Goal: Task Accomplishment & Management: Manage account settings

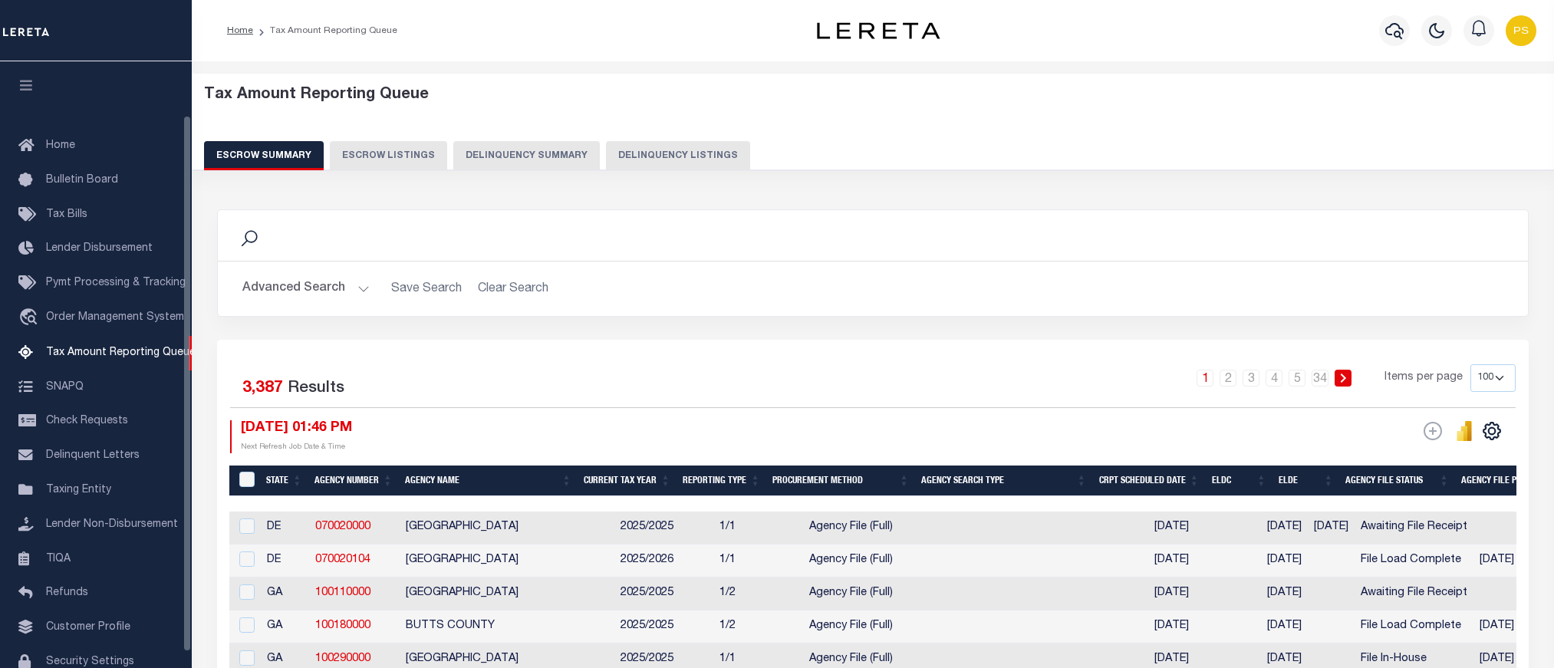
select select "100"
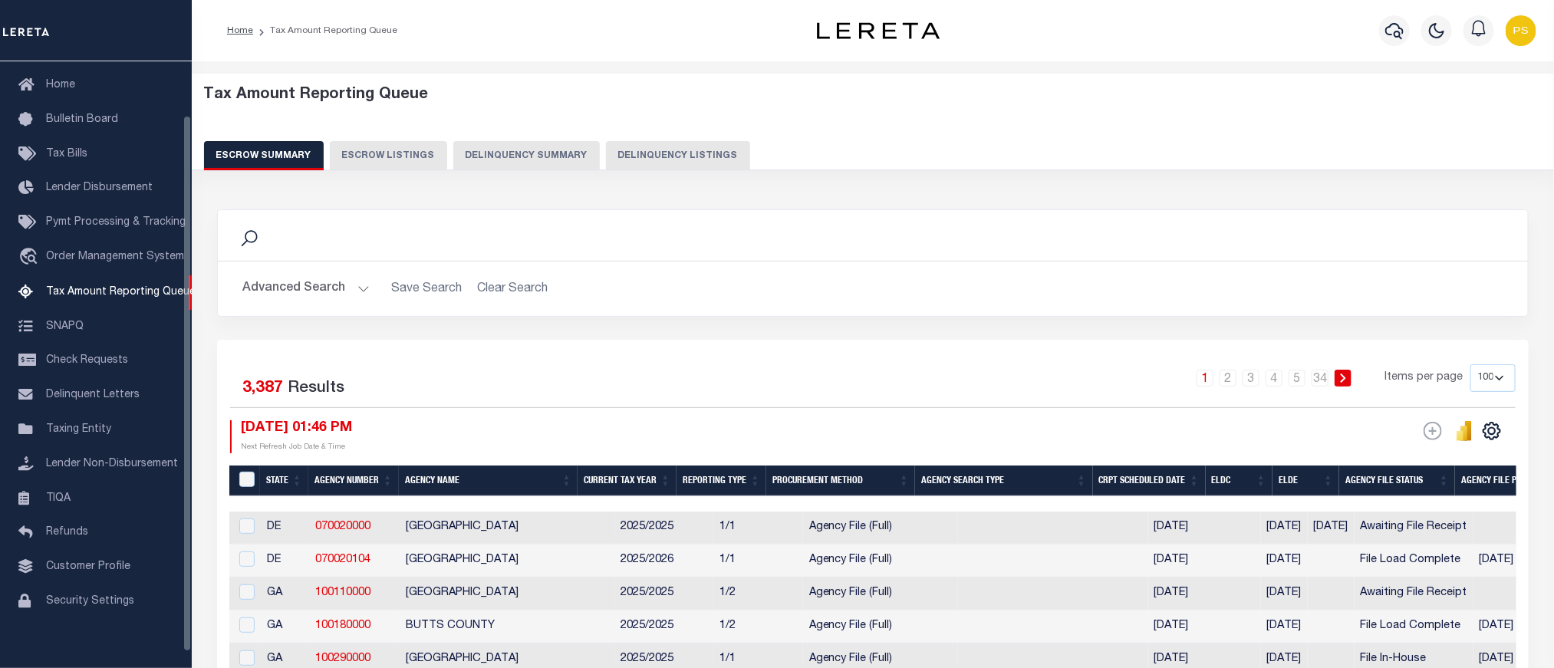
click at [640, 159] on button "Delinquency Listings" at bounding box center [678, 155] width 144 height 29
select select "100"
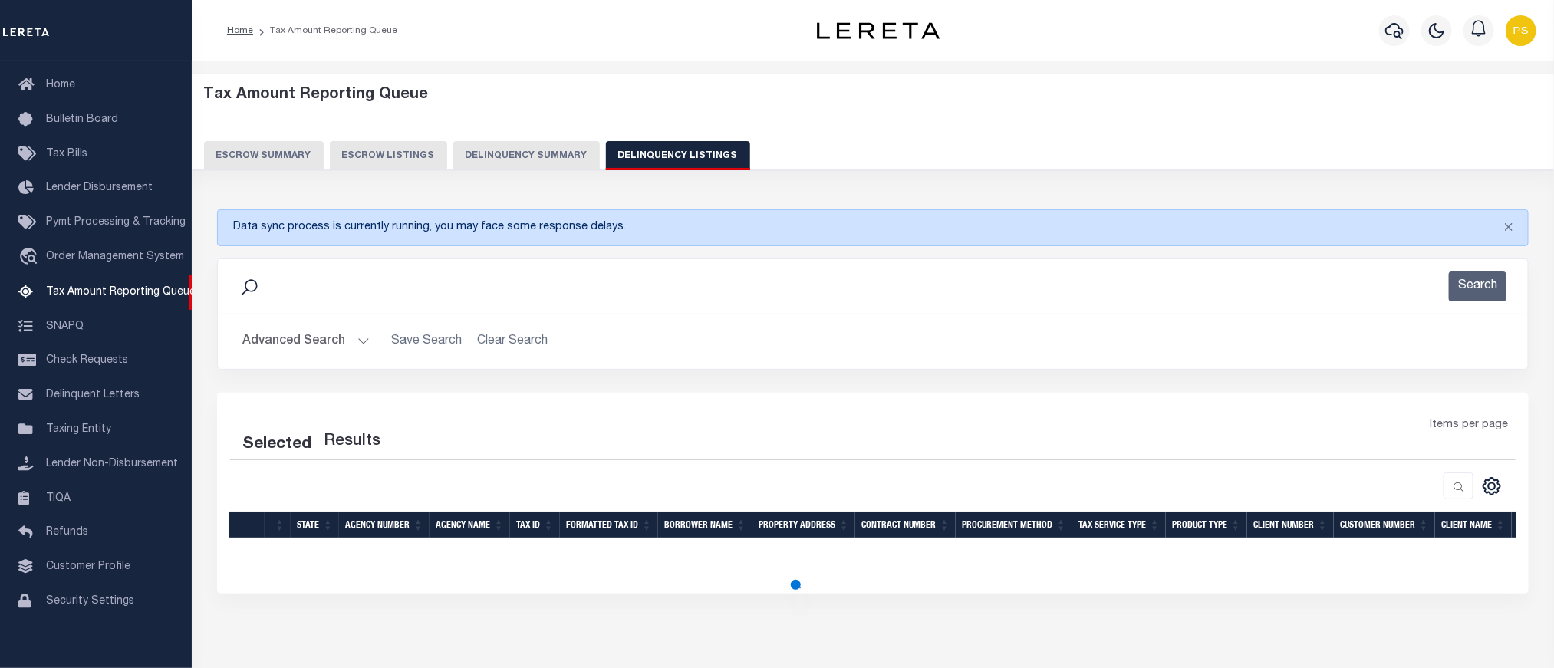
select select "100"
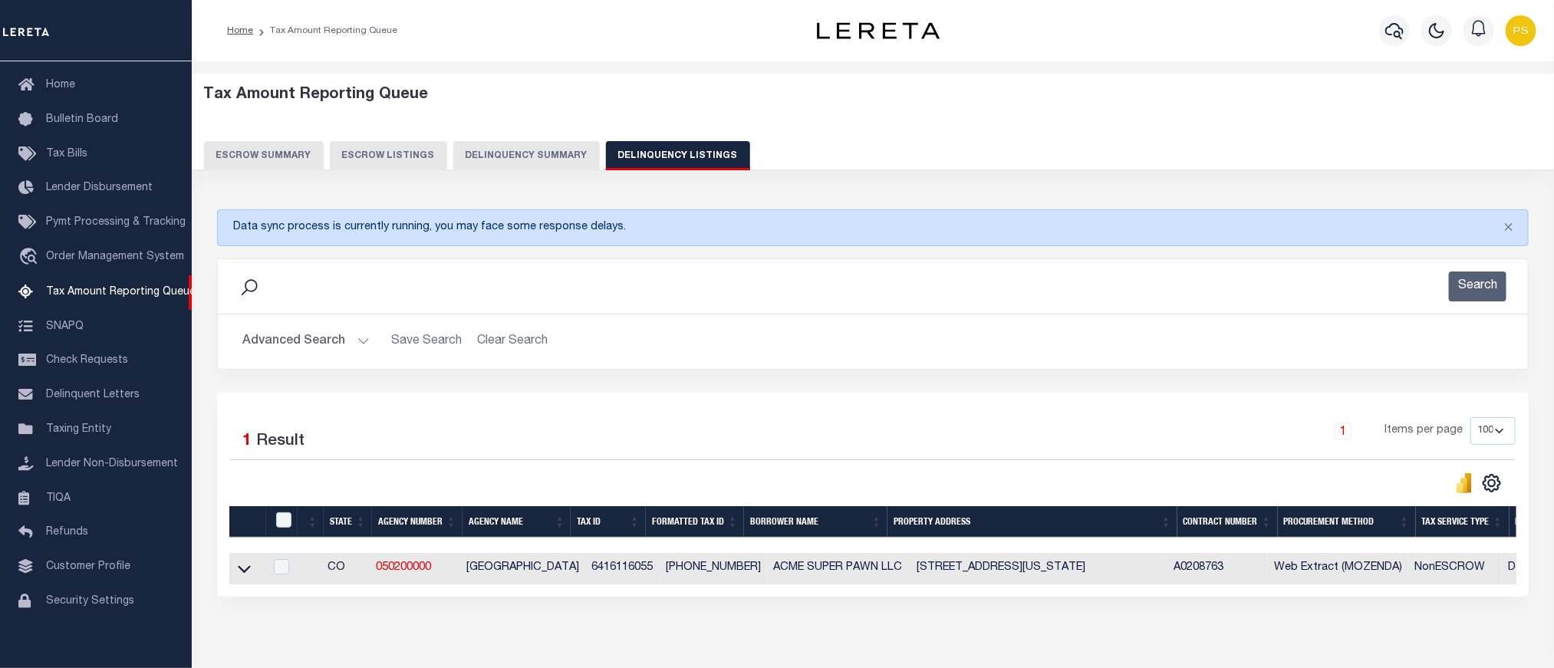
click at [249, 350] on button "Advanced Search" at bounding box center [305, 342] width 127 height 30
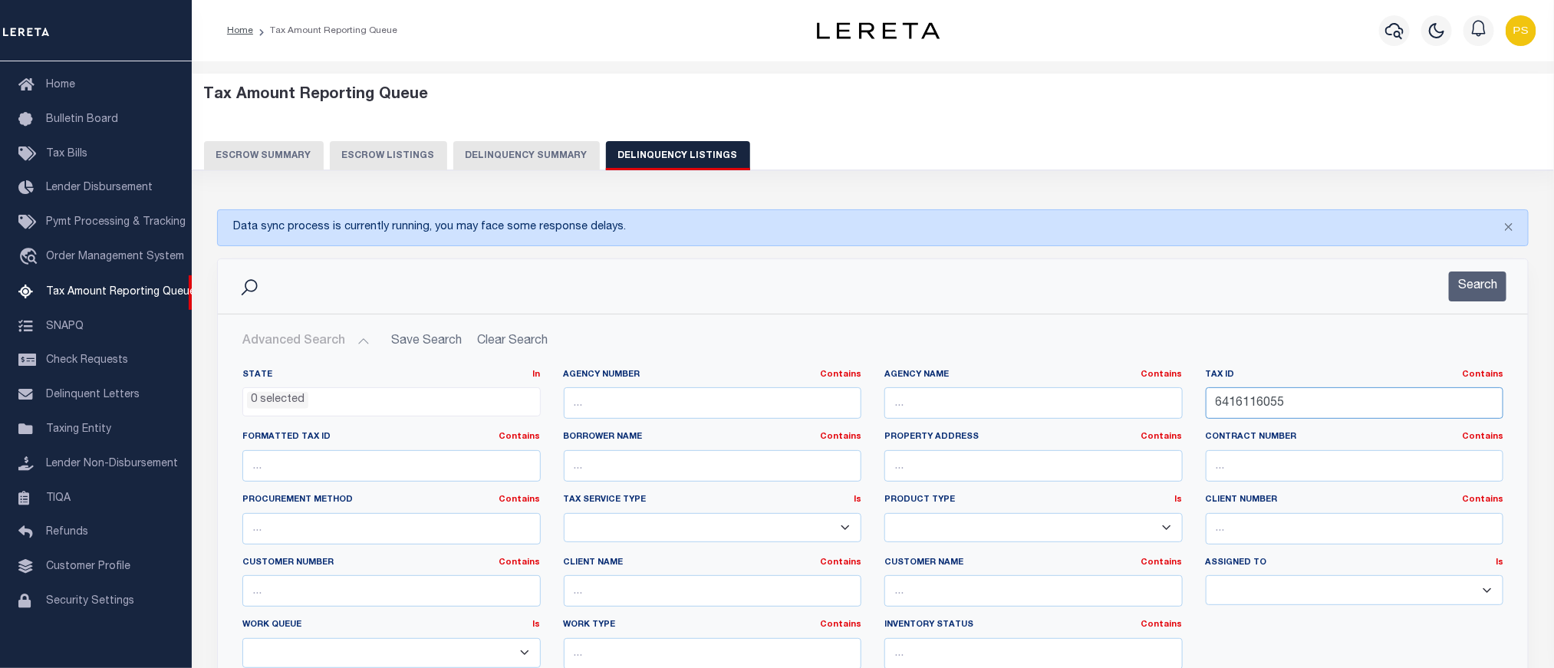
click at [1248, 403] on input "6416116055" at bounding box center [1355, 402] width 298 height 31
paste input "R006607"
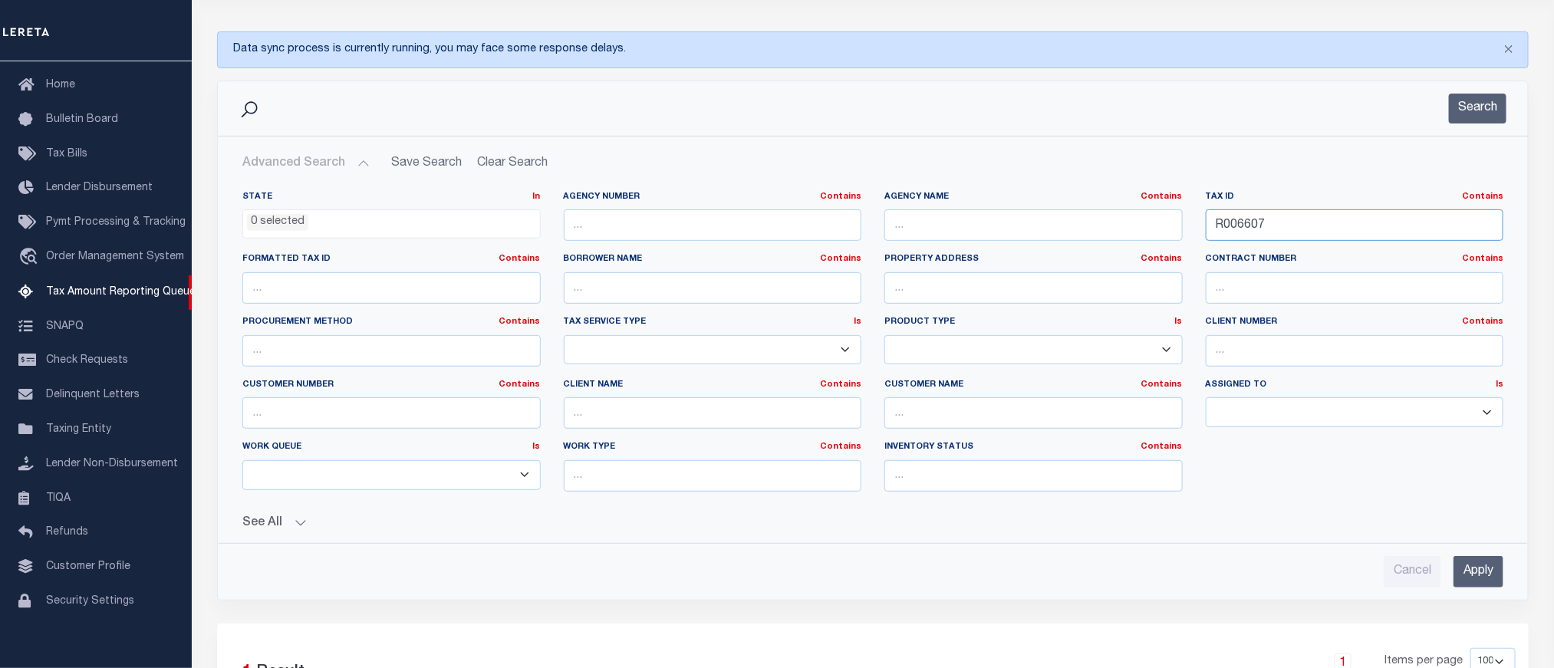
scroll to position [230, 0]
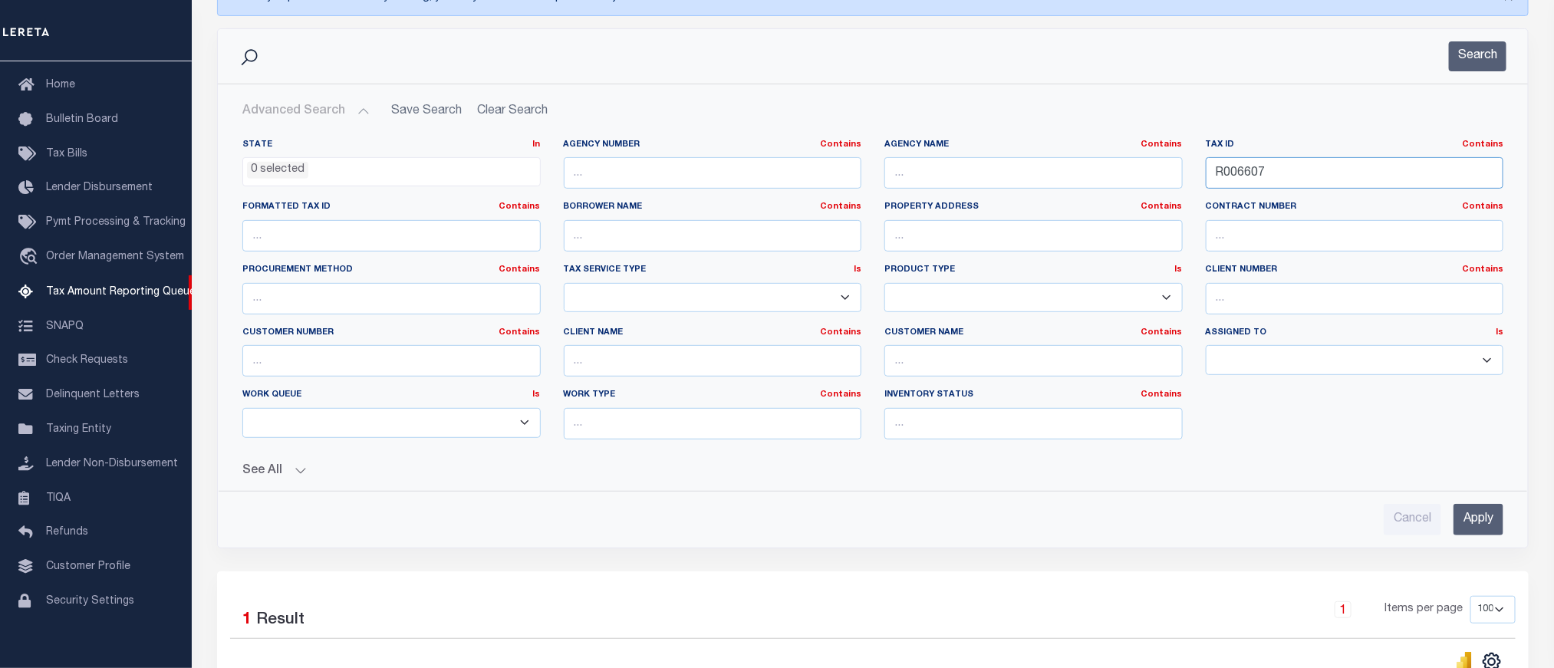
type input "R006607"
click at [1480, 530] on input "Apply" at bounding box center [1479, 519] width 50 height 31
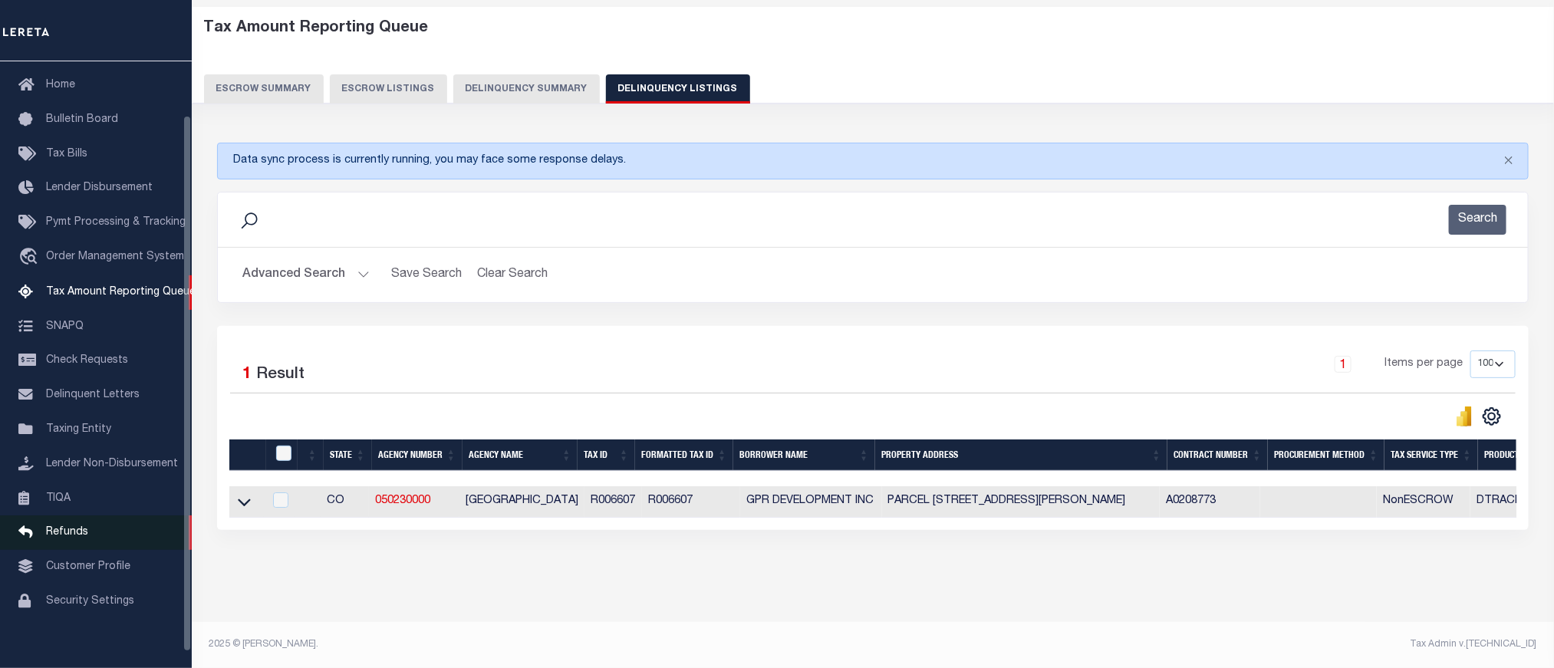
scroll to position [84, 0]
click at [244, 494] on icon at bounding box center [244, 502] width 13 height 16
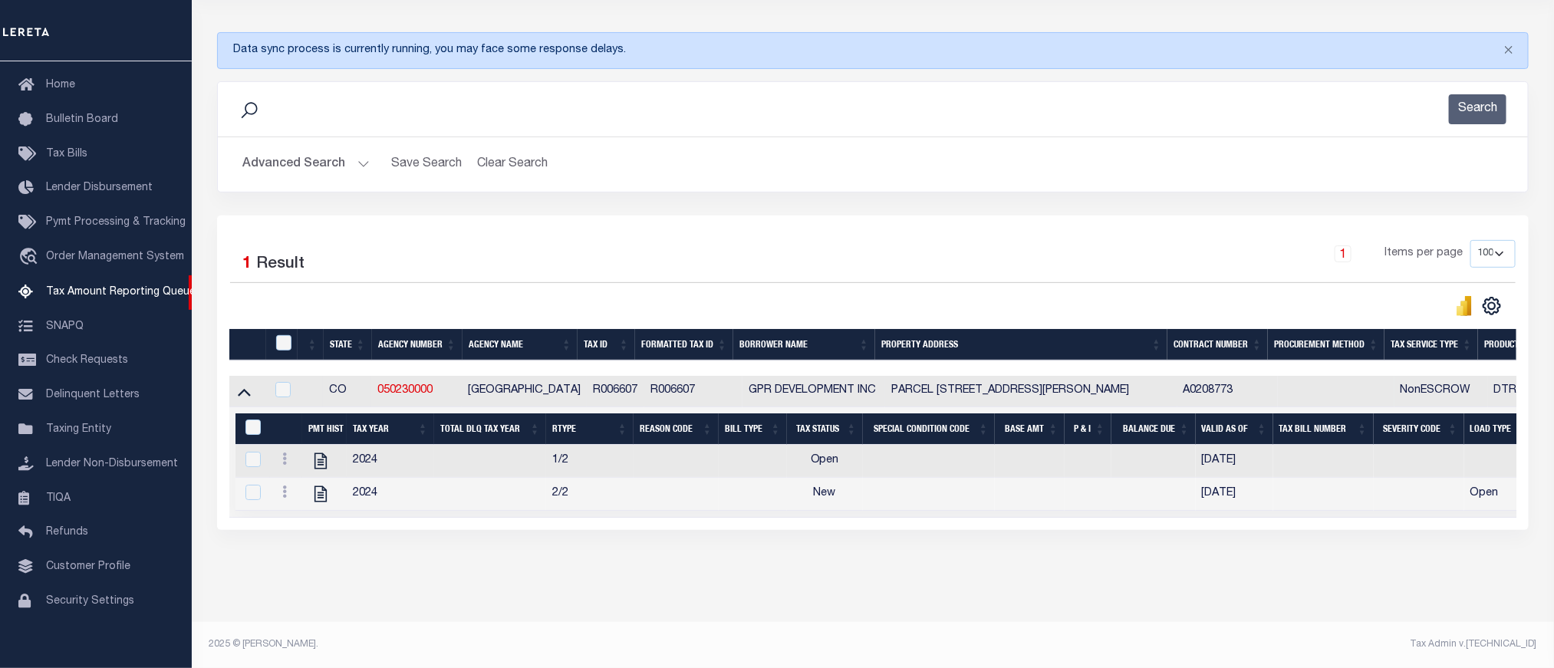
scroll to position [196, 0]
click at [325, 488] on icon "" at bounding box center [321, 494] width 12 height 16
checkbox input "true"
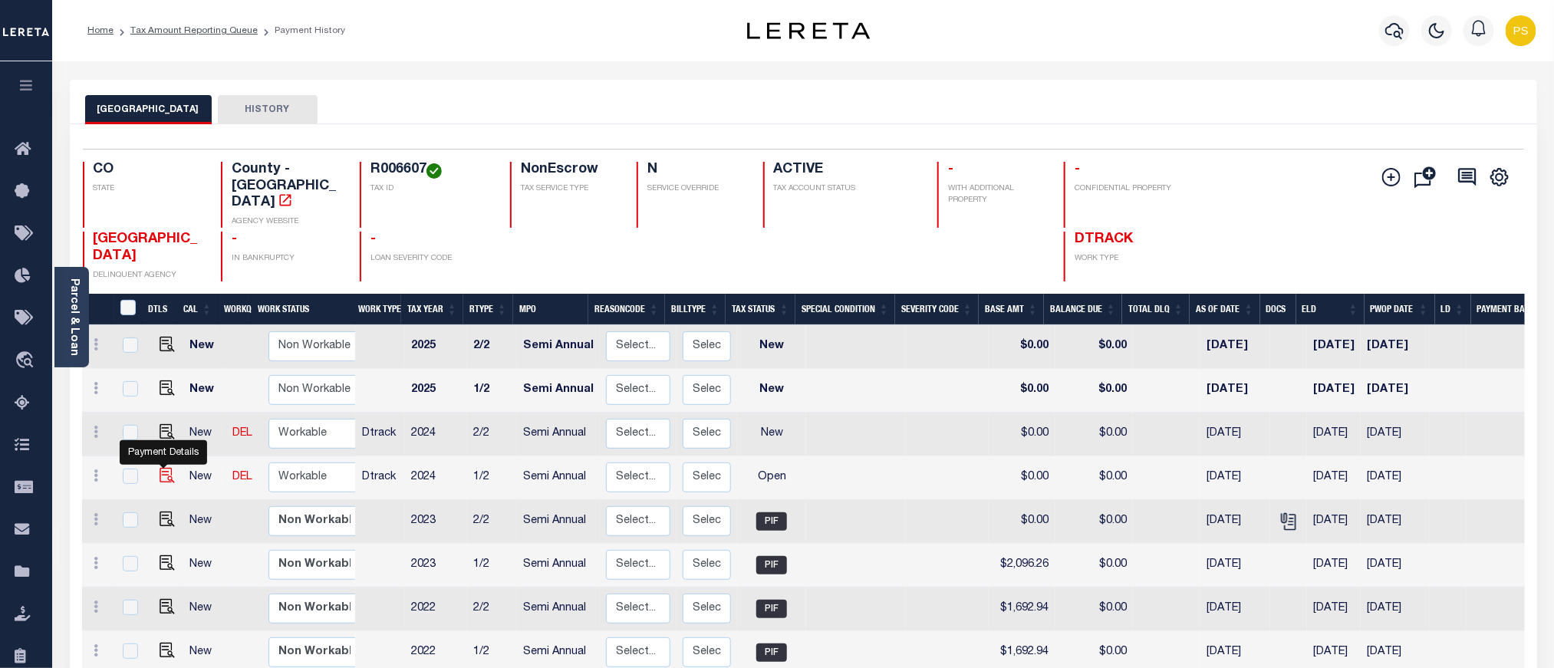
click at [166, 468] on img "" at bounding box center [167, 475] width 15 height 15
checkbox input "true"
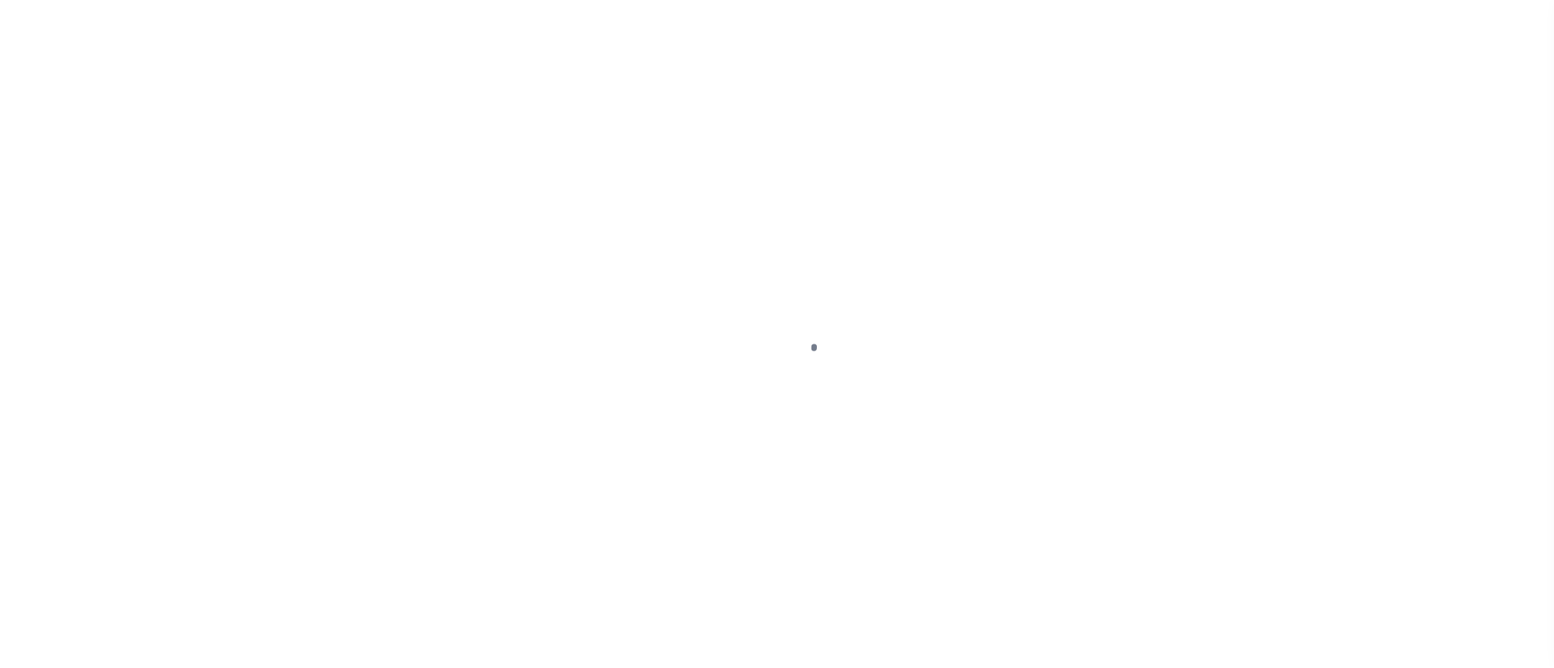
select select "OP2"
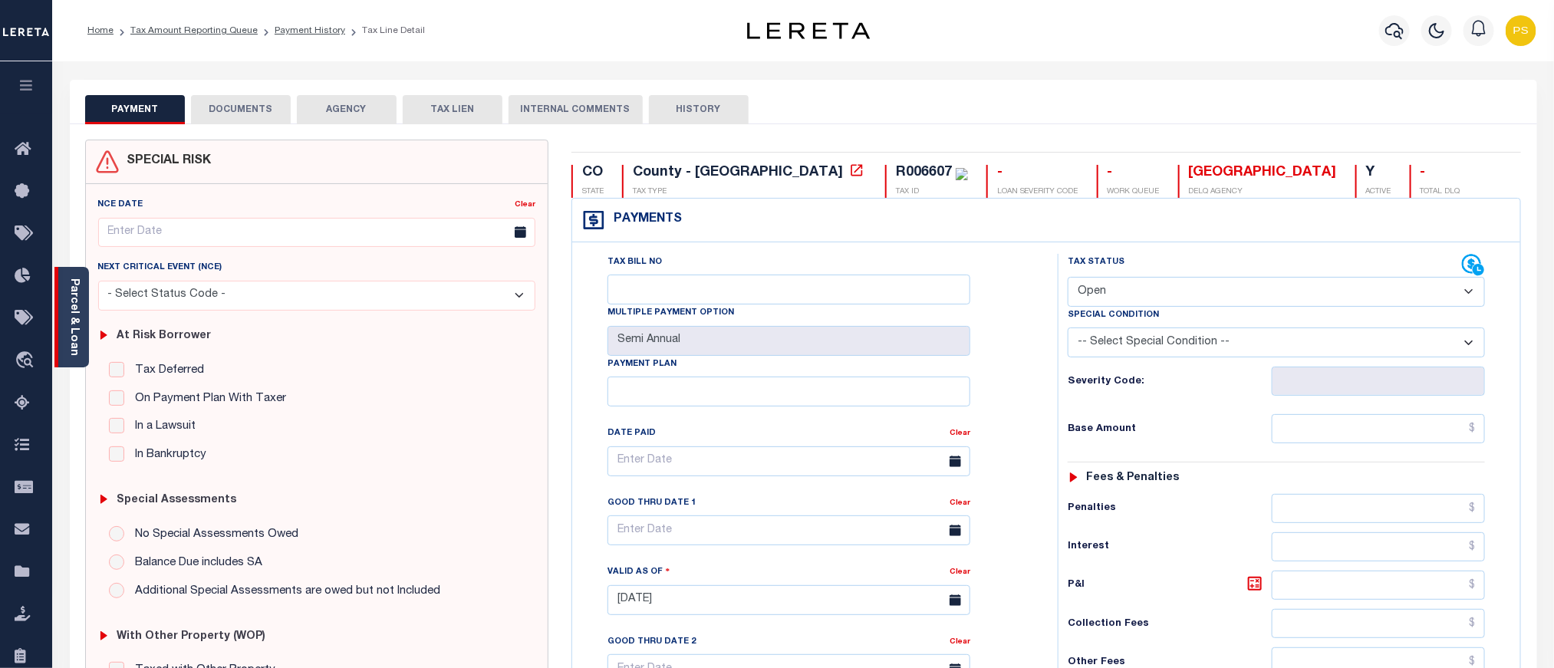
click at [62, 322] on div "Parcel & Loan" at bounding box center [71, 317] width 35 height 100
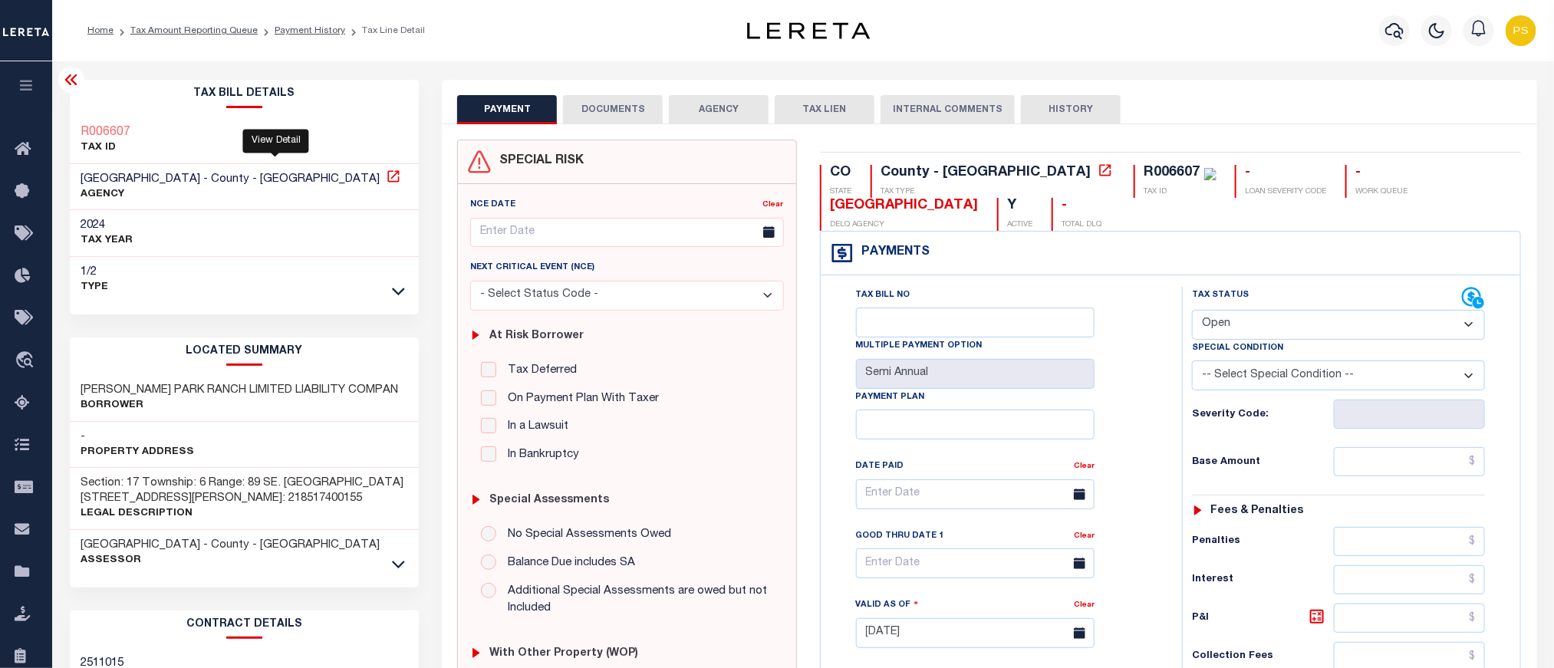
click at [386, 180] on icon at bounding box center [393, 176] width 15 height 15
click at [288, 35] on link "Payment History" at bounding box center [310, 30] width 71 height 9
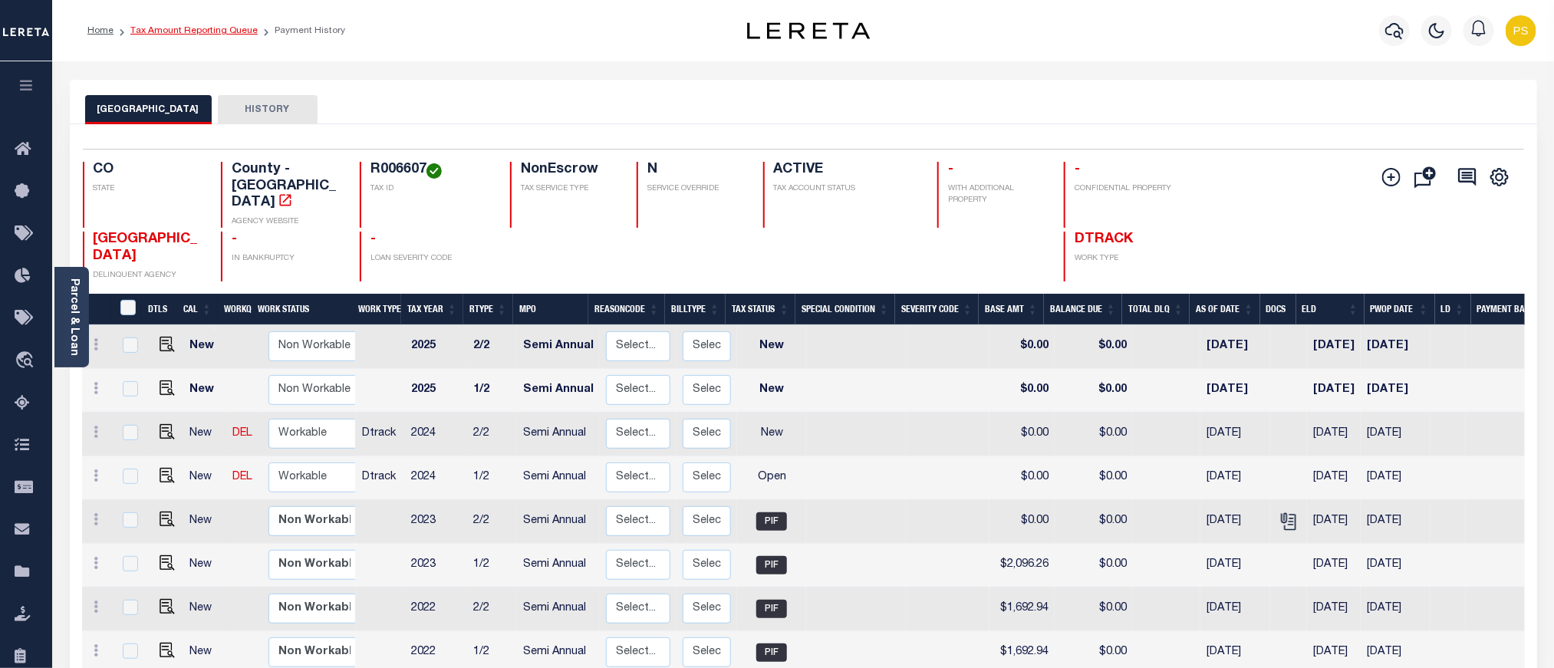
click at [184, 30] on link "Tax Amount Reporting Queue" at bounding box center [193, 30] width 127 height 9
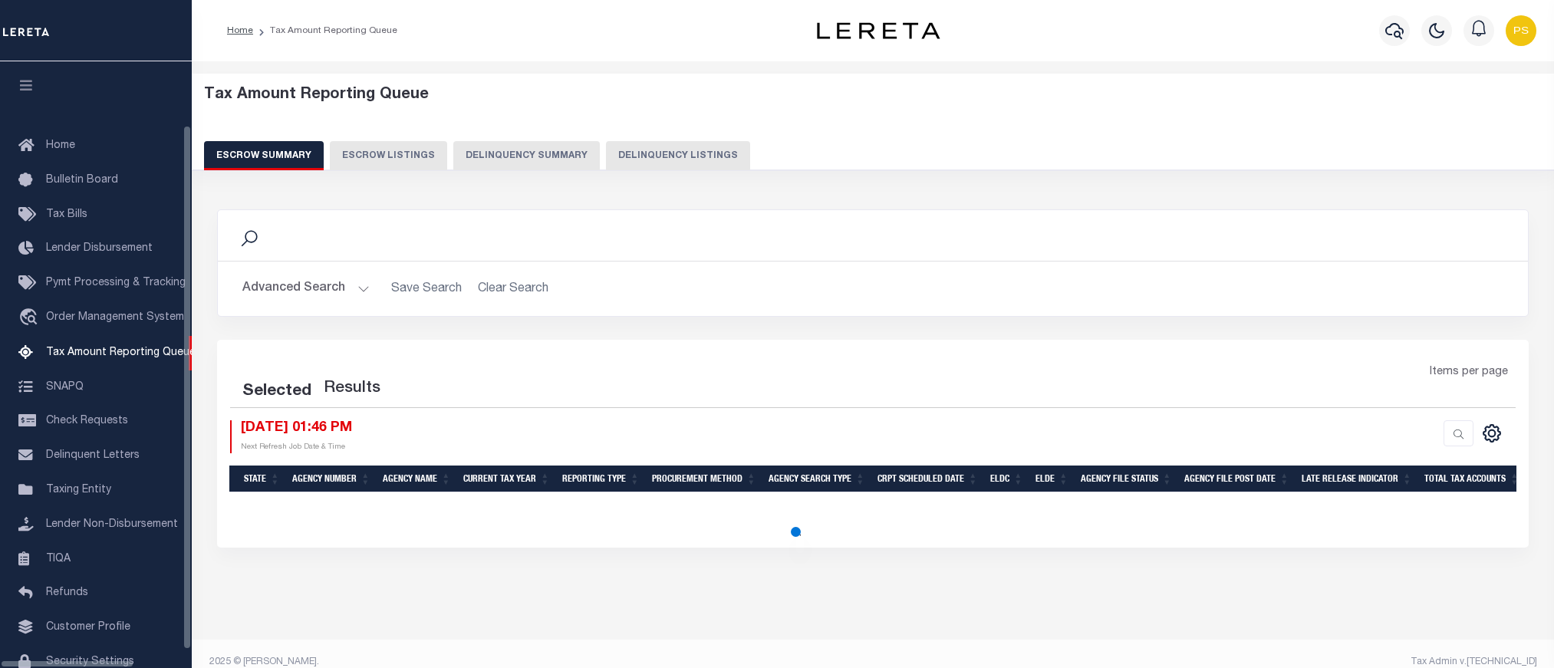
select select "100"
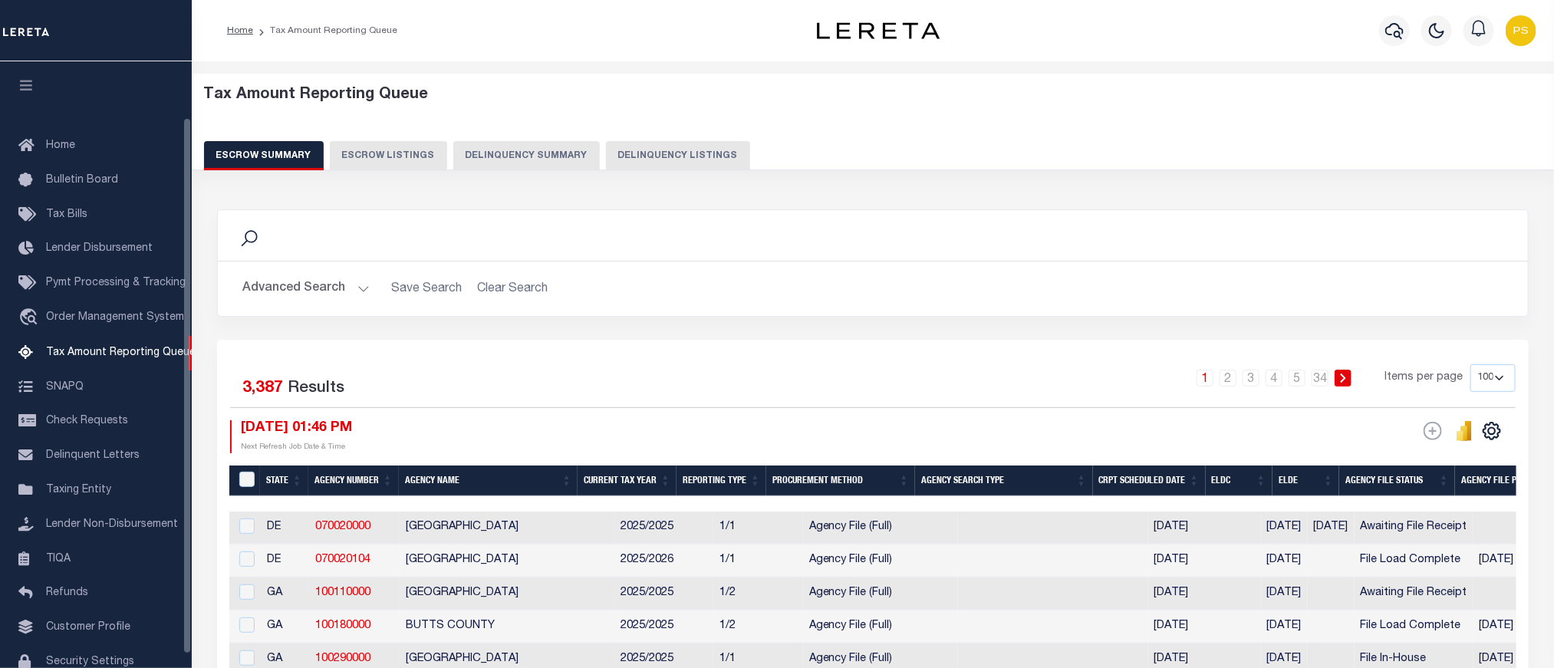
scroll to position [63, 0]
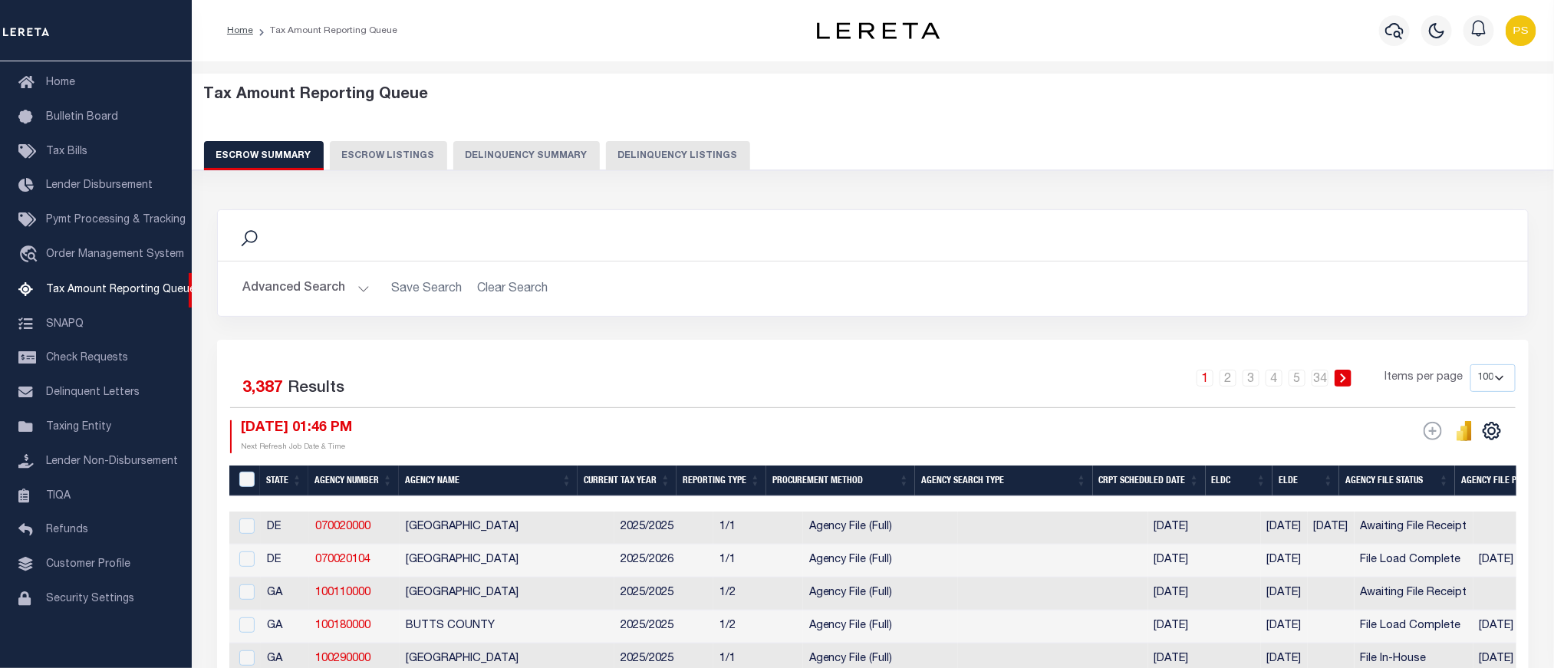
click at [657, 152] on button "Delinquency Listings" at bounding box center [678, 155] width 144 height 29
select select "100"
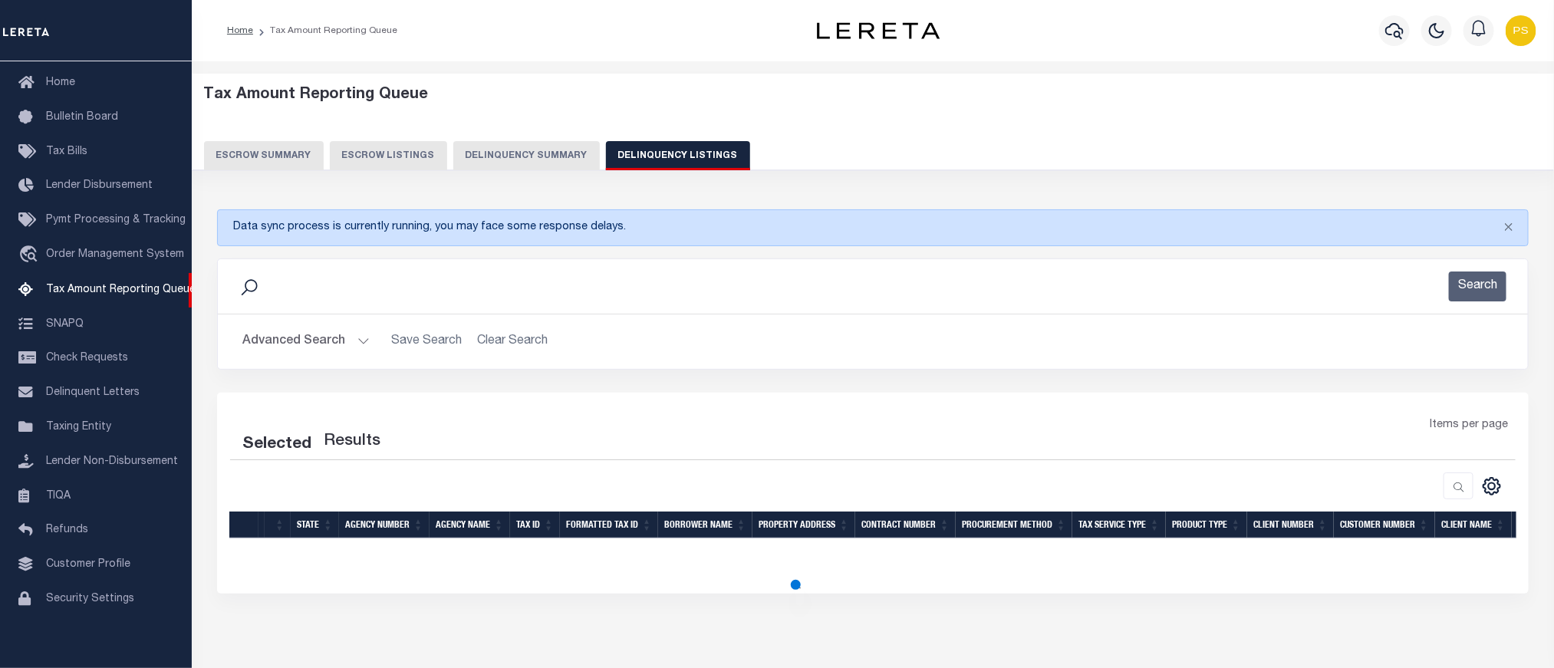
select select "100"
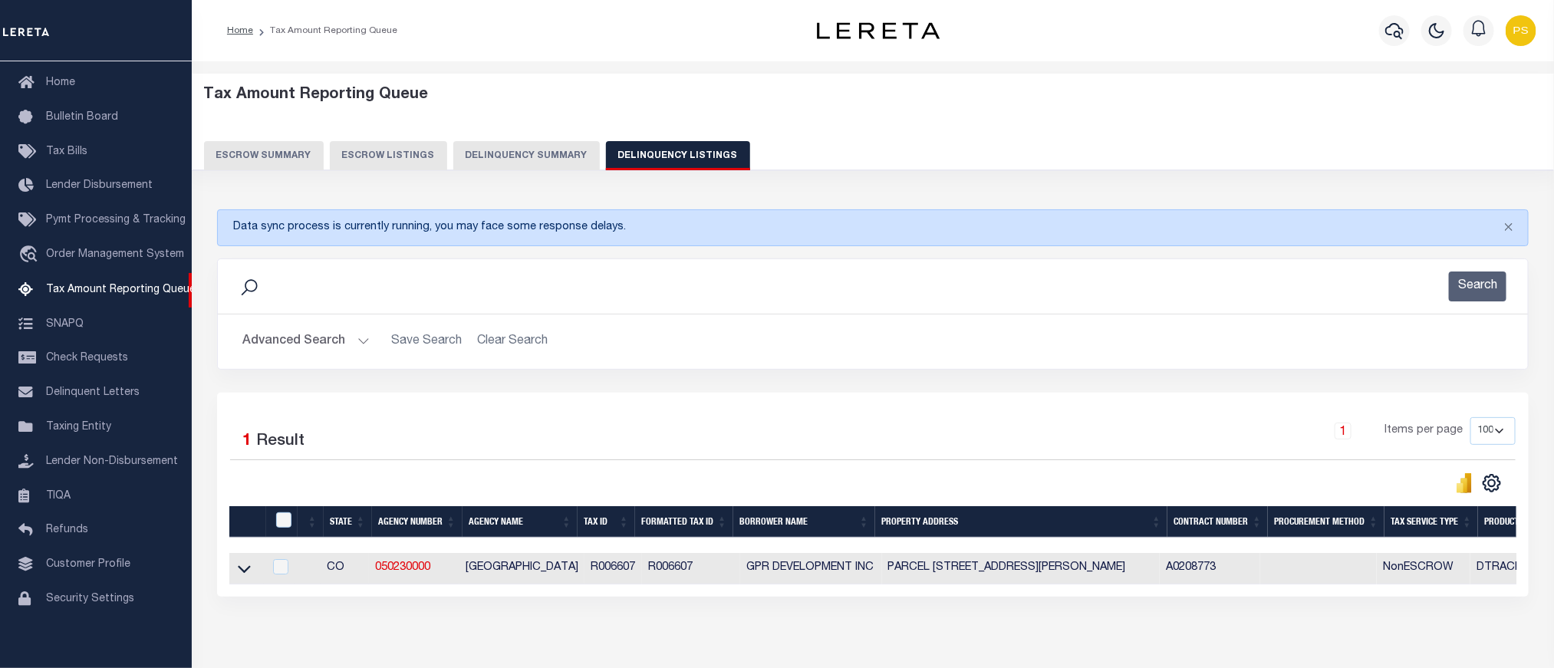
click at [295, 334] on button "Advanced Search" at bounding box center [305, 342] width 127 height 30
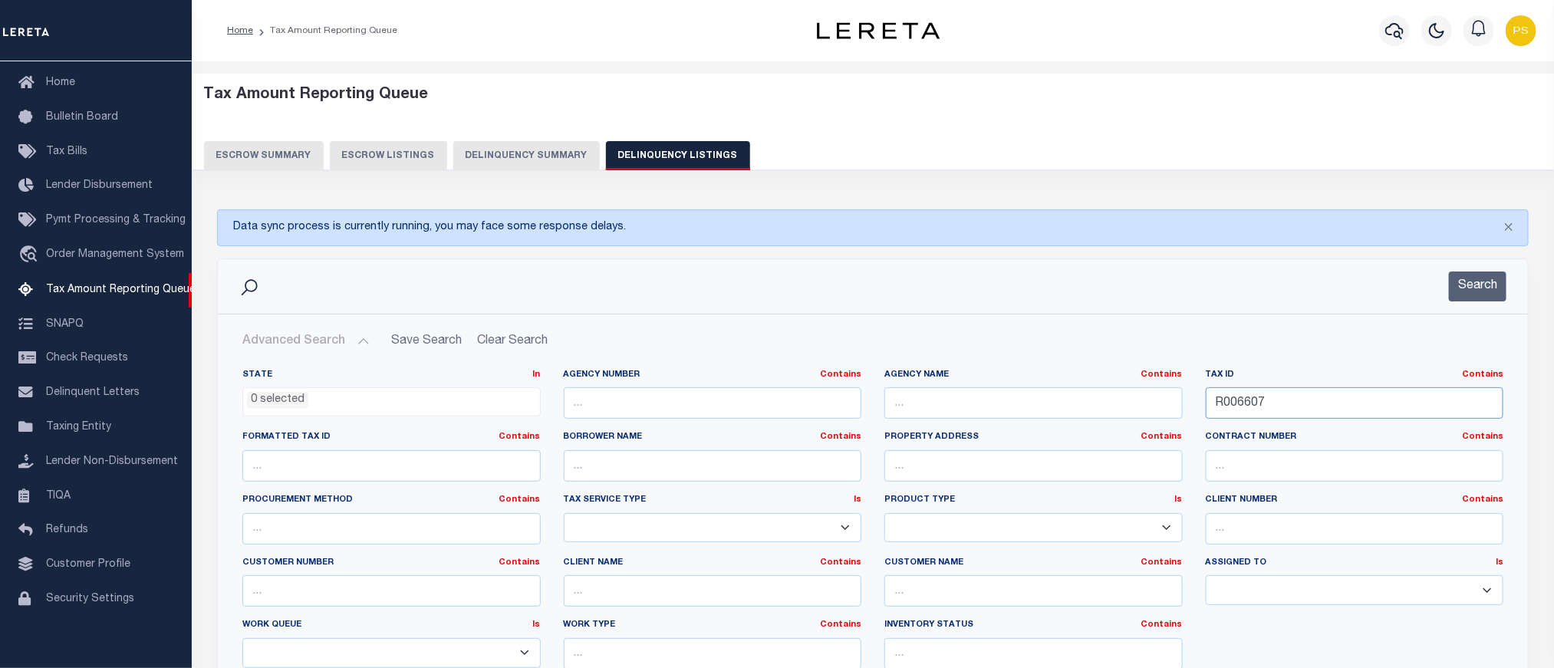
click at [1255, 400] on input "R006607" at bounding box center [1355, 402] width 298 height 31
paste input "820163"
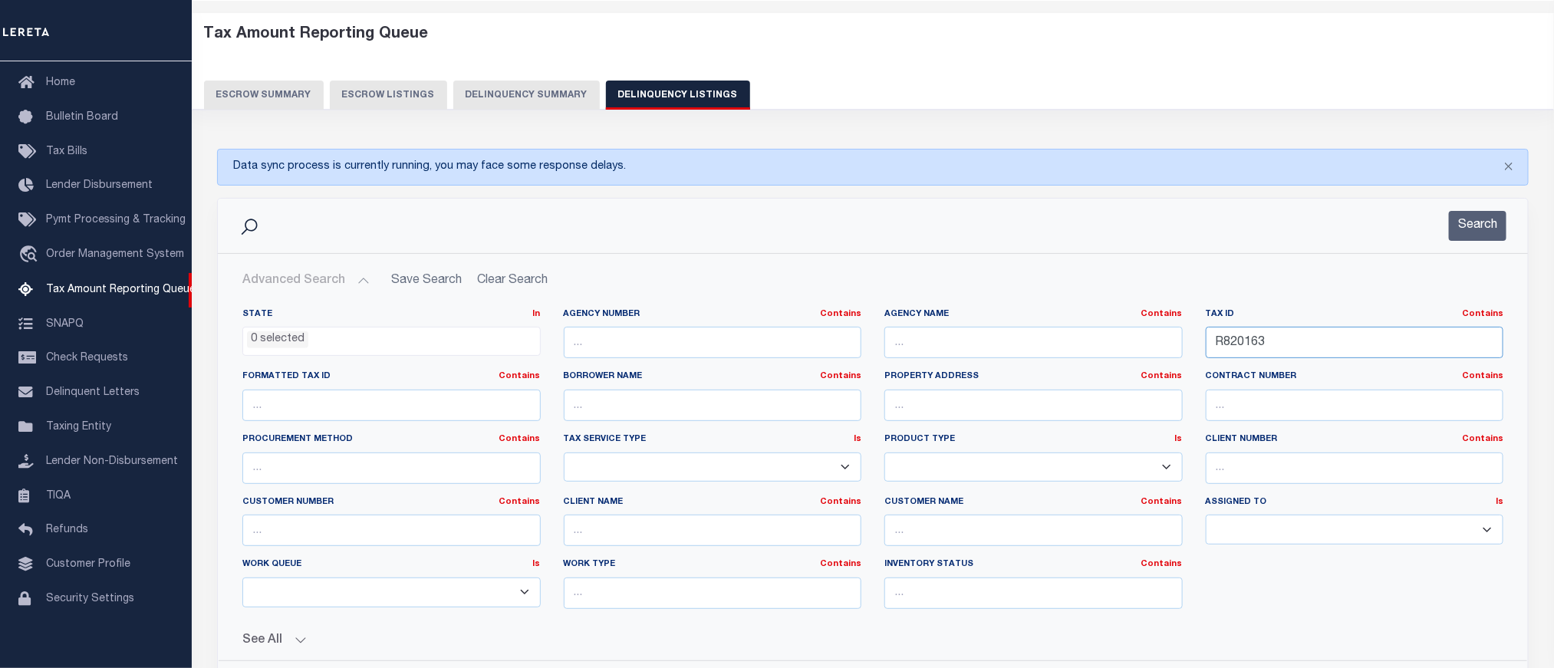
scroll to position [230, 0]
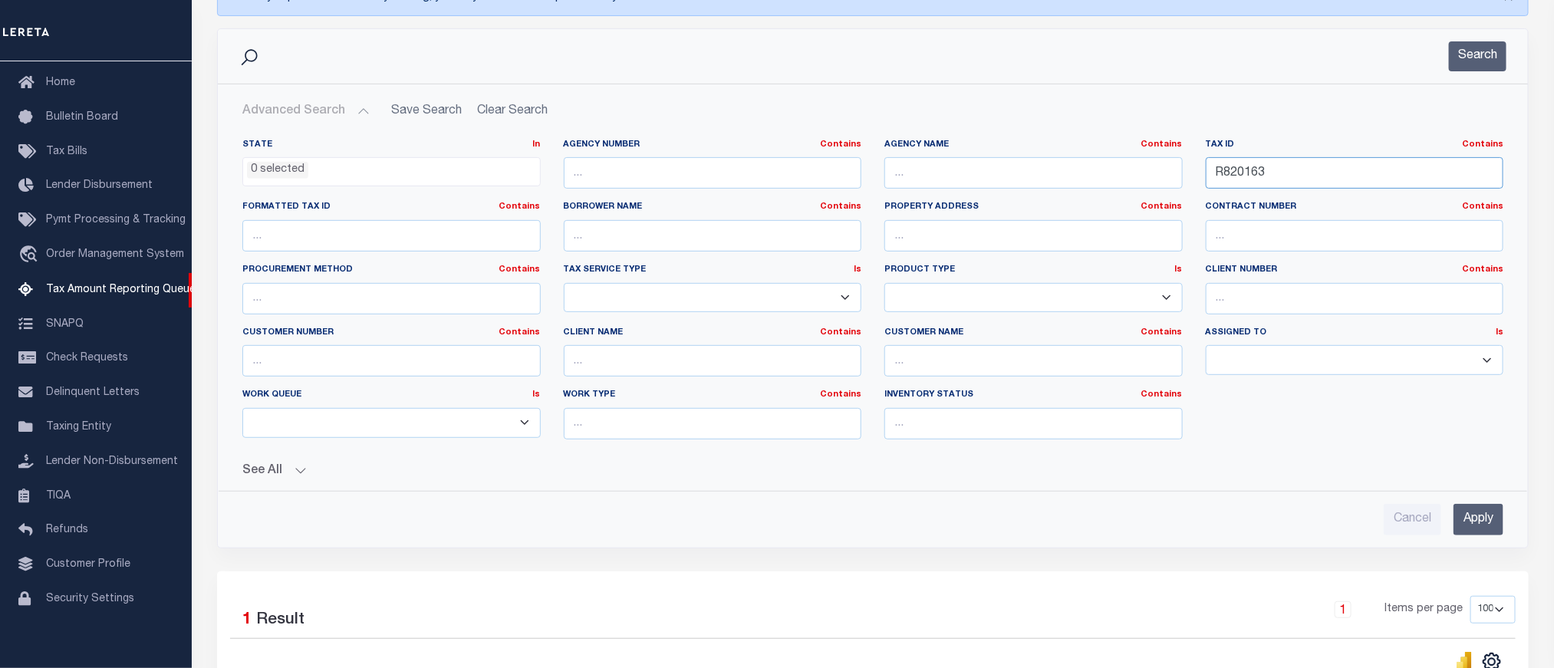
type input "R820163"
click at [1482, 532] on input "Apply" at bounding box center [1479, 519] width 50 height 31
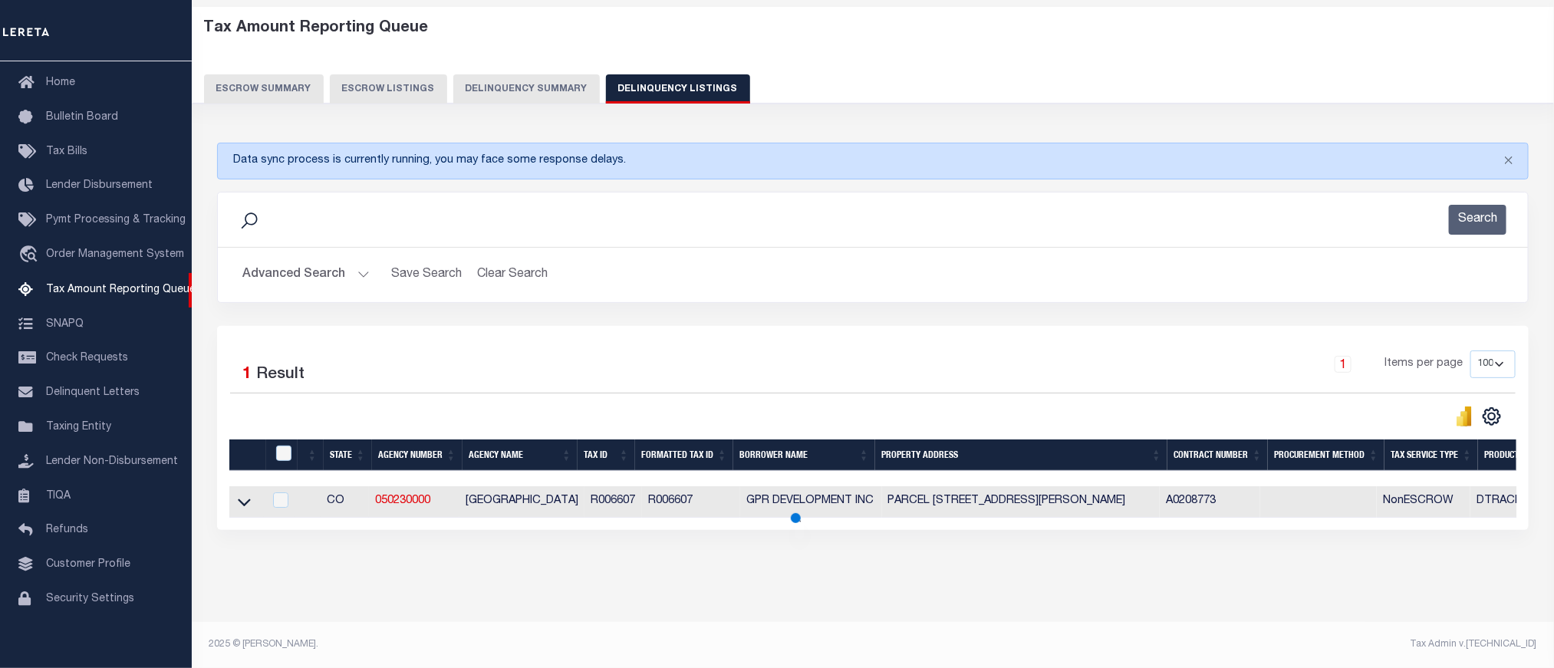
scroll to position [84, 0]
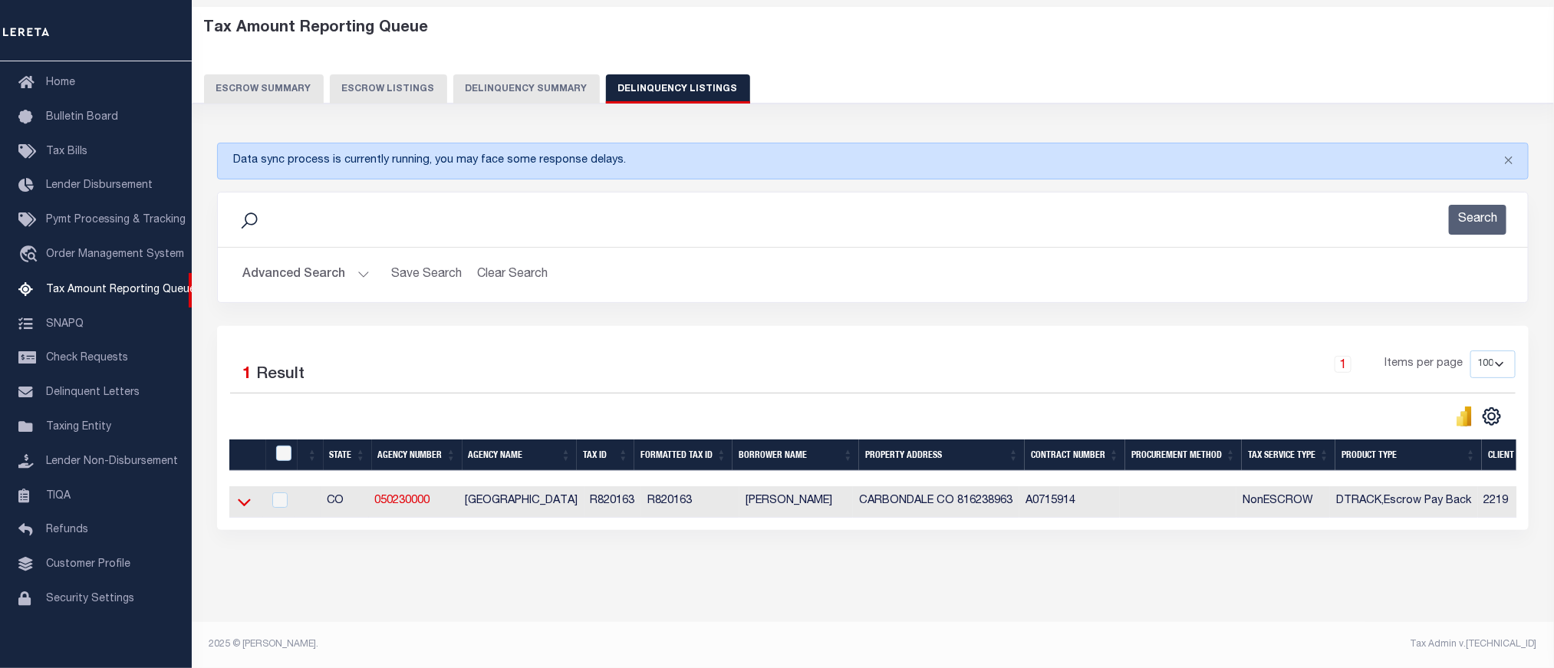
click at [238, 499] on icon at bounding box center [244, 503] width 13 height 8
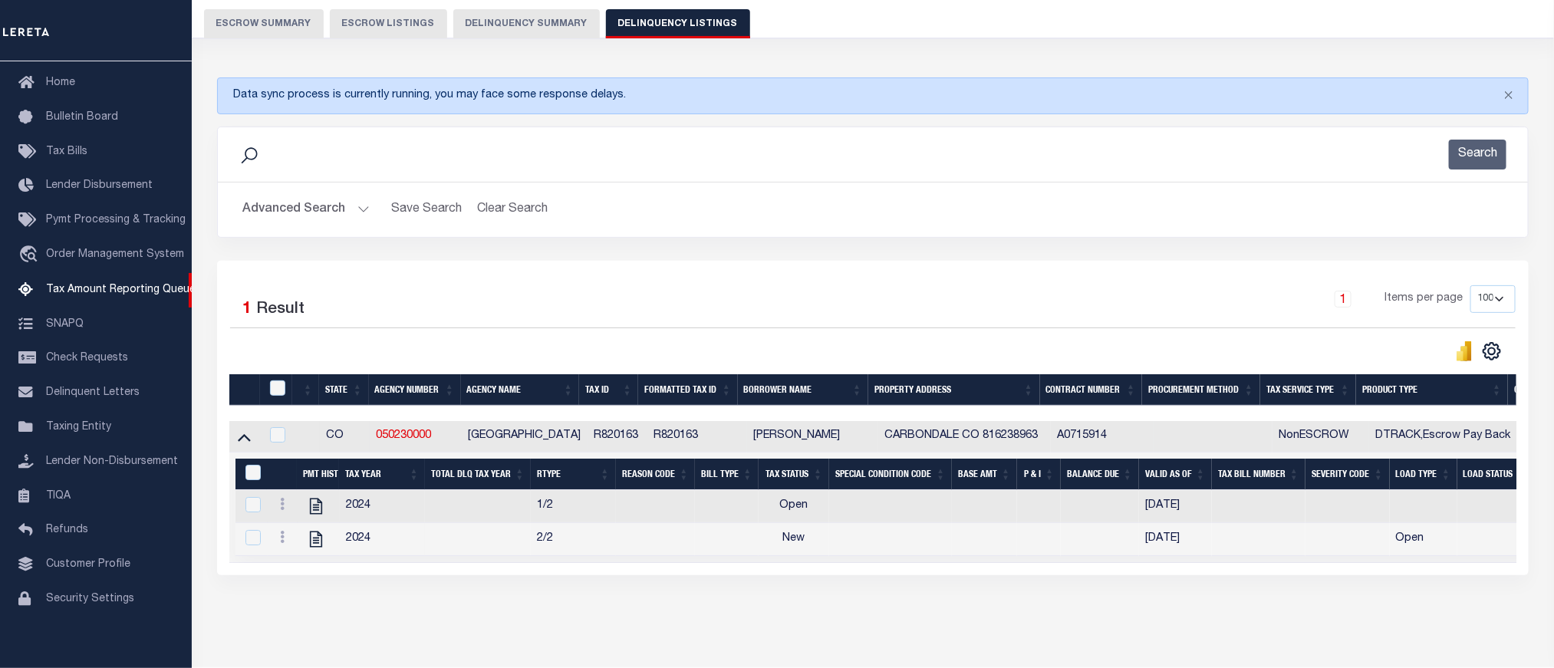
scroll to position [196, 0]
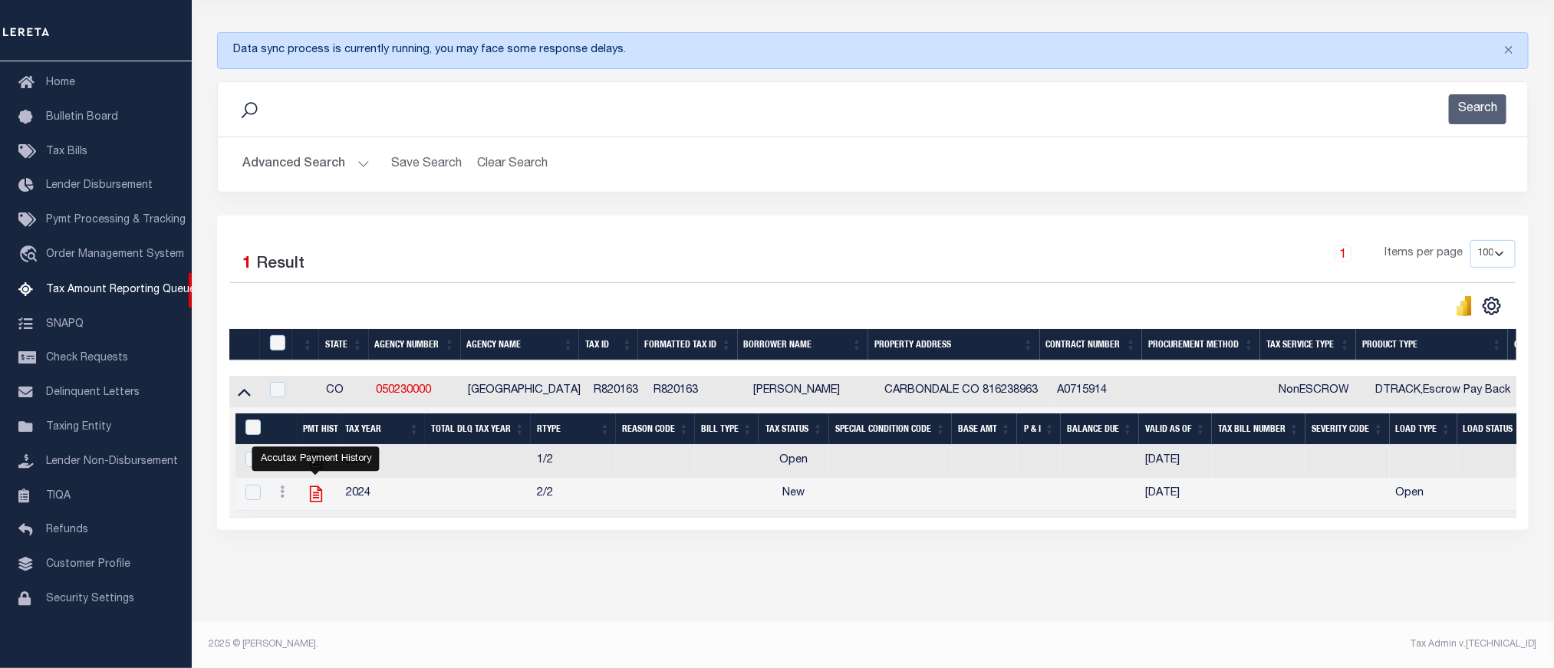
click at [318, 488] on icon "" at bounding box center [316, 494] width 12 height 16
checkbox input "true"
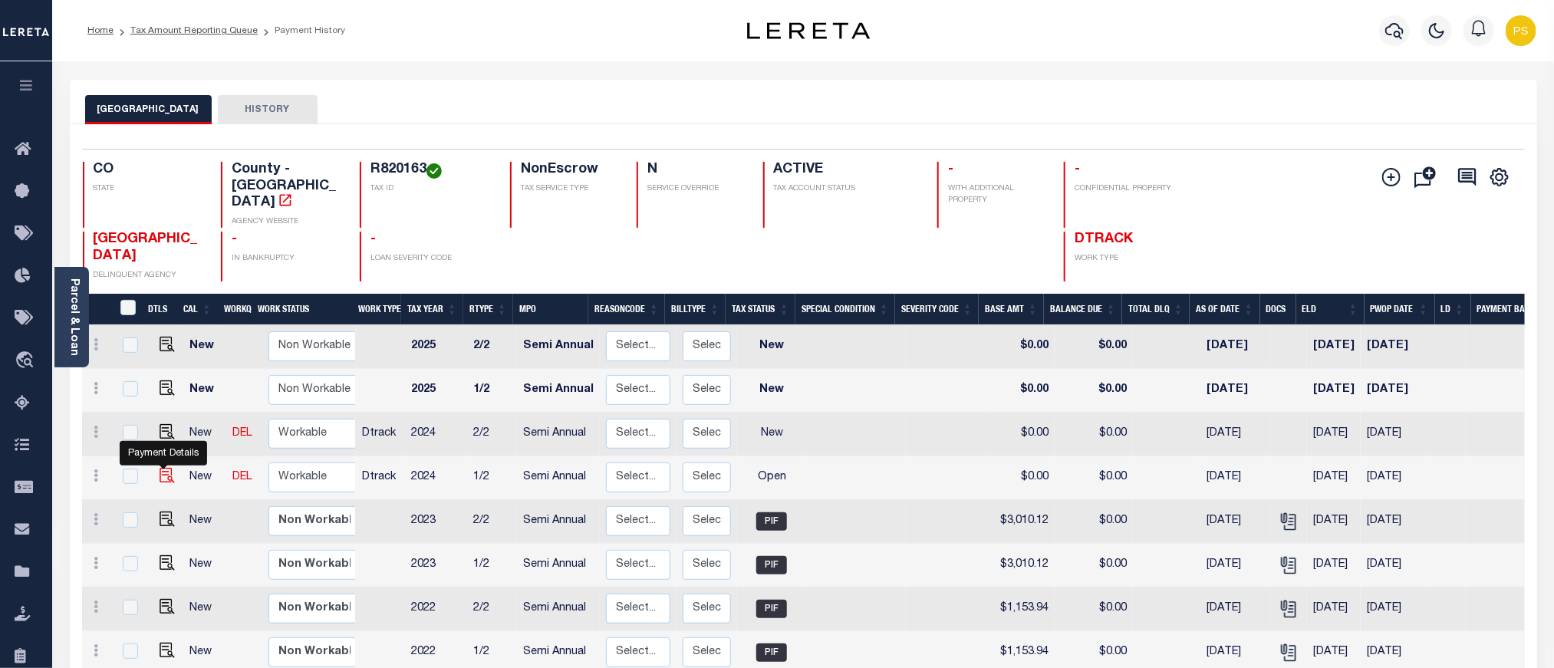
click at [164, 468] on img "" at bounding box center [167, 475] width 15 height 15
checkbox input "true"
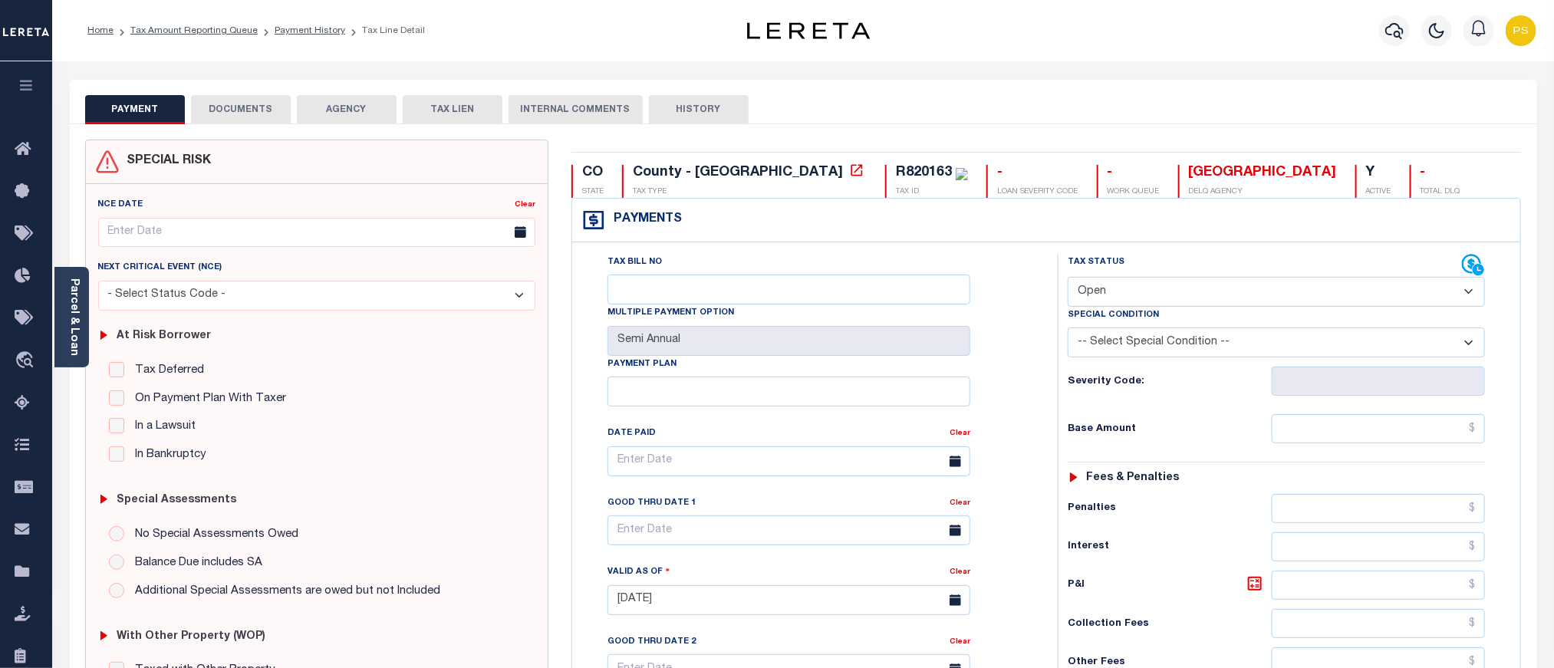
click at [1121, 302] on select "- Select Status Code - Open Due/Unpaid Paid Incomplete No Tax Due Internal Refu…" at bounding box center [1276, 292] width 417 height 30
select select "PYD"
click at [1068, 278] on select "- Select Status Code - Open Due/Unpaid Paid Incomplete No Tax Due Internal Refu…" at bounding box center [1276, 292] width 417 height 30
type input "[DATE]"
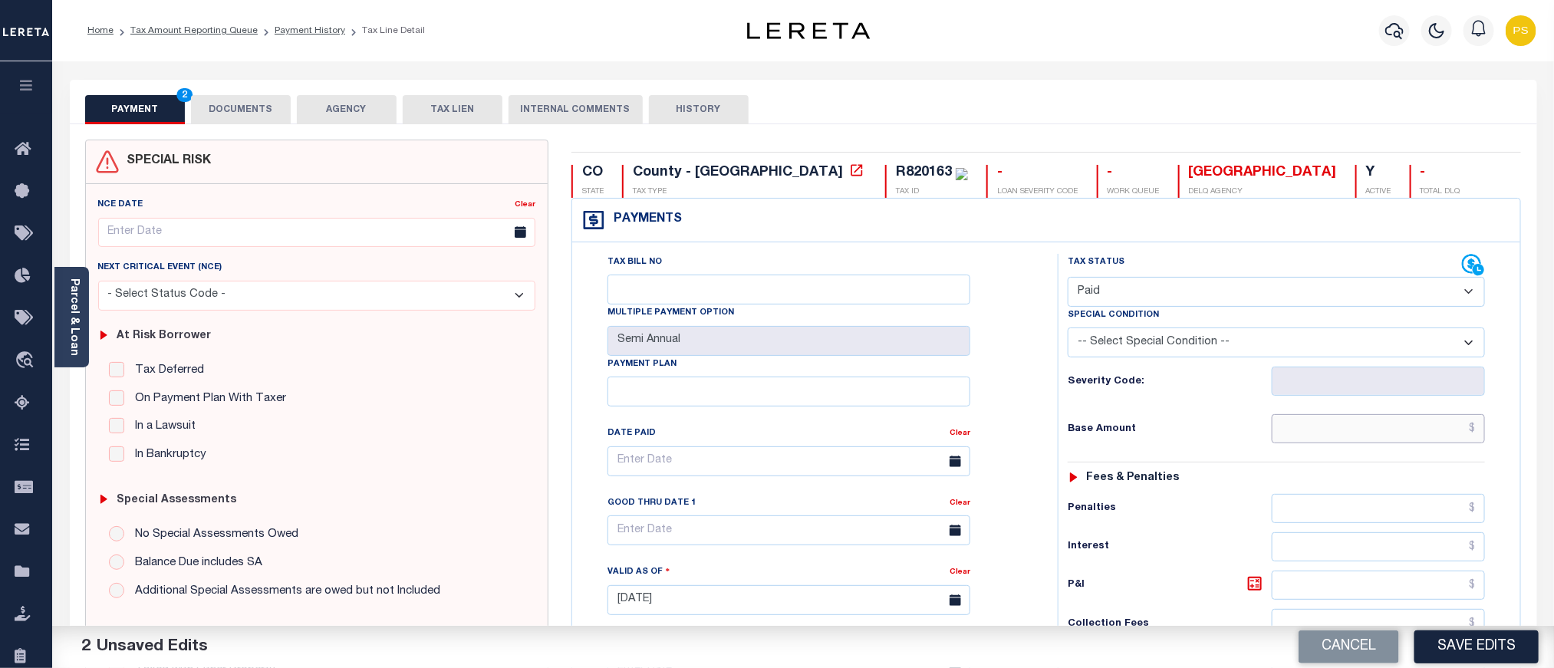
click at [1416, 437] on input "text" at bounding box center [1379, 428] width 214 height 29
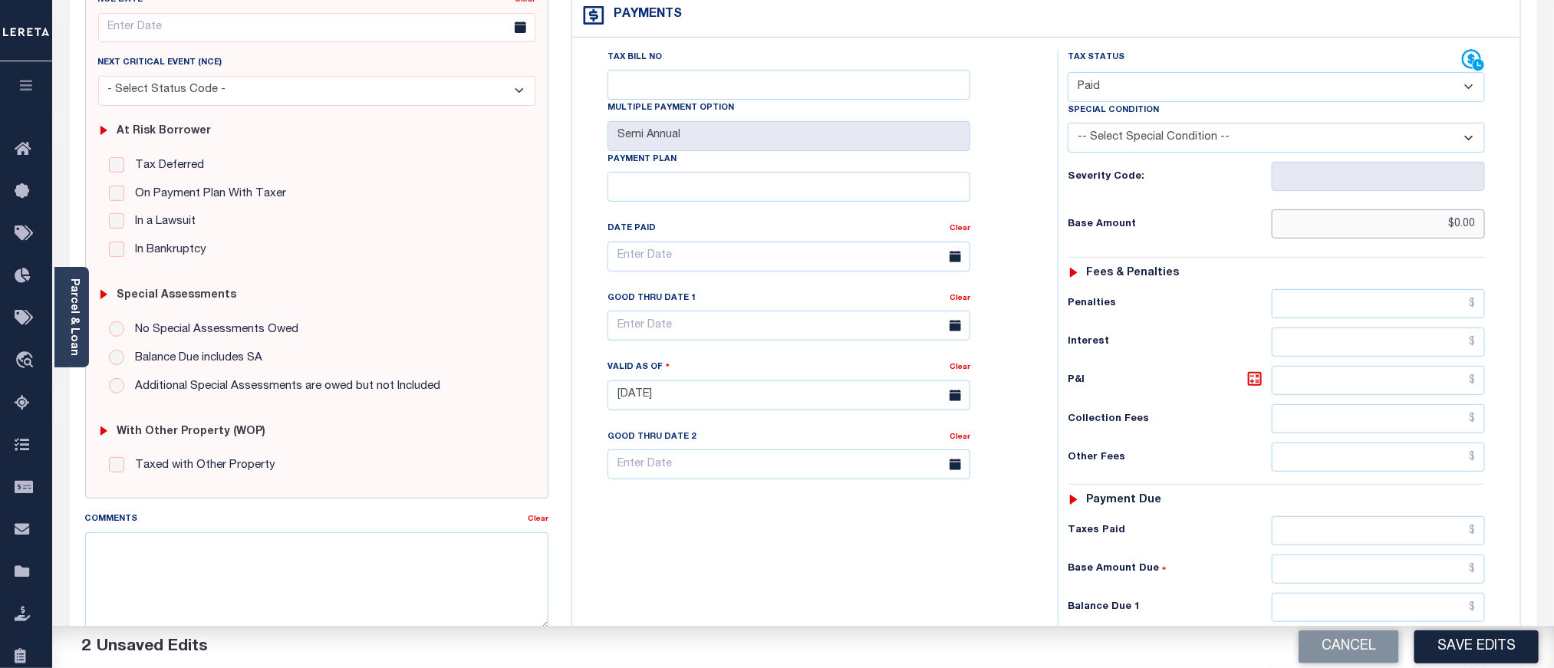
scroll to position [230, 0]
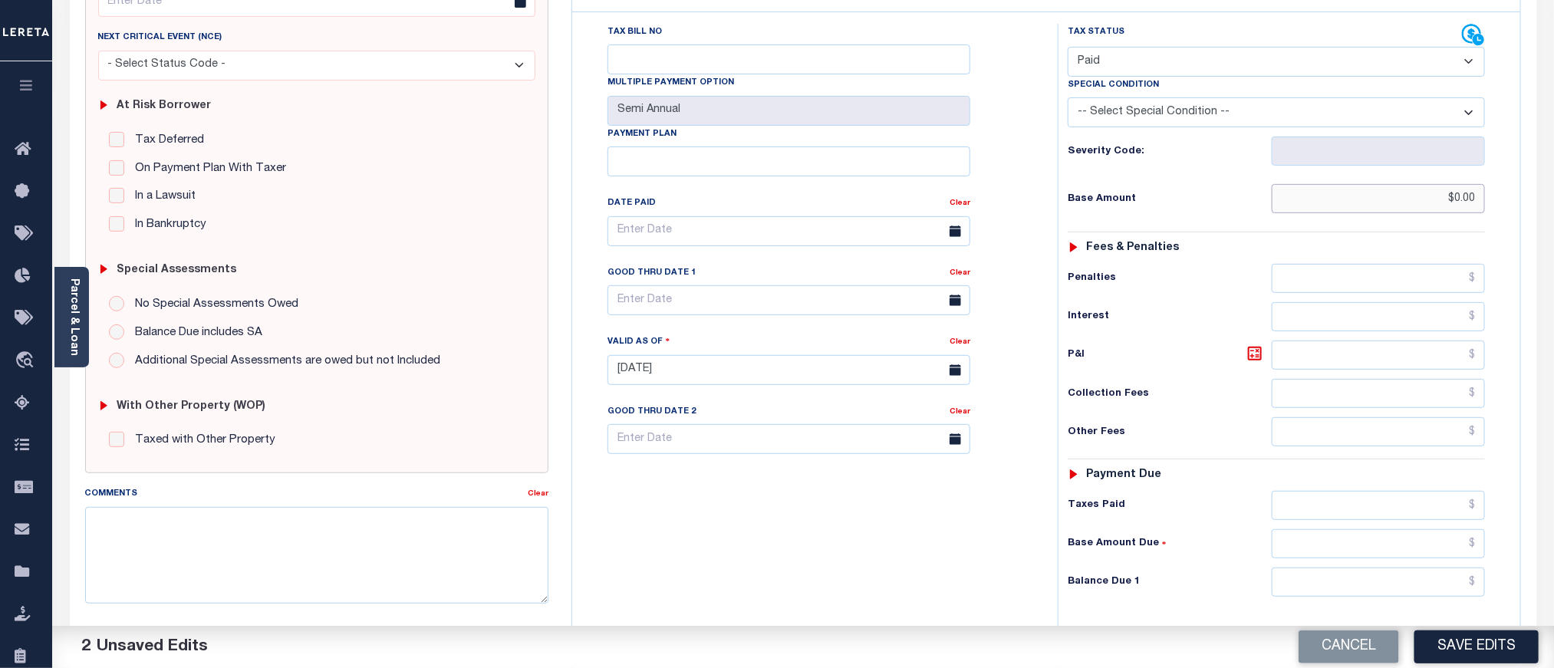
type input "$0.00"
click at [1369, 597] on input "text" at bounding box center [1379, 582] width 214 height 29
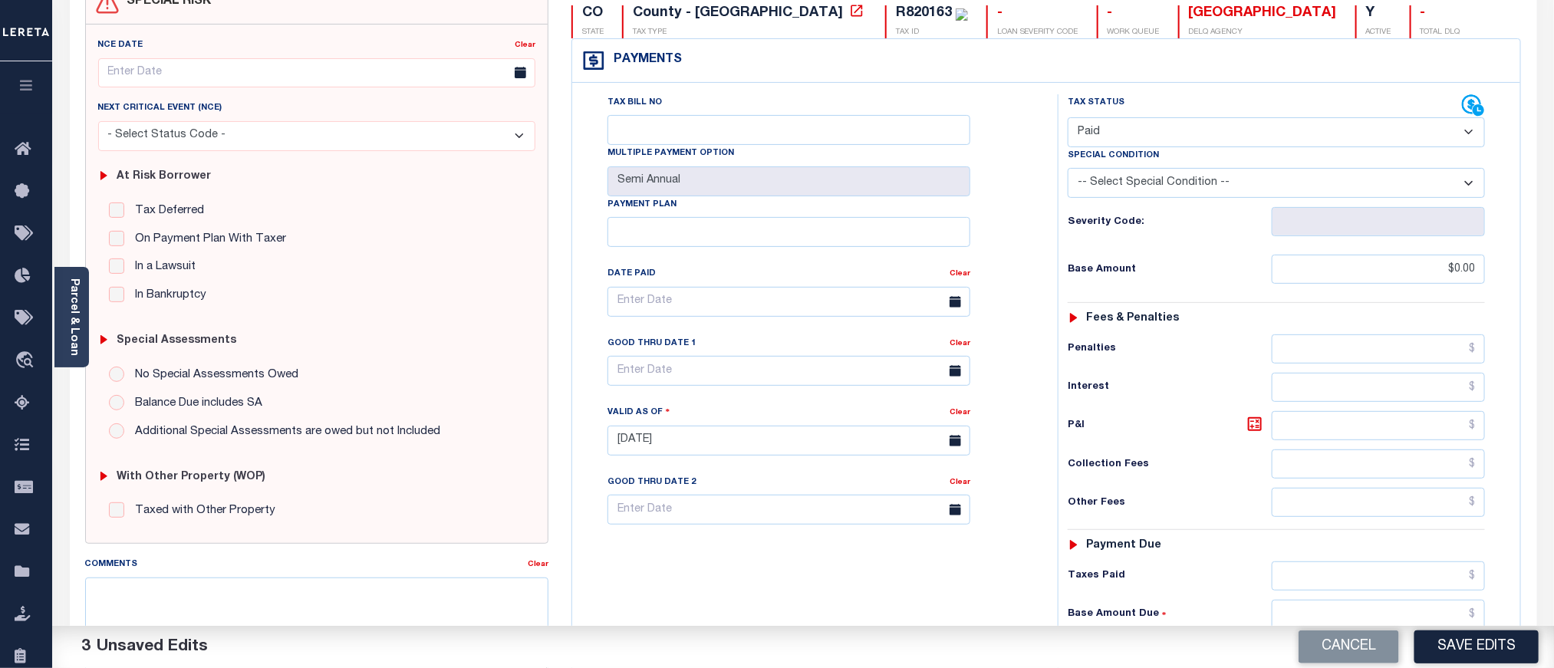
scroll to position [0, 0]
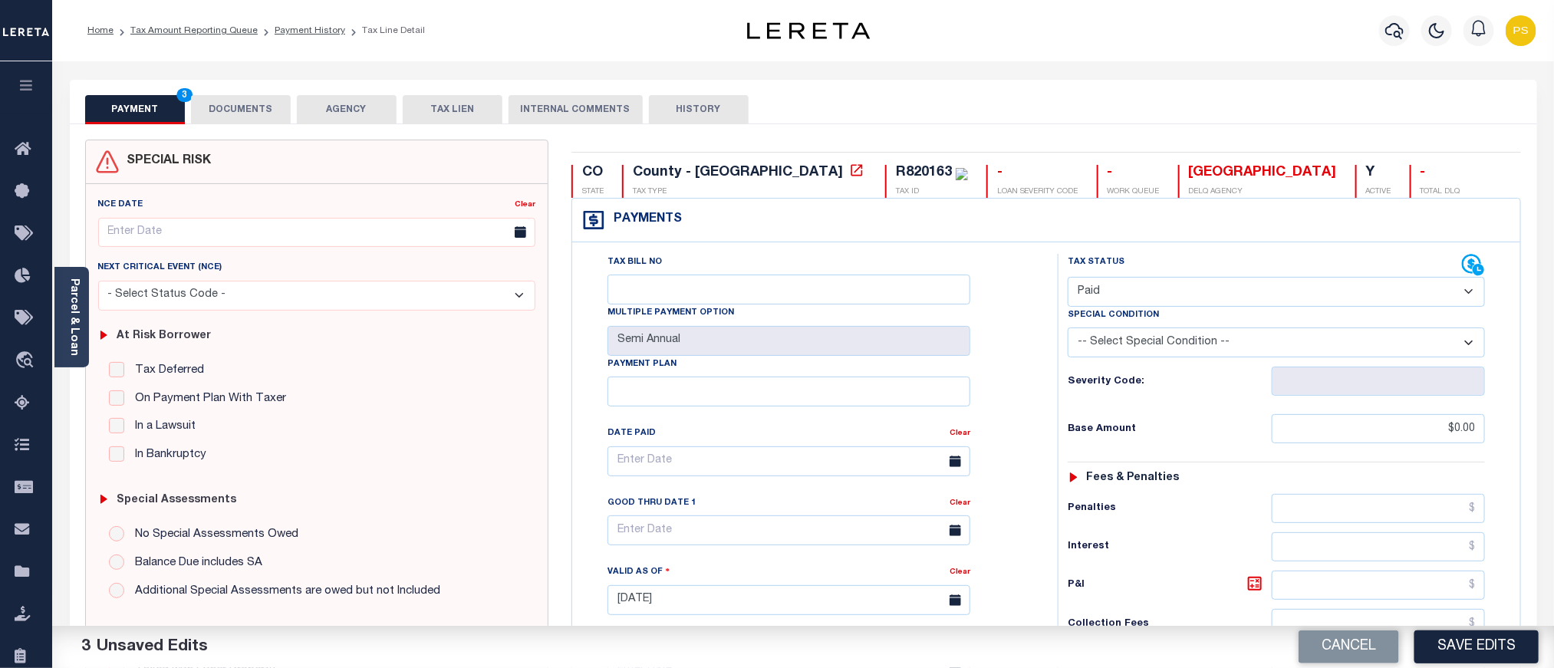
type input "$0.00"
click at [267, 115] on button "DOCUMENTS" at bounding box center [241, 109] width 100 height 29
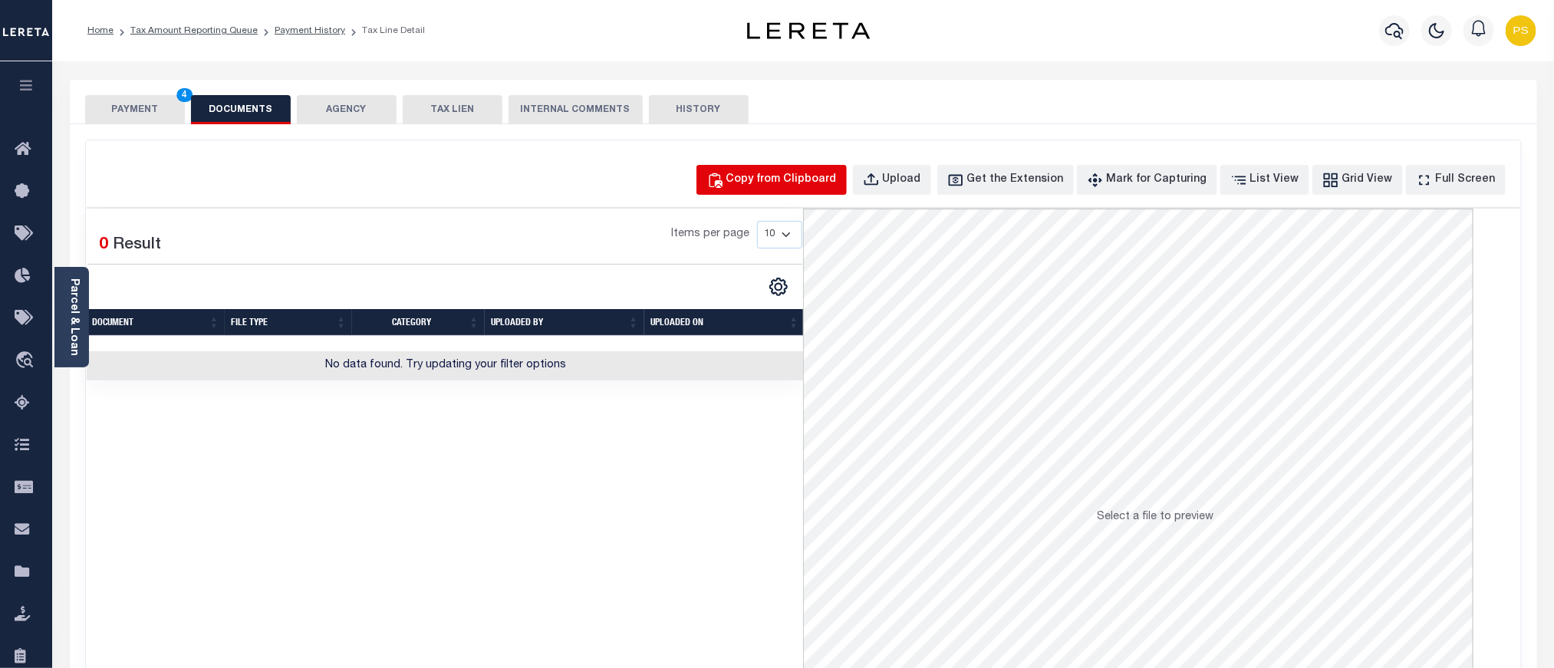
click at [790, 180] on div "Copy from Clipboard" at bounding box center [781, 180] width 110 height 17
select select "POP"
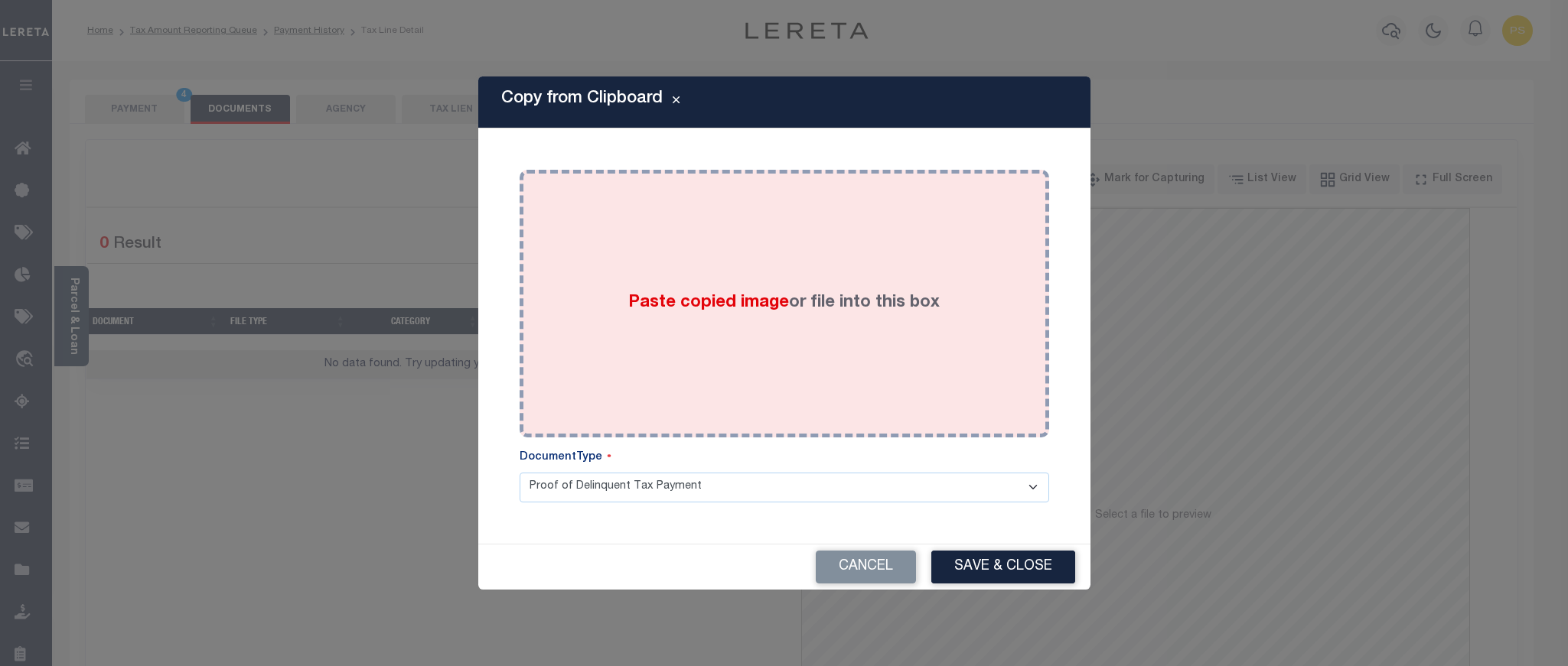
click at [787, 262] on div "Paste copied image or file into this box" at bounding box center [784, 303] width 507 height 244
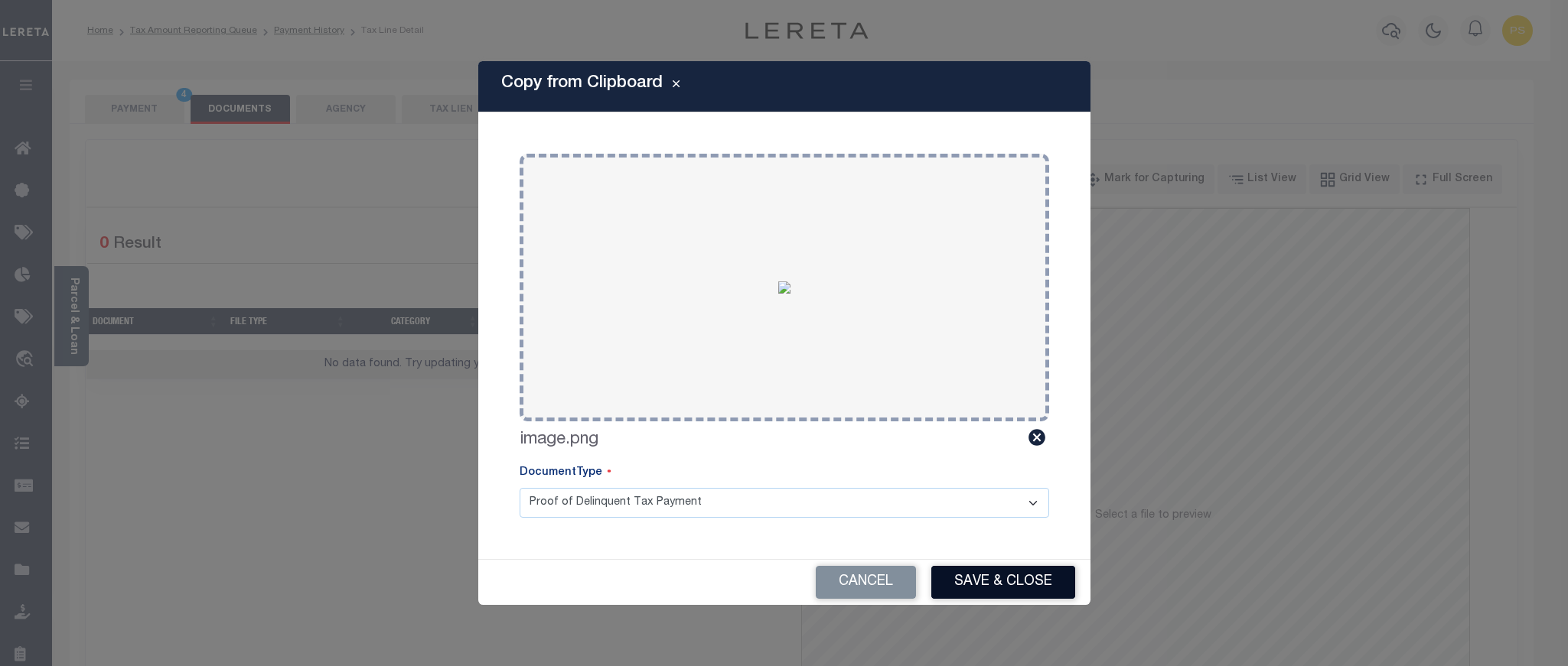
click at [991, 588] on button "Save & Close" at bounding box center [1003, 582] width 144 height 33
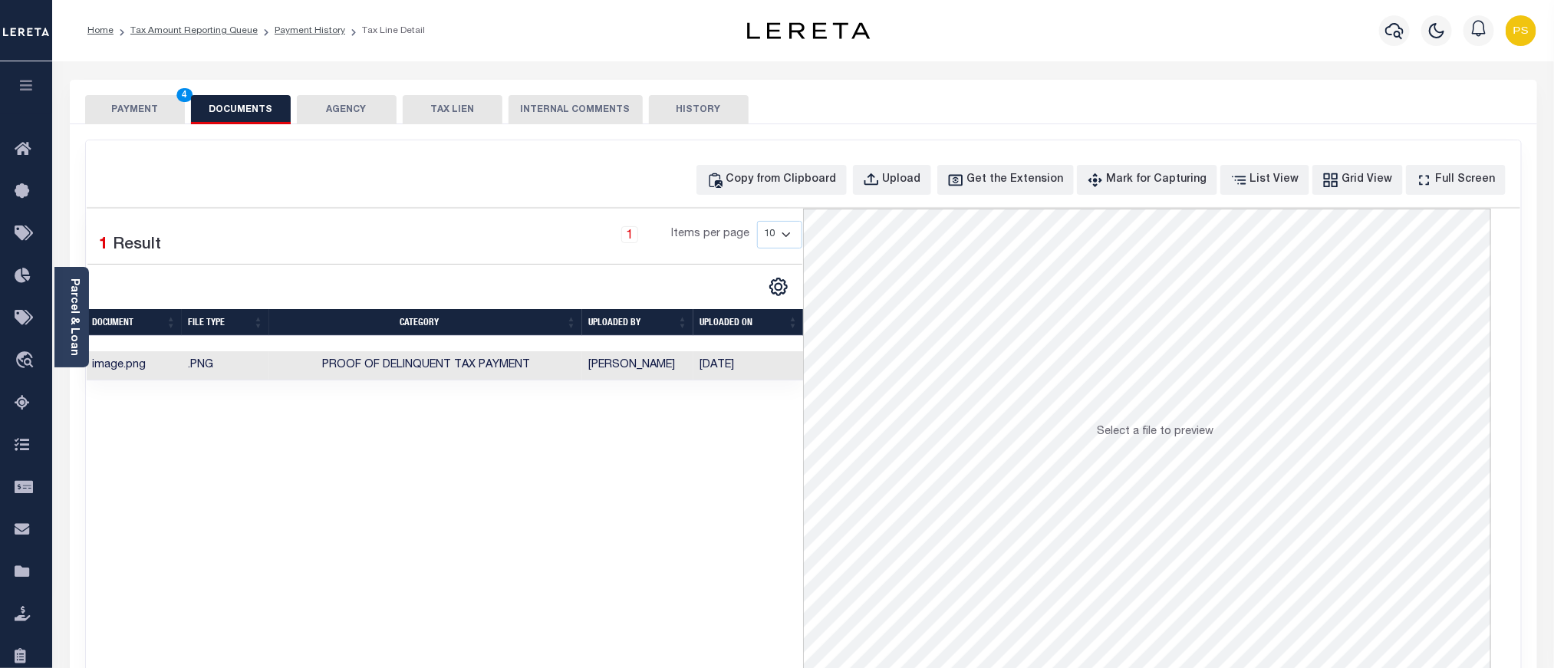
click at [136, 117] on button "PAYMENT 4" at bounding box center [135, 109] width 100 height 29
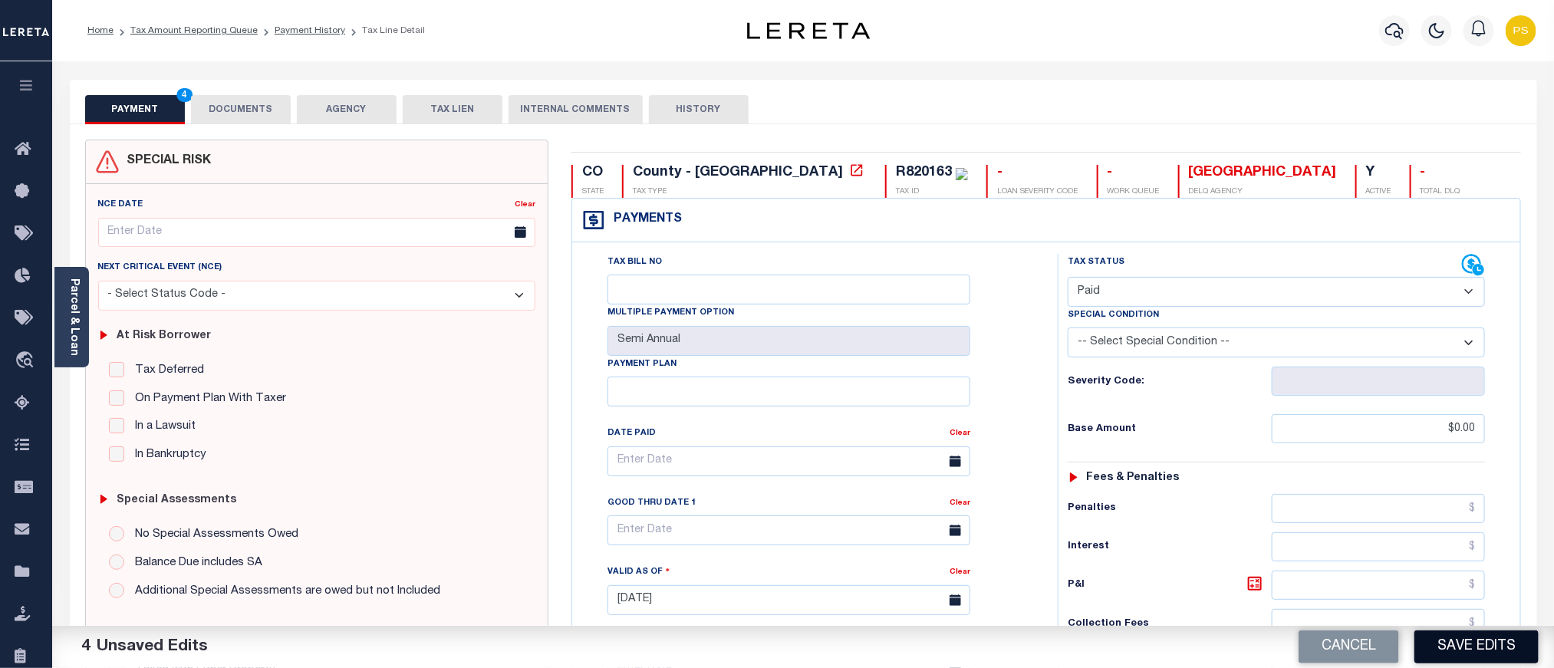
click at [1526, 651] on button "Save Edits" at bounding box center [1477, 647] width 124 height 33
checkbox input "false"
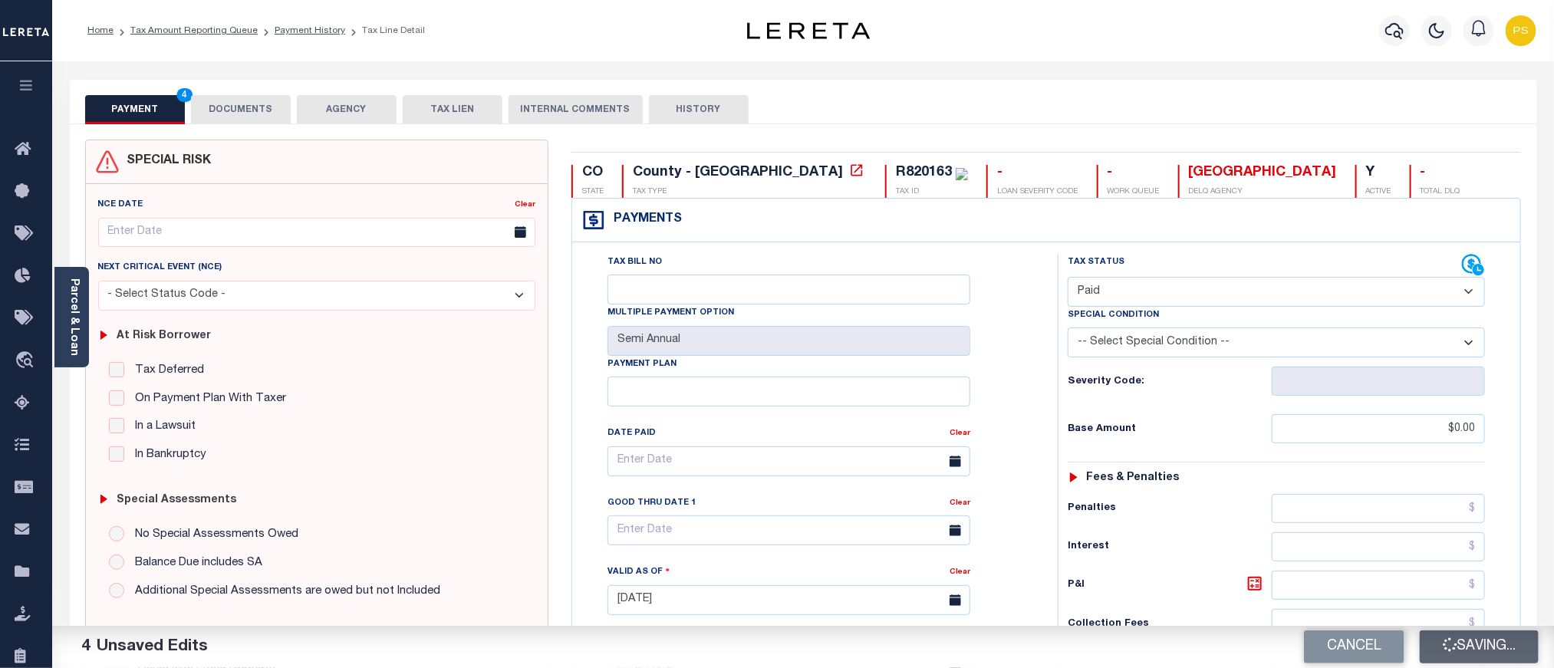
type input "$0"
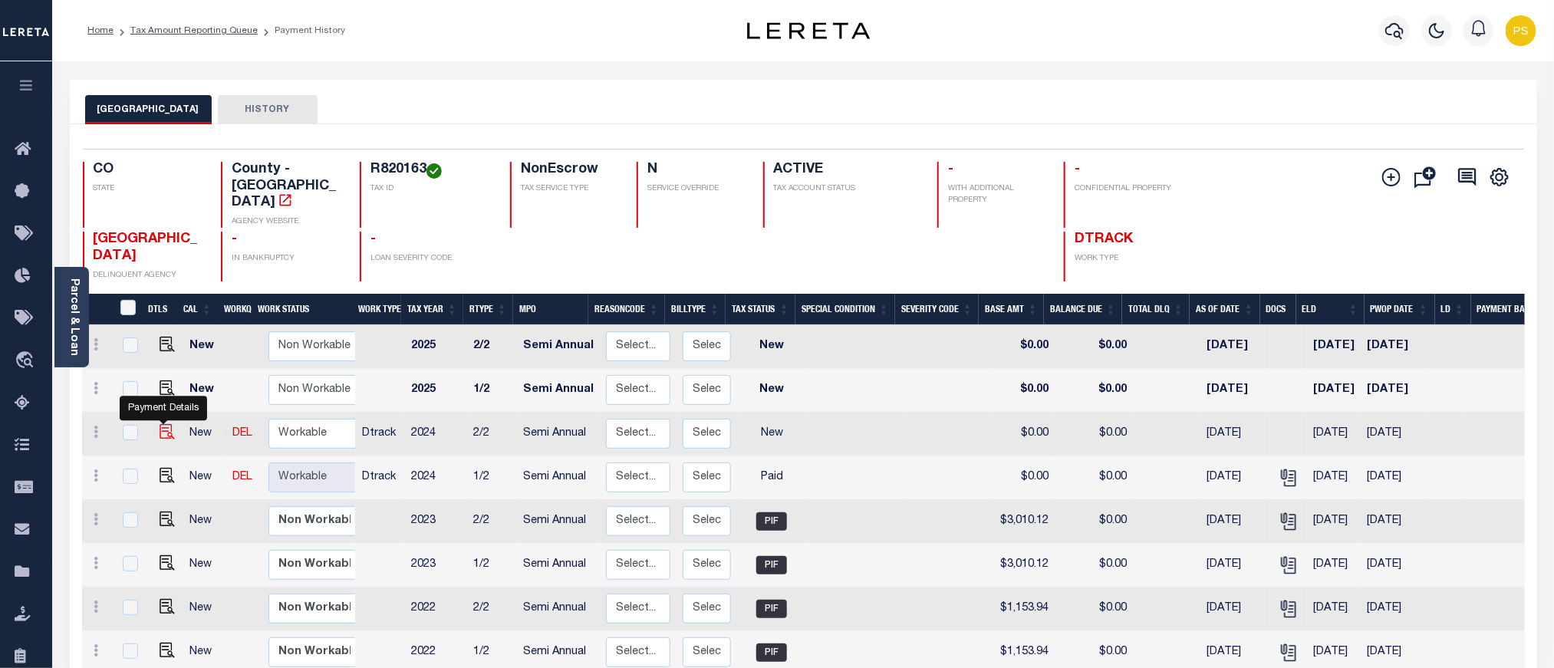
click at [163, 424] on img "" at bounding box center [167, 431] width 15 height 15
checkbox input "true"
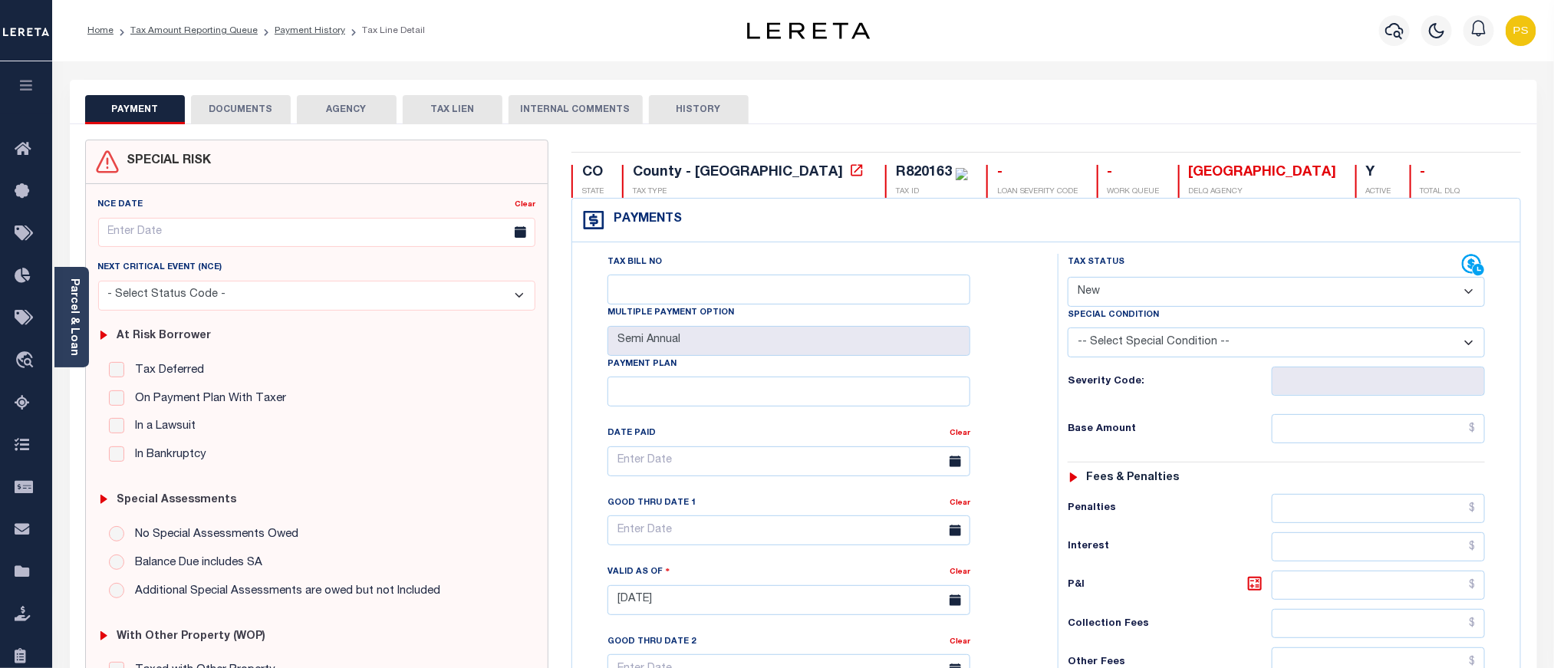
click at [1105, 295] on select "- Select Status Code - Open Due/Unpaid Paid Incomplete No Tax Due Internal Refu…" at bounding box center [1276, 292] width 417 height 30
select select "PYD"
click at [1068, 278] on select "- Select Status Code - Open Due/Unpaid Paid Incomplete No Tax Due Internal Refu…" at bounding box center [1276, 292] width 417 height 30
type input "[DATE]"
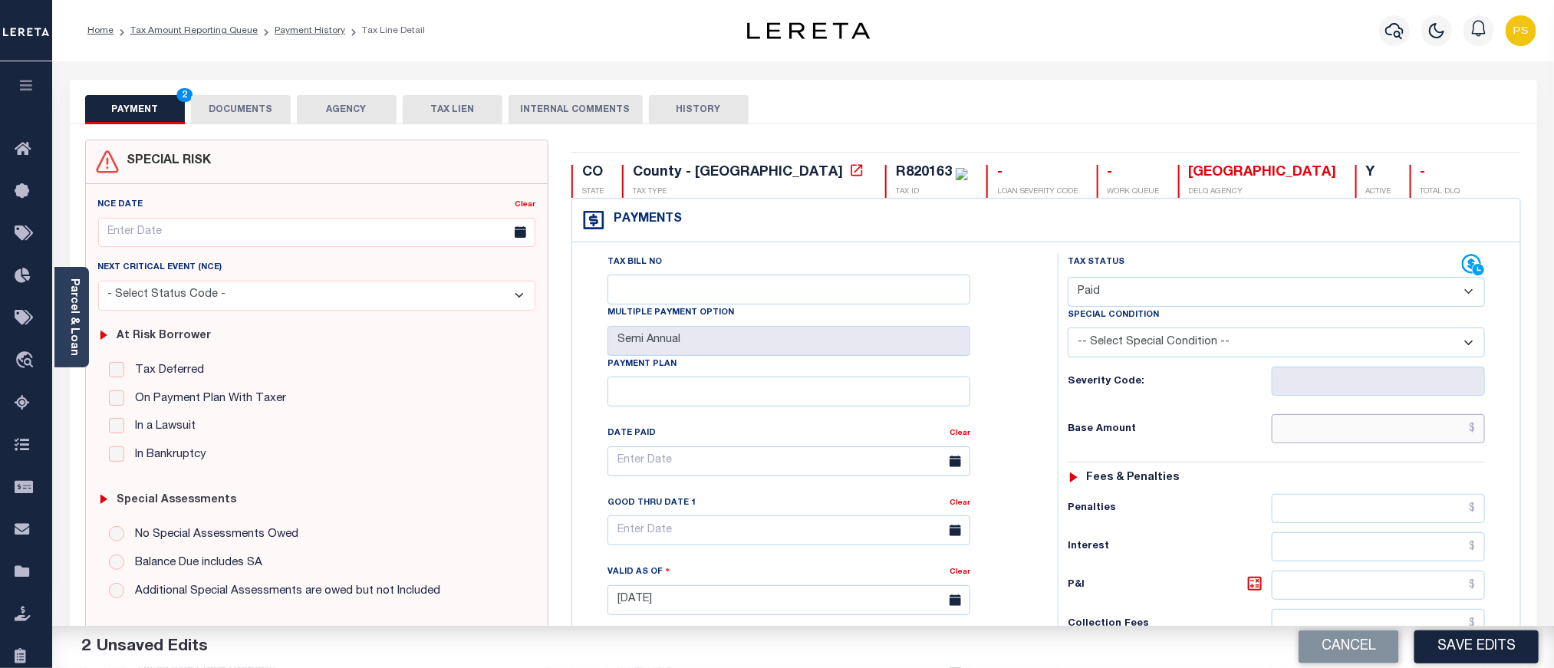
click at [1388, 435] on input "text" at bounding box center [1379, 428] width 214 height 29
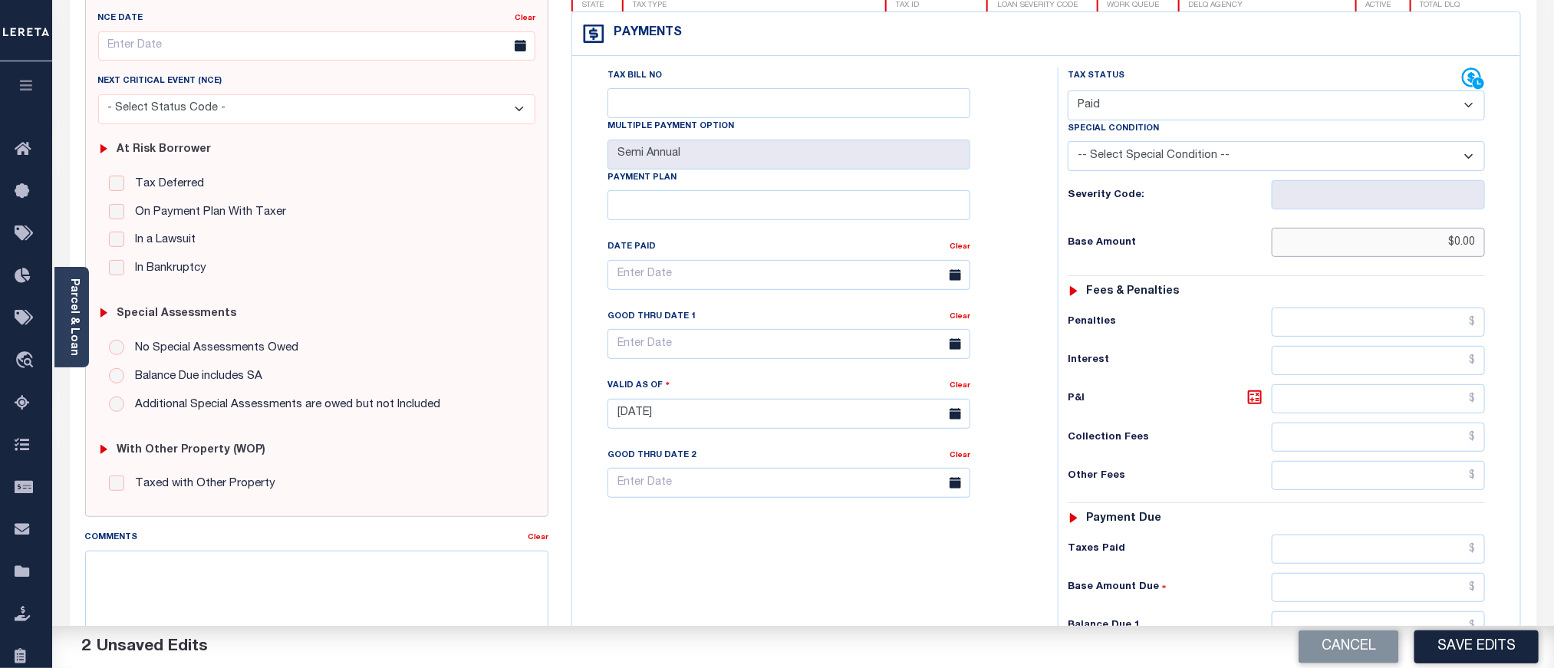
scroll to position [230, 0]
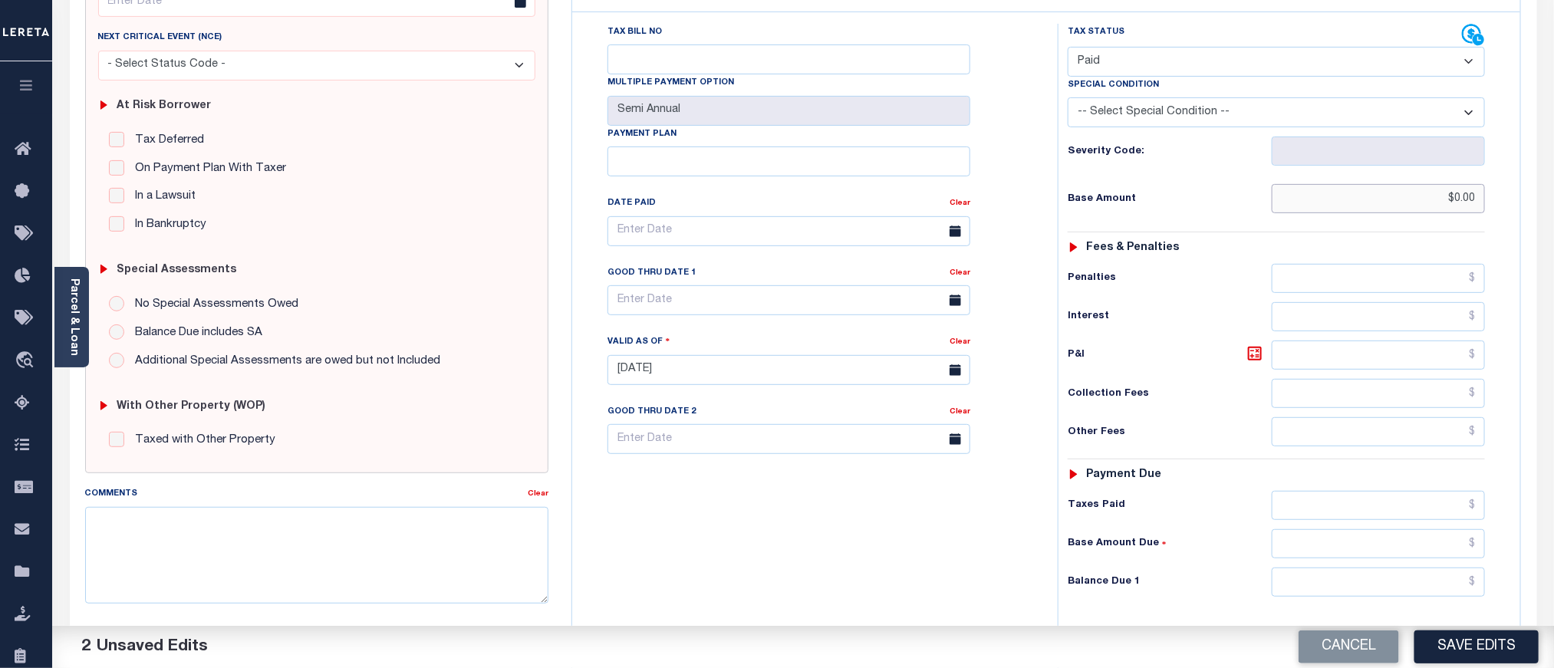
type input "$0.00"
click at [1336, 588] on input "text" at bounding box center [1379, 582] width 214 height 29
type input "$0.00"
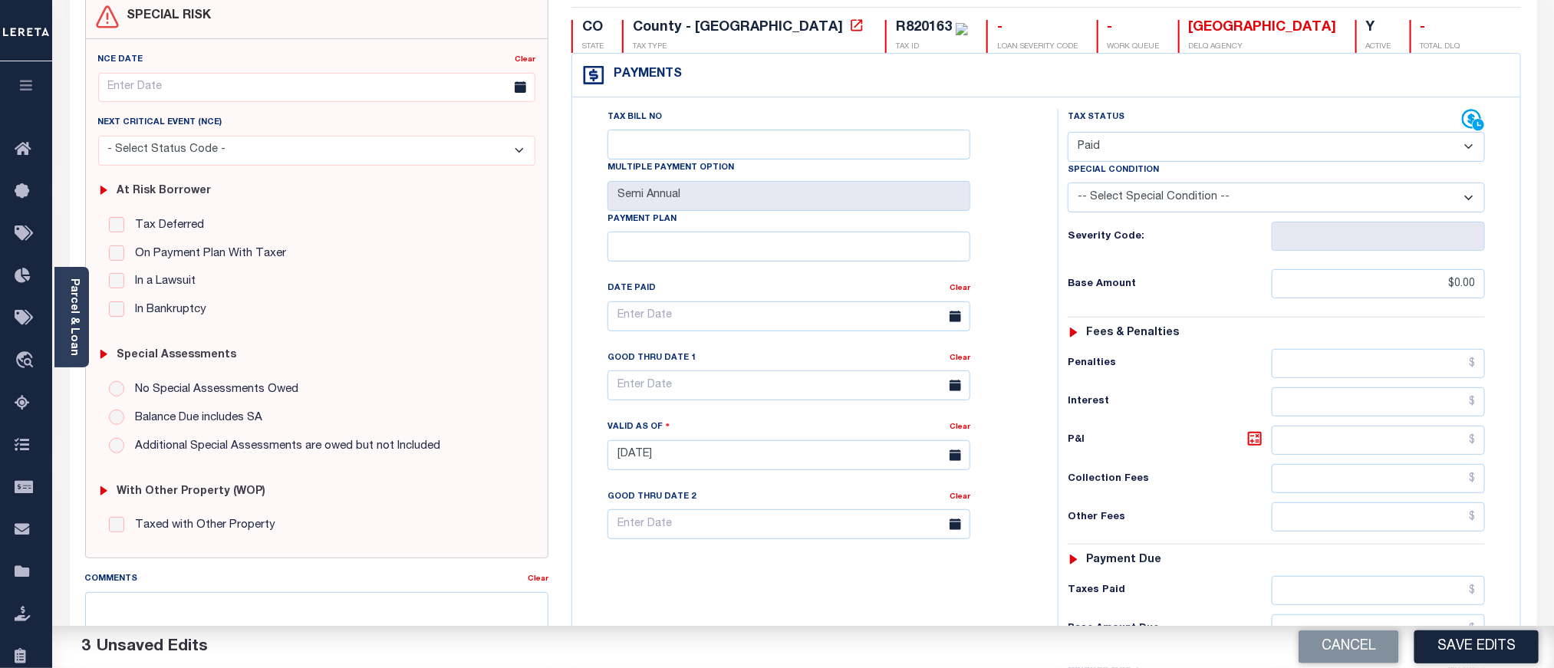
scroll to position [0, 0]
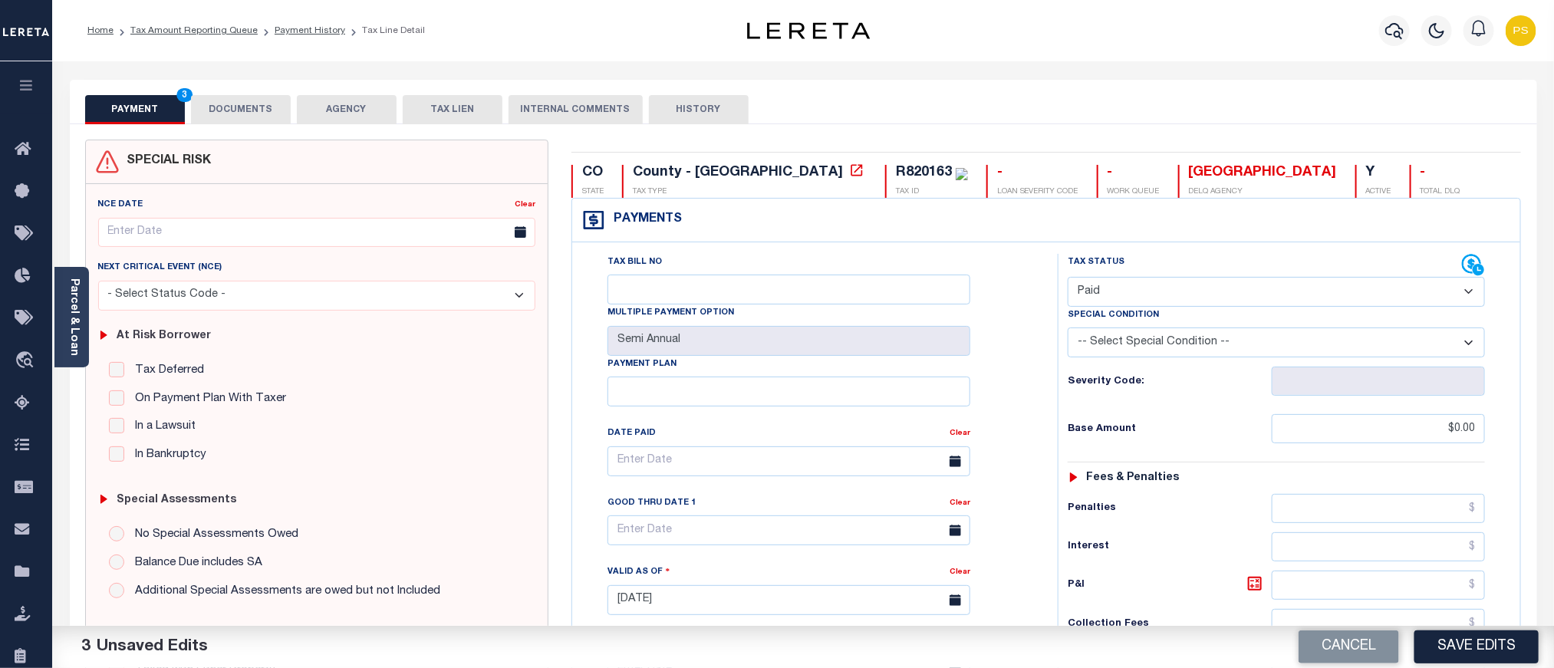
click at [262, 111] on button "DOCUMENTS" at bounding box center [241, 109] width 100 height 29
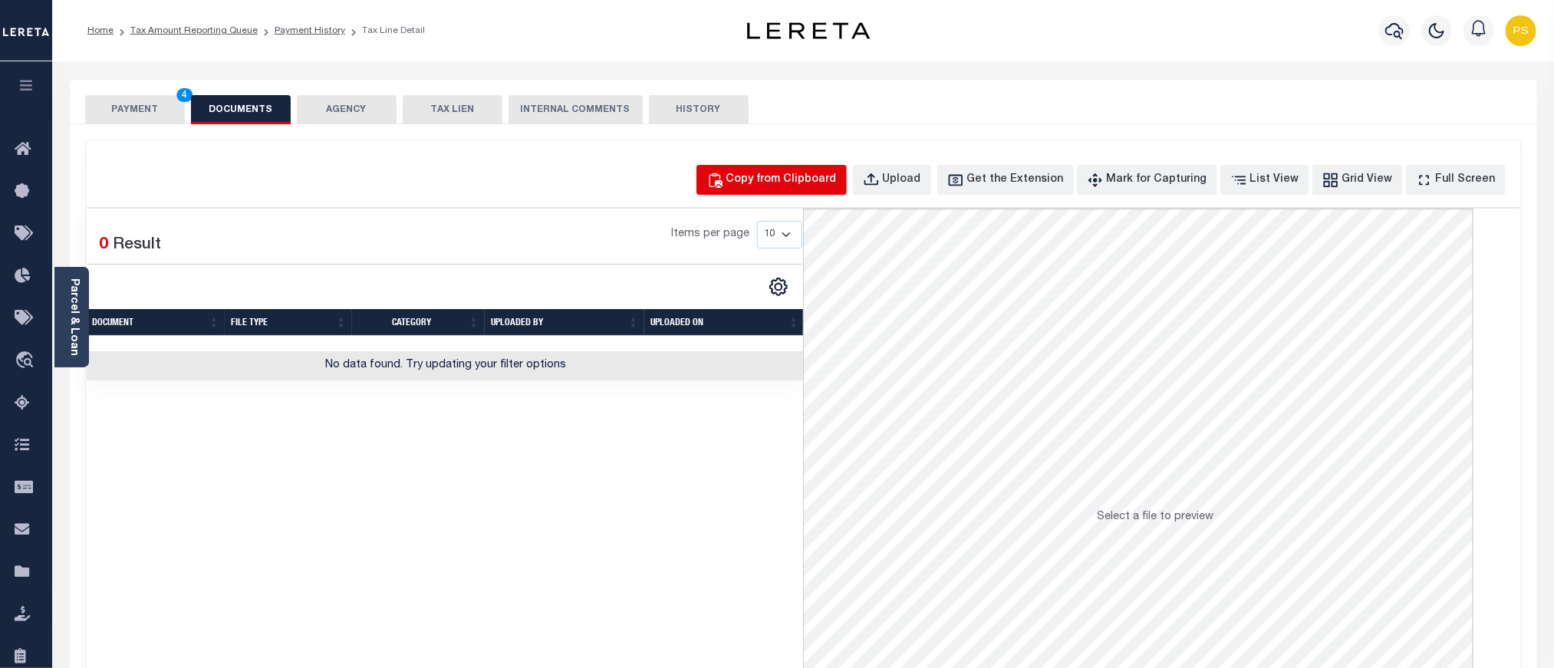
click at [815, 180] on div "Copy from Clipboard" at bounding box center [781, 180] width 110 height 17
select select "POP"
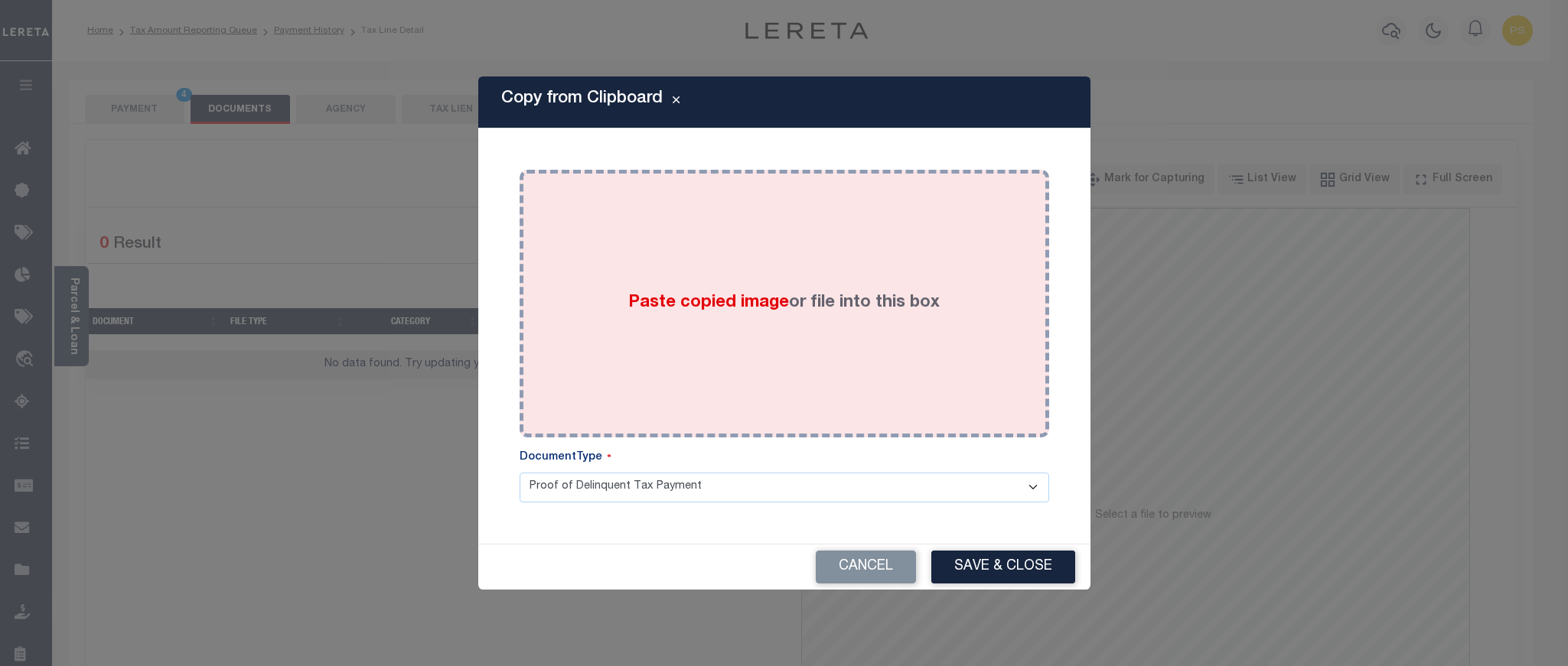
click at [793, 313] on label "Paste copied image or file into this box" at bounding box center [784, 303] width 311 height 25
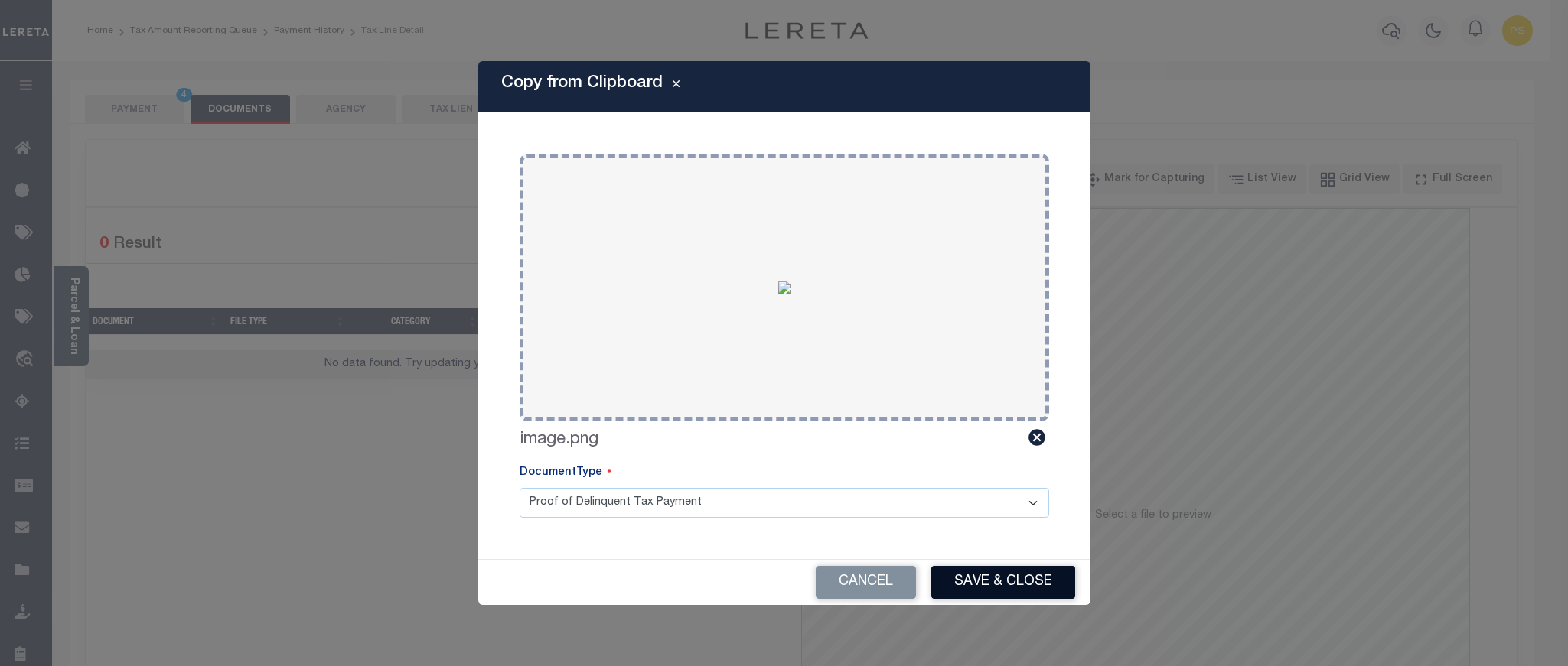
click at [982, 573] on button "Save & Close" at bounding box center [1003, 582] width 144 height 33
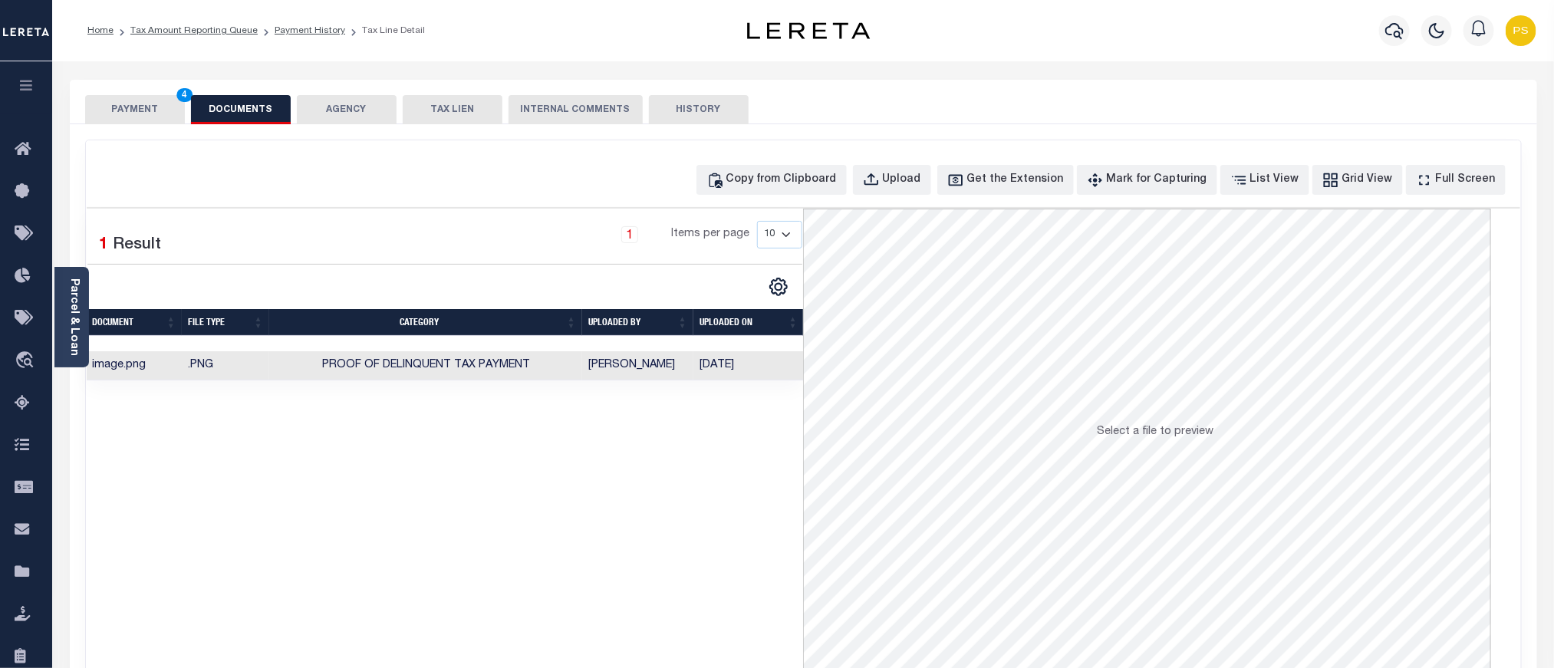
click at [143, 109] on button "PAYMENT 4" at bounding box center [135, 109] width 100 height 29
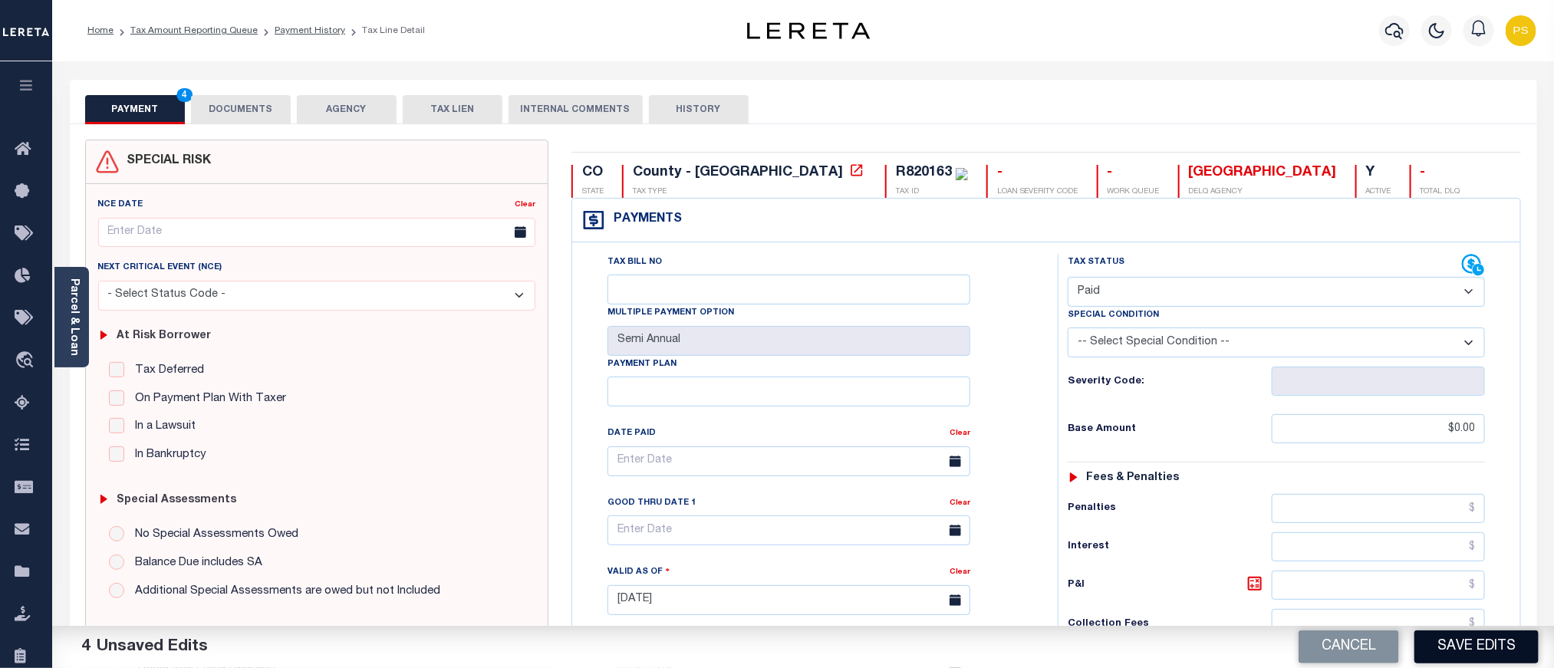
click at [1481, 656] on button "Save Edits" at bounding box center [1477, 647] width 124 height 33
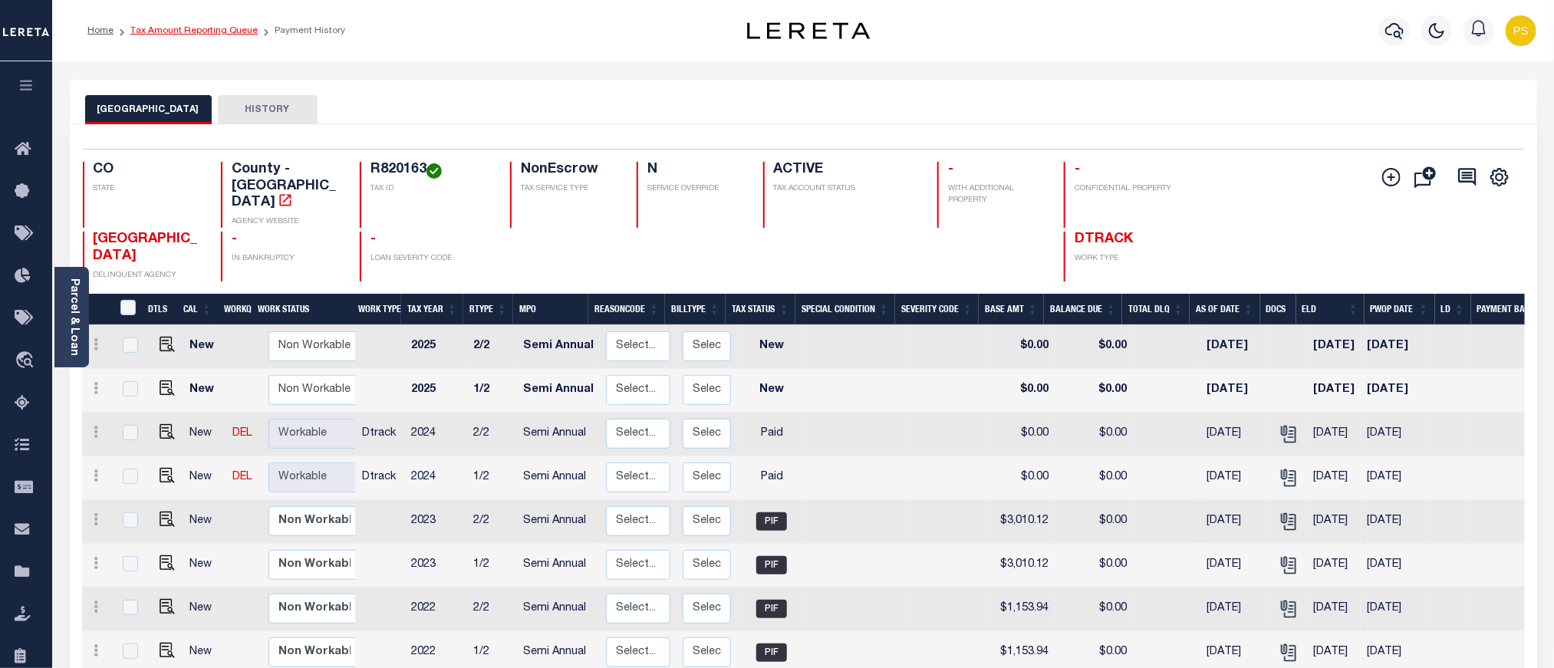
click at [194, 35] on link "Tax Amount Reporting Queue" at bounding box center [193, 30] width 127 height 9
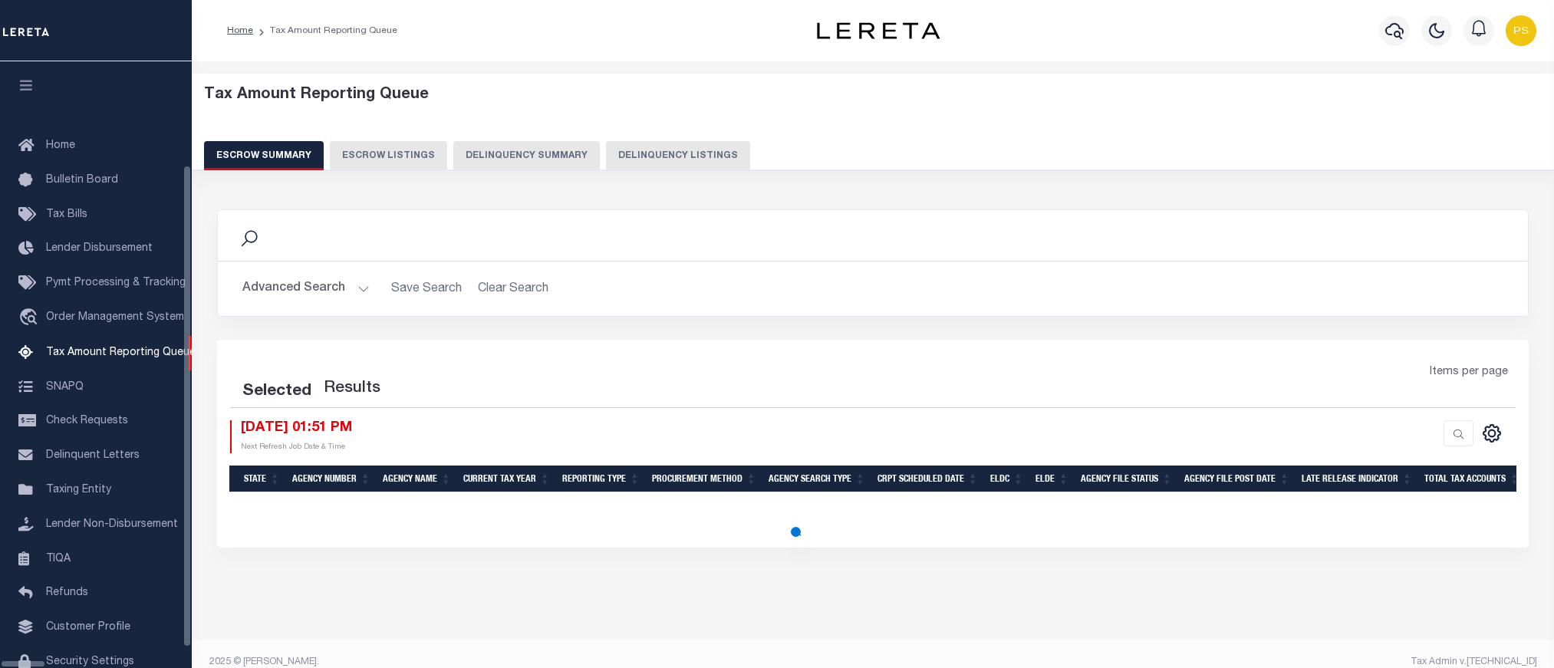
select select "100"
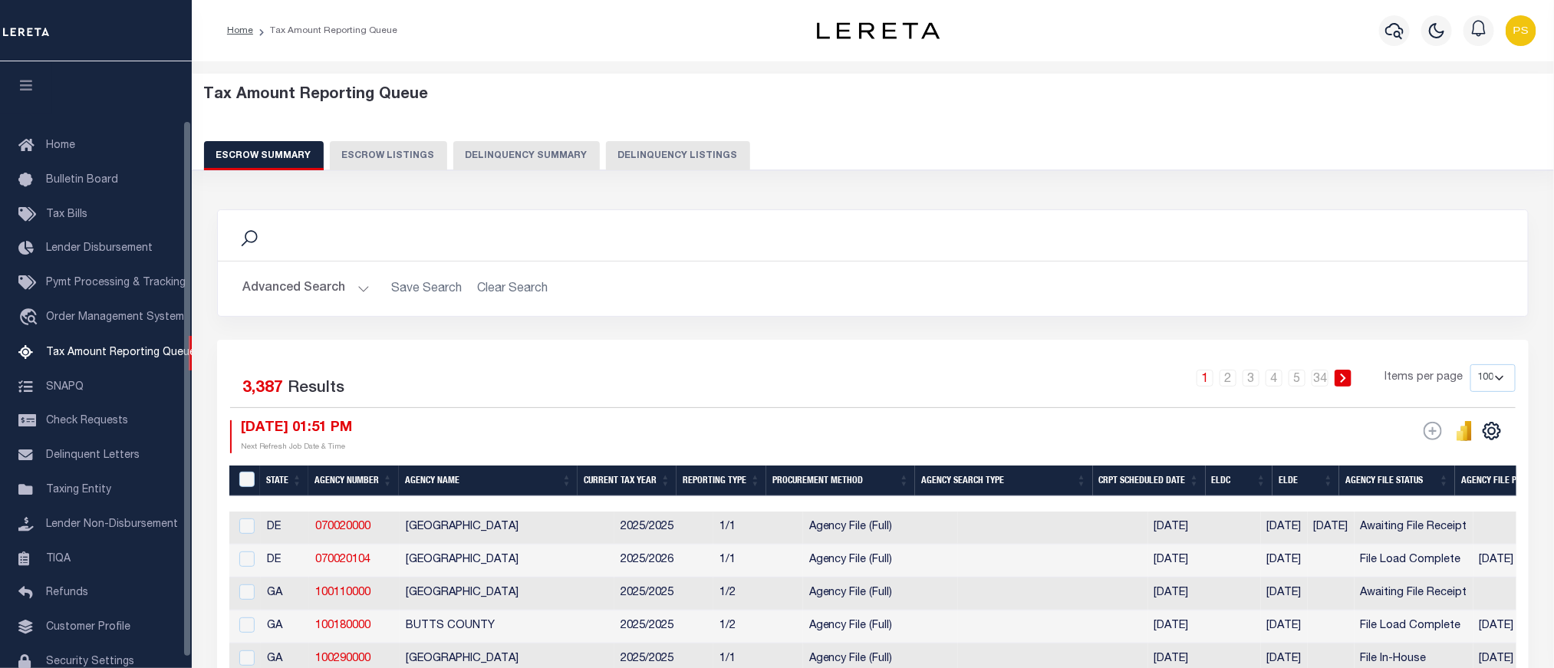
scroll to position [67, 0]
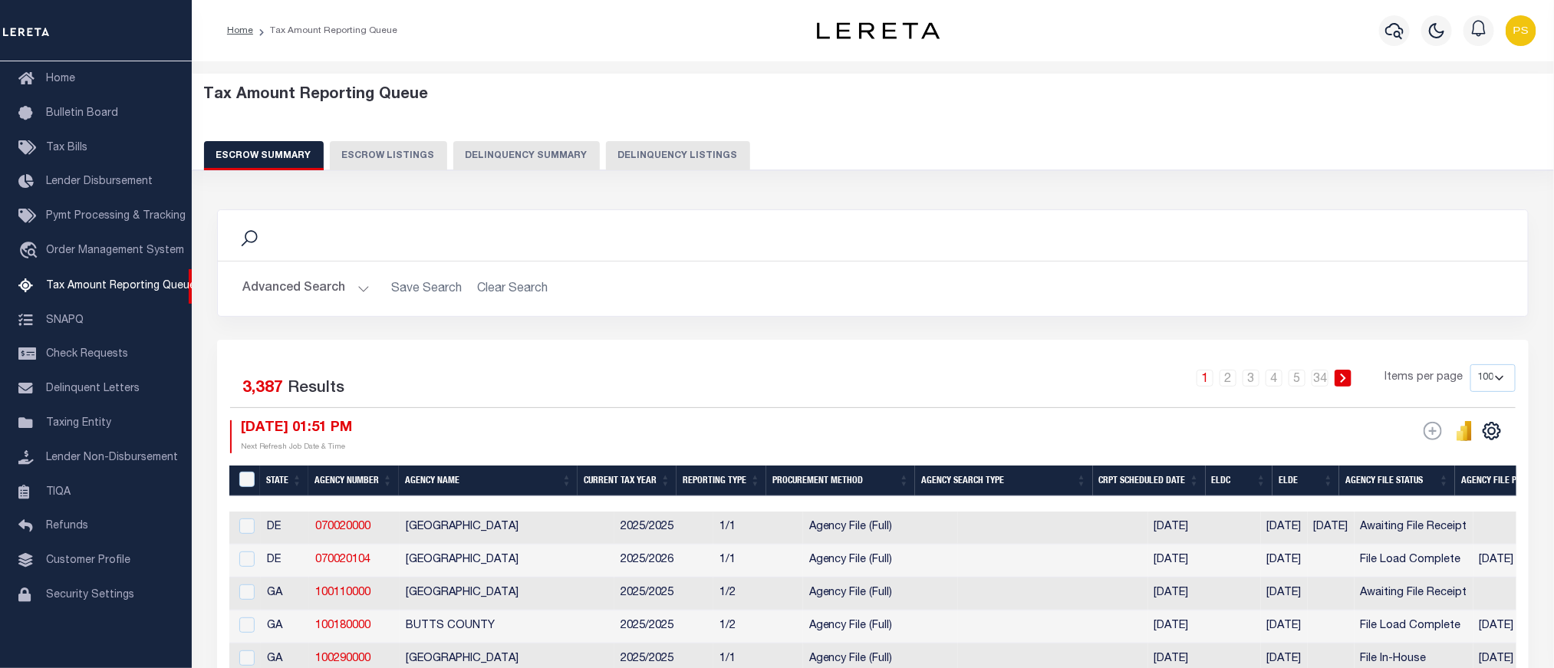
click at [707, 156] on button "Delinquency Listings" at bounding box center [678, 155] width 144 height 29
select select "100"
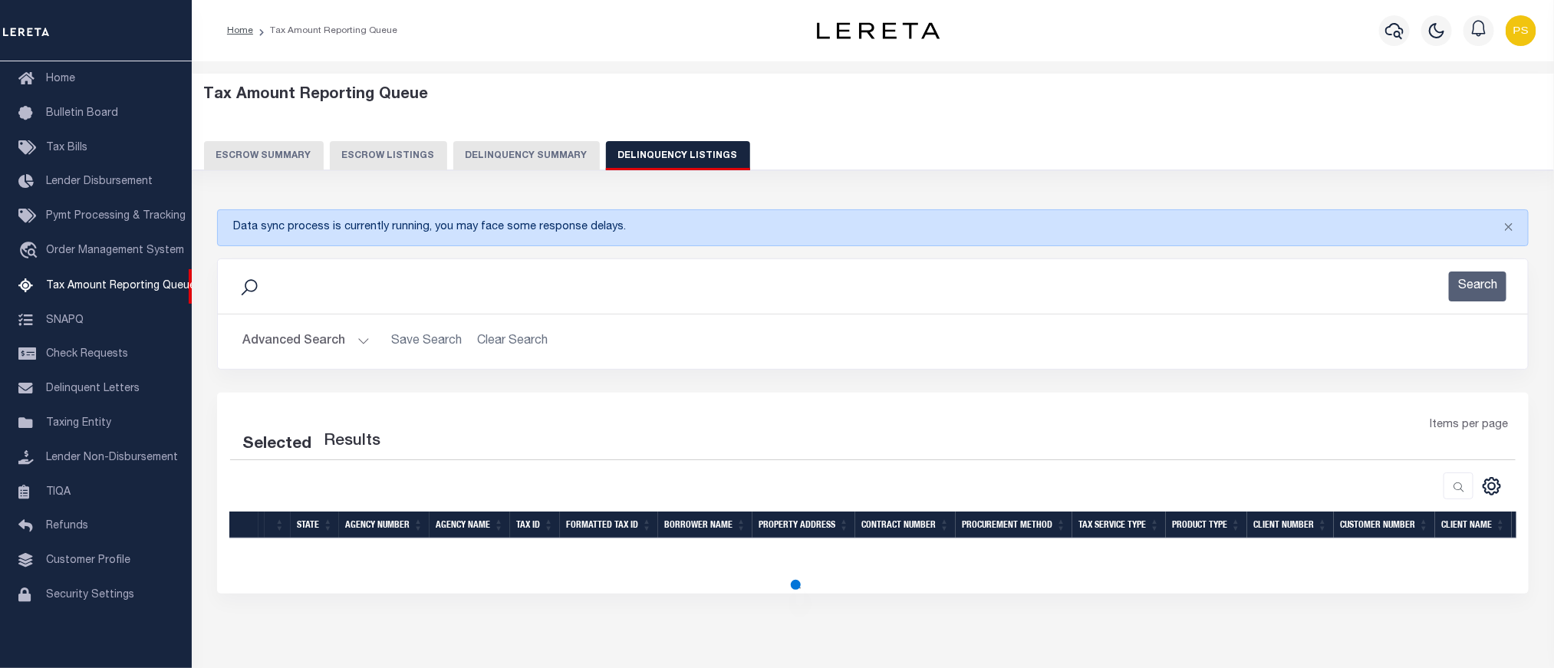
select select "100"
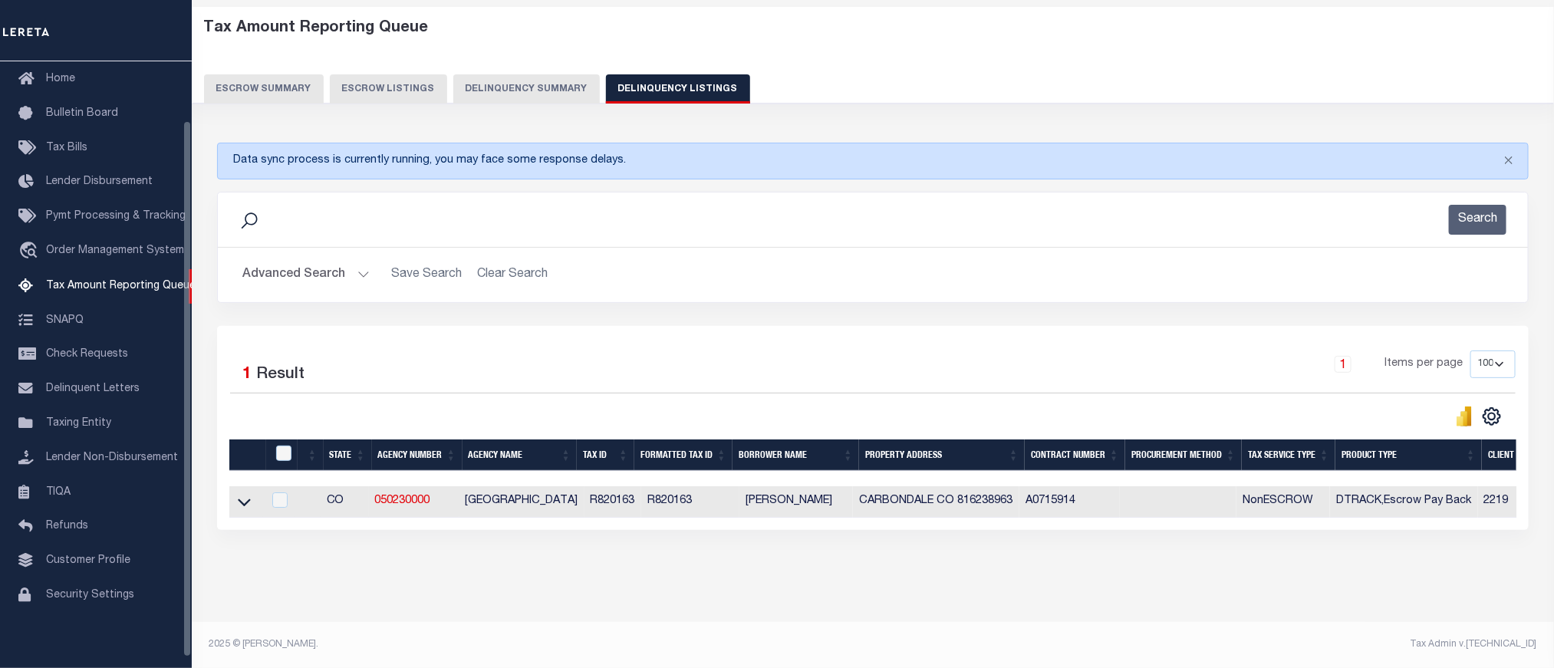
scroll to position [84, 0]
click at [249, 494] on icon at bounding box center [244, 502] width 13 height 16
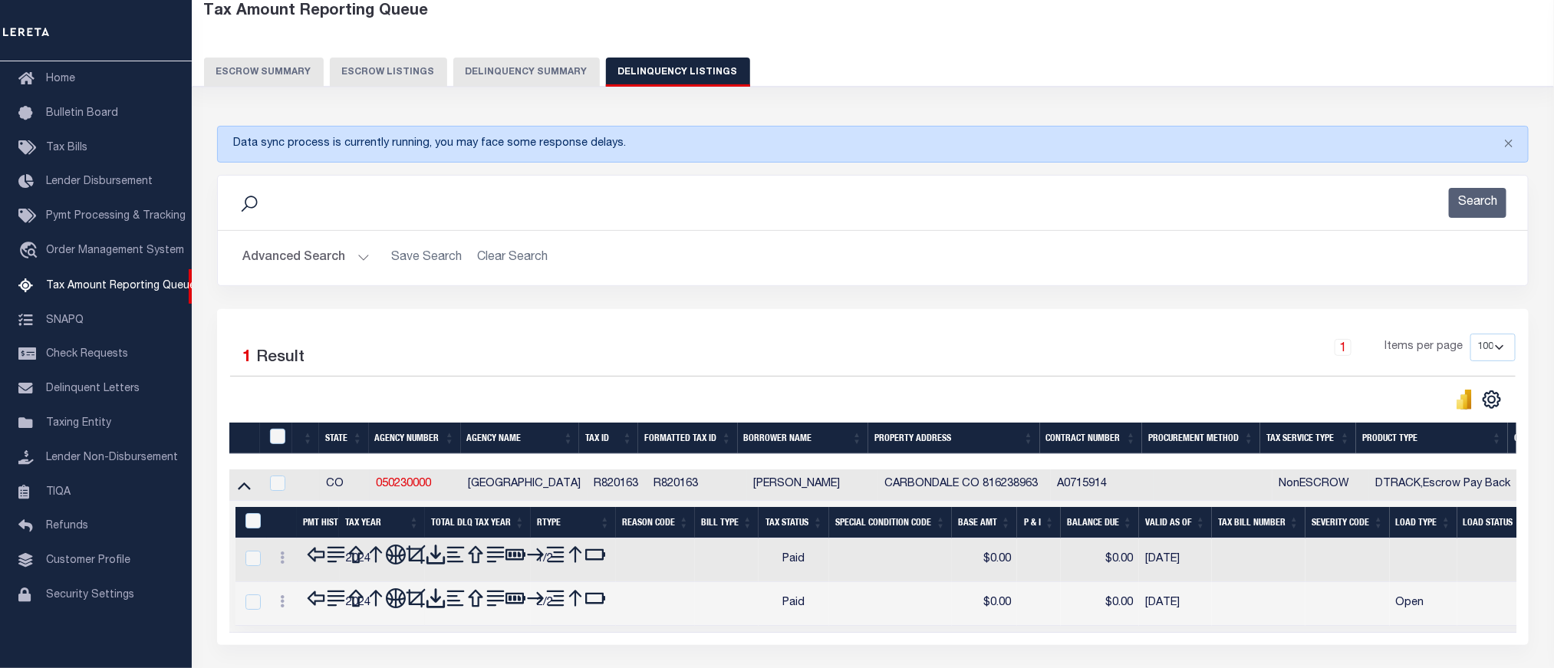
scroll to position [196, 0]
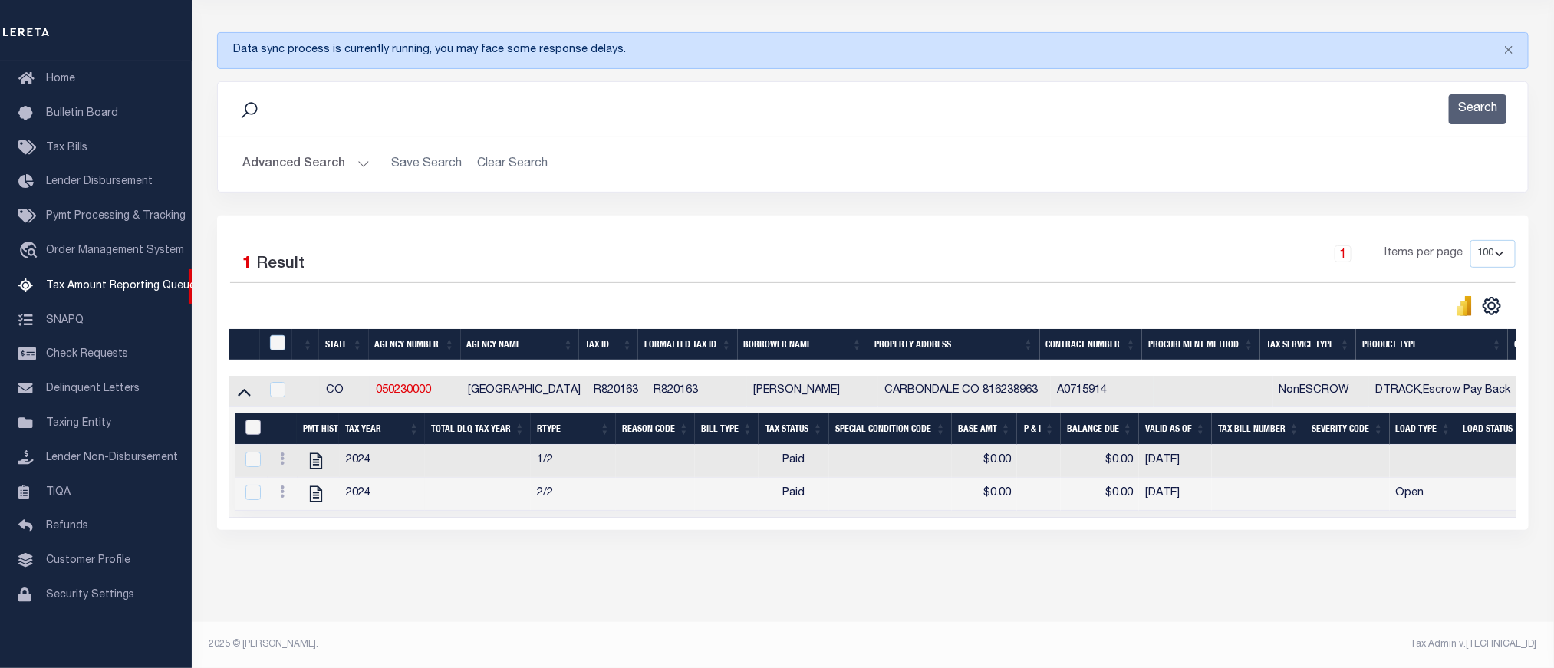
click at [251, 420] on input "&nbsp;" at bounding box center [252, 427] width 15 height 15
checkbox input "true"
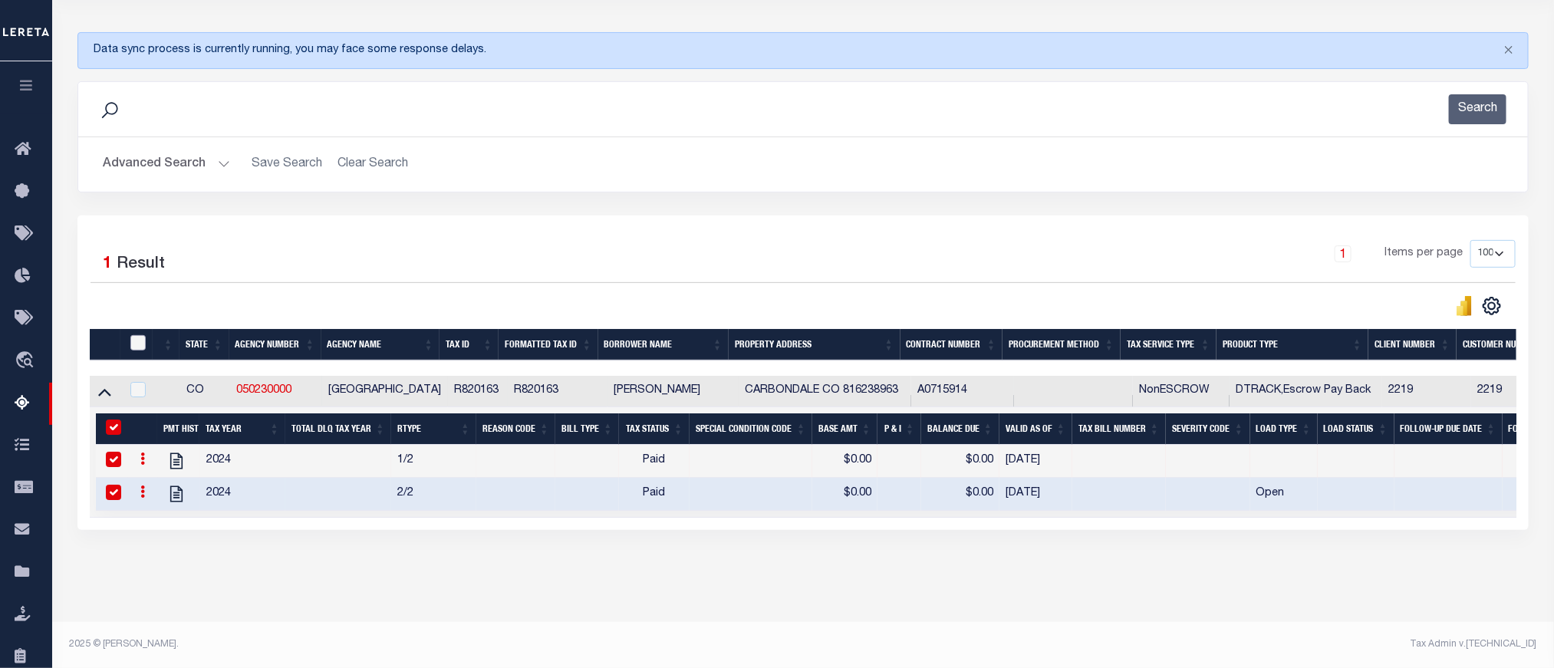
click at [141, 335] on input "checkbox" at bounding box center [137, 342] width 15 height 15
checkbox input "true"
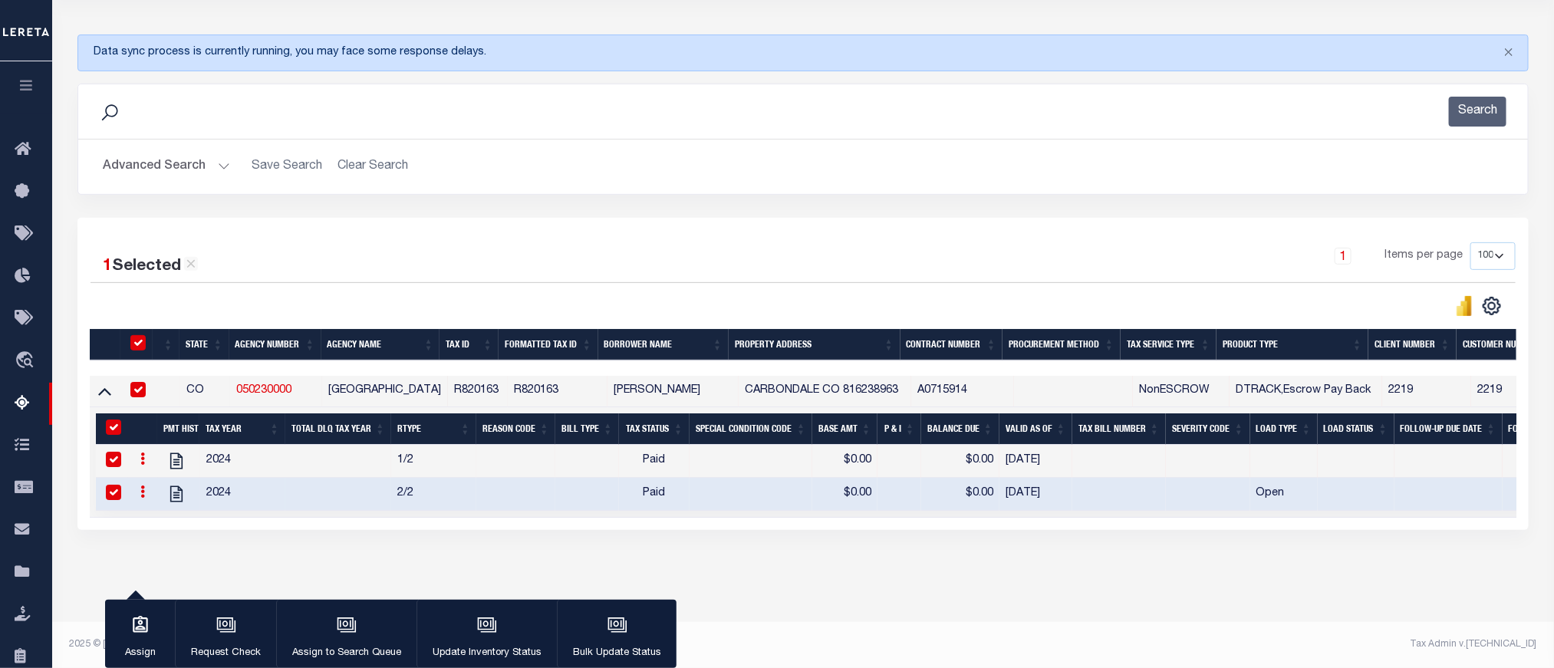
scroll to position [192, 0]
click at [463, 614] on button "Update Inventory Status" at bounding box center [487, 634] width 140 height 69
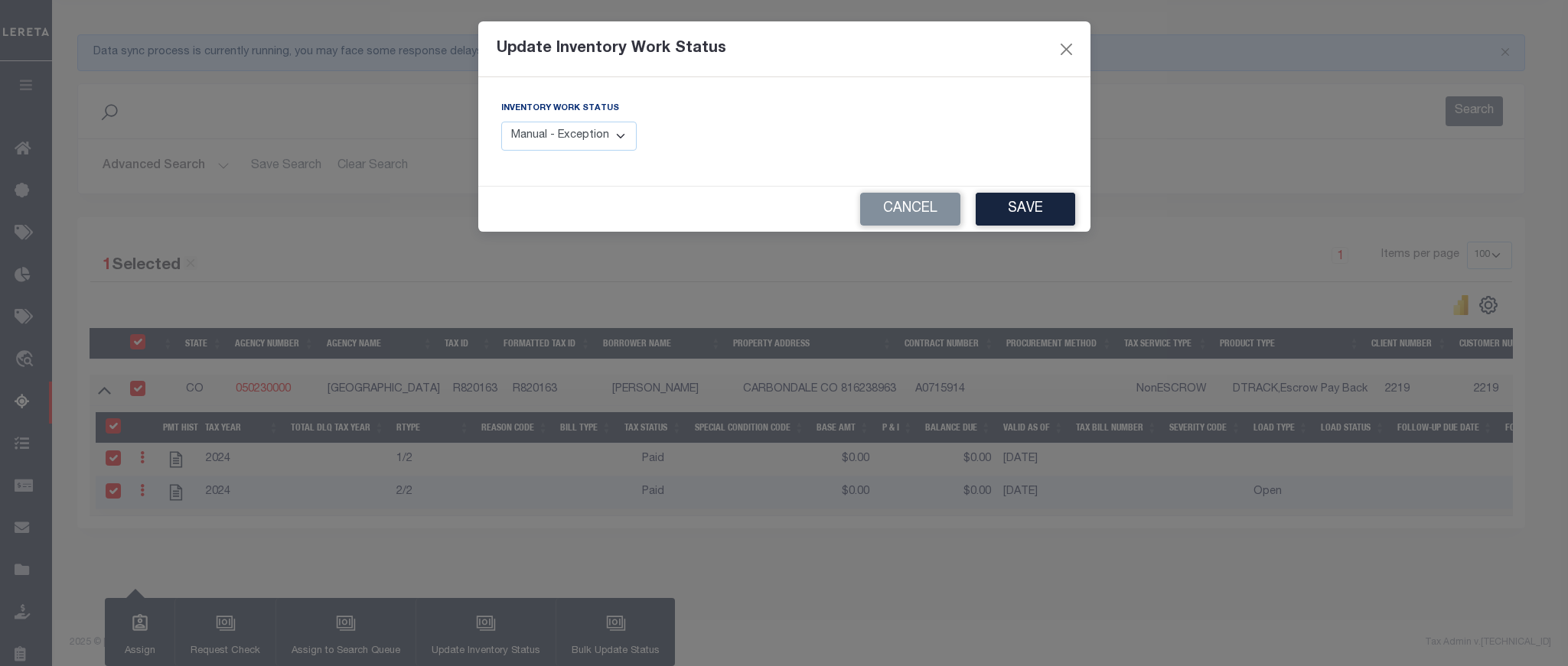
click at [544, 133] on select "Manual - Exception Pended - Awaiting Search Late Add Exception Completed" at bounding box center [569, 137] width 137 height 30
select select "4"
click at [501, 123] on select "Manual - Exception Pended - Awaiting Search Late Add Exception Completed" at bounding box center [569, 137] width 137 height 30
click at [1028, 221] on button "Save" at bounding box center [1025, 208] width 100 height 33
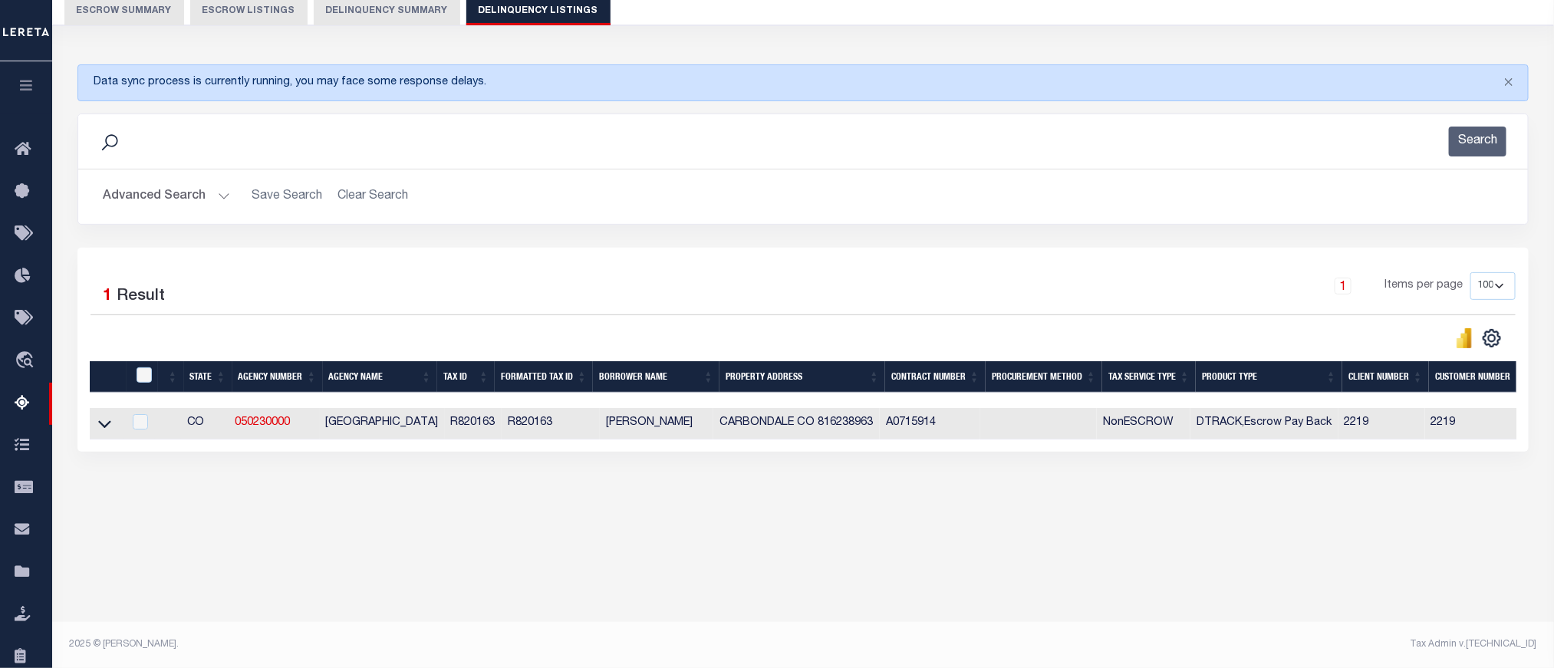
scroll to position [145, 0]
click at [150, 194] on button "Advanced Search" at bounding box center [166, 197] width 127 height 30
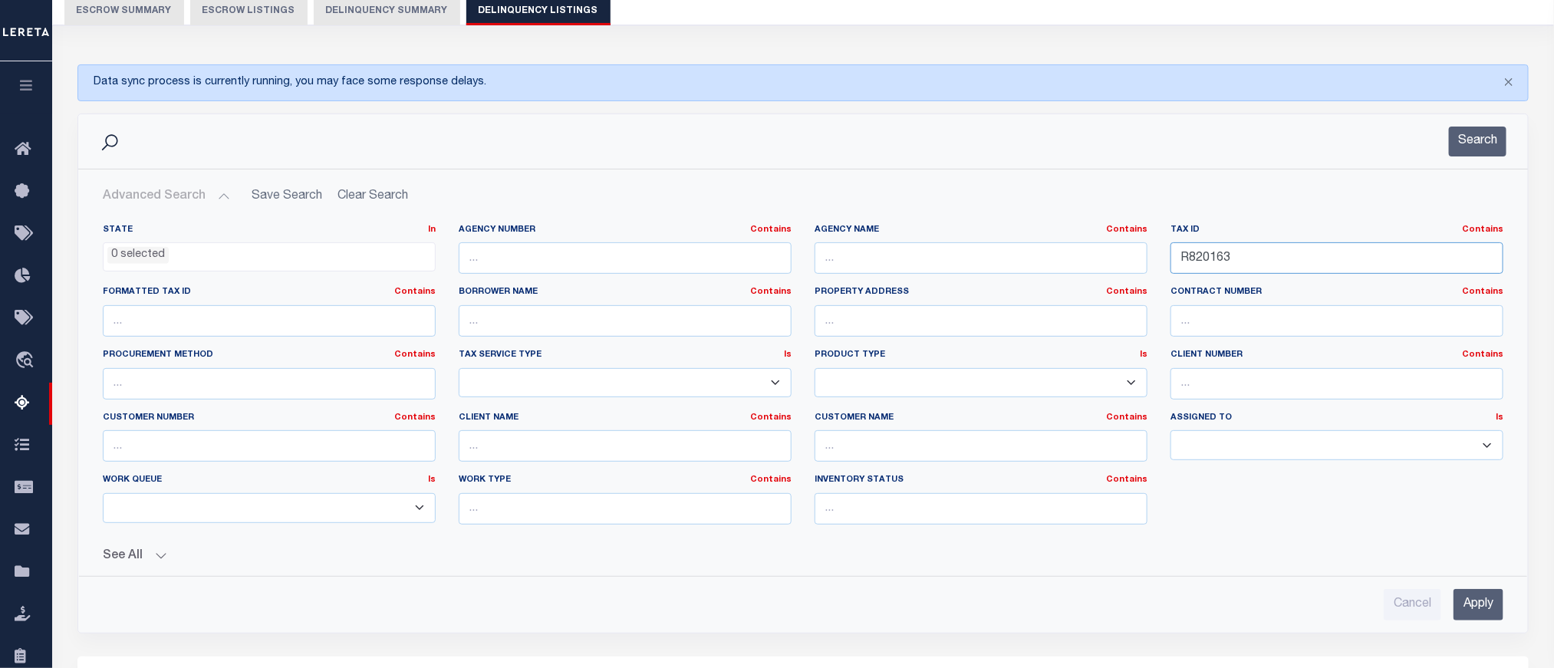
click at [1207, 258] on input "R820163" at bounding box center [1337, 257] width 333 height 31
paste input "360916"
type input "R360916"
click at [1484, 621] on input "Apply" at bounding box center [1479, 604] width 50 height 31
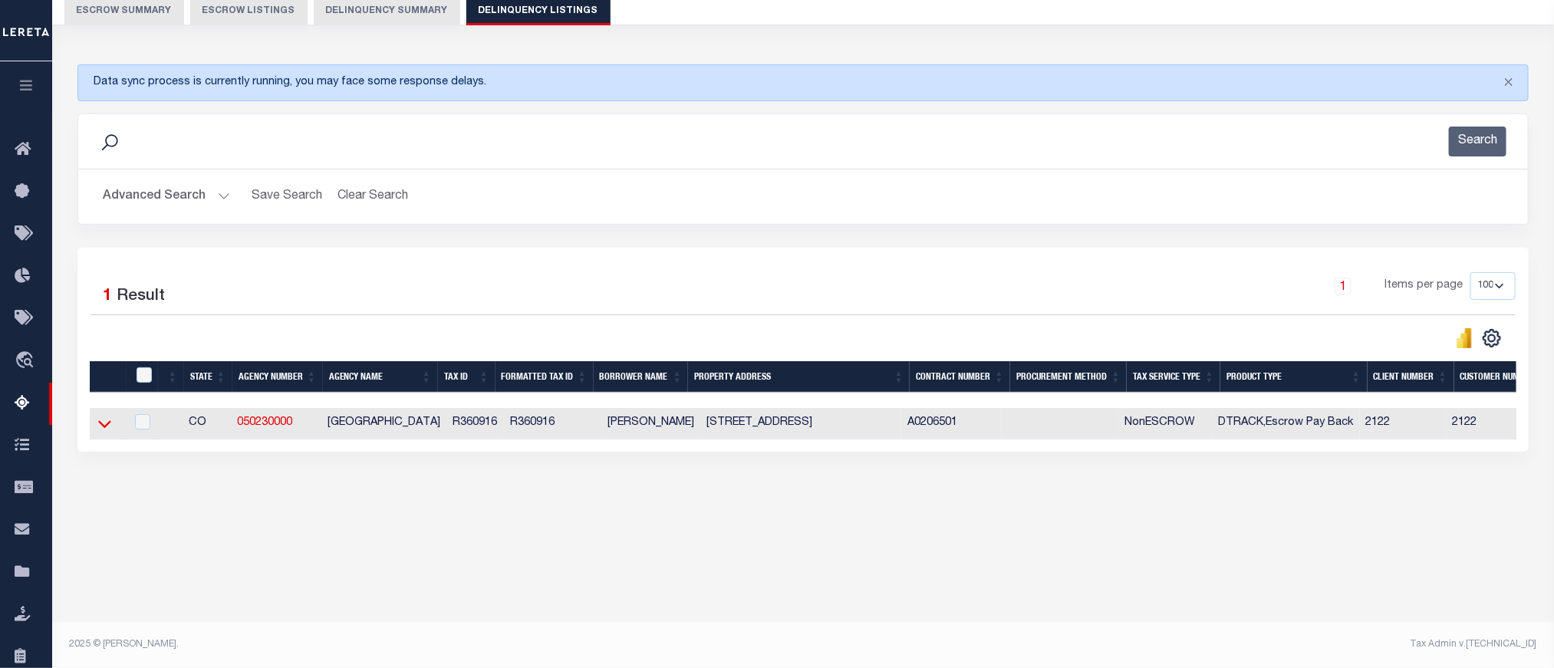
click at [100, 432] on icon at bounding box center [104, 424] width 13 height 16
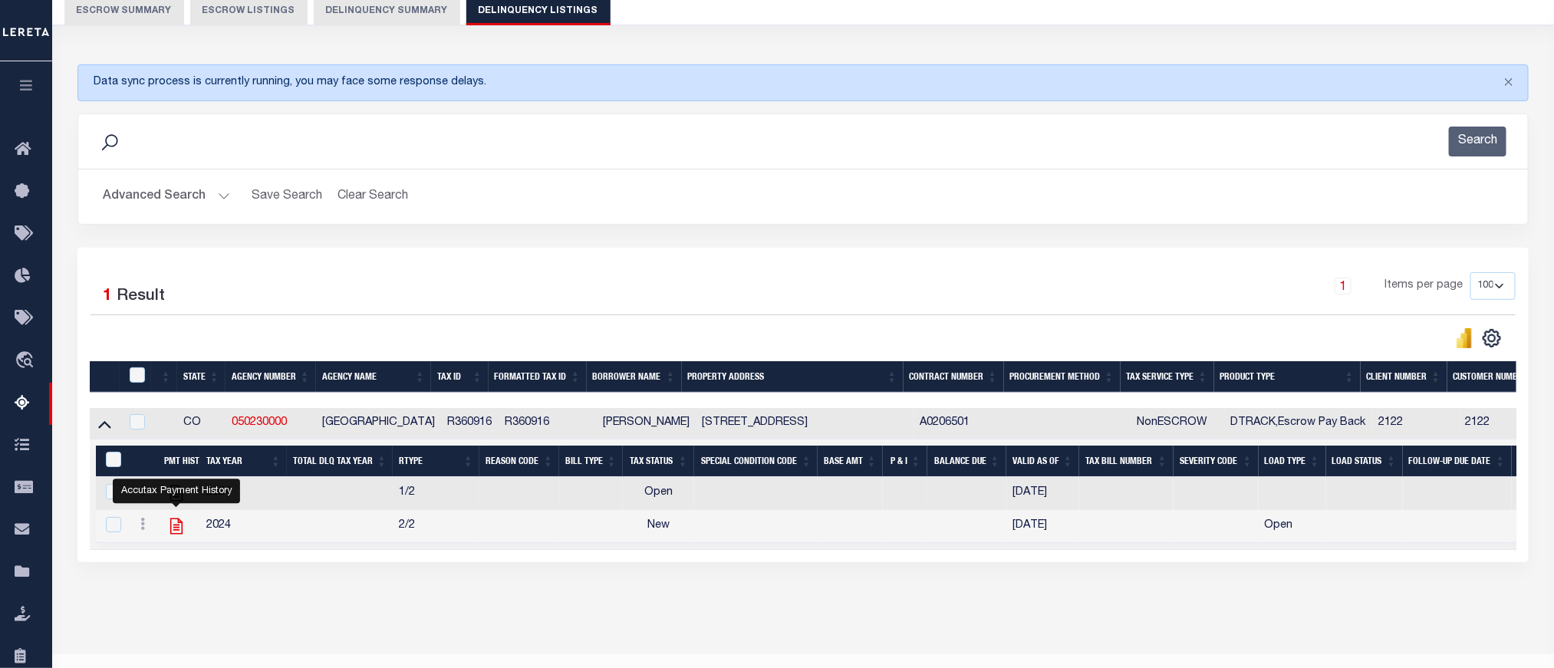
click at [175, 536] on icon "" at bounding box center [176, 526] width 20 height 20
checkbox input "false"
checkbox input "true"
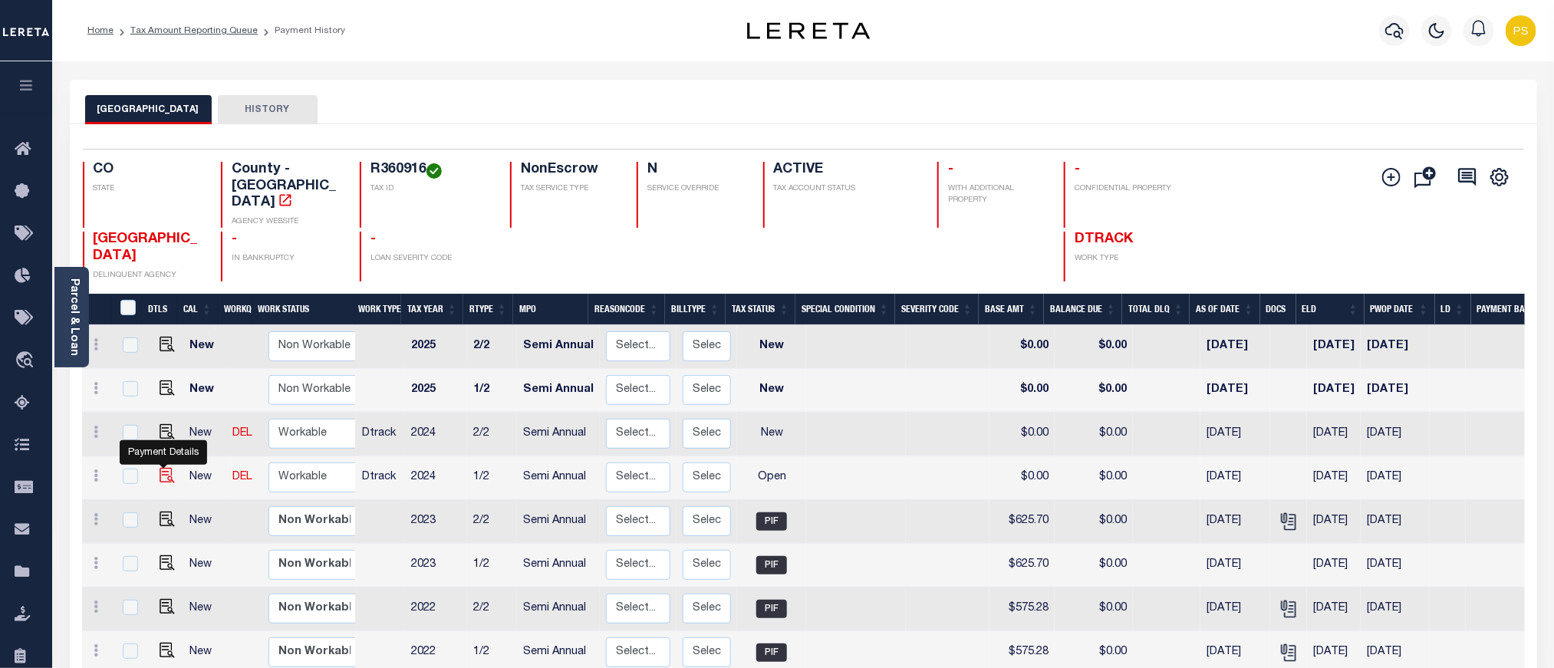
click at [161, 468] on img "" at bounding box center [167, 475] width 15 height 15
checkbox input "true"
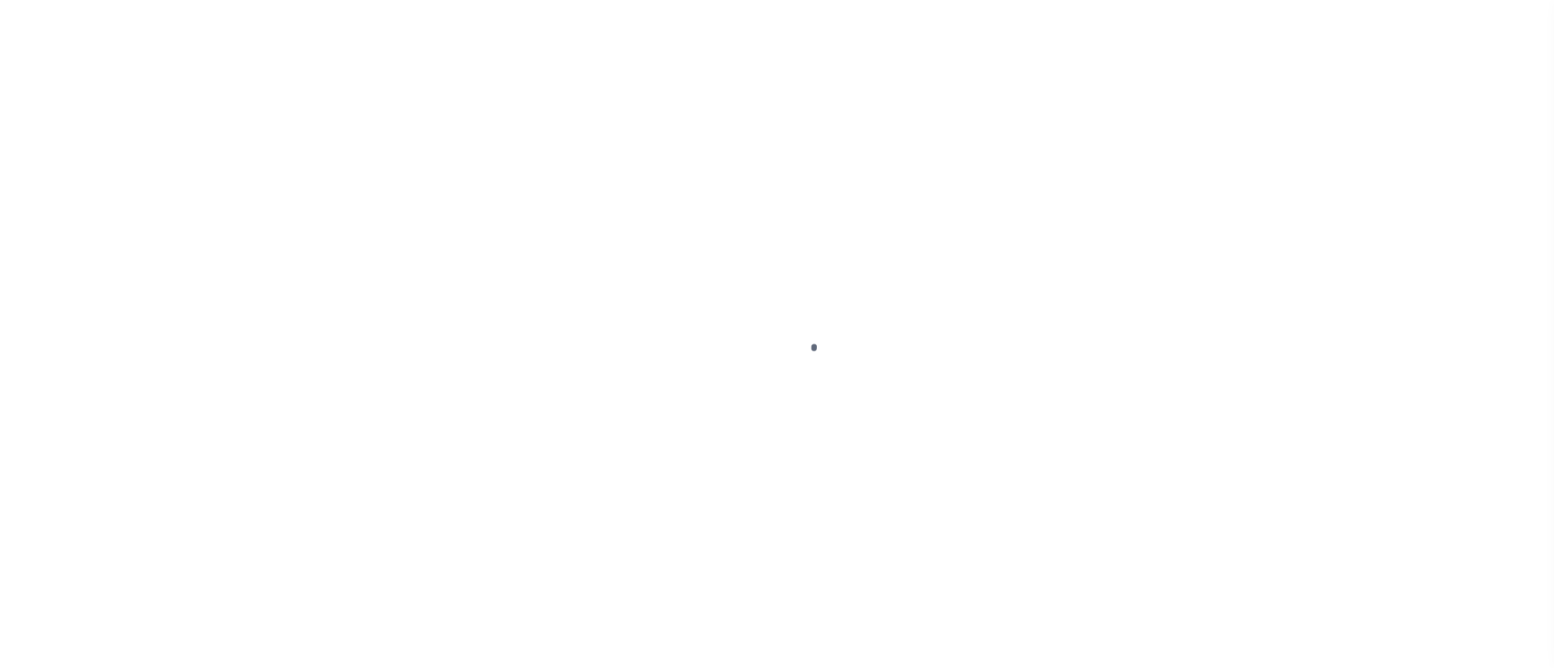
select select "OP2"
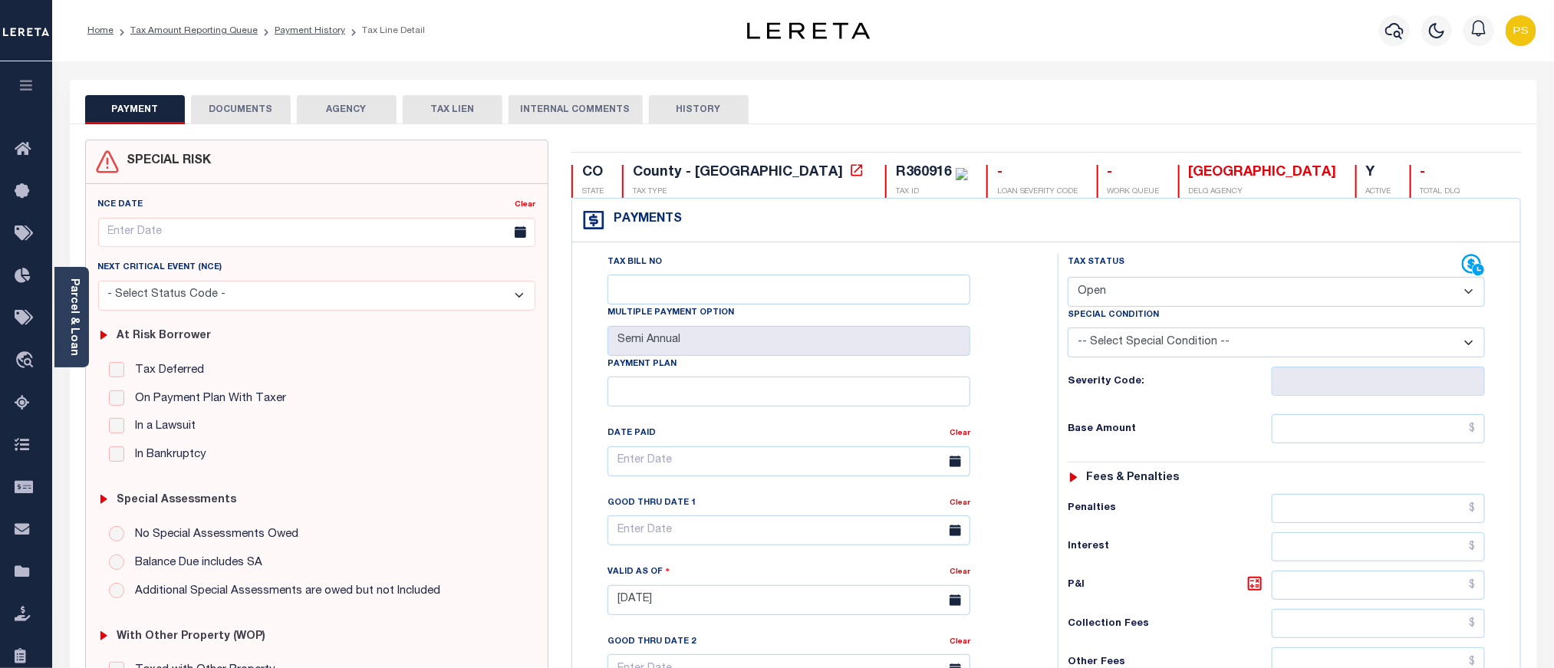
click at [1112, 311] on label "Special Condition" at bounding box center [1113, 315] width 91 height 13
click at [68, 313] on link "Parcel & Loan" at bounding box center [73, 316] width 11 height 77
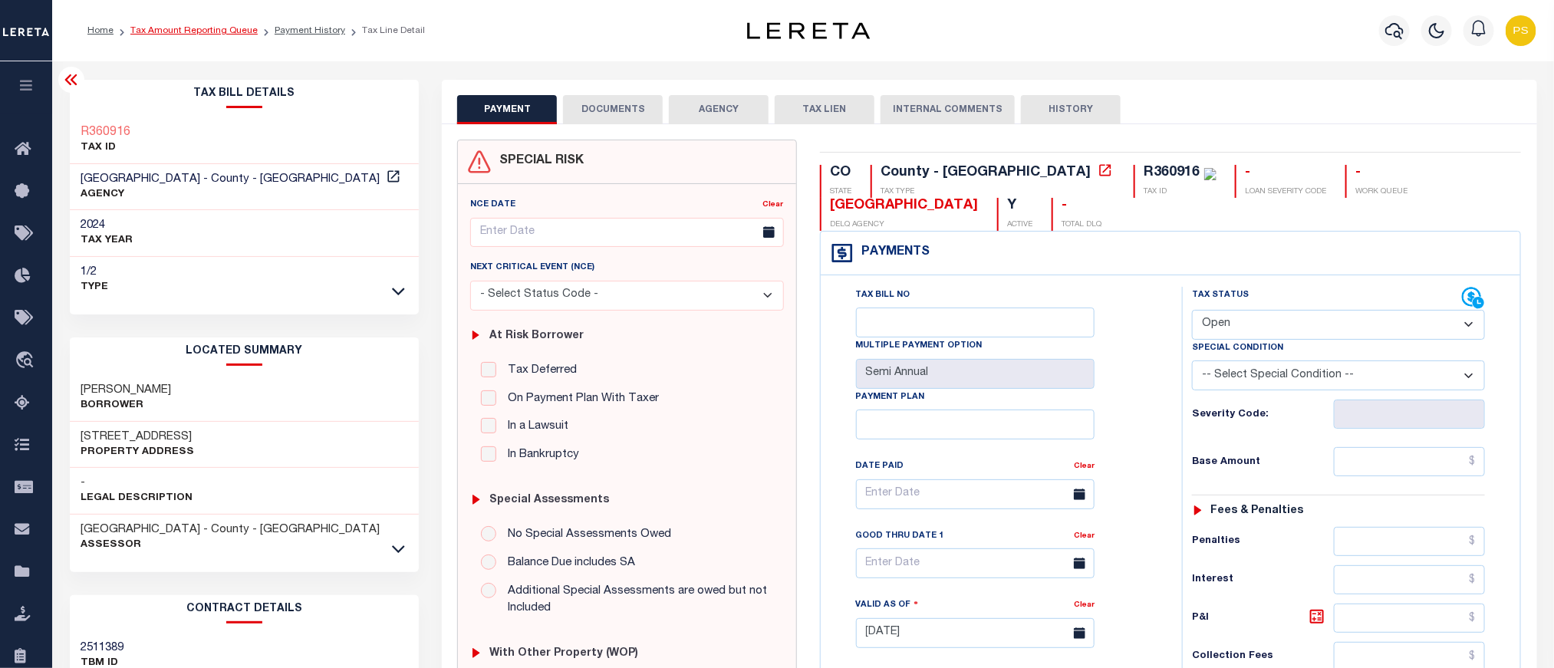
click at [173, 30] on link "Tax Amount Reporting Queue" at bounding box center [193, 30] width 127 height 9
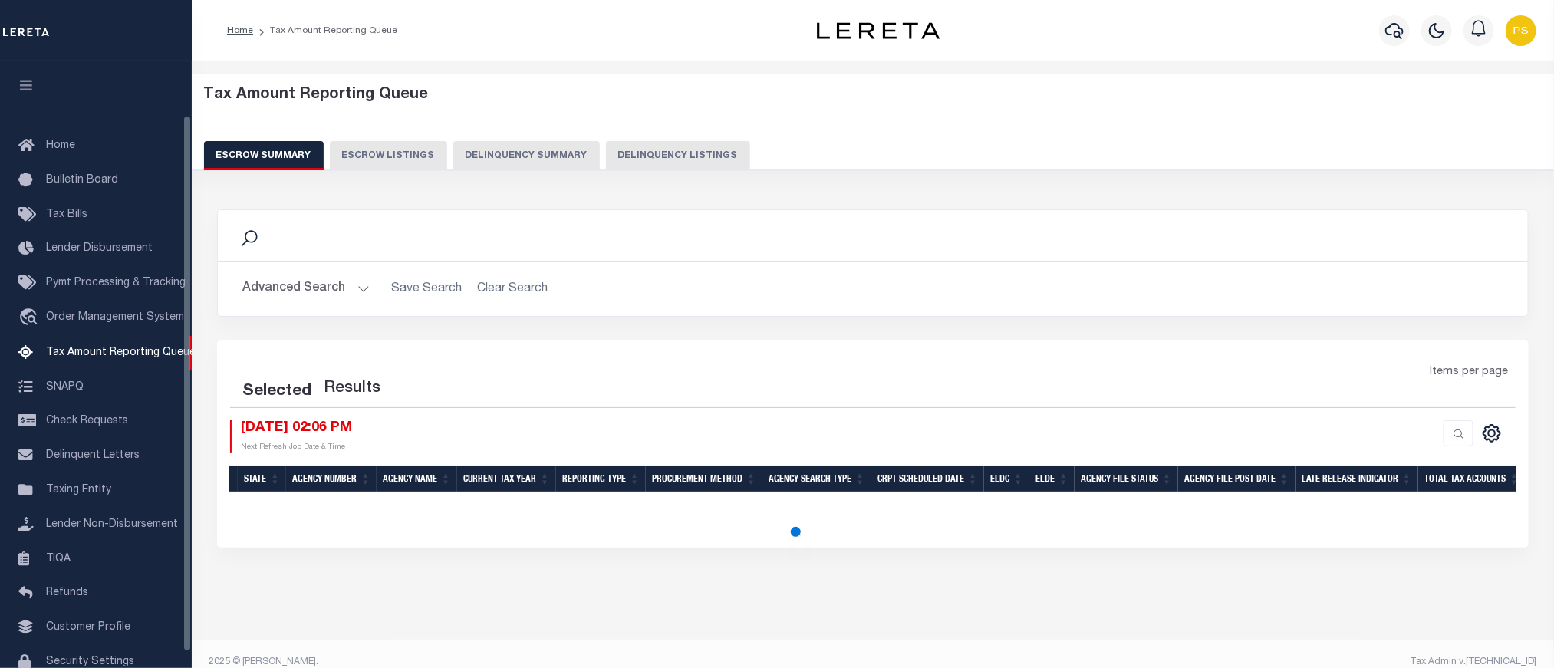
click at [645, 156] on button "Delinquency Listings" at bounding box center [678, 155] width 144 height 29
select select "100"
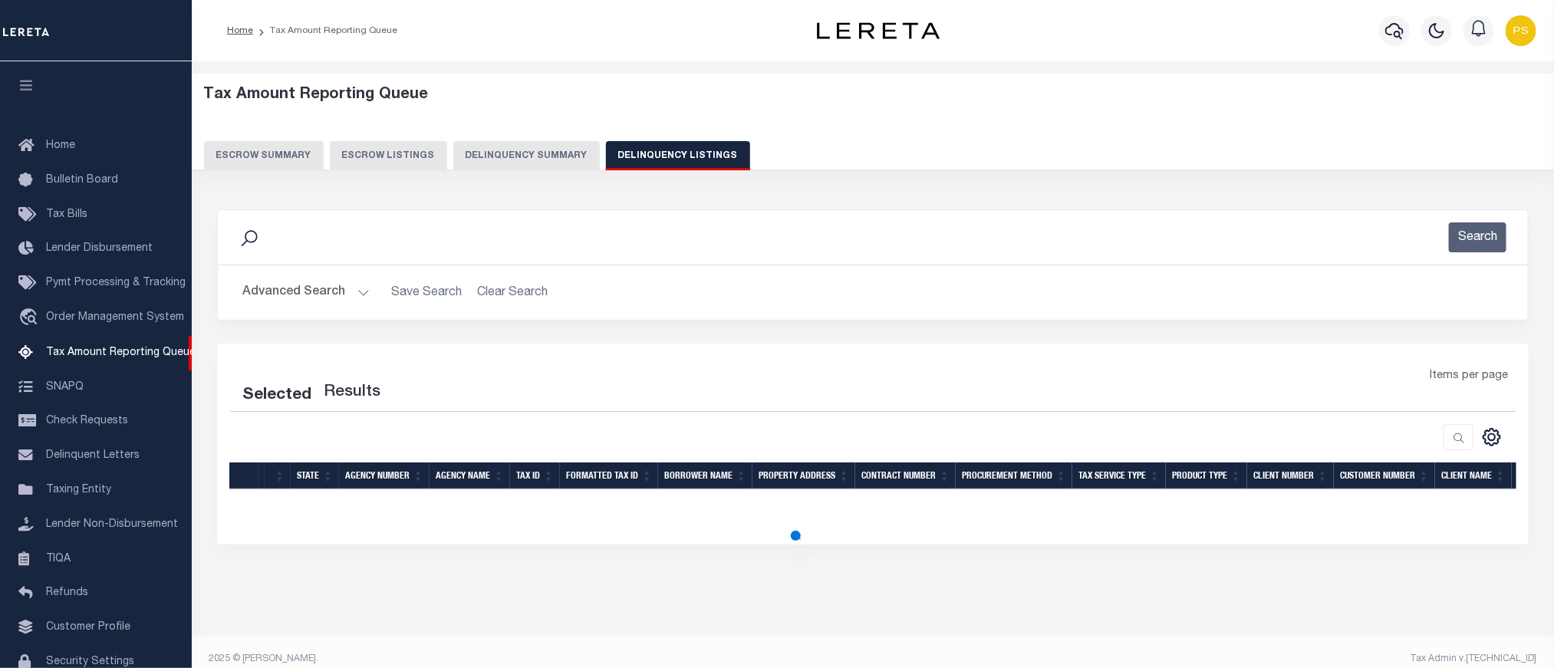
select select "100"
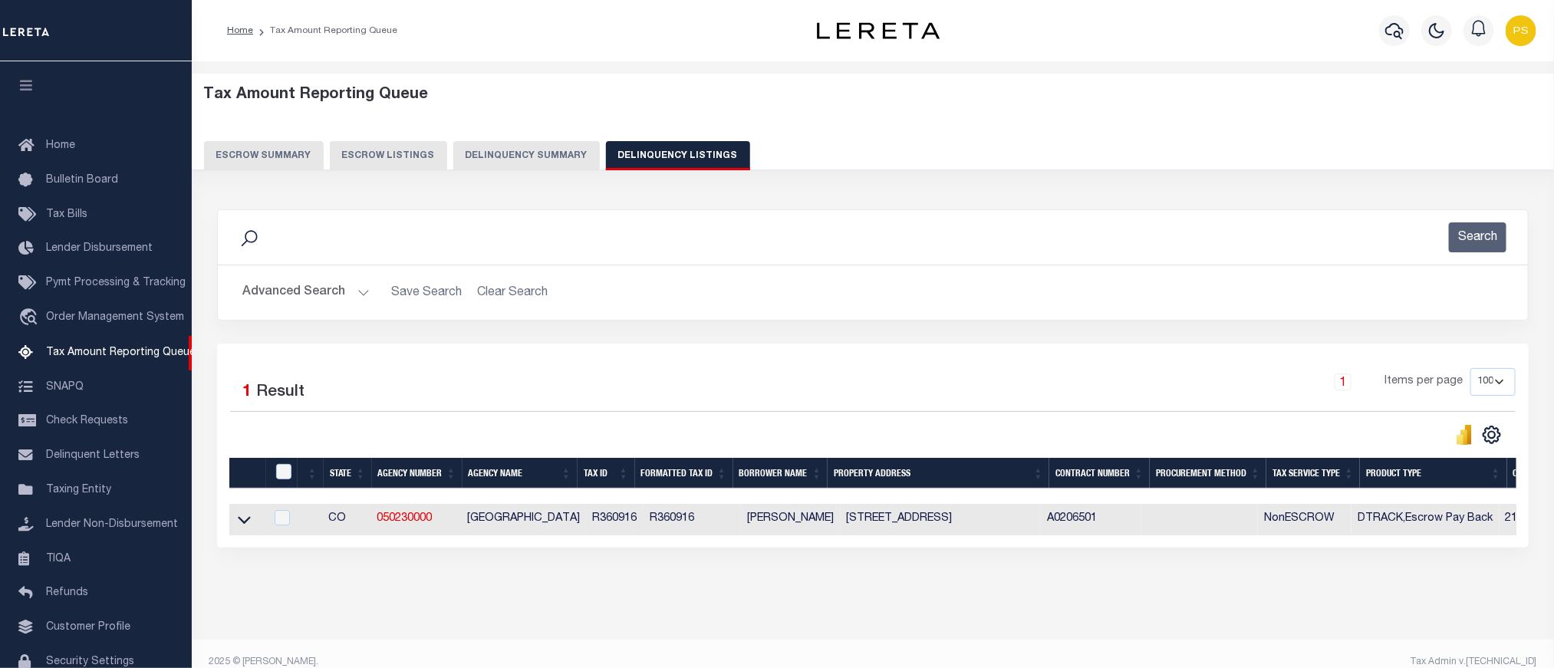
scroll to position [61, 0]
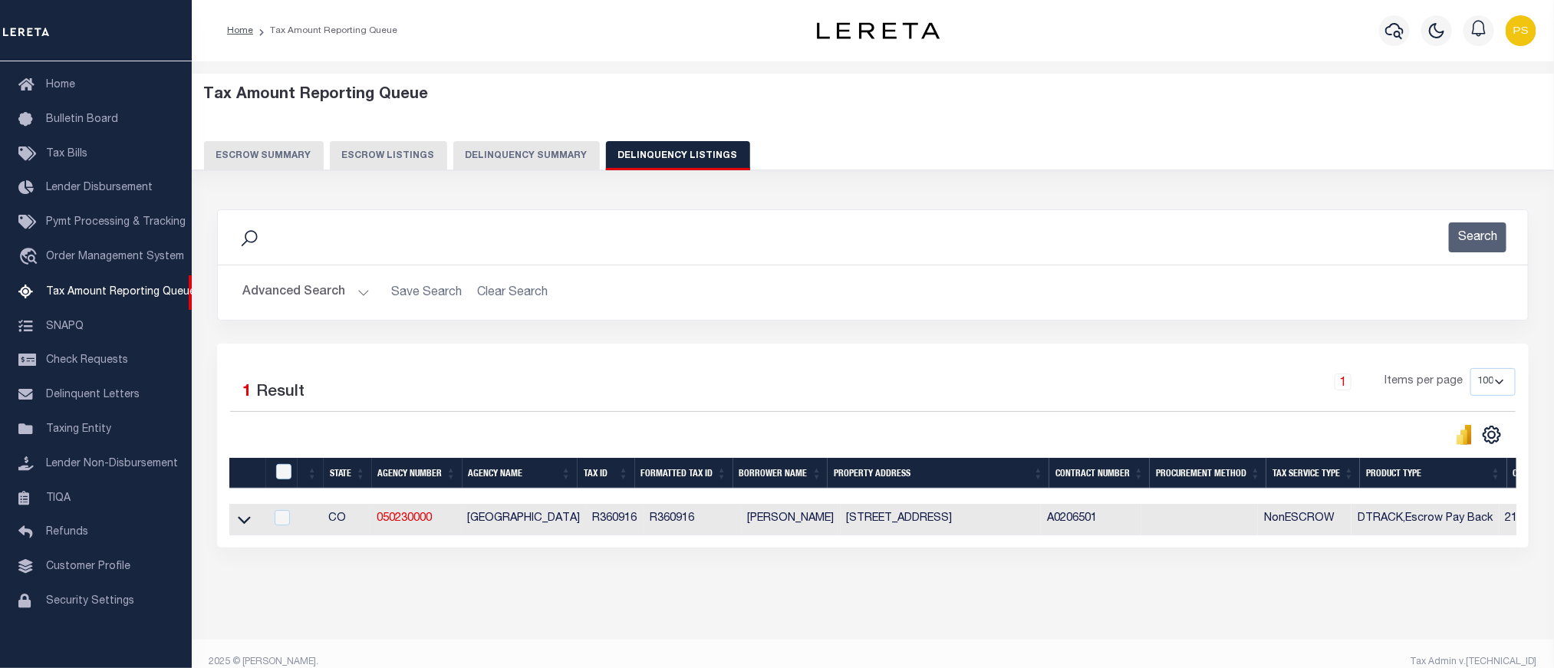
click at [293, 291] on button "Advanced Search" at bounding box center [305, 293] width 127 height 30
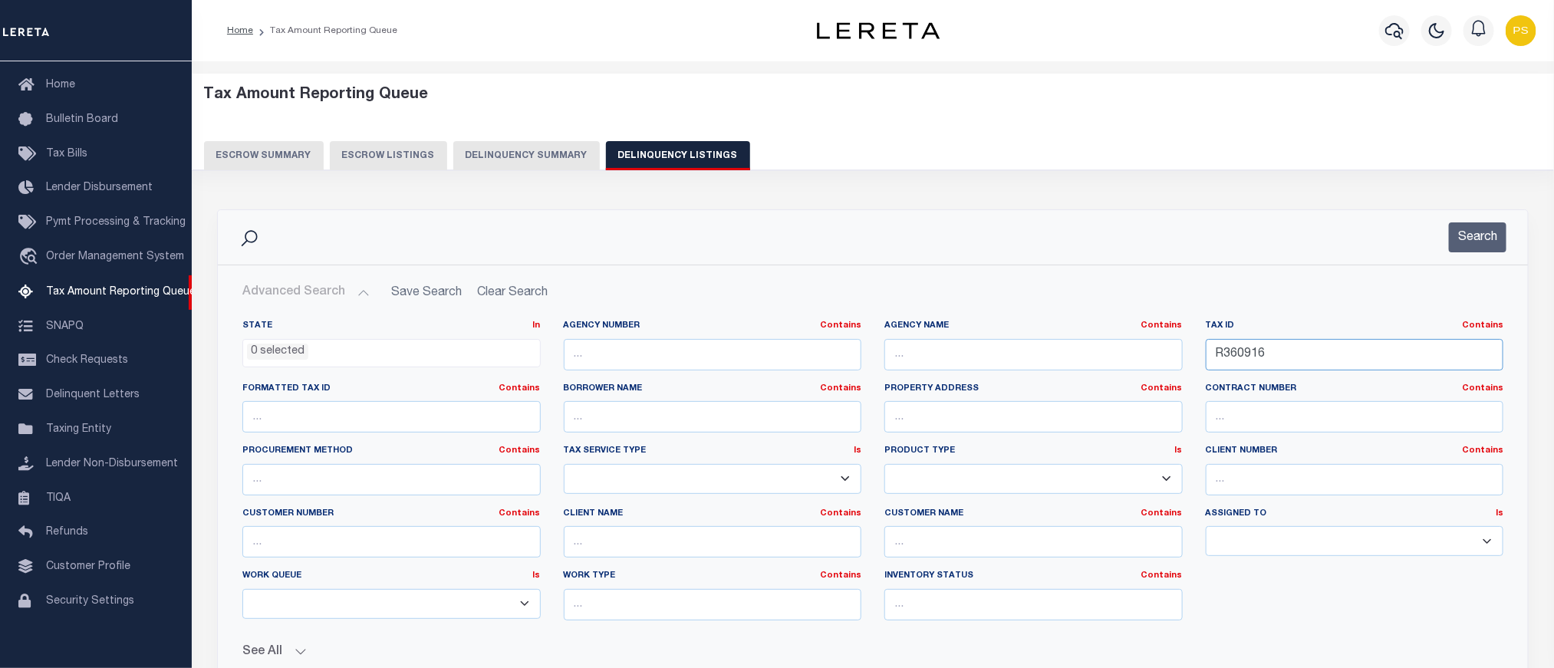
click at [1229, 359] on input "R360916" at bounding box center [1355, 354] width 298 height 31
paste input "29016"
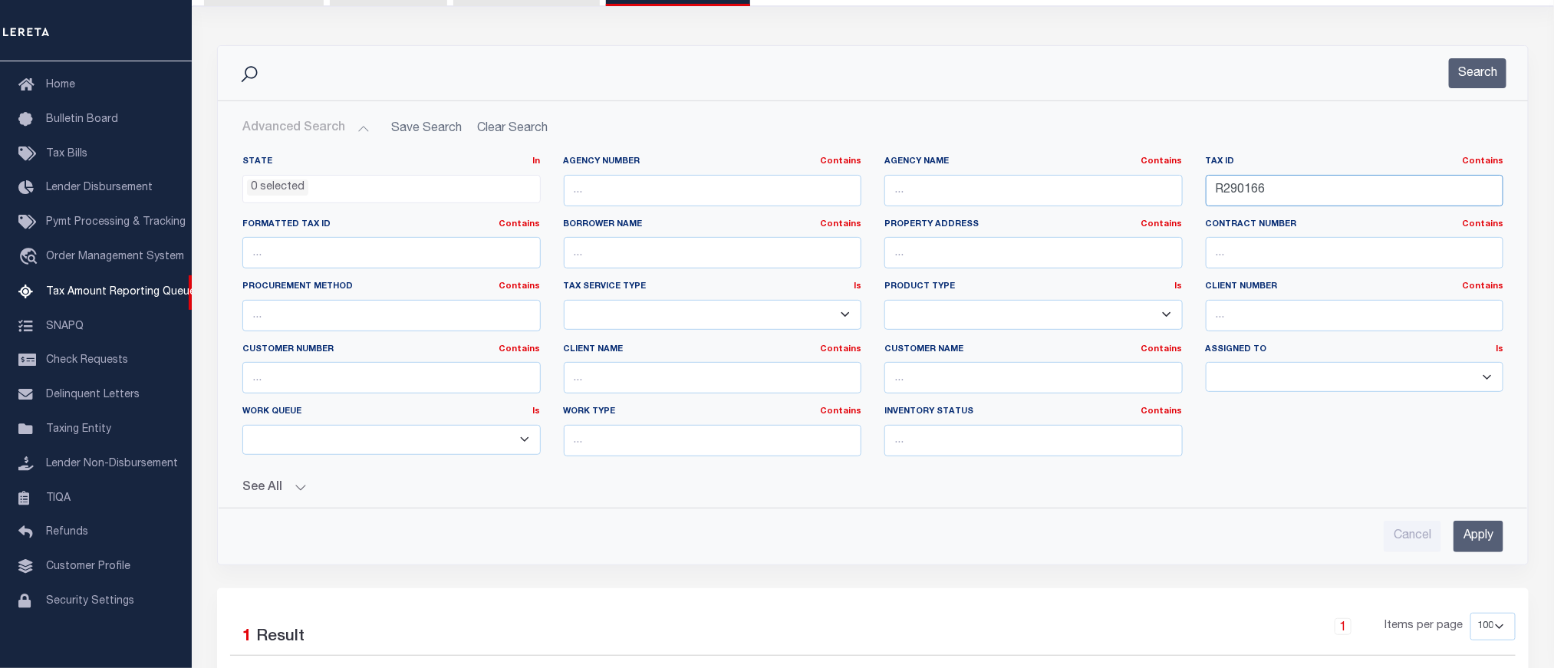
scroll to position [230, 0]
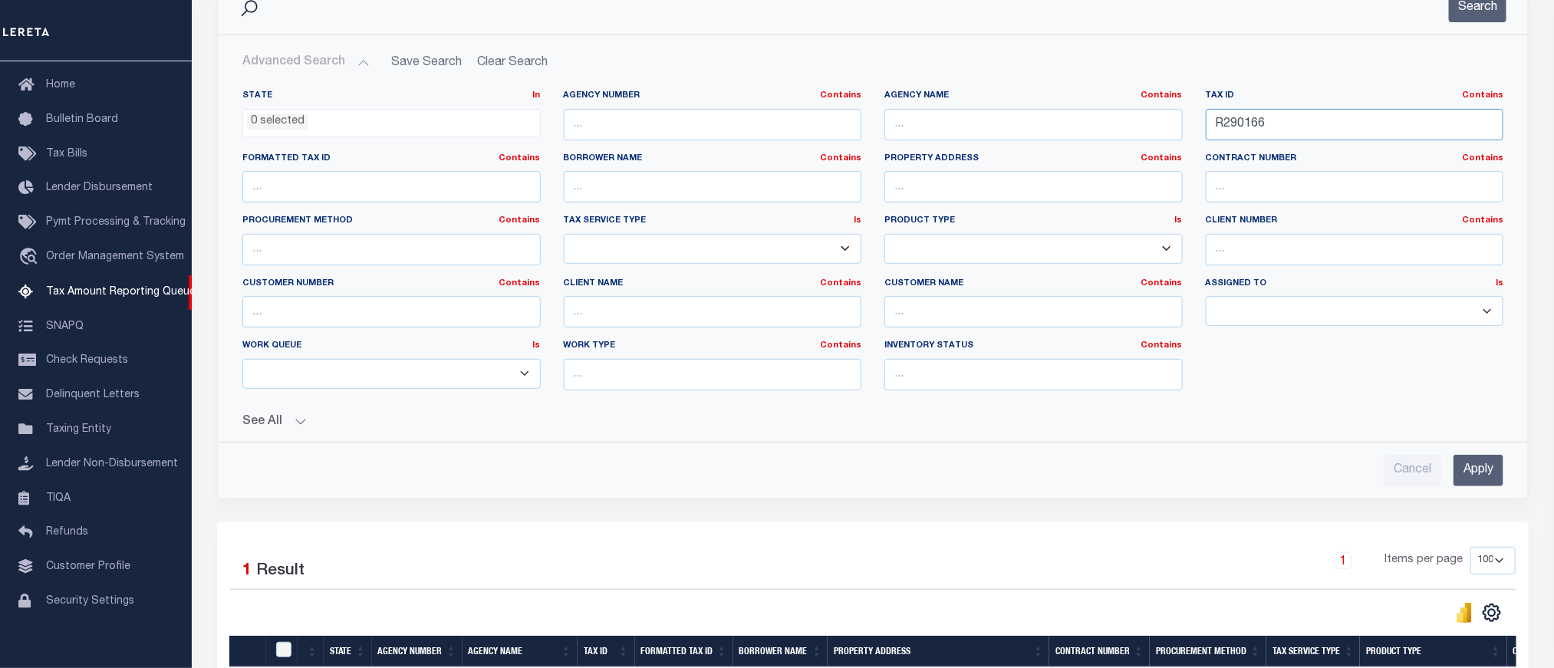
type input "R290166"
click at [1464, 477] on input "Apply" at bounding box center [1479, 470] width 50 height 31
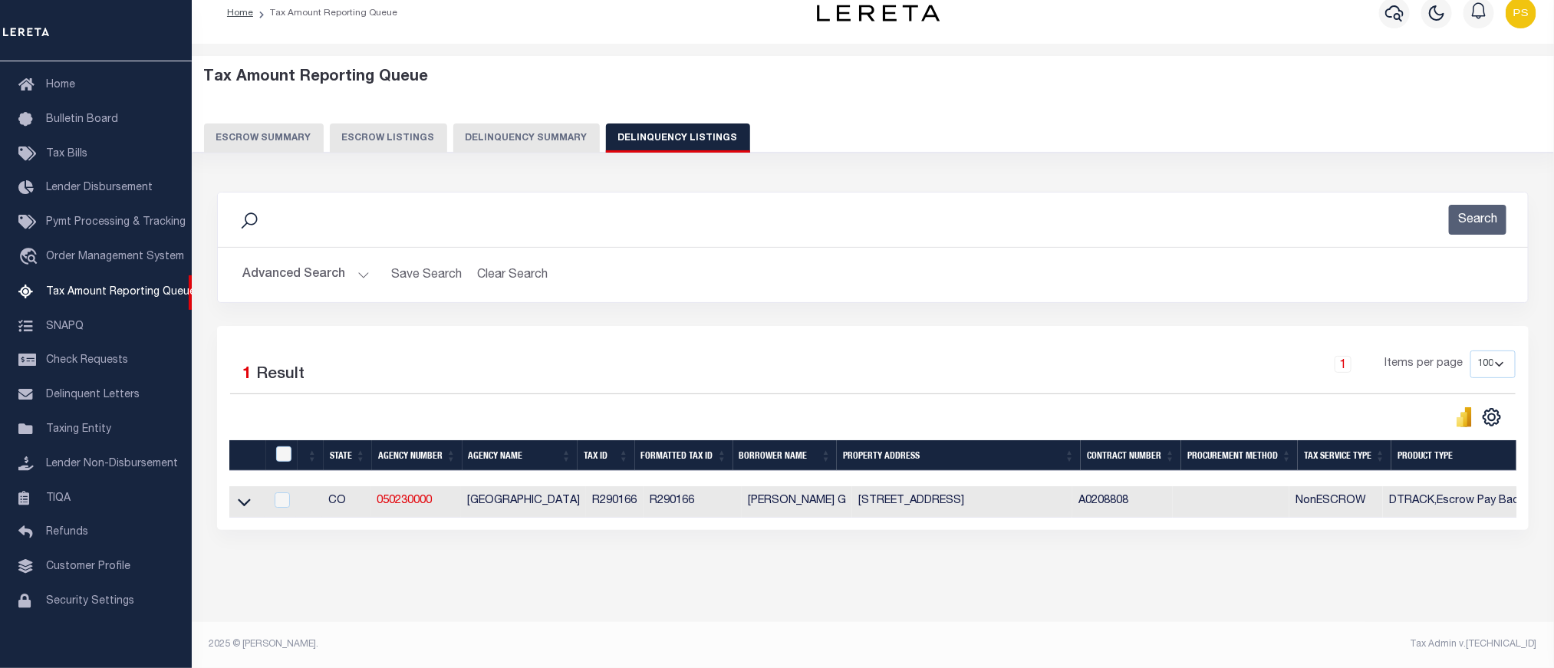
scroll to position [33, 0]
click at [246, 499] on icon at bounding box center [244, 503] width 13 height 8
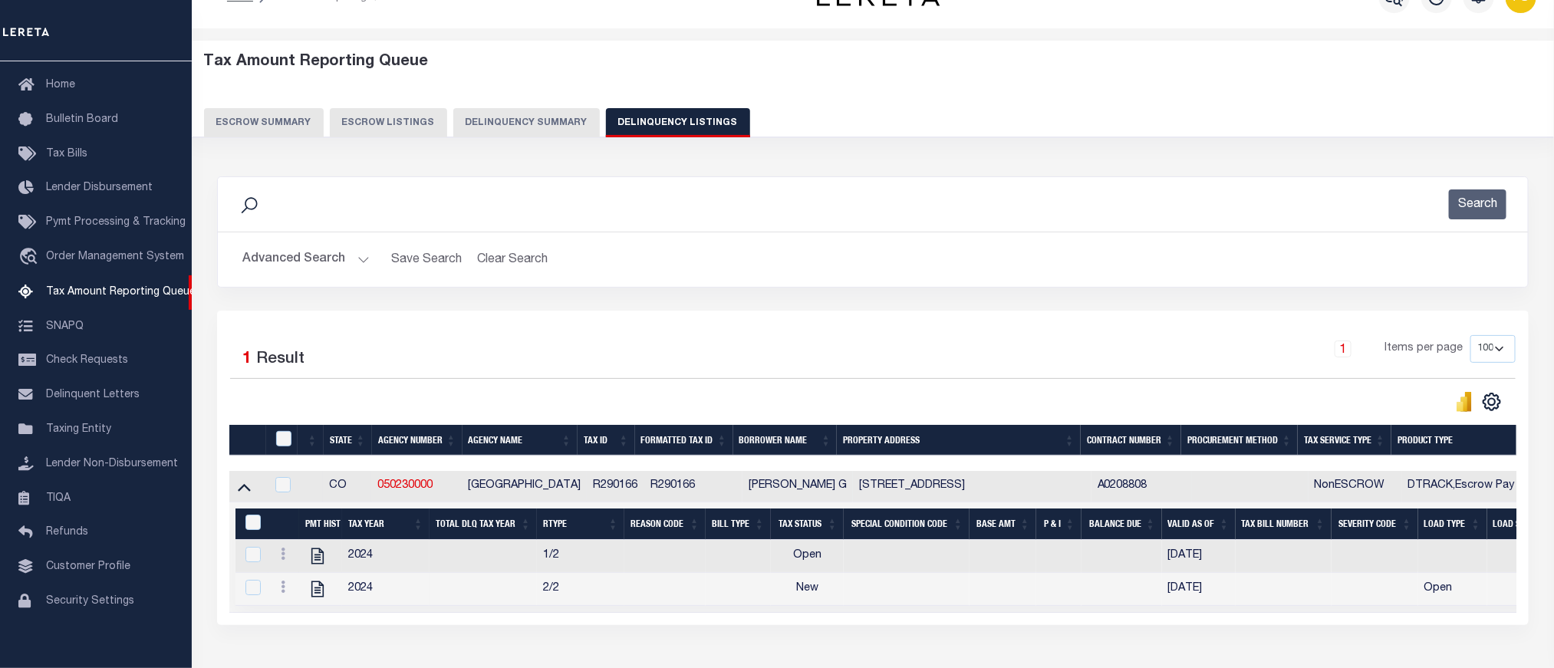
scroll to position [146, 0]
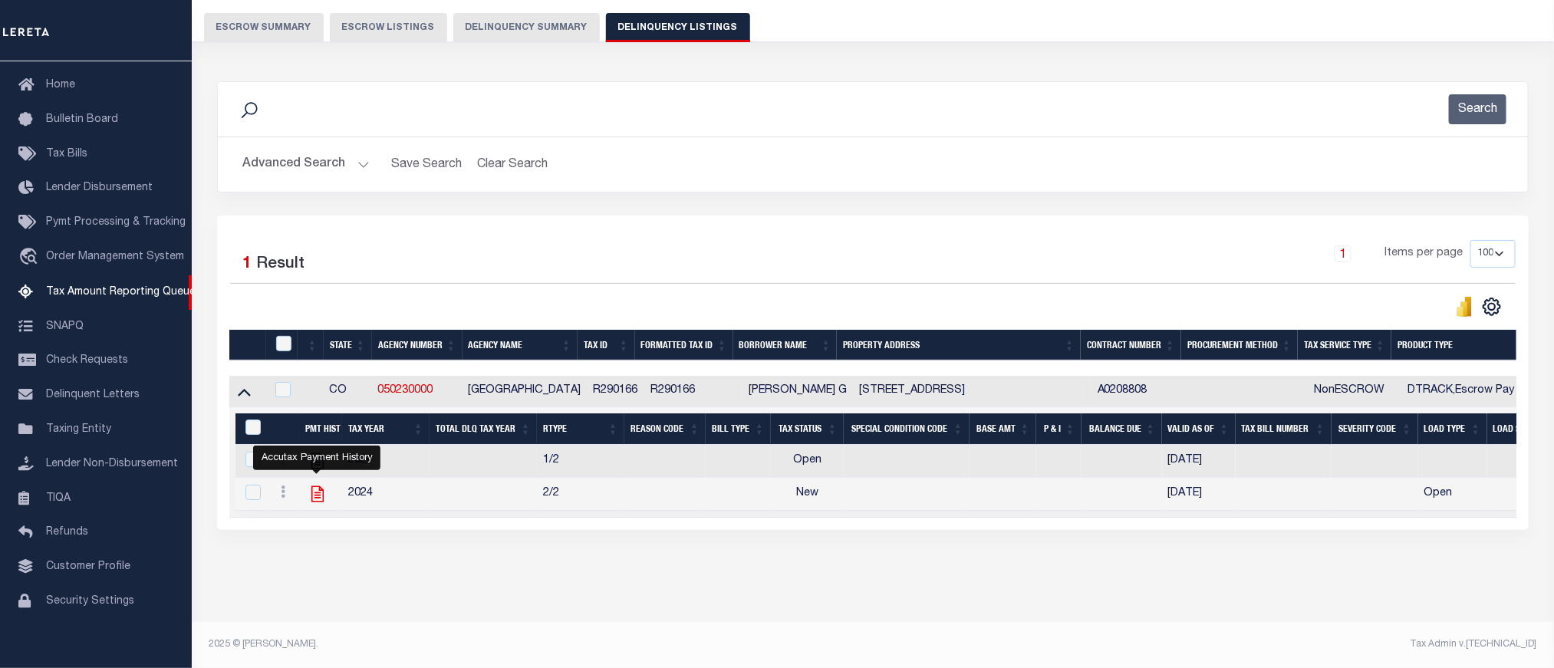
click at [315, 488] on icon "" at bounding box center [317, 494] width 12 height 16
checkbox input "true"
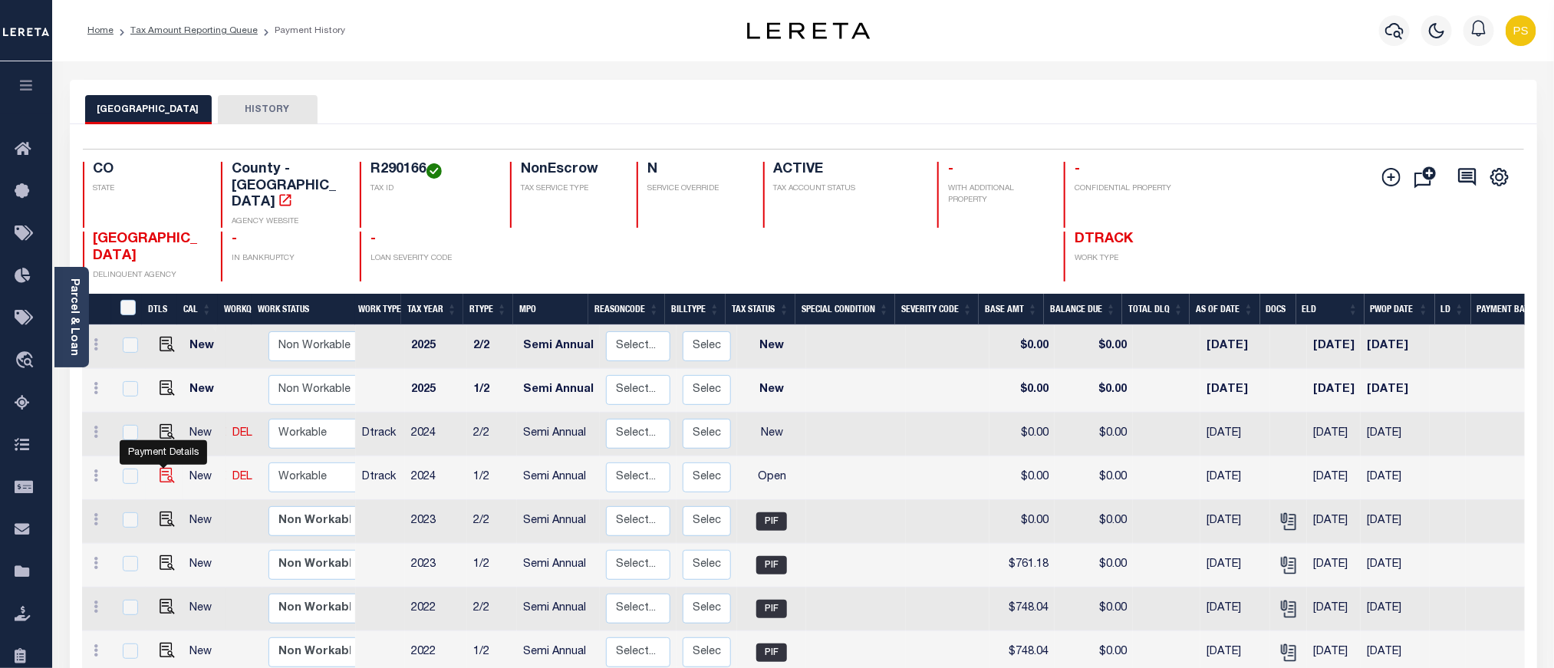
click at [164, 468] on img "" at bounding box center [167, 475] width 15 height 15
checkbox input "true"
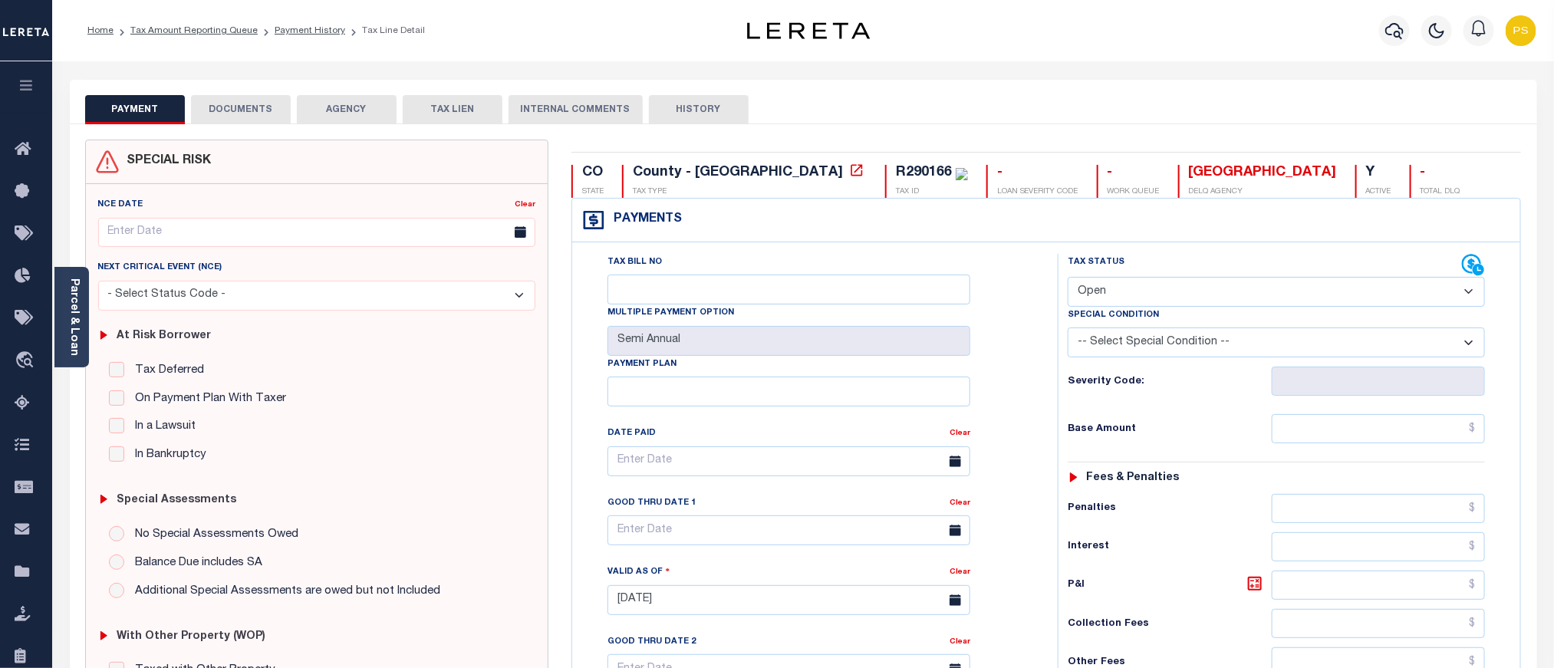
click at [1116, 305] on select "- Select Status Code - Open Due/Unpaid Paid Incomplete No Tax Due Internal Refu…" at bounding box center [1276, 292] width 417 height 30
select select "PYD"
click at [1068, 278] on select "- Select Status Code - Open Due/Unpaid Paid Incomplete No Tax Due Internal Refu…" at bounding box center [1276, 292] width 417 height 30
type input "[DATE]"
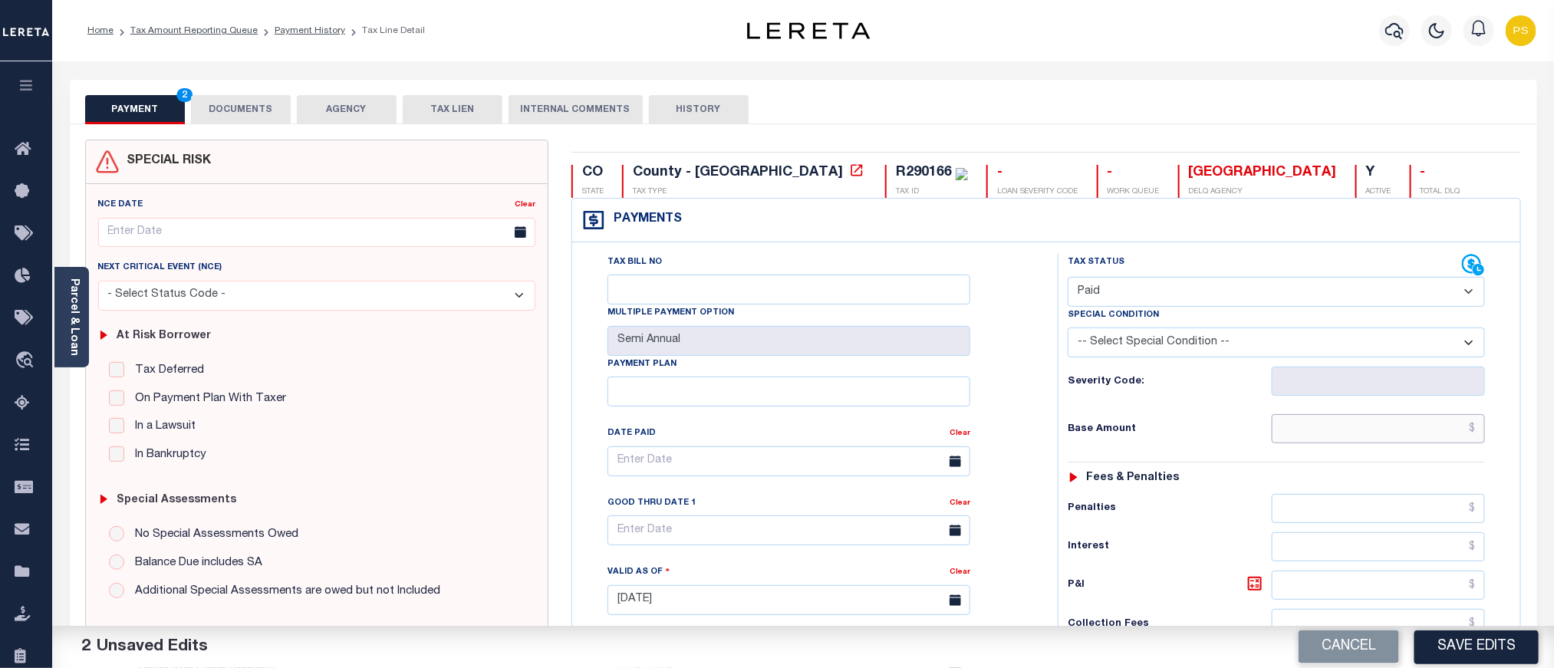
click at [1408, 433] on input "text" at bounding box center [1379, 428] width 214 height 29
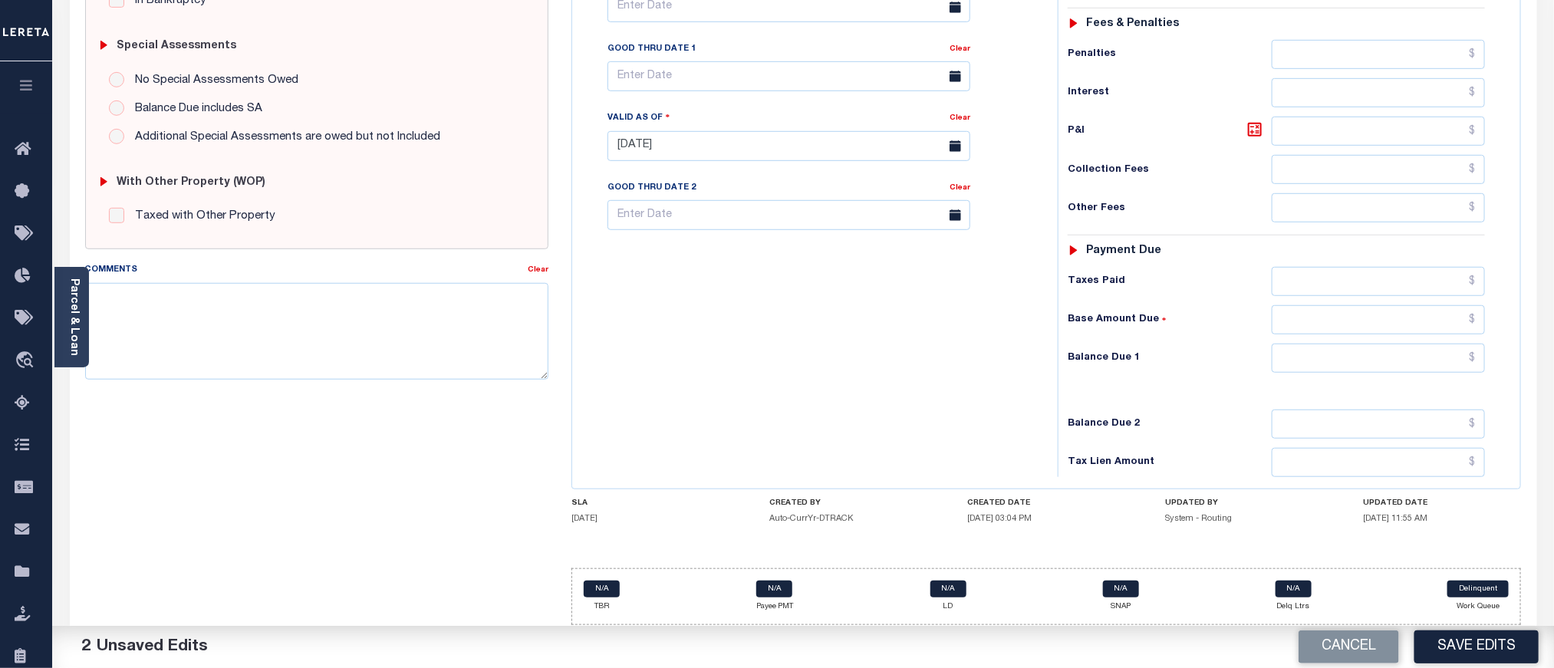
scroll to position [460, 0]
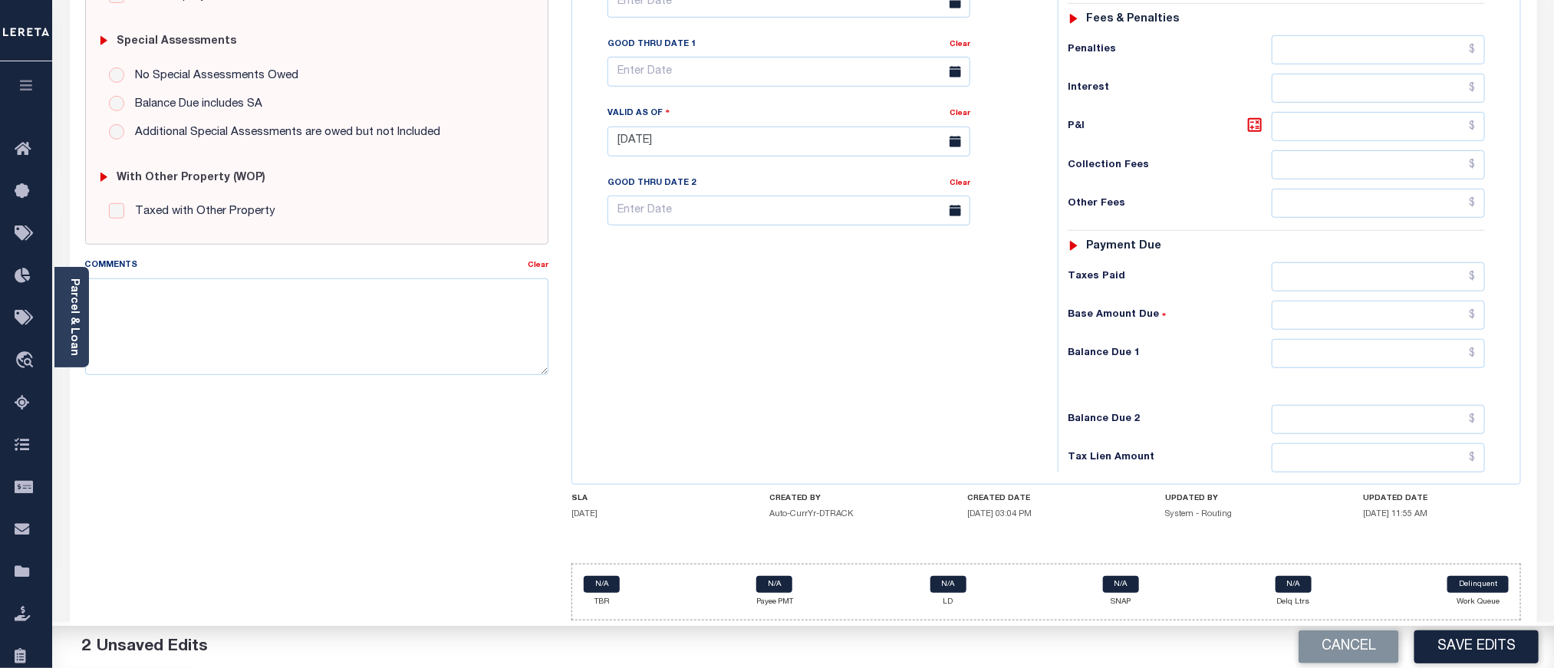
type input "$0.00"
click at [1333, 368] on input "text" at bounding box center [1379, 353] width 214 height 29
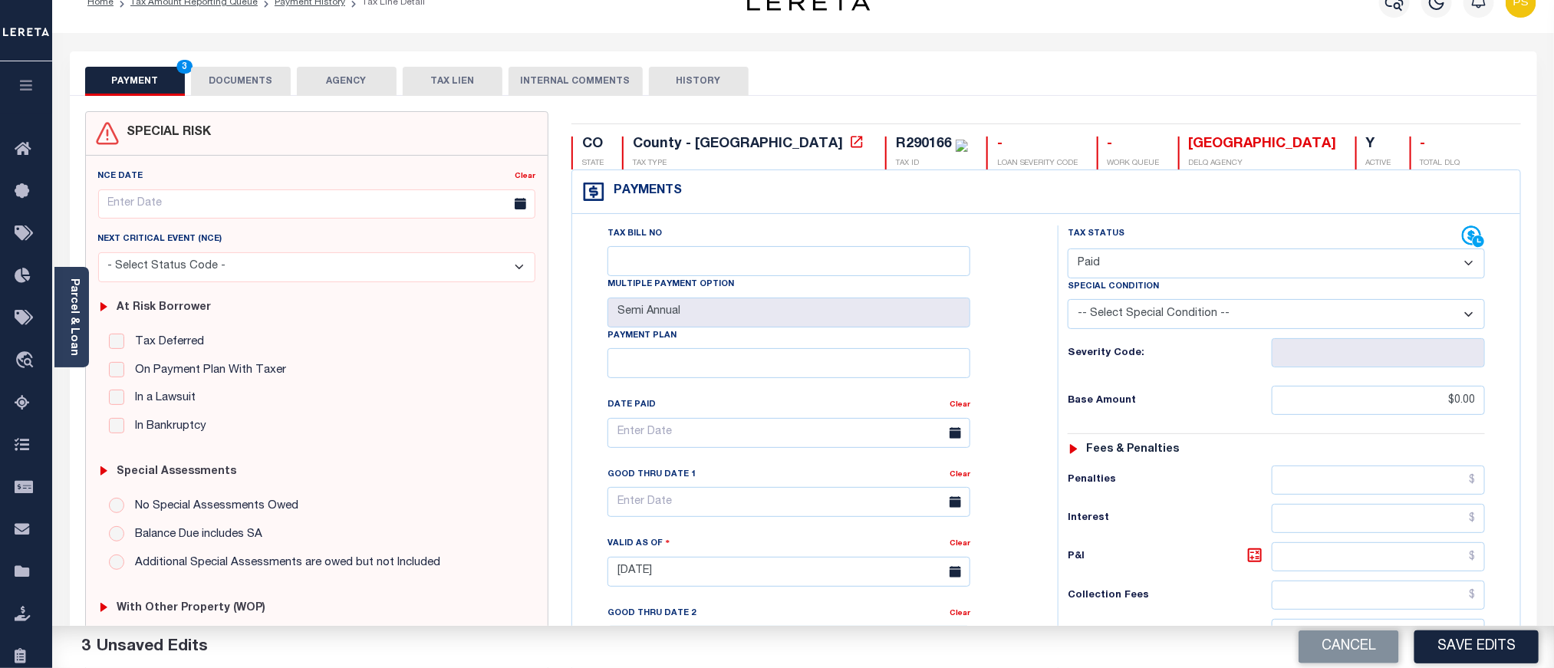
scroll to position [0, 0]
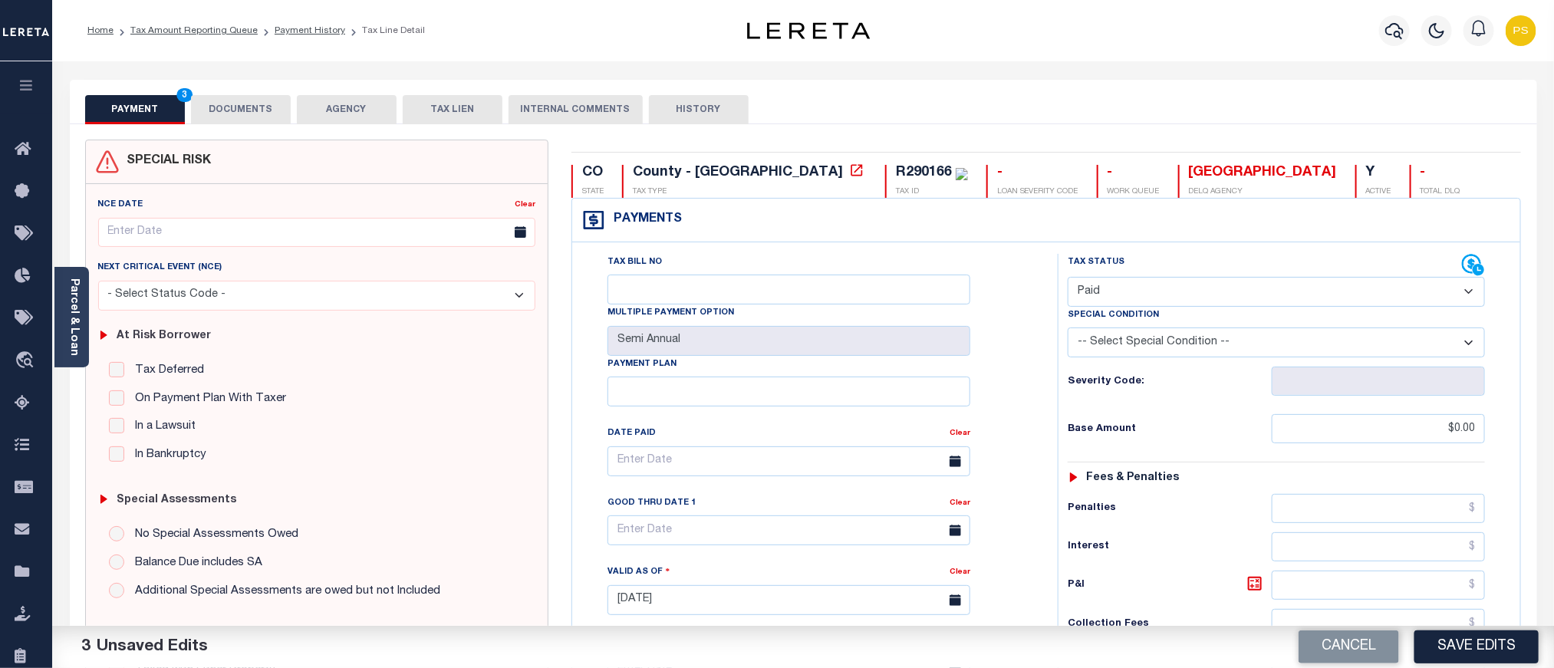
type input "$0.00"
click at [249, 108] on button "DOCUMENTS" at bounding box center [241, 109] width 100 height 29
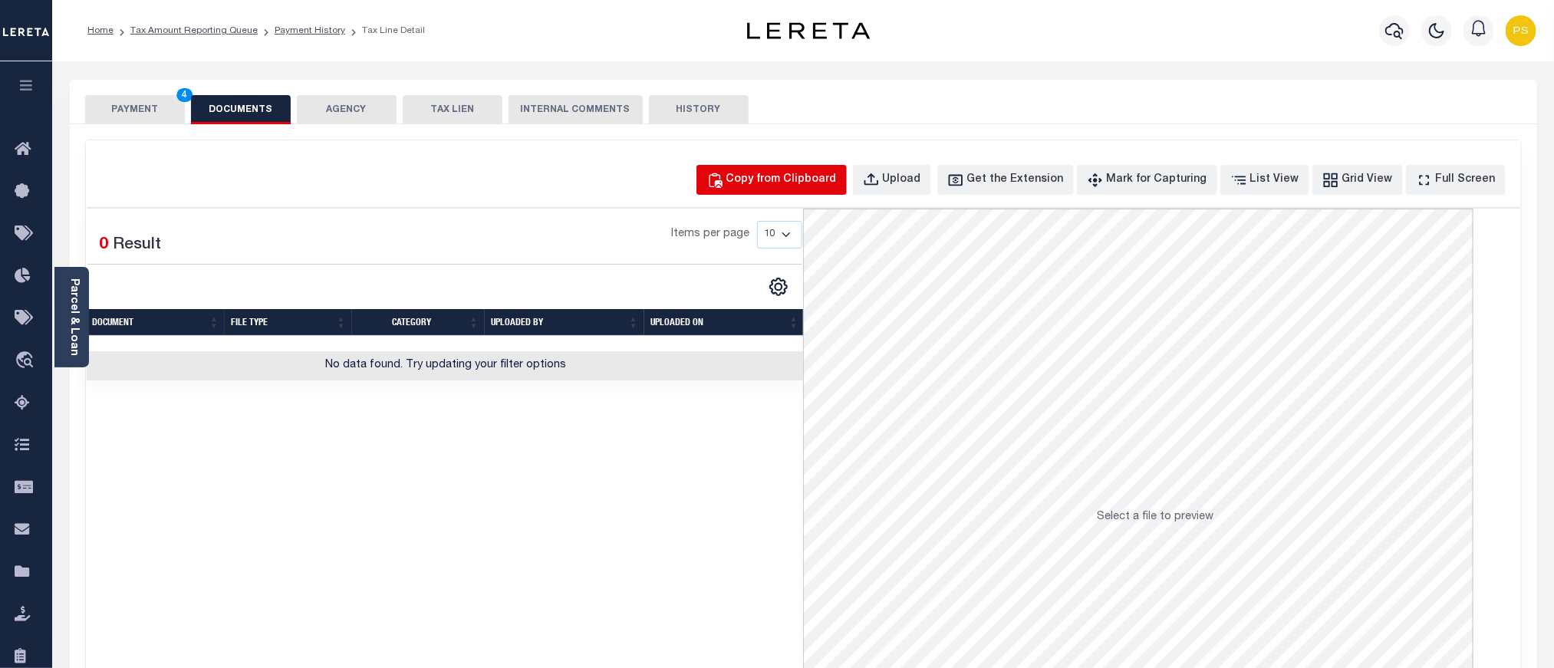
click at [797, 175] on div "Copy from Clipboard" at bounding box center [781, 180] width 110 height 17
select select "POP"
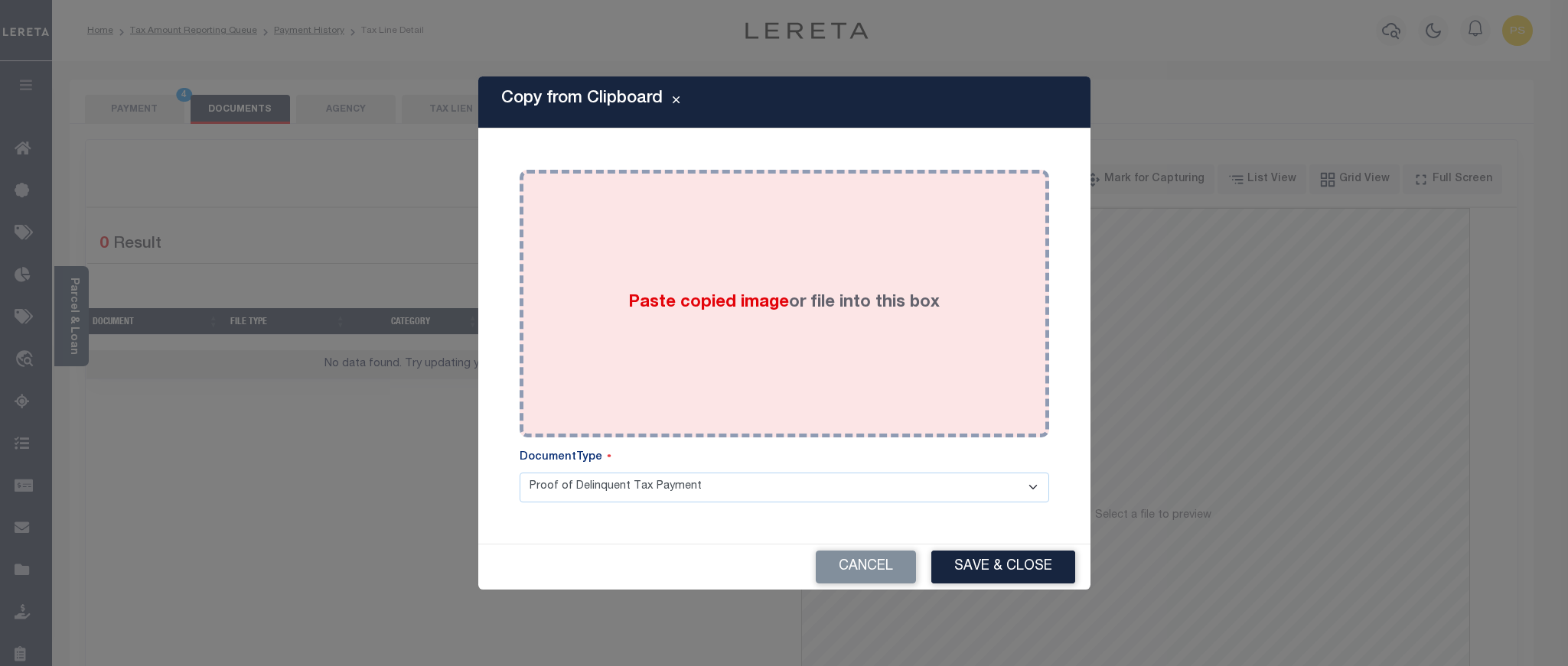
click at [619, 298] on div "Paste copied image or file into this box" at bounding box center [784, 303] width 507 height 244
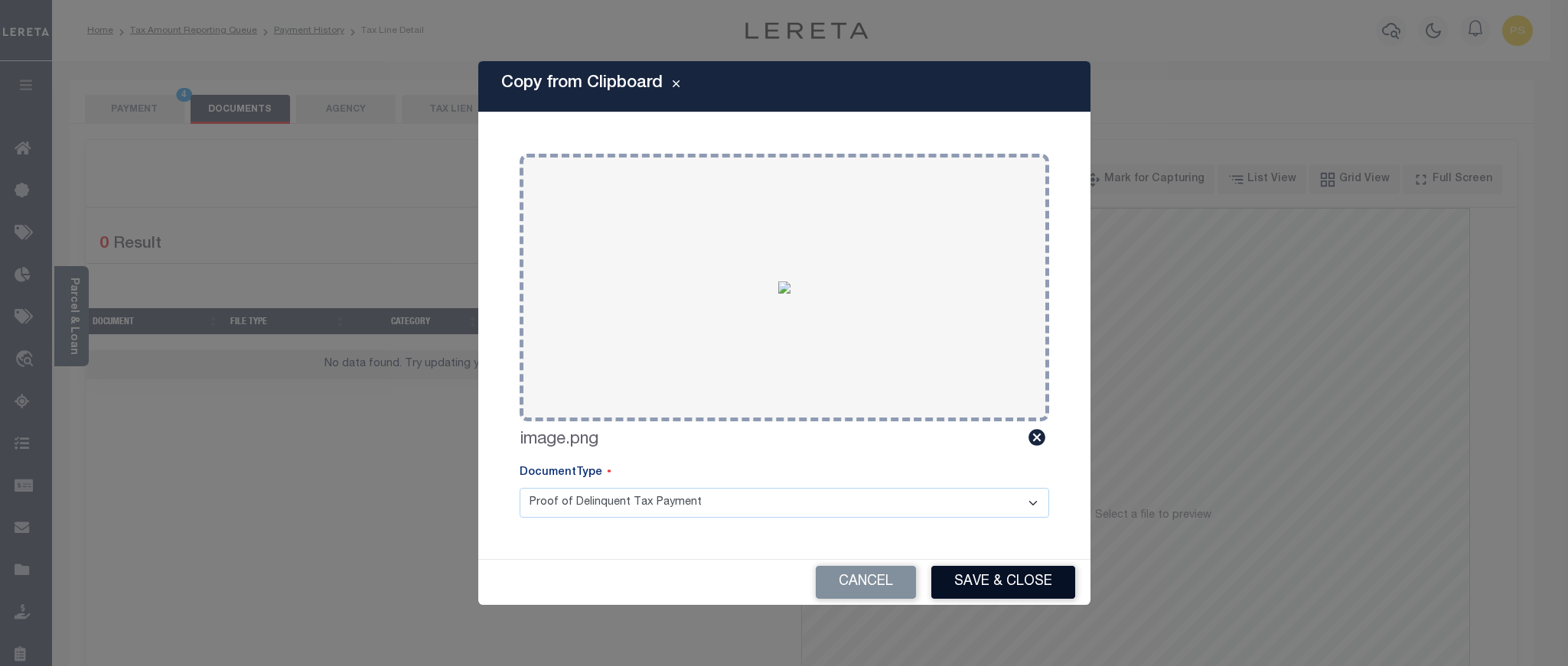
click at [1022, 576] on button "Save & Close" at bounding box center [1003, 582] width 144 height 33
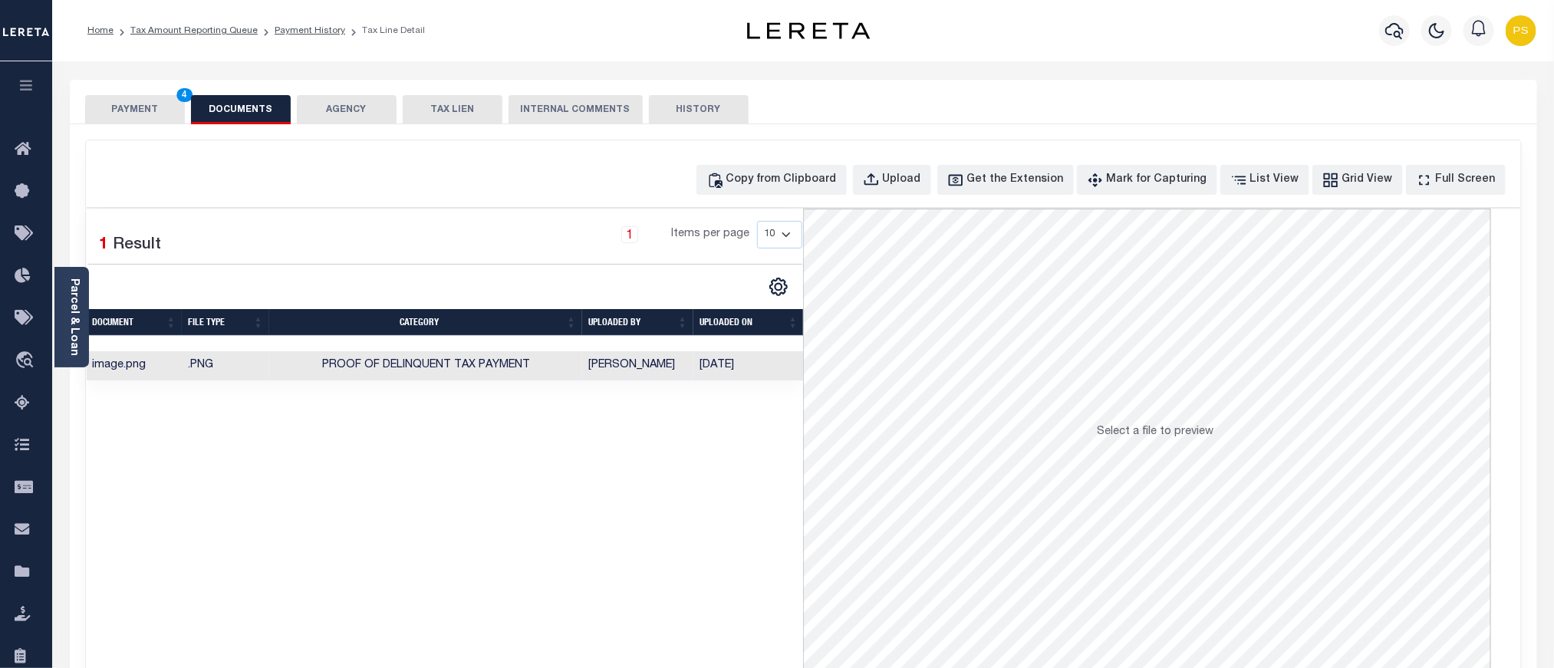
click at [143, 101] on button "PAYMENT 4" at bounding box center [135, 109] width 100 height 29
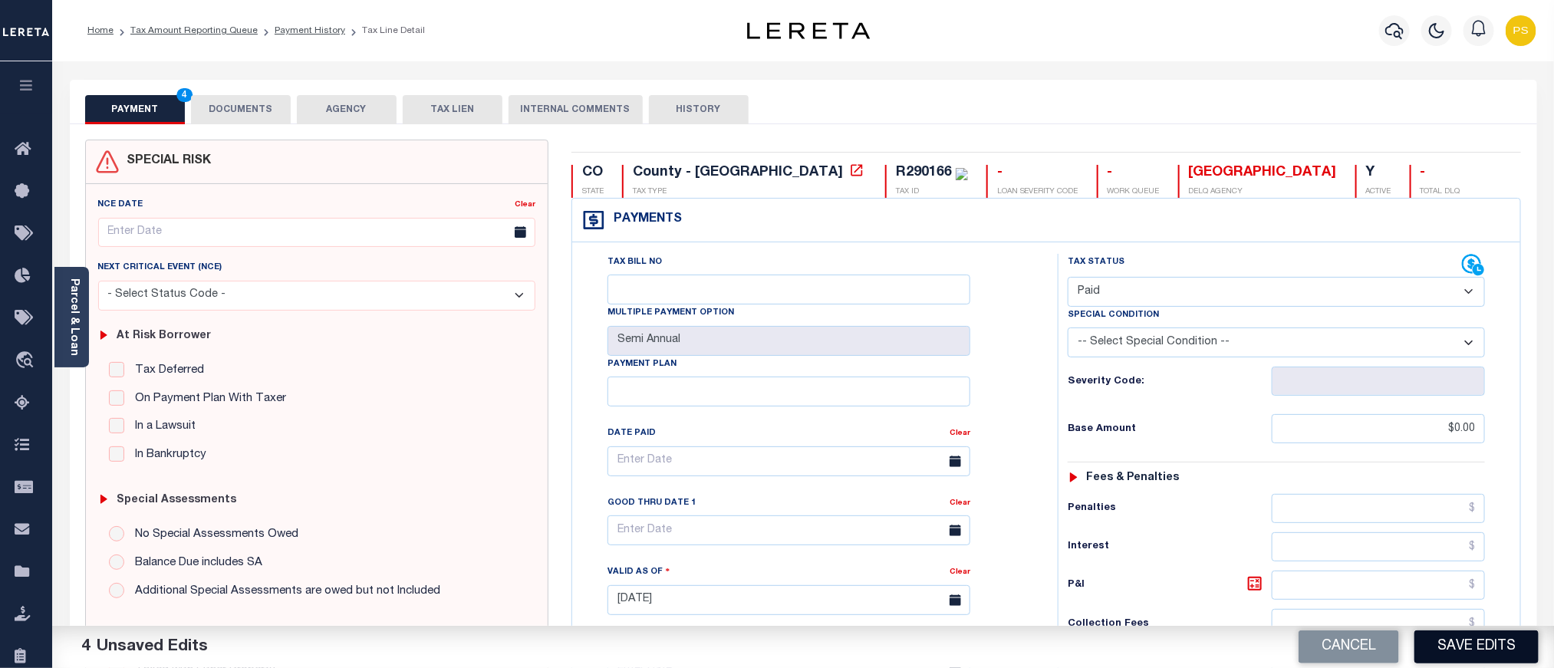
click at [1454, 650] on button "Save Edits" at bounding box center [1477, 647] width 124 height 33
checkbox input "false"
type input "$0"
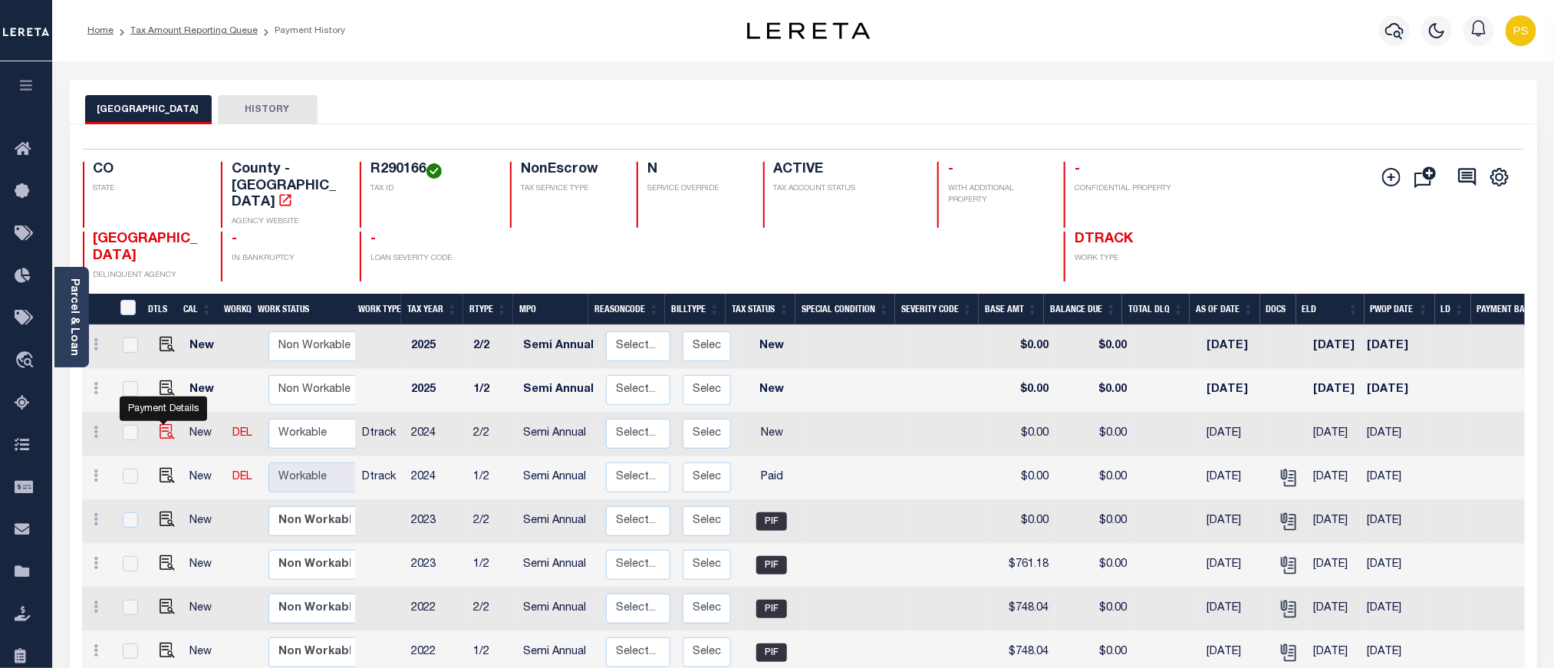
click at [163, 424] on img "" at bounding box center [167, 431] width 15 height 15
checkbox input "true"
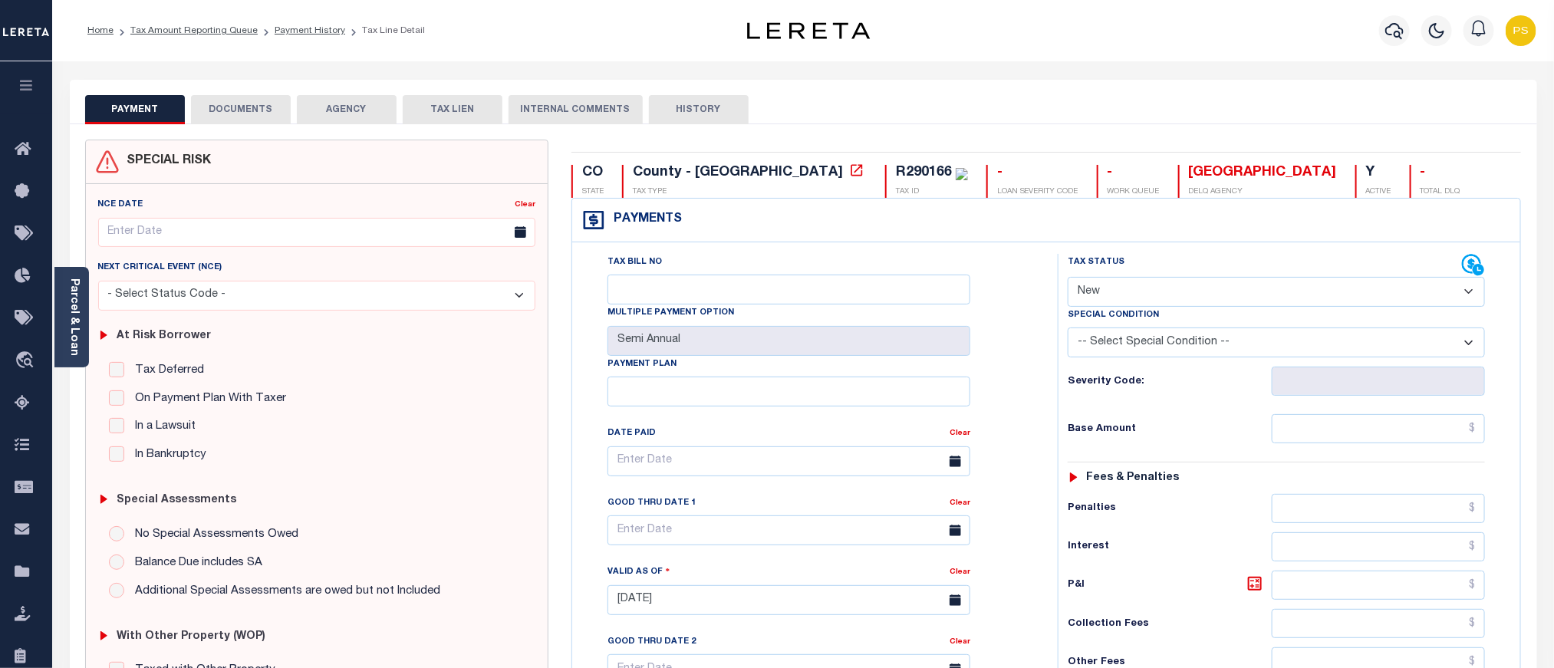
click at [1105, 301] on select "- Select Status Code - Open Due/Unpaid Paid Incomplete No Tax Due Internal Refu…" at bounding box center [1276, 292] width 417 height 30
select select "PYD"
click at [1068, 278] on select "- Select Status Code - Open Due/Unpaid Paid Incomplete No Tax Due Internal Refu…" at bounding box center [1276, 292] width 417 height 30
type input "[DATE]"
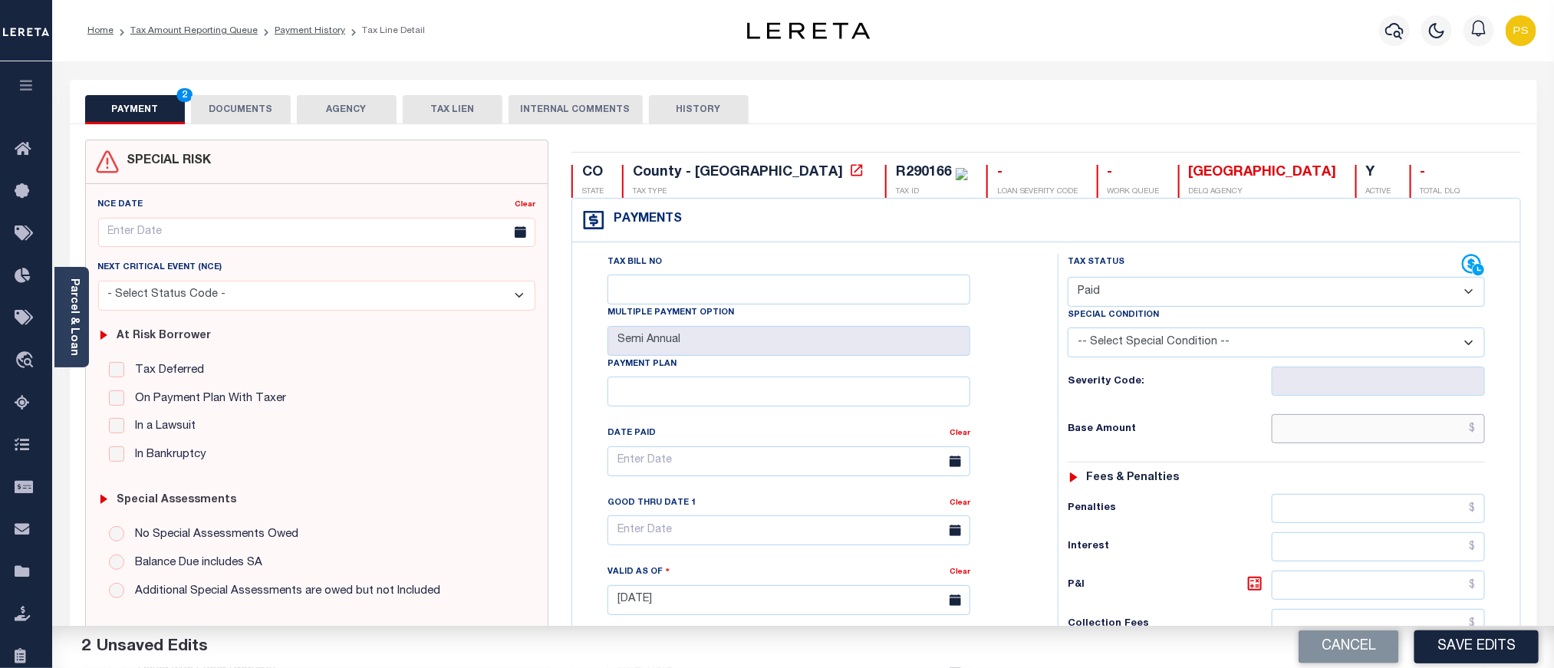
click at [1372, 431] on input "text" at bounding box center [1379, 428] width 214 height 29
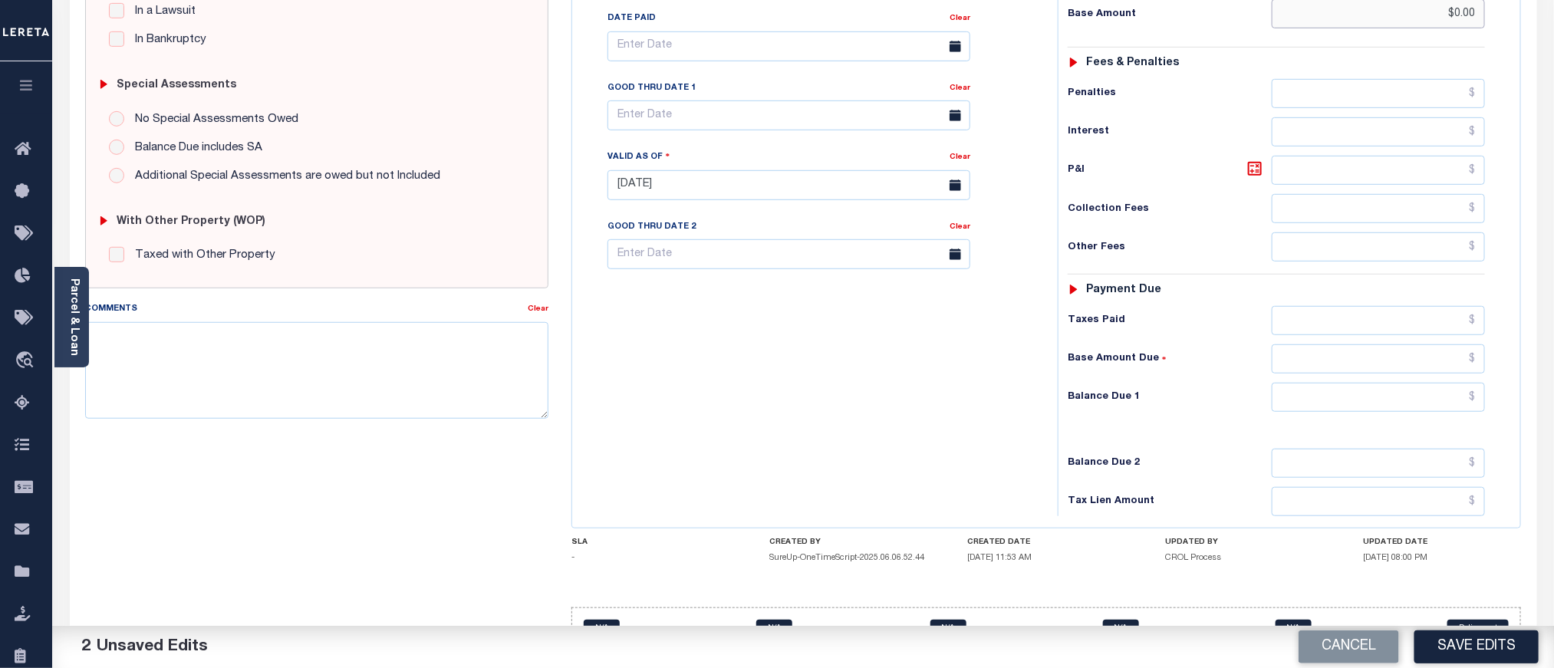
scroll to position [460, 0]
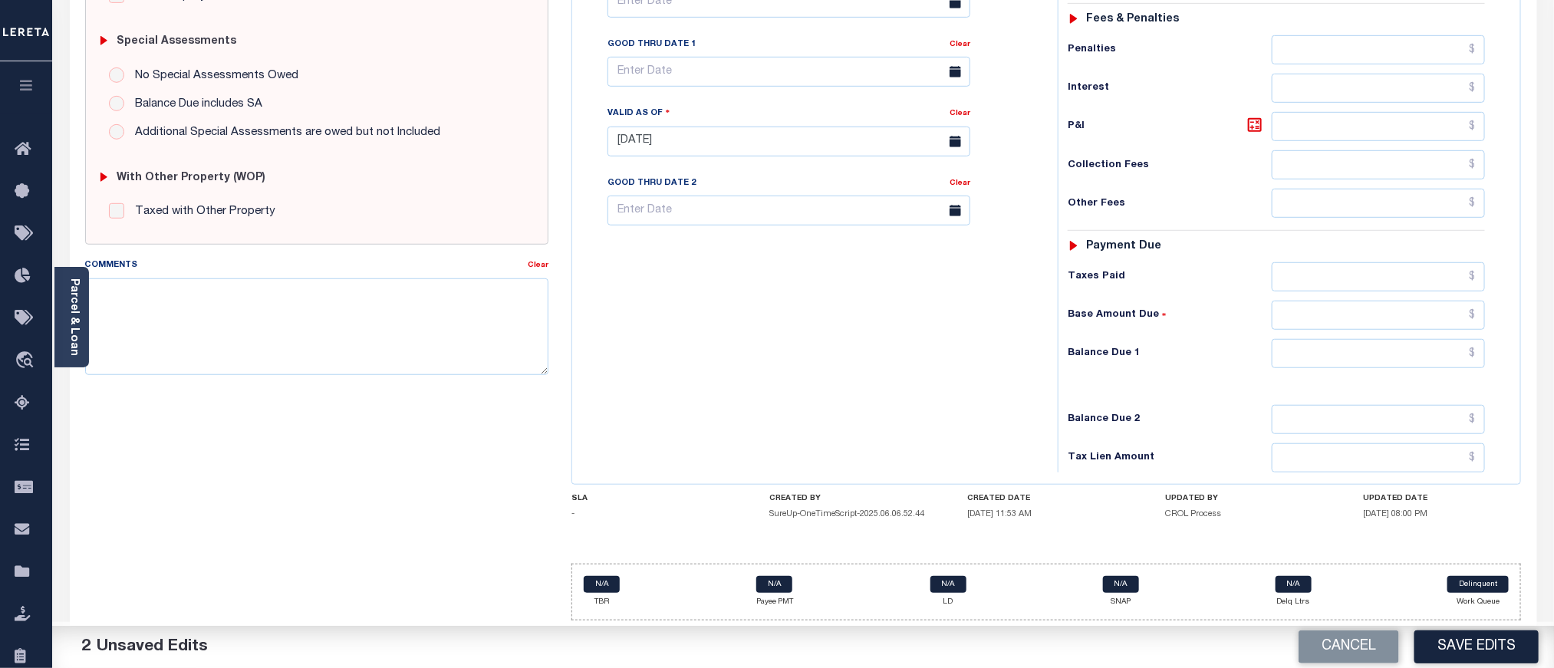
type input "$0.00"
click at [1346, 368] on input "text" at bounding box center [1379, 353] width 214 height 29
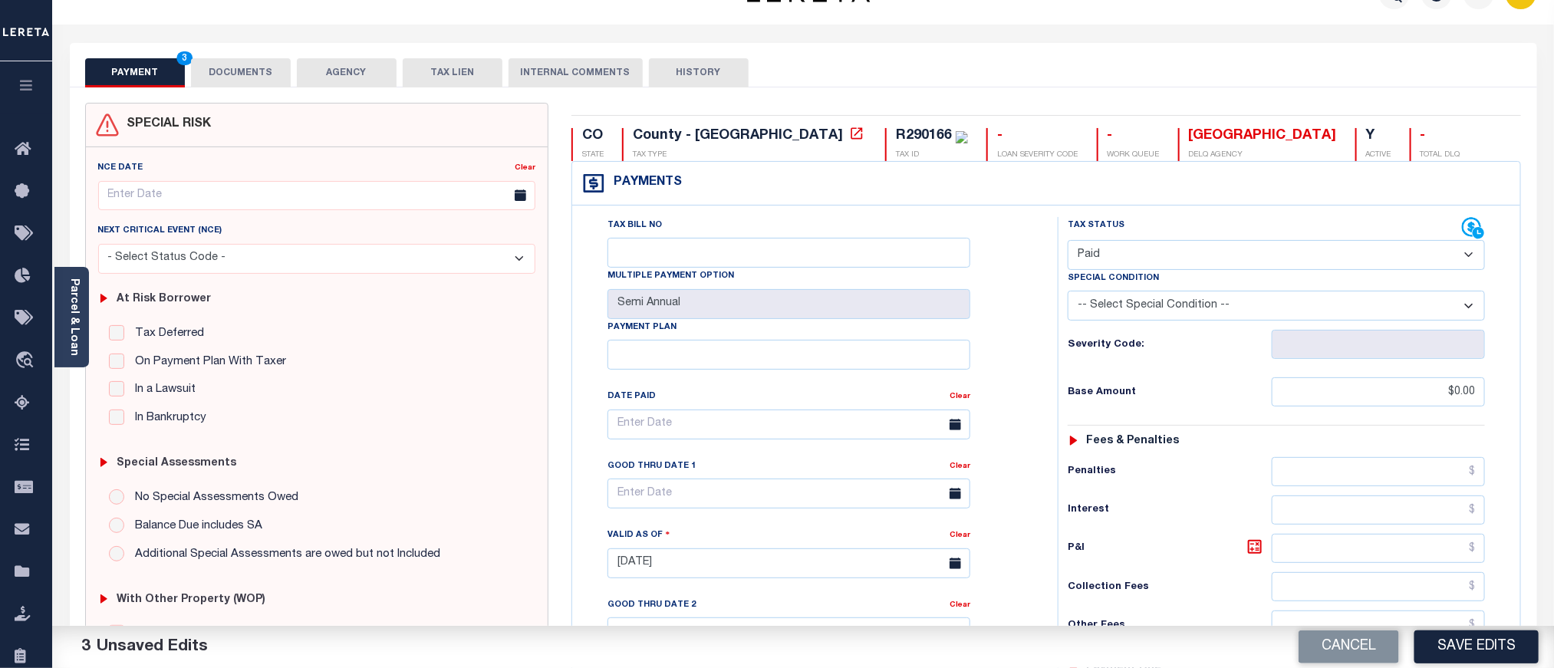
scroll to position [0, 0]
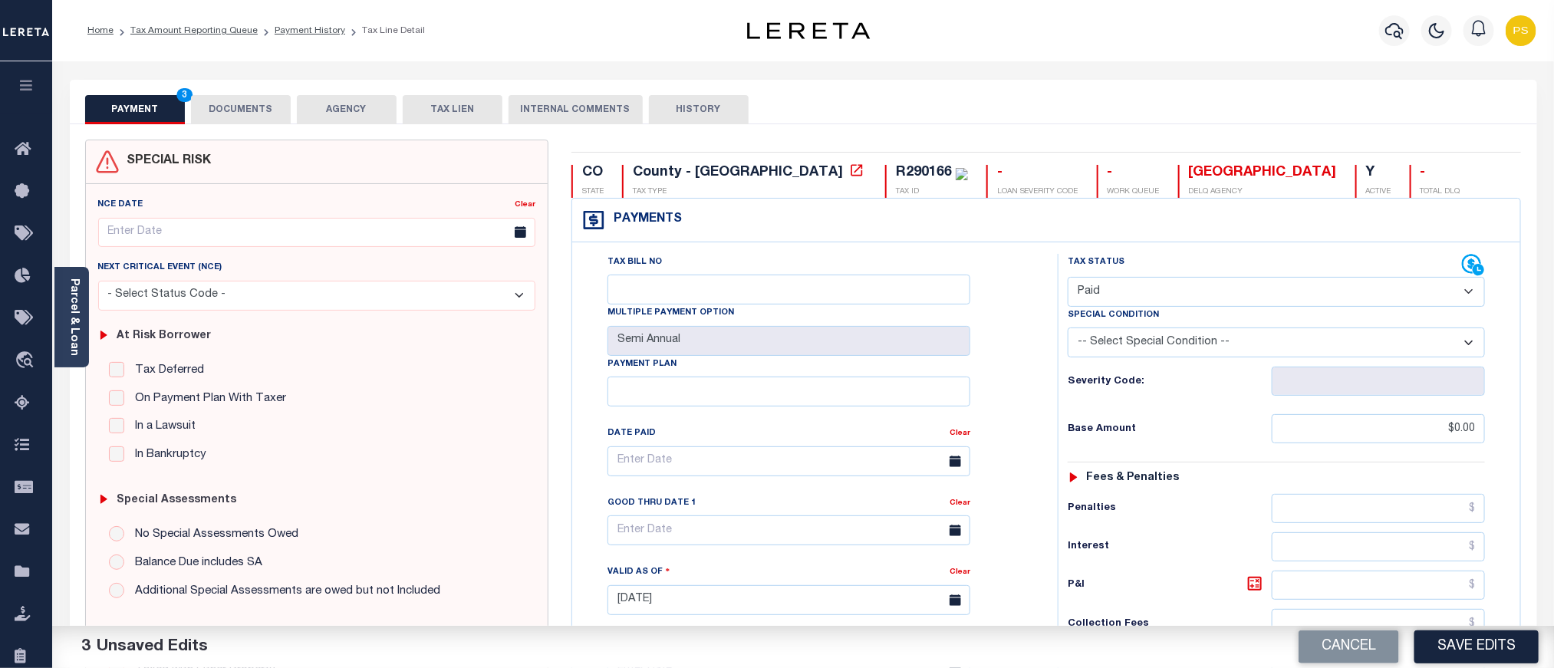
type input "$0.00"
click at [268, 104] on button "DOCUMENTS" at bounding box center [241, 109] width 100 height 29
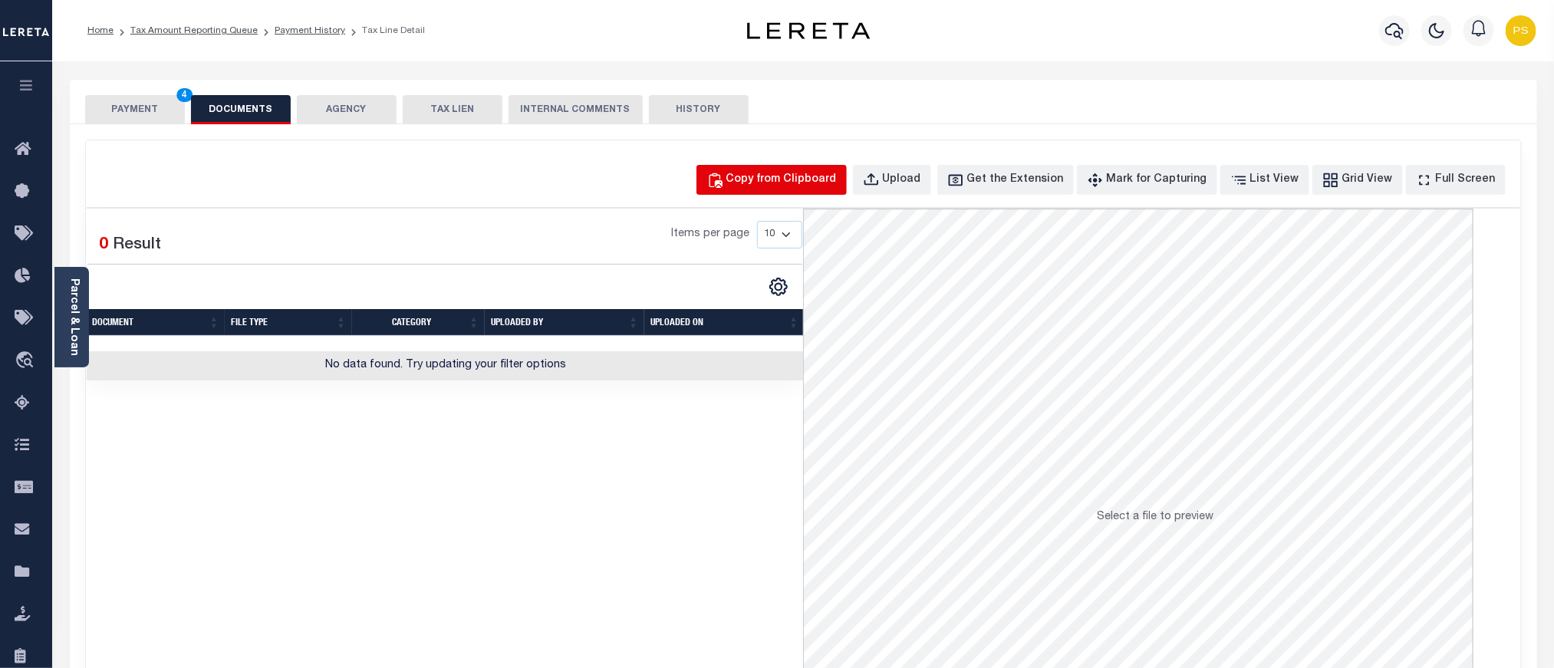
click at [822, 178] on div "Copy from Clipboard" at bounding box center [781, 180] width 110 height 17
select select "POP"
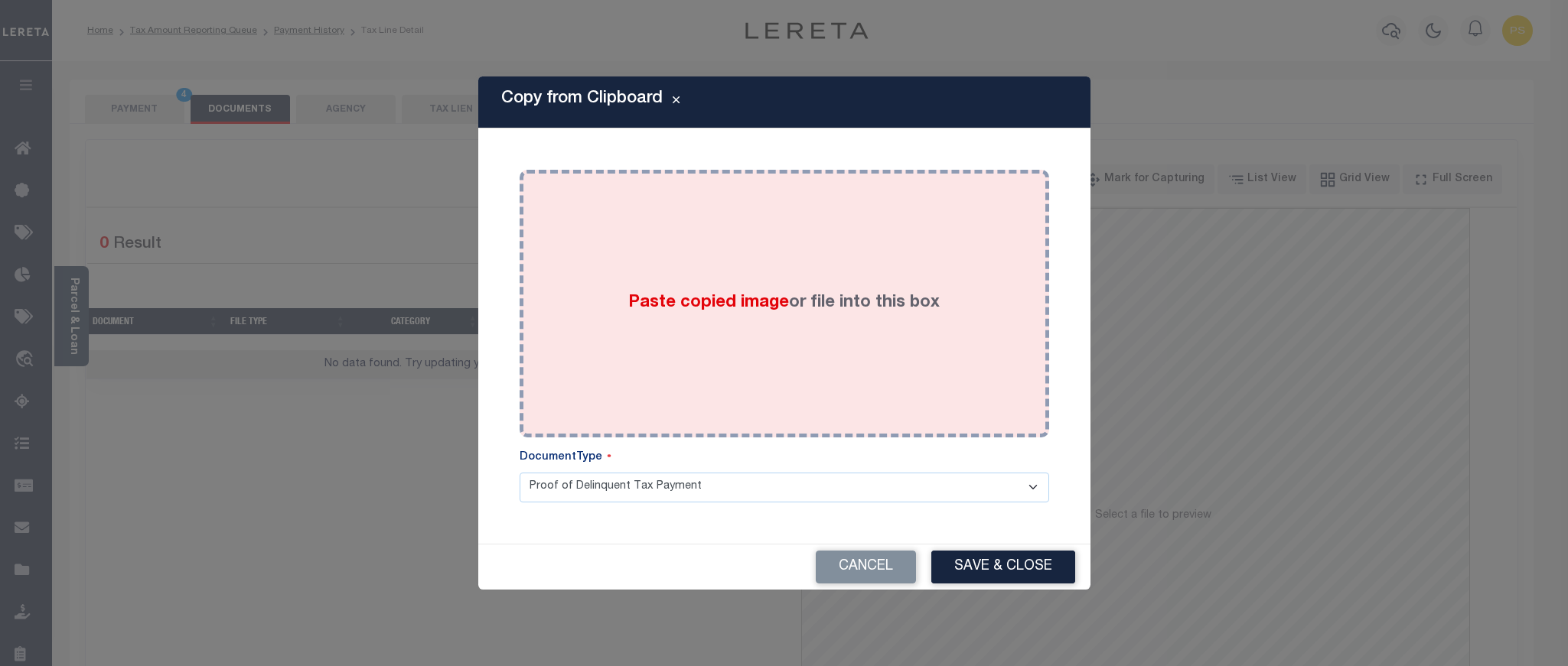
click at [778, 335] on div "Paste copied image or file into this box" at bounding box center [784, 303] width 507 height 244
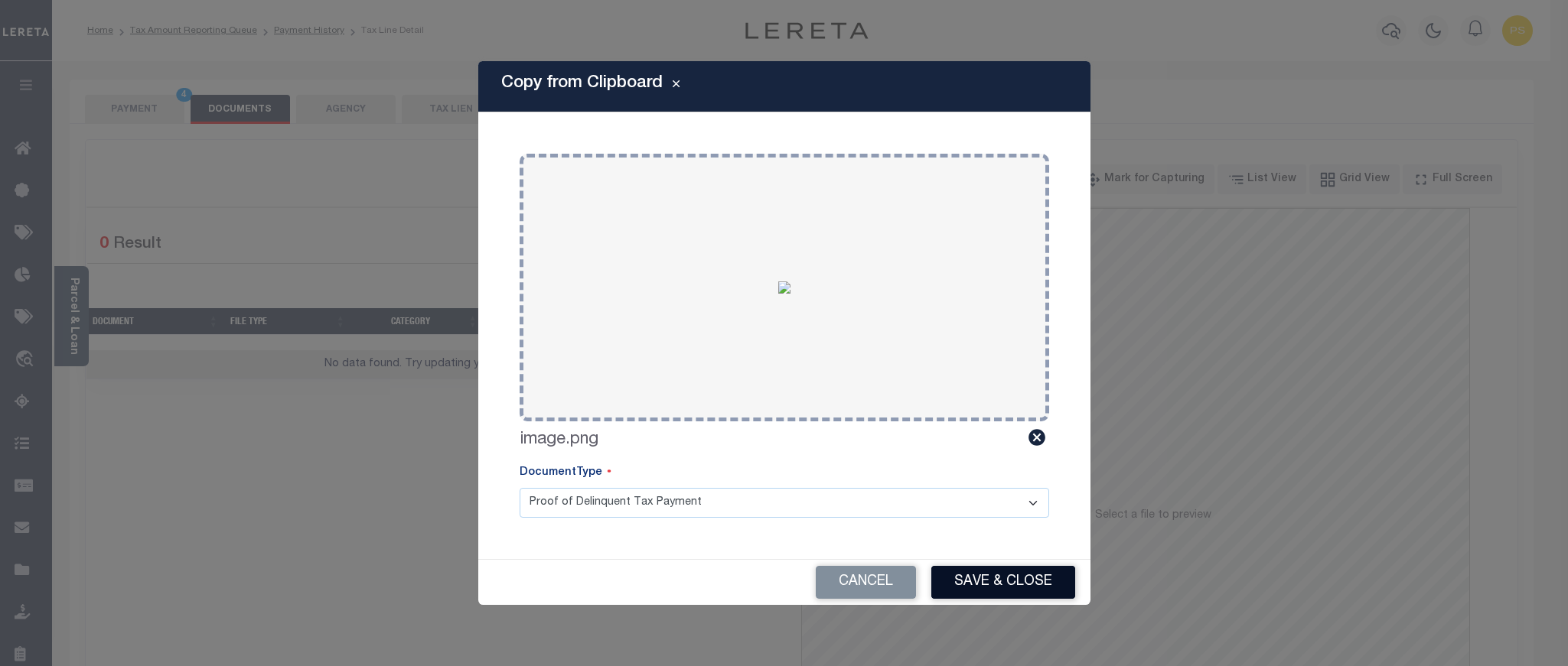
click at [994, 587] on button "Save & Close" at bounding box center [1003, 582] width 144 height 33
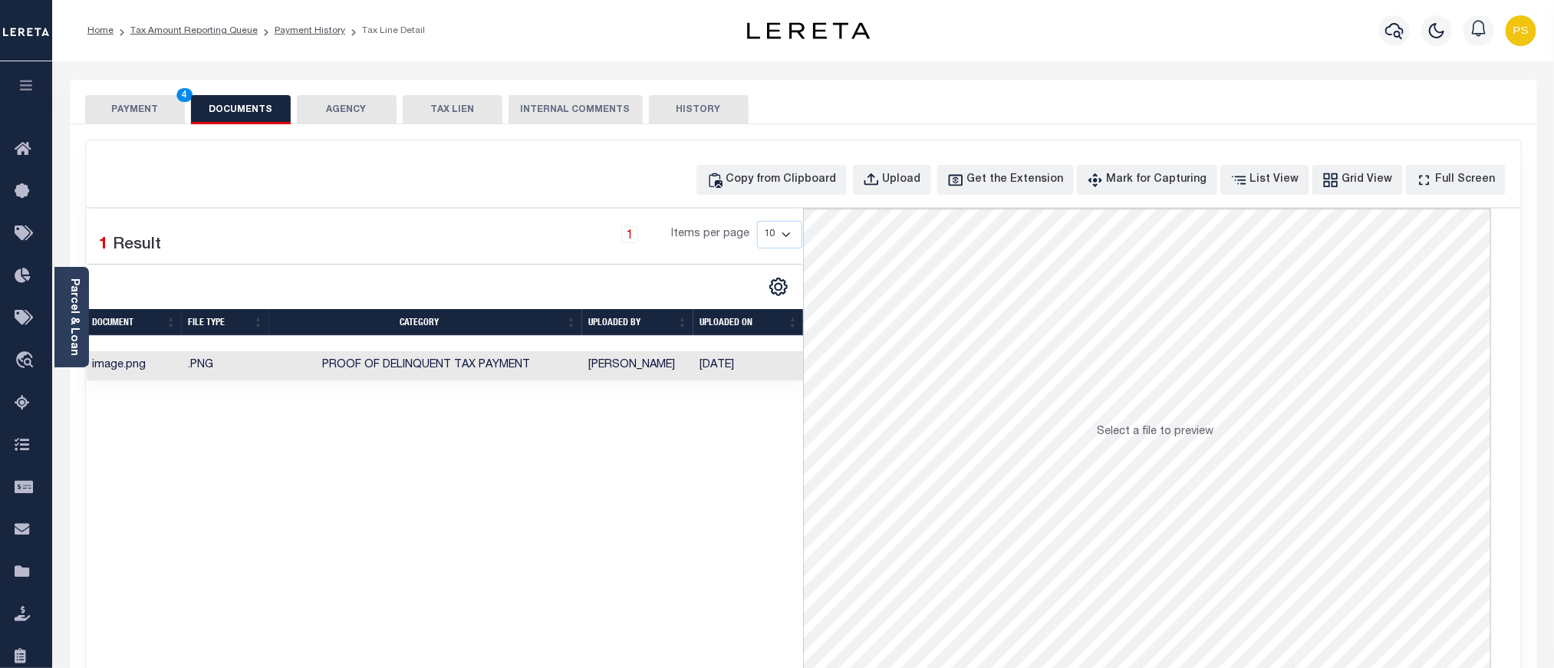
click at [118, 100] on button "PAYMENT 4" at bounding box center [135, 109] width 100 height 29
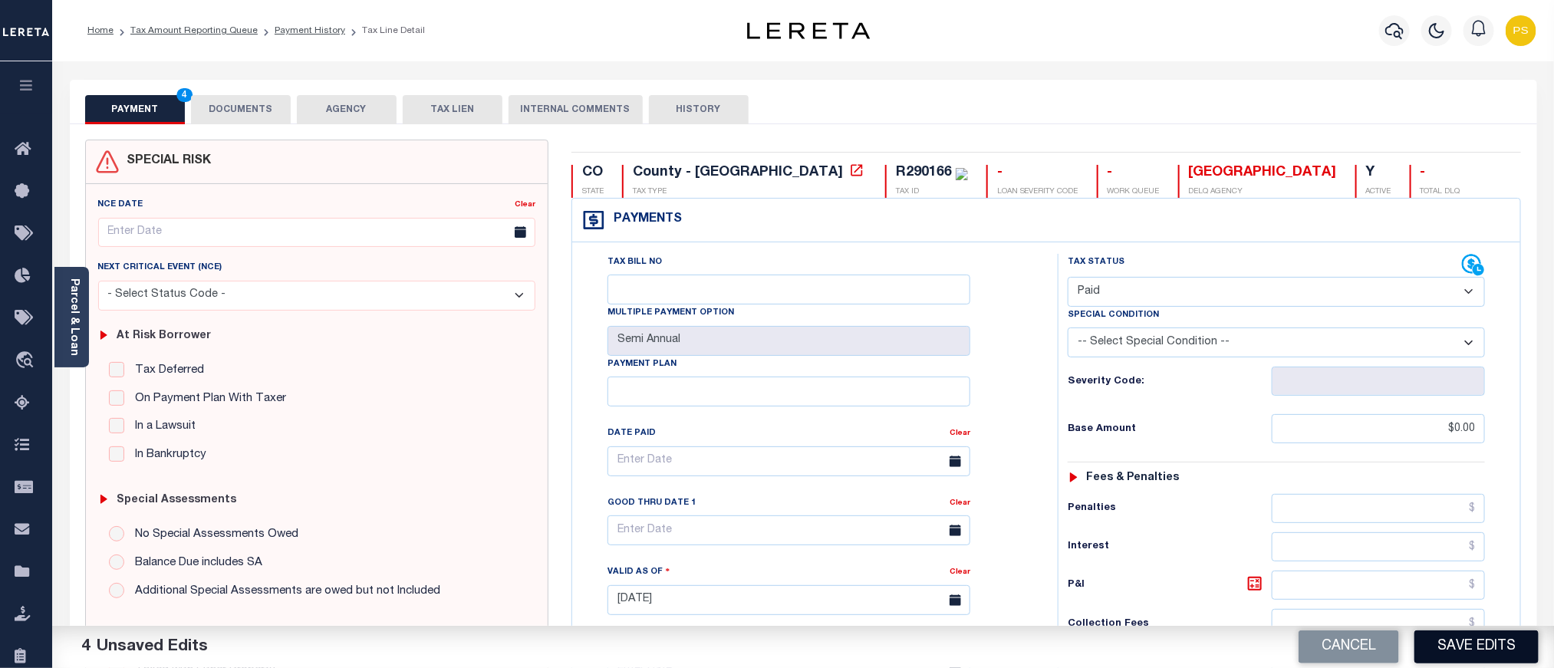
click at [1448, 645] on button "Save Edits" at bounding box center [1477, 647] width 124 height 33
checkbox input "false"
type input "$0"
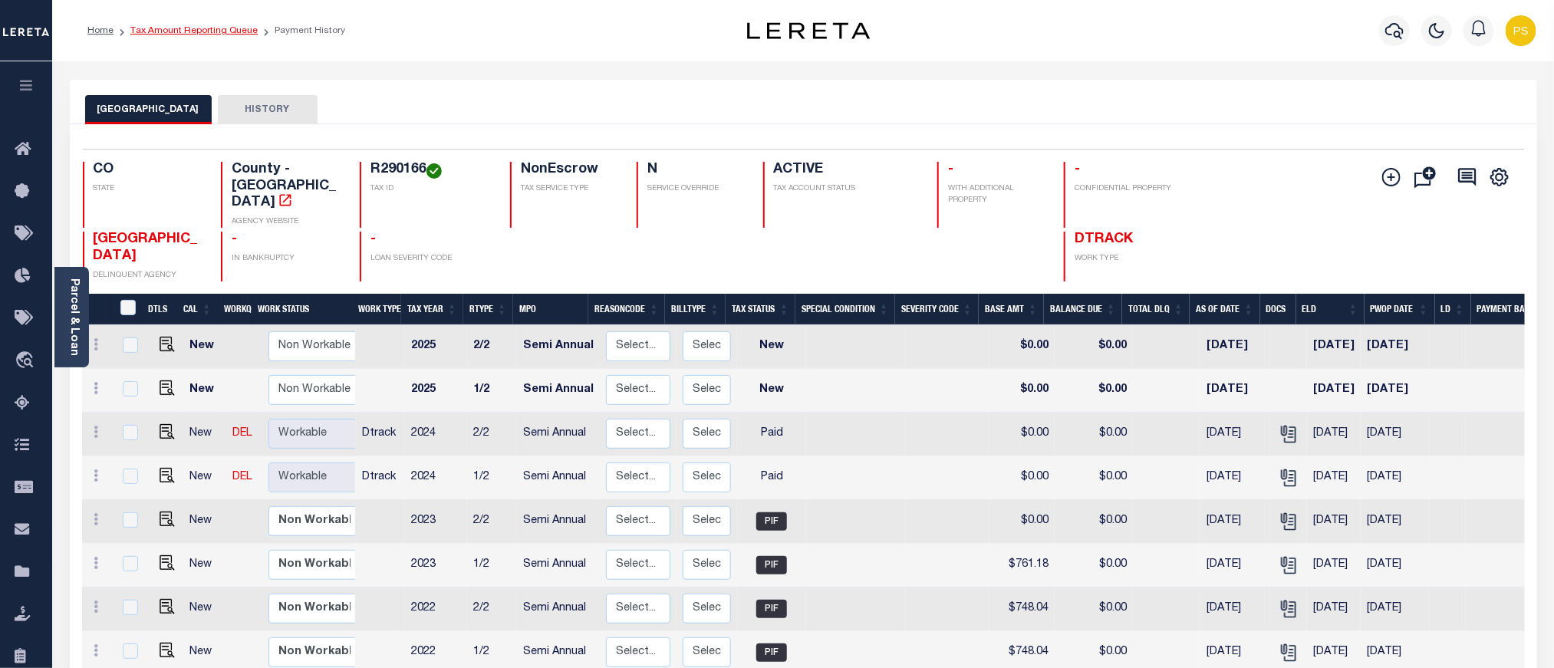
click at [163, 28] on link "Tax Amount Reporting Queue" at bounding box center [193, 30] width 127 height 9
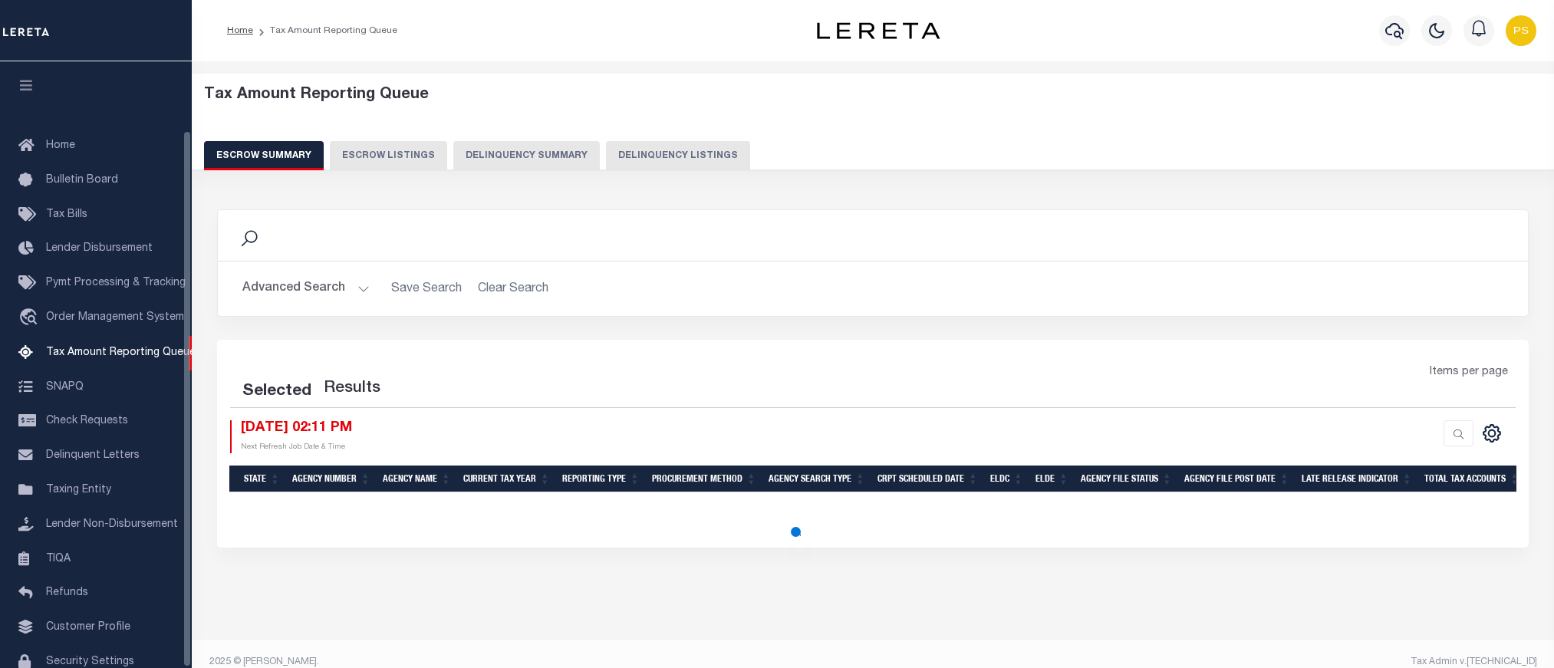
click at [700, 150] on button "Delinquency Listings" at bounding box center [678, 155] width 144 height 29
select select "100"
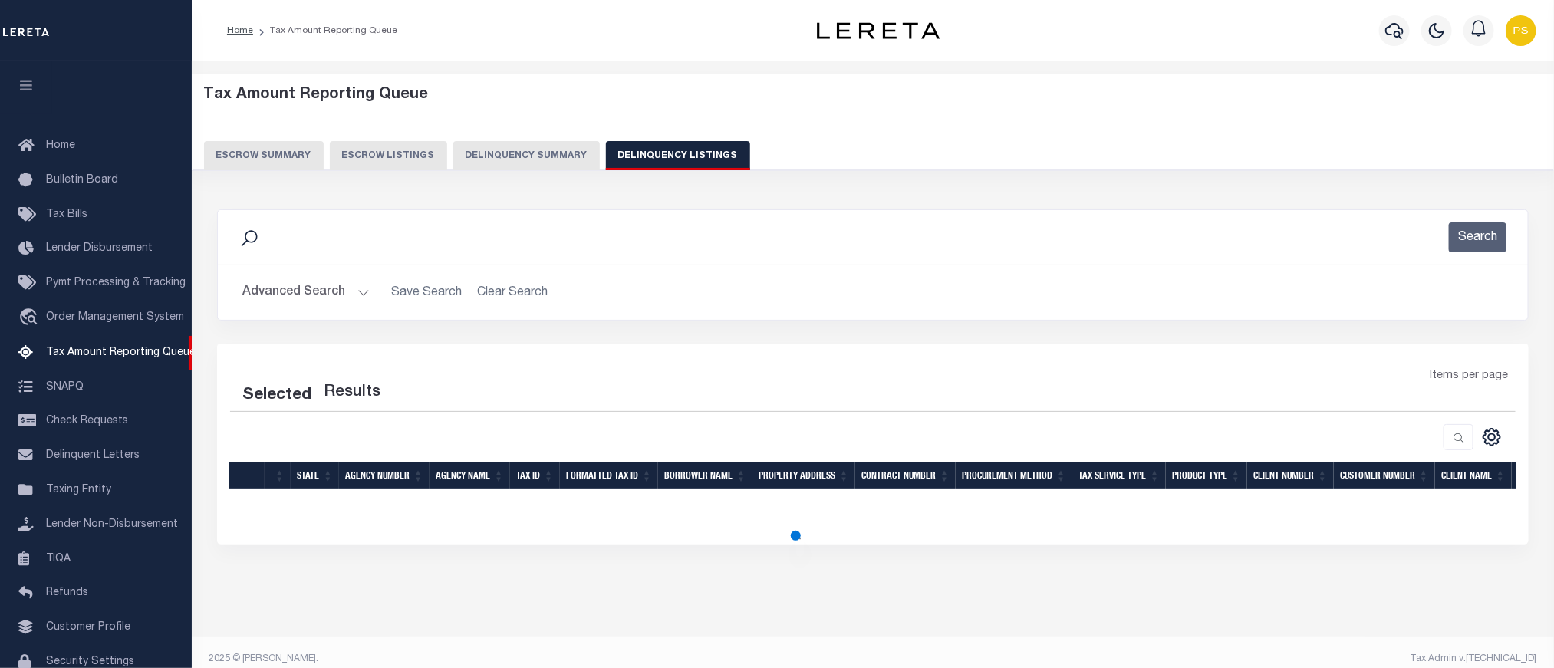
select select "100"
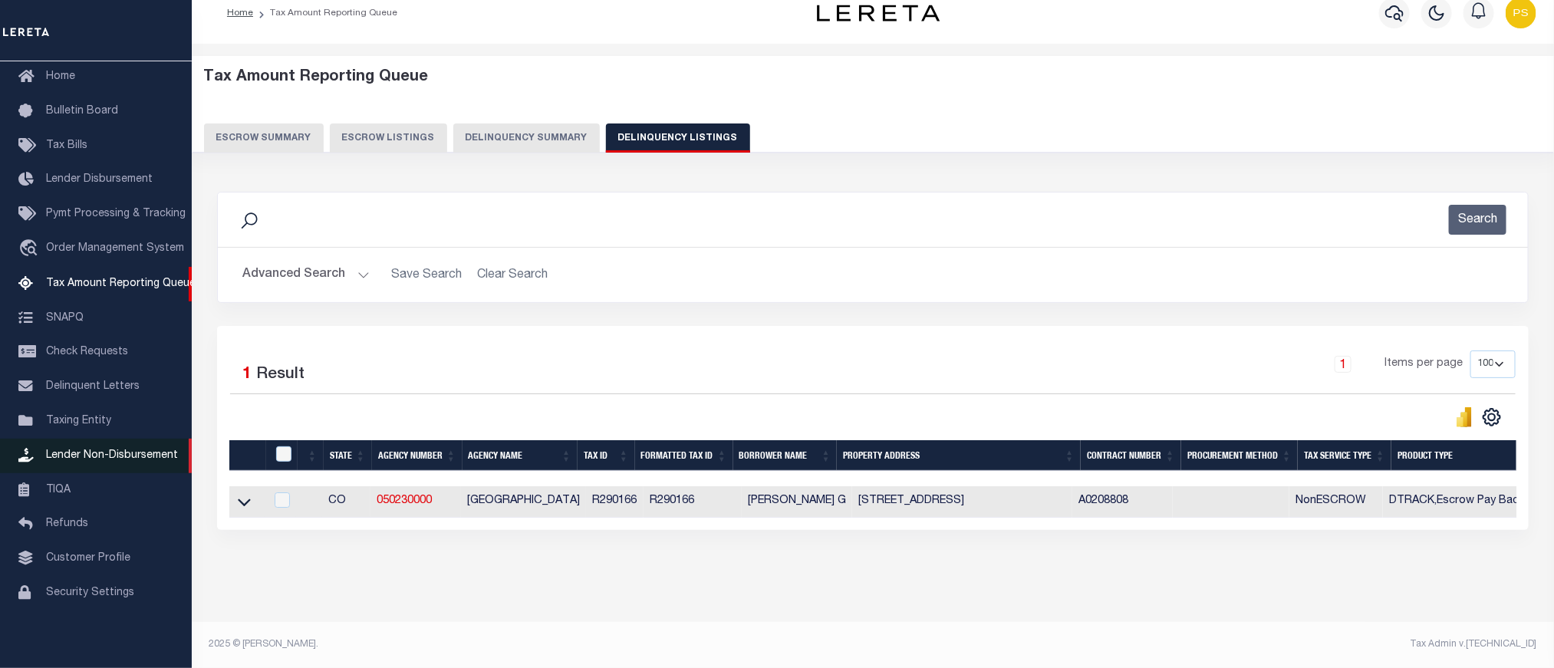
scroll to position [33, 0]
click at [240, 496] on link at bounding box center [245, 501] width 18 height 11
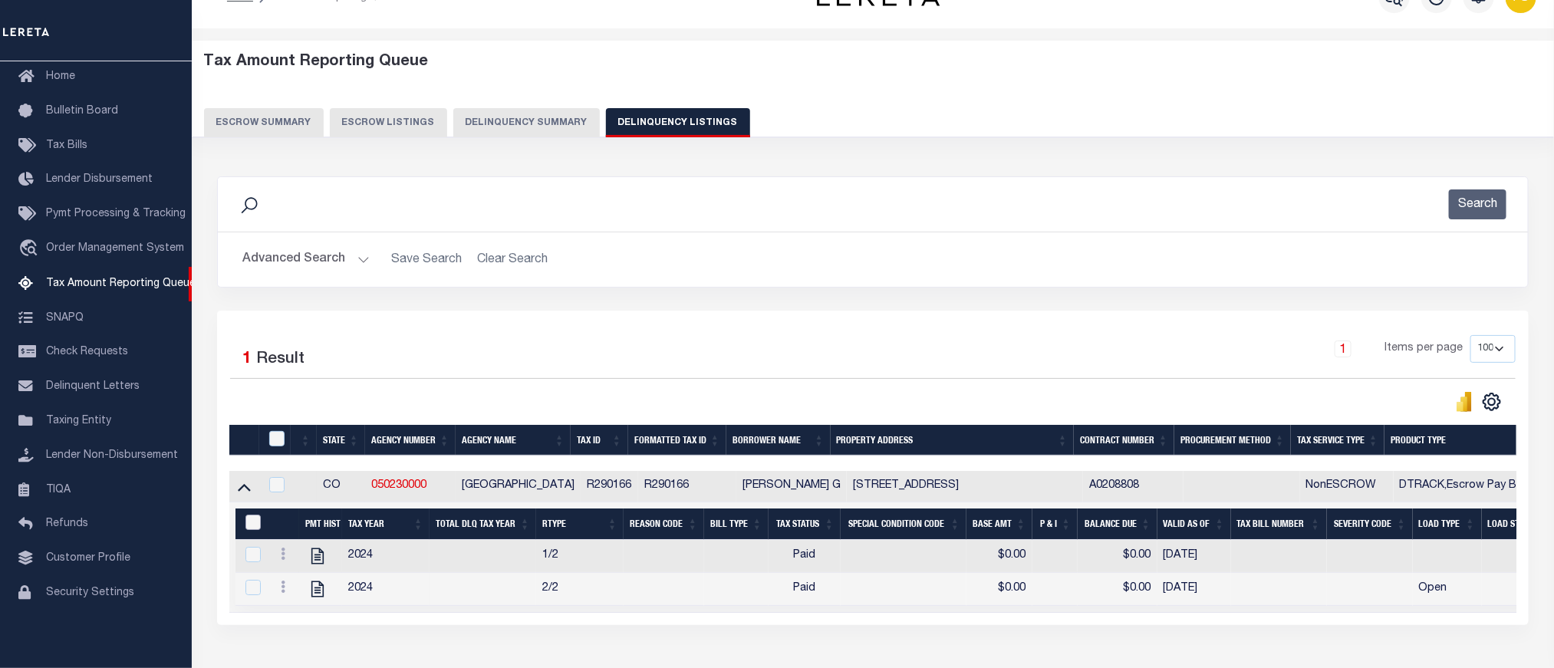
click at [255, 521] on input "&nbsp;" at bounding box center [252, 522] width 15 height 15
checkbox input "true"
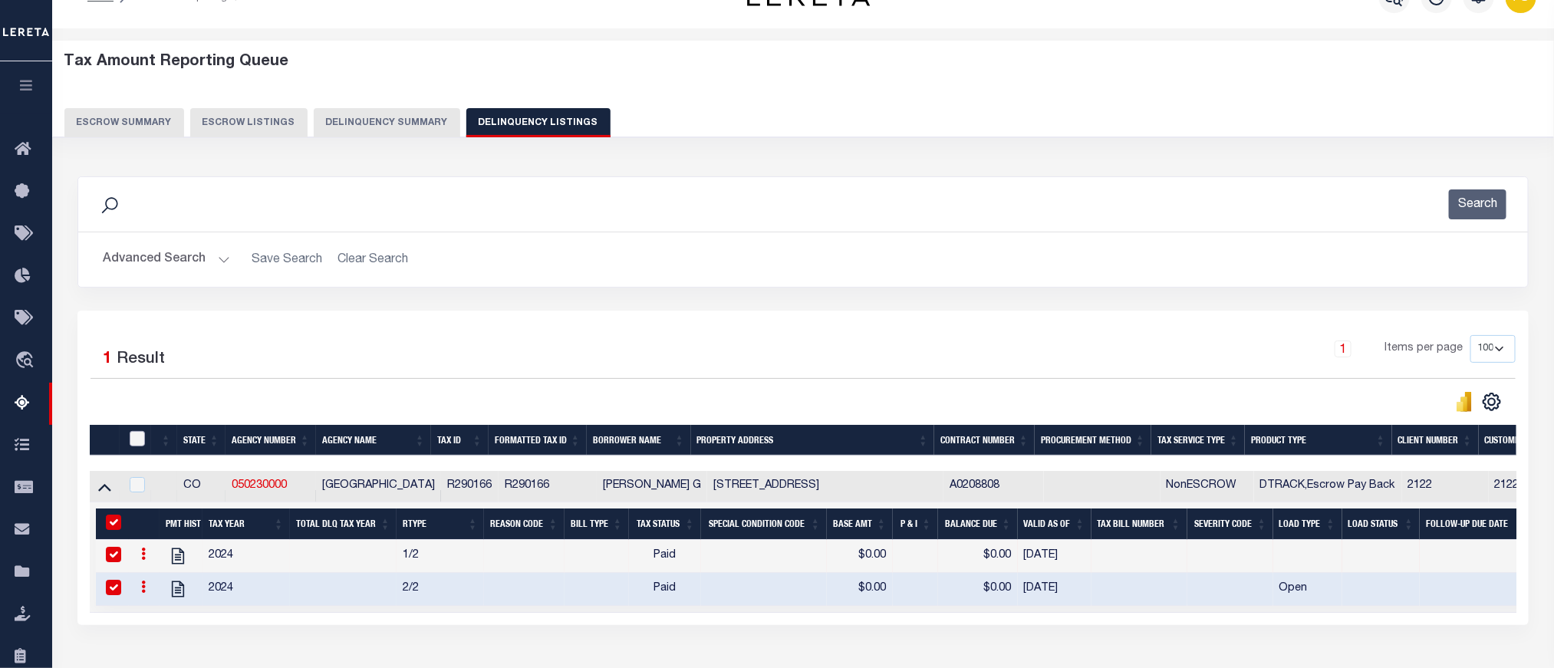
click at [137, 446] on input "checkbox" at bounding box center [137, 438] width 15 height 15
checkbox input "true"
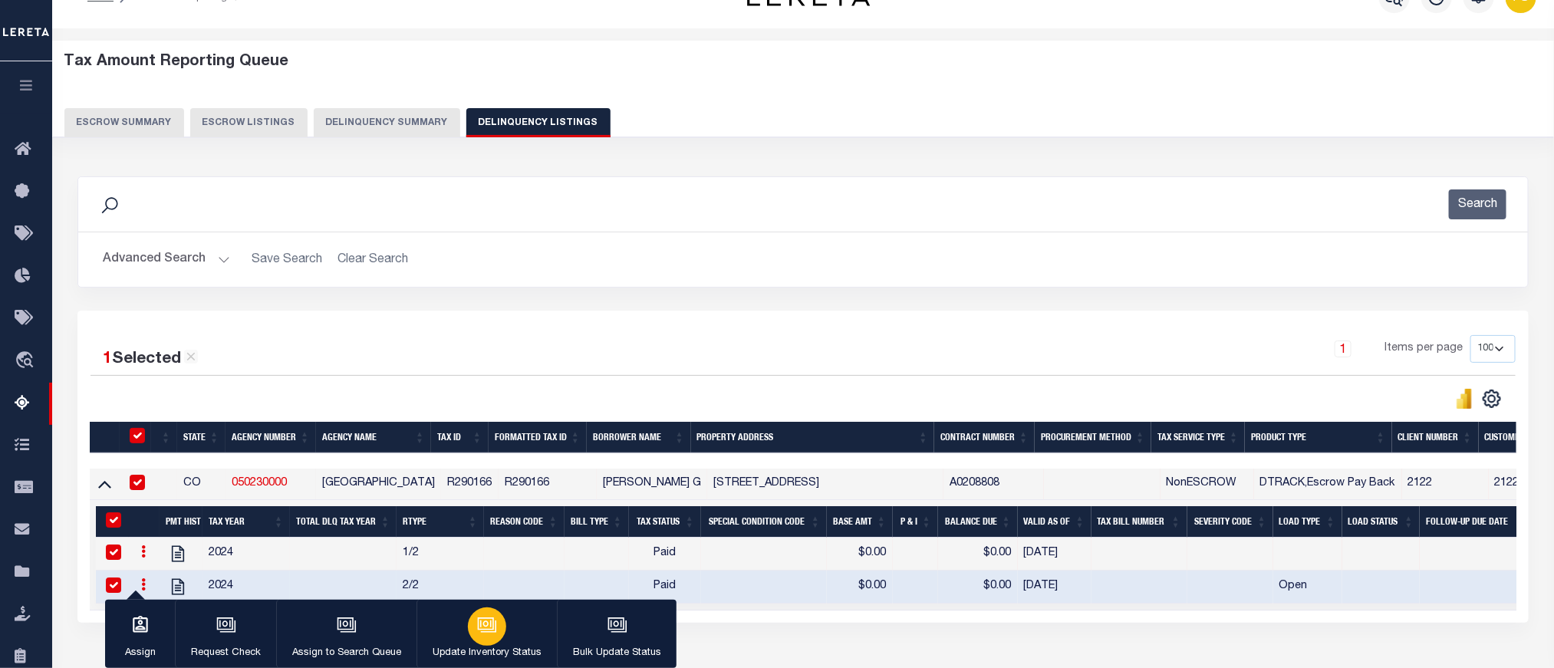
click at [475, 642] on div "button" at bounding box center [487, 627] width 38 height 38
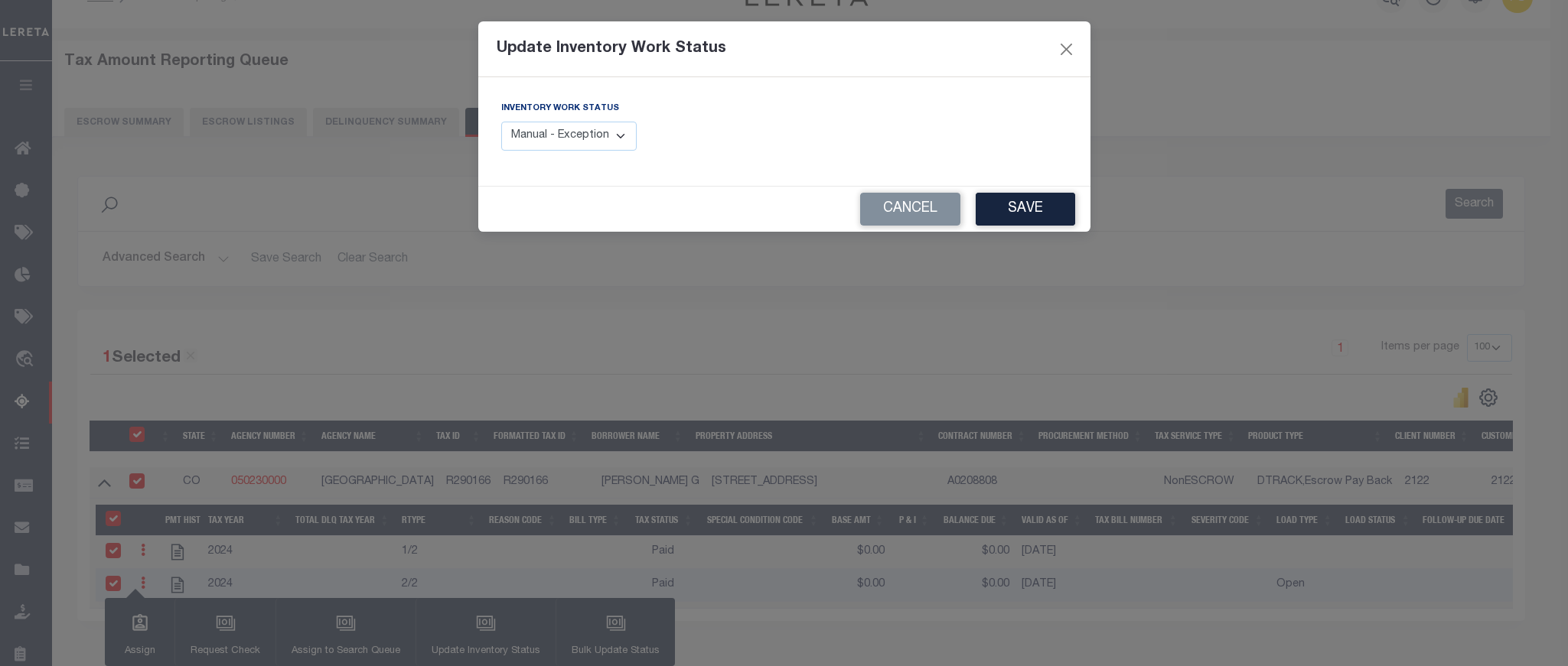
click at [526, 143] on select "Manual - Exception Pended - Awaiting Search Late Add Exception Completed" at bounding box center [569, 137] width 137 height 30
select select "4"
click at [501, 123] on select "Manual - Exception Pended - Awaiting Search Late Add Exception Completed" at bounding box center [569, 137] width 137 height 30
click at [1023, 205] on button "Save" at bounding box center [1025, 208] width 100 height 33
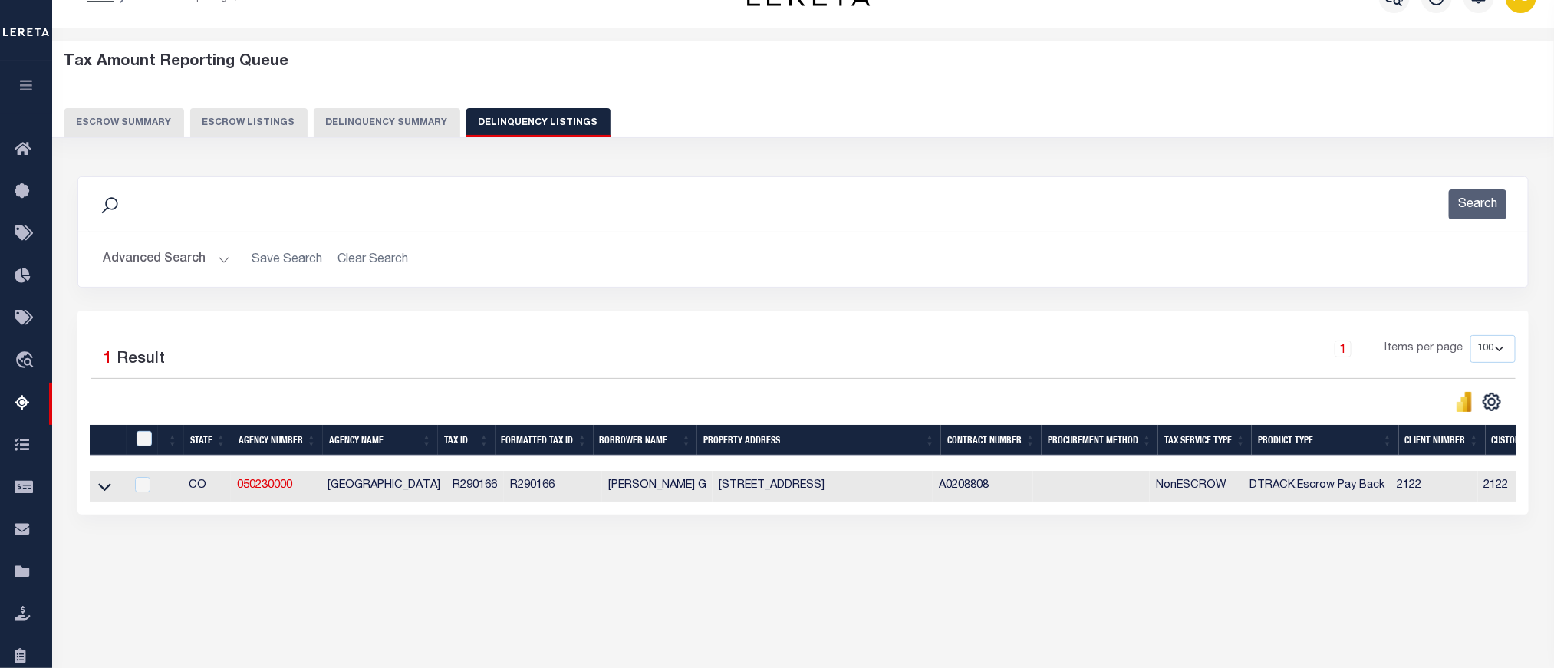
click at [166, 261] on button "Advanced Search" at bounding box center [166, 260] width 127 height 30
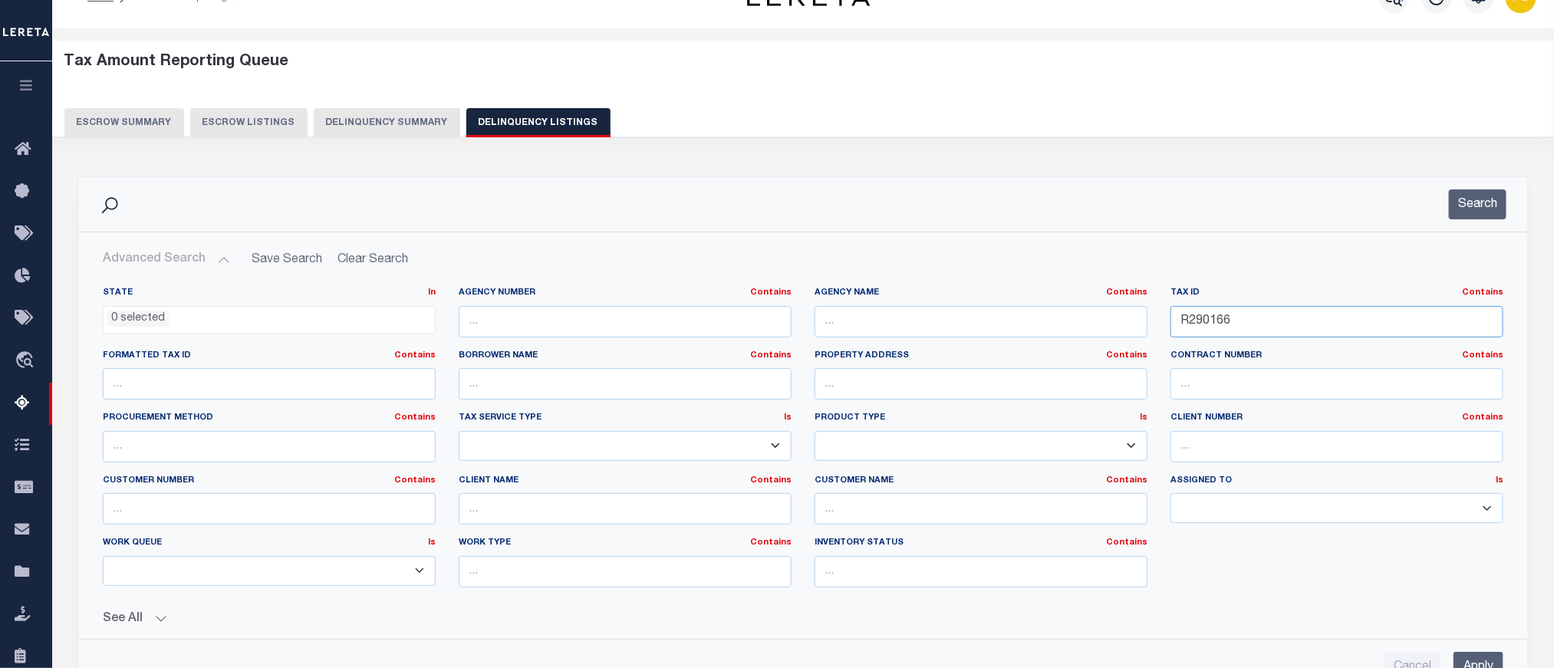
click at [1197, 324] on input "R290166" at bounding box center [1337, 321] width 333 height 31
paste input "5"
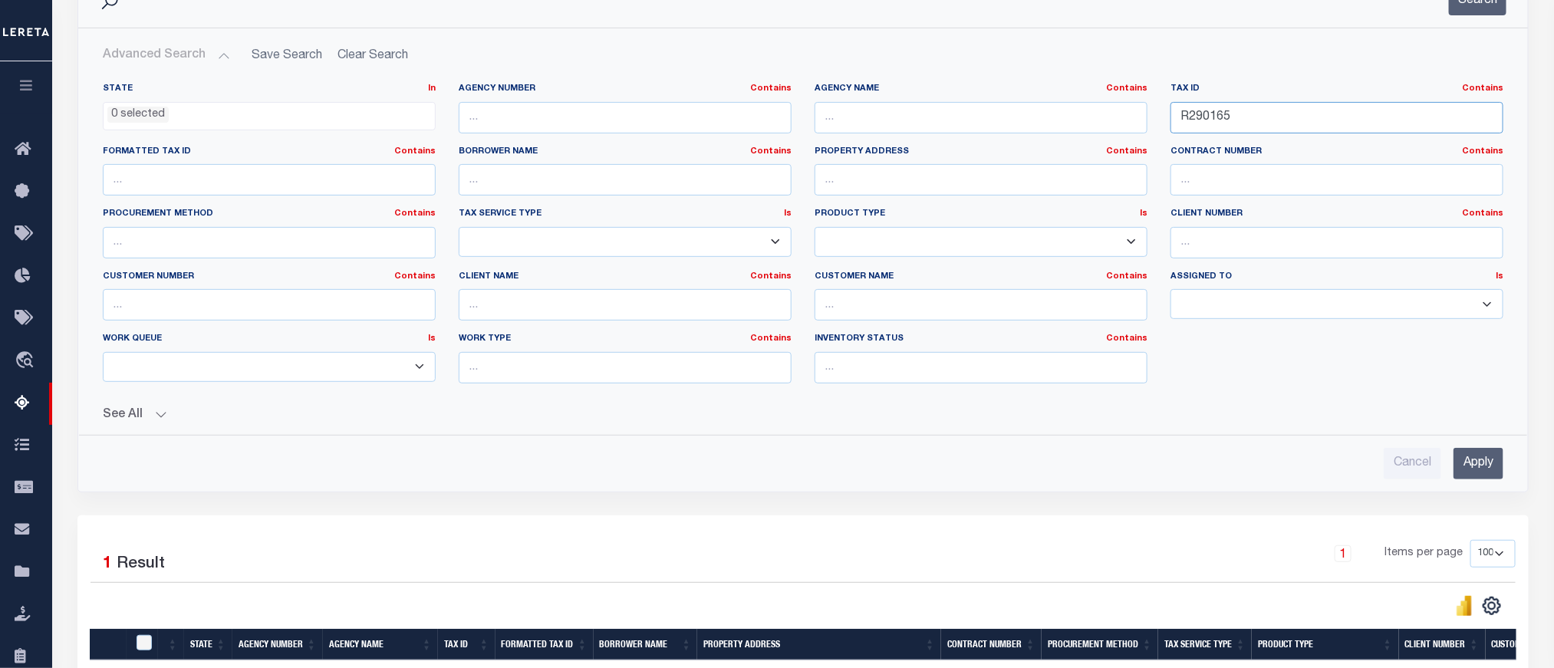
scroll to position [263, 0]
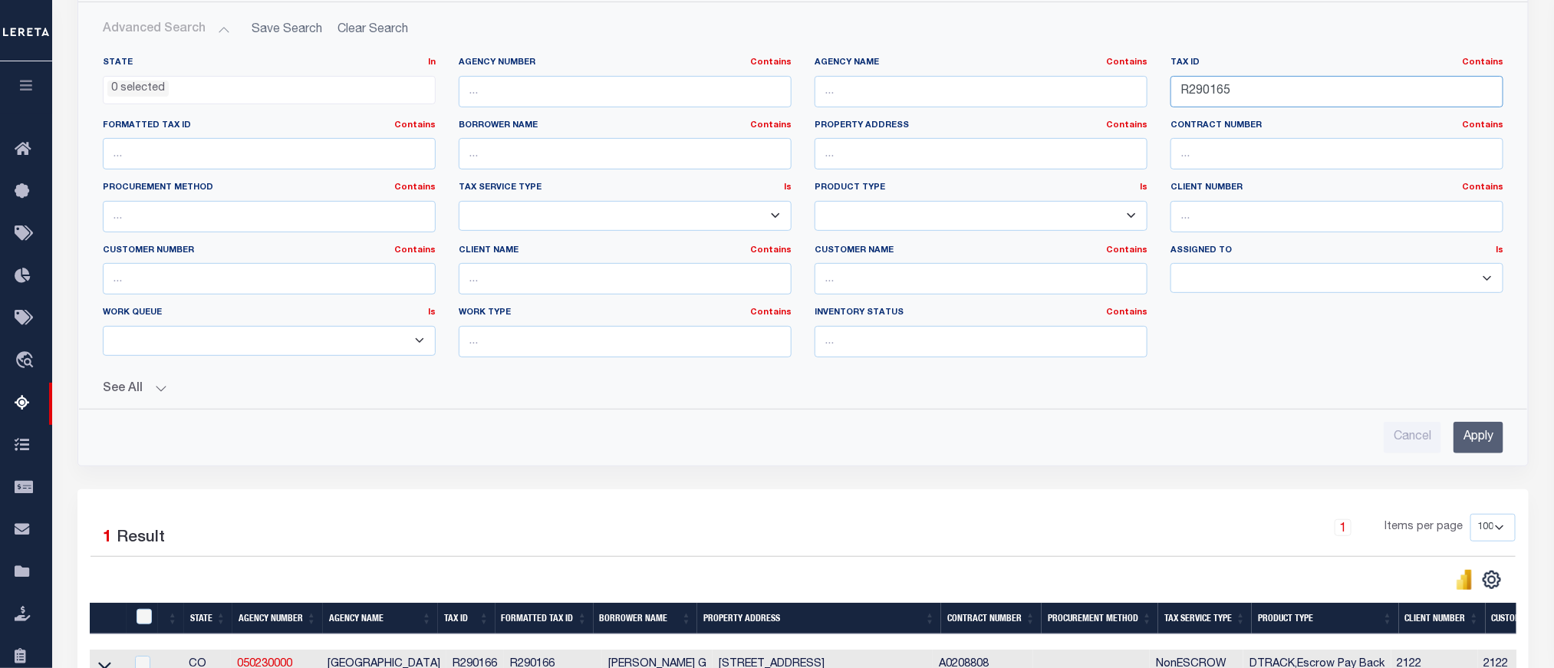
type input "R290165"
click at [1487, 447] on input "Apply" at bounding box center [1479, 437] width 50 height 31
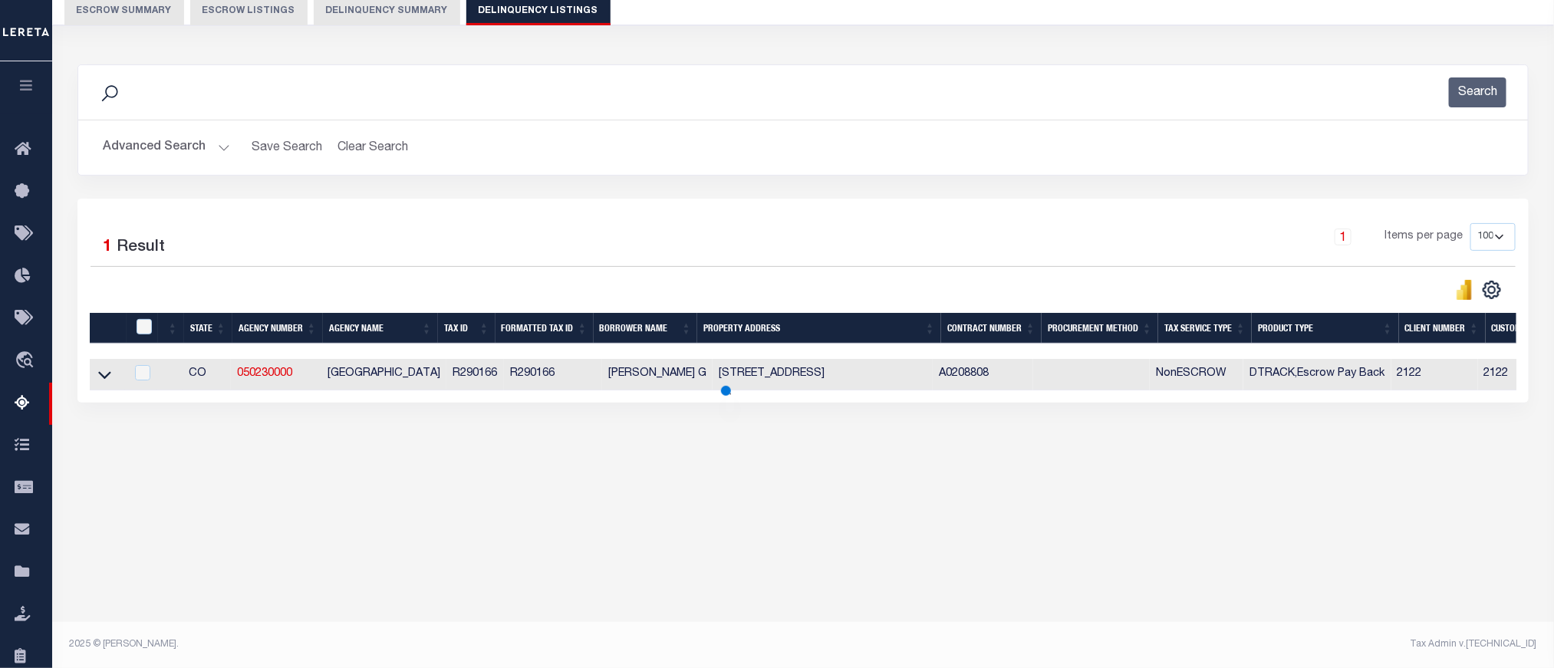
scroll to position [145, 0]
click at [107, 377] on icon at bounding box center [104, 375] width 13 height 16
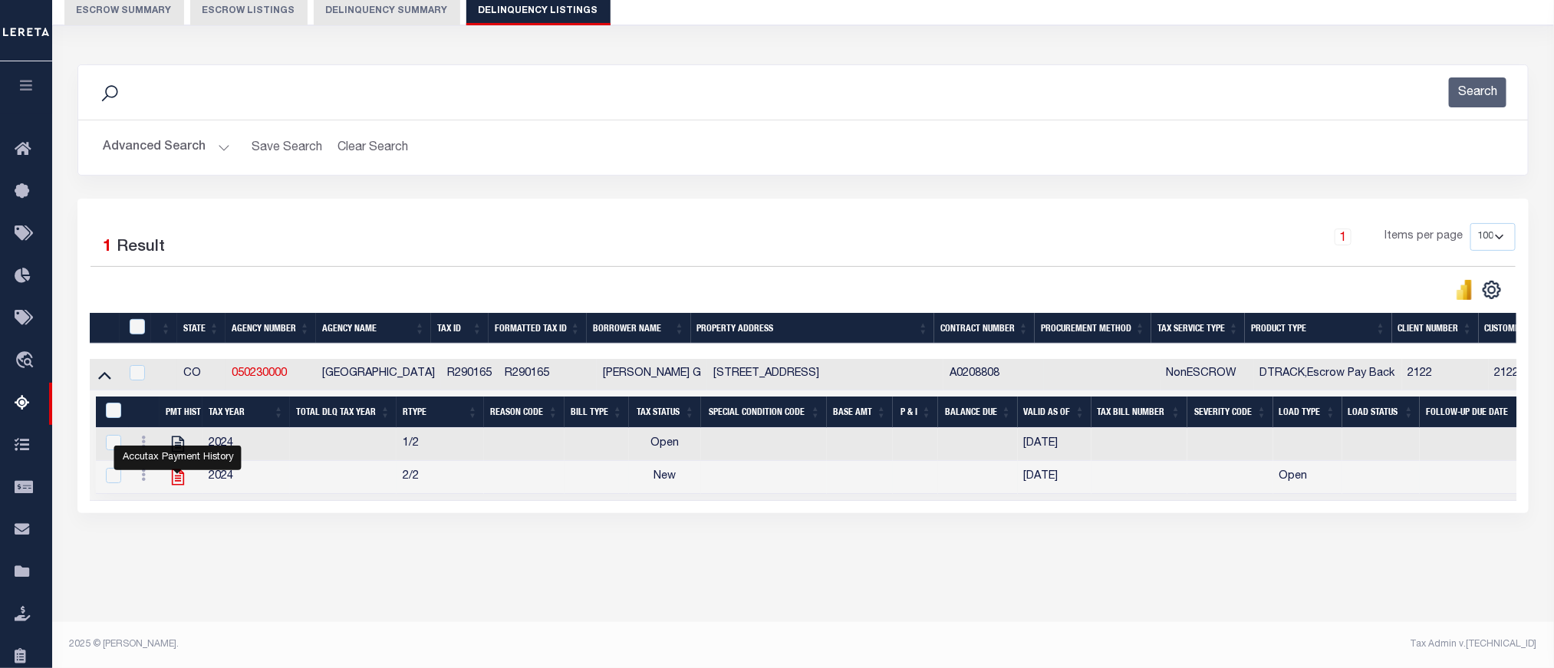
click at [178, 482] on icon "" at bounding box center [178, 477] width 20 height 20
checkbox input "false"
checkbox input "true"
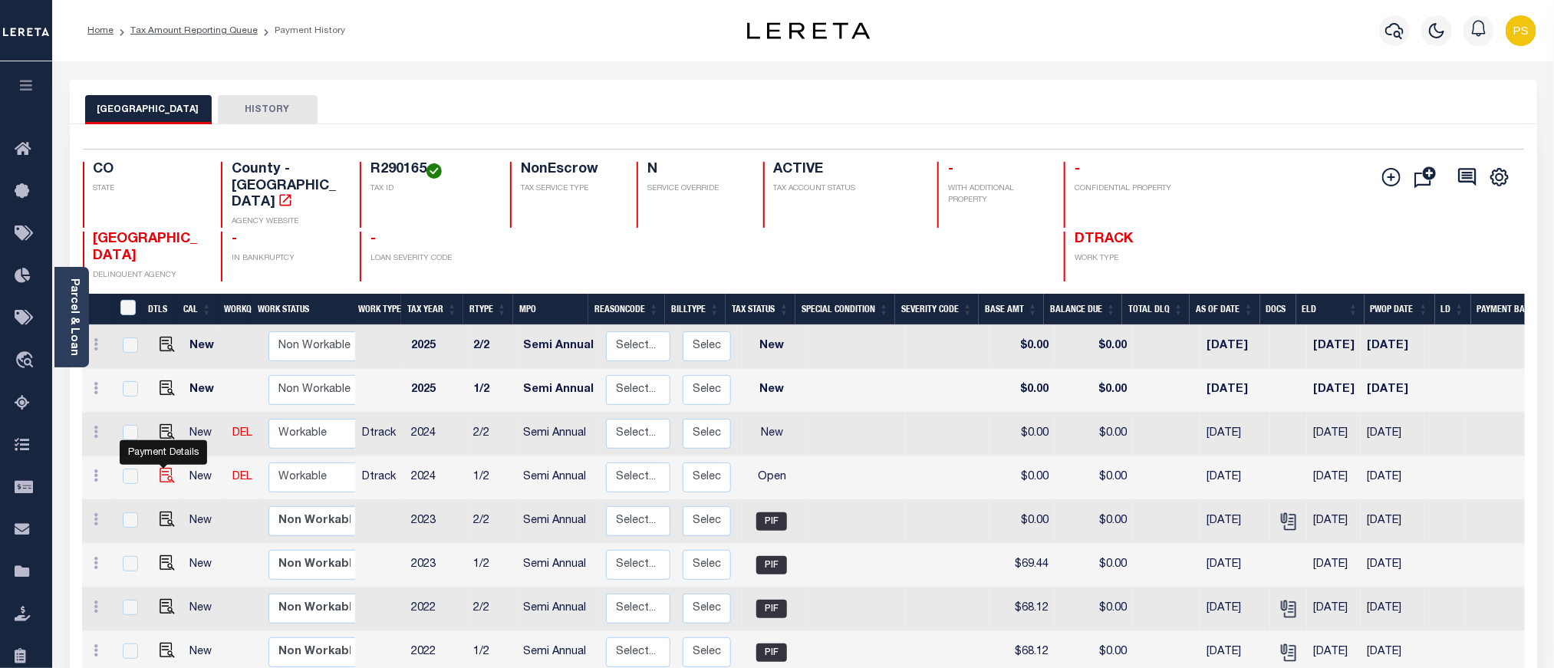
click at [160, 468] on img "" at bounding box center [167, 475] width 15 height 15
checkbox input "true"
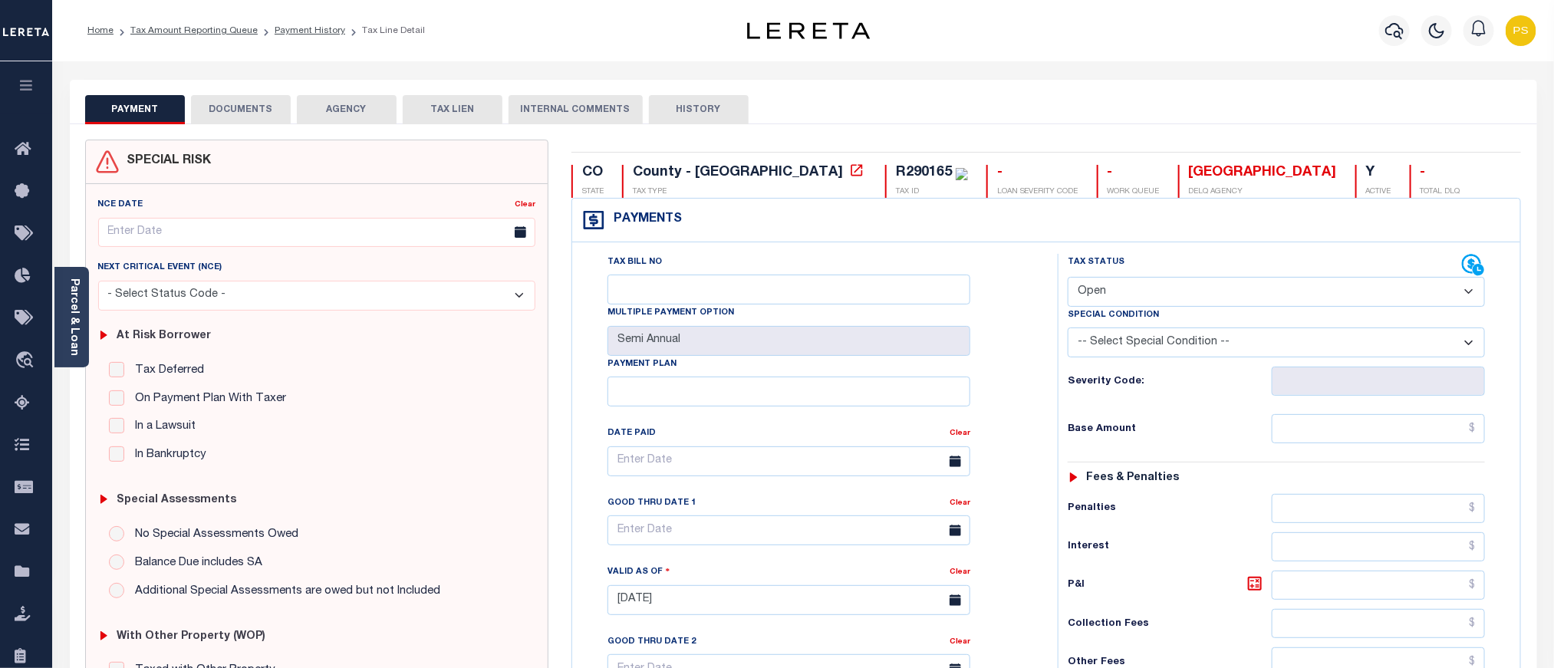
click at [1116, 300] on select "- Select Status Code - Open Due/Unpaid Paid Incomplete No Tax Due Internal Refu…" at bounding box center [1276, 292] width 417 height 30
select select "PYD"
click at [1068, 278] on select "- Select Status Code - Open Due/Unpaid Paid Incomplete No Tax Due Internal Refu…" at bounding box center [1276, 292] width 417 height 30
type input "[DATE]"
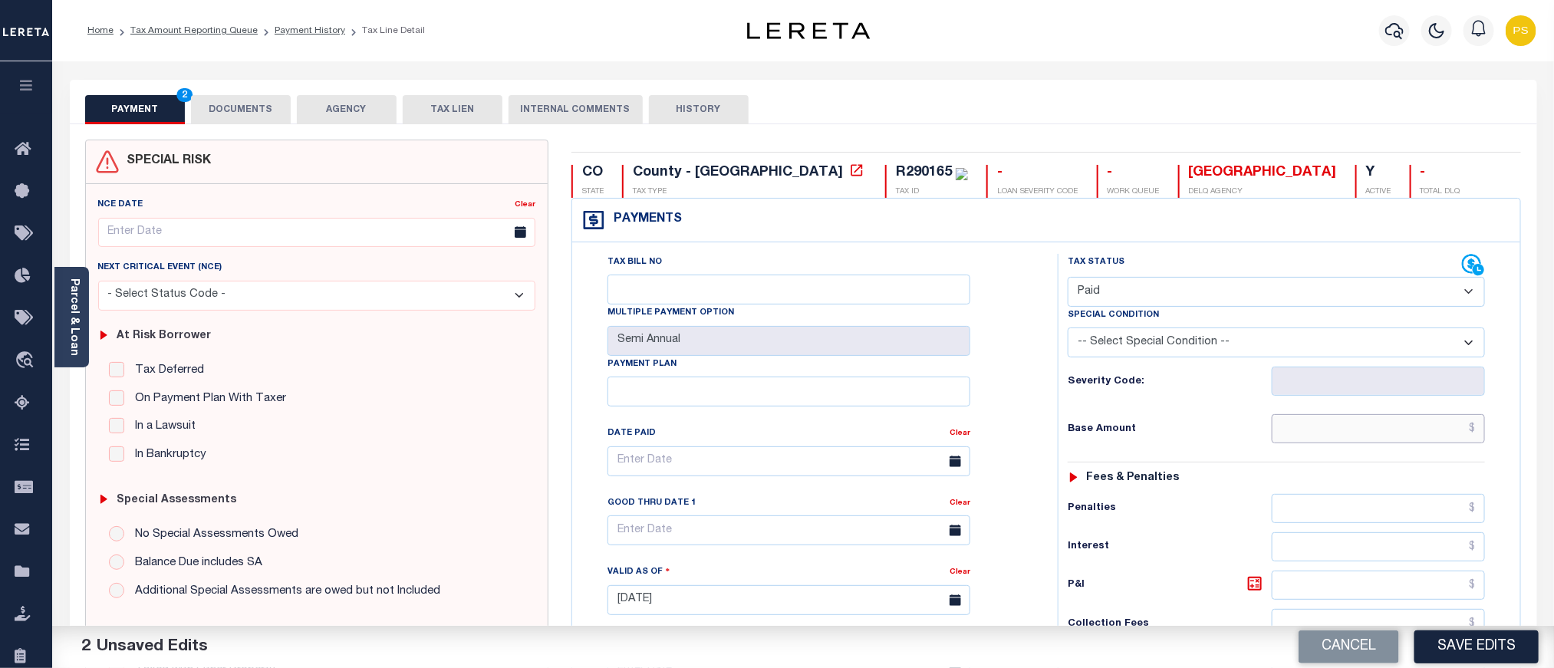
click at [1379, 443] on input "text" at bounding box center [1379, 428] width 214 height 29
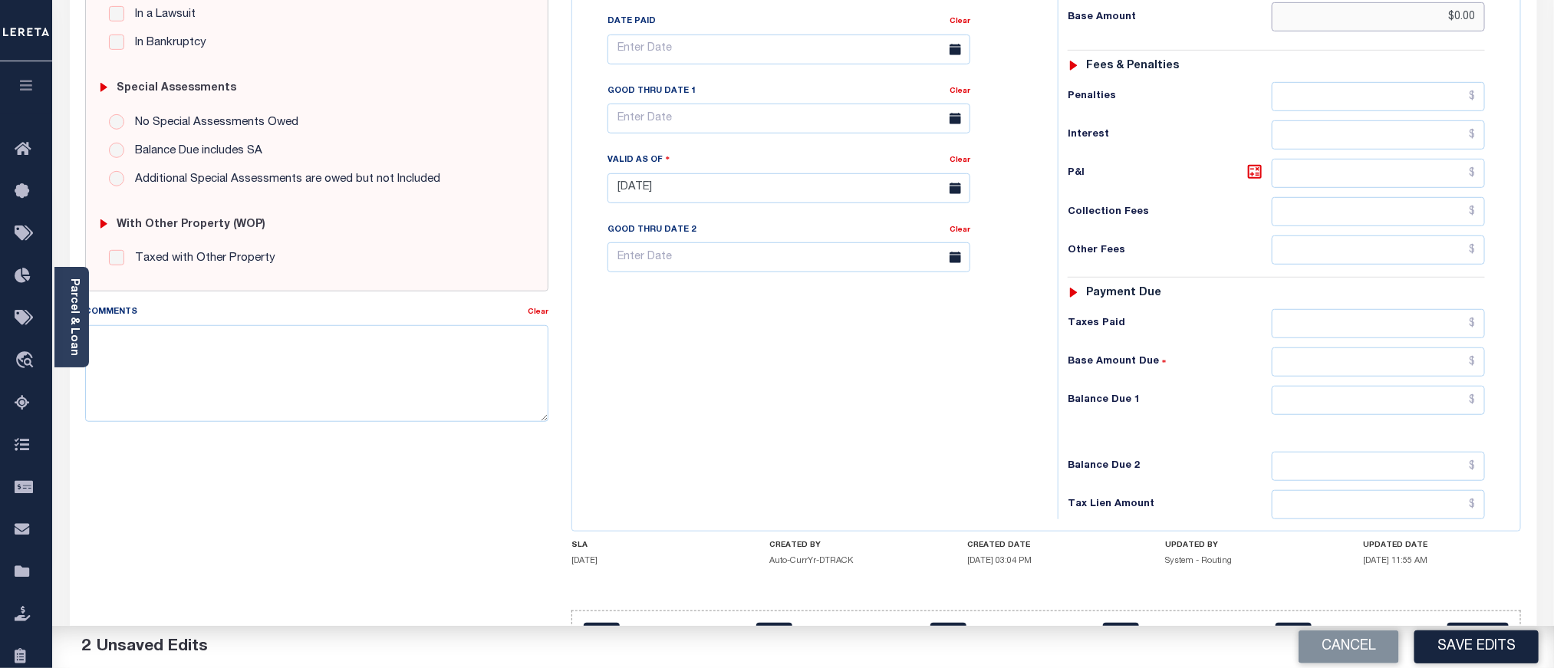
scroll to position [460, 0]
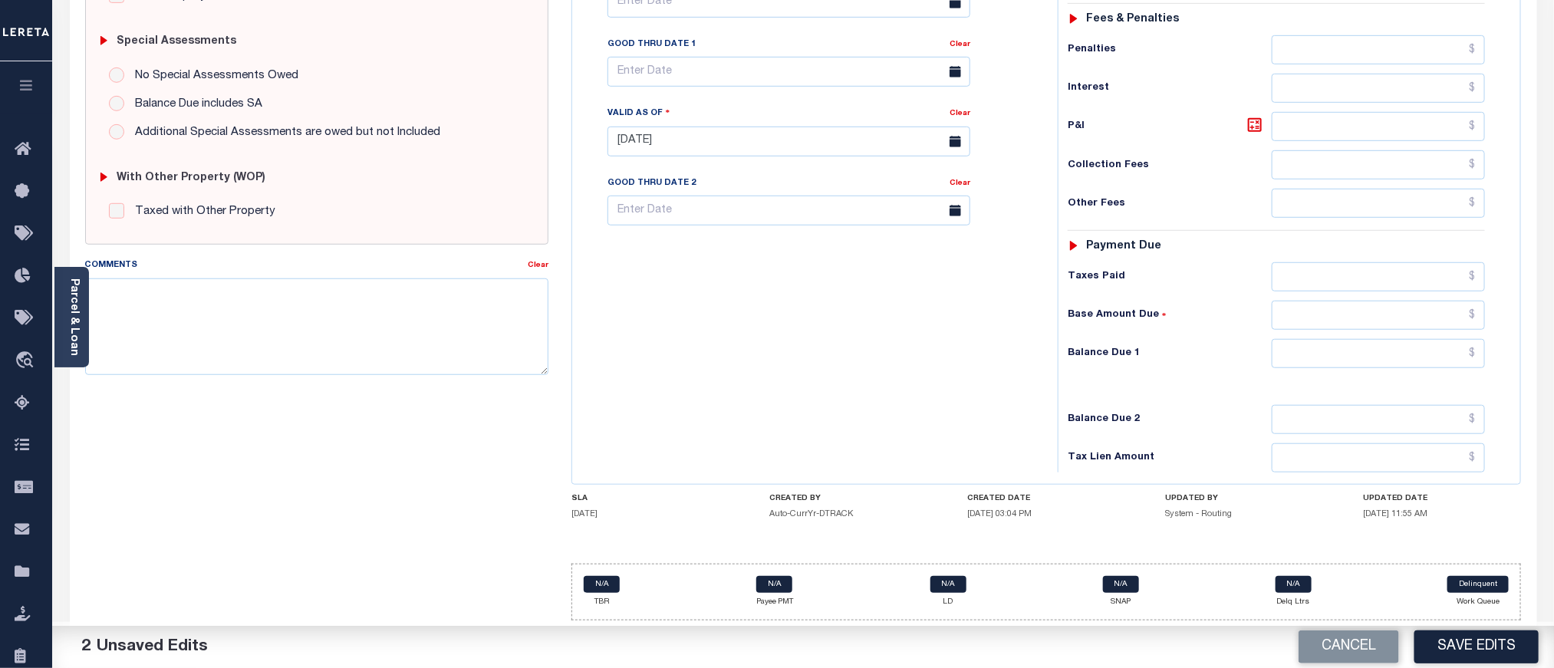
type input "$0.00"
click at [1332, 368] on input "text" at bounding box center [1379, 353] width 214 height 29
type input "$0.00"
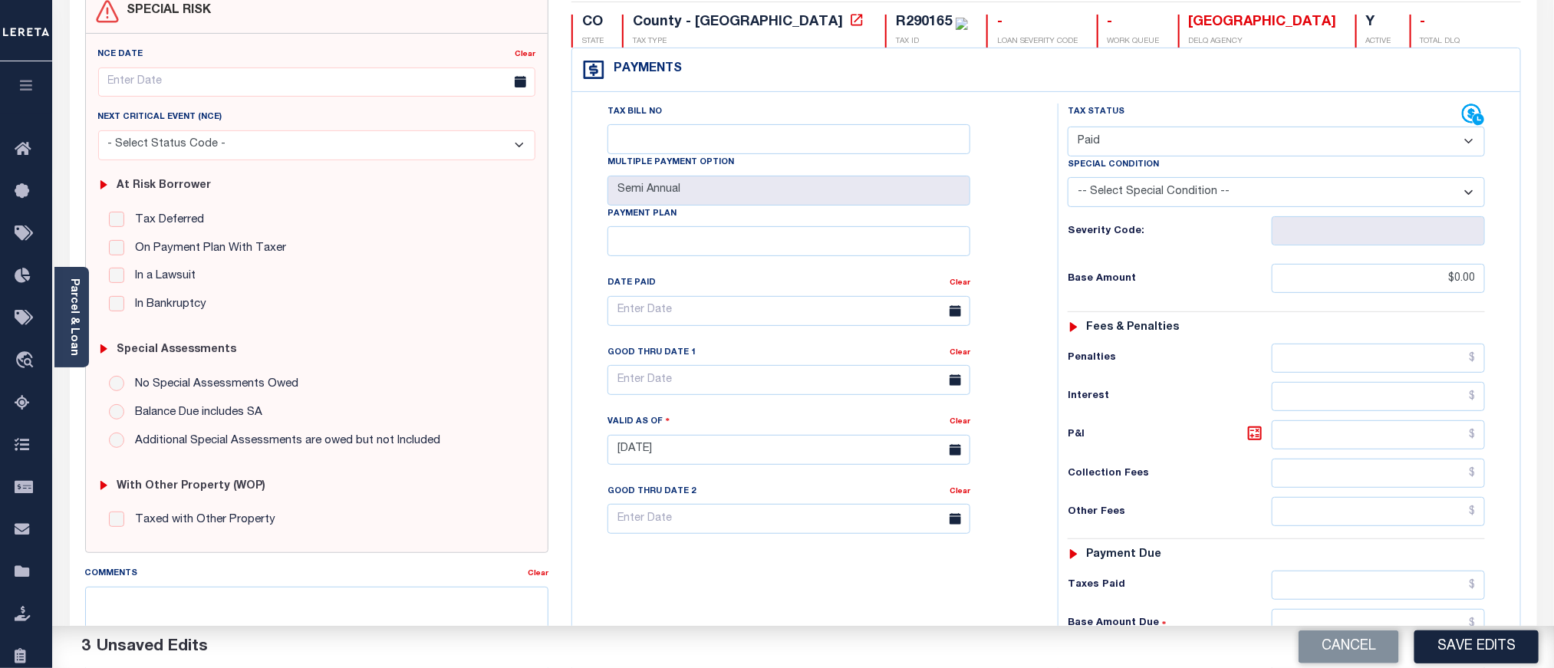
scroll to position [0, 0]
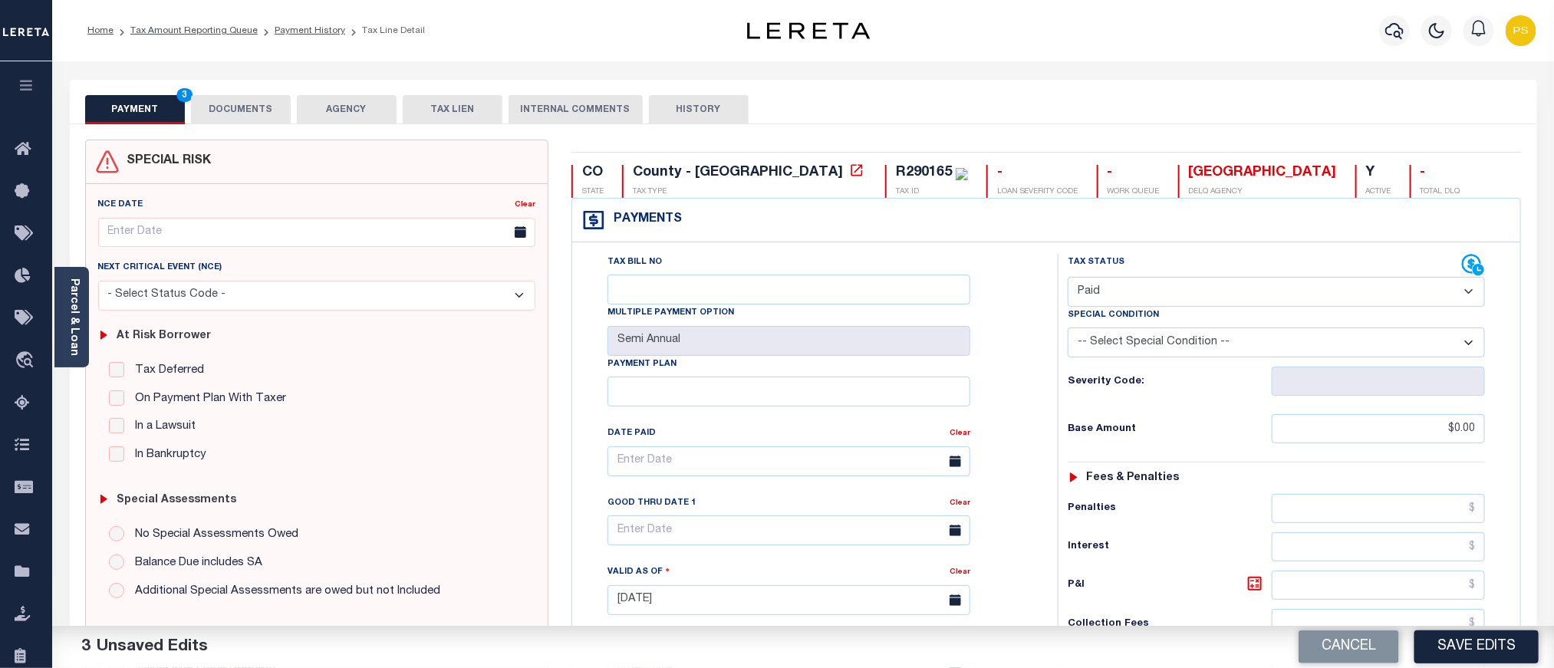
click at [247, 108] on button "DOCUMENTS" at bounding box center [241, 109] width 100 height 29
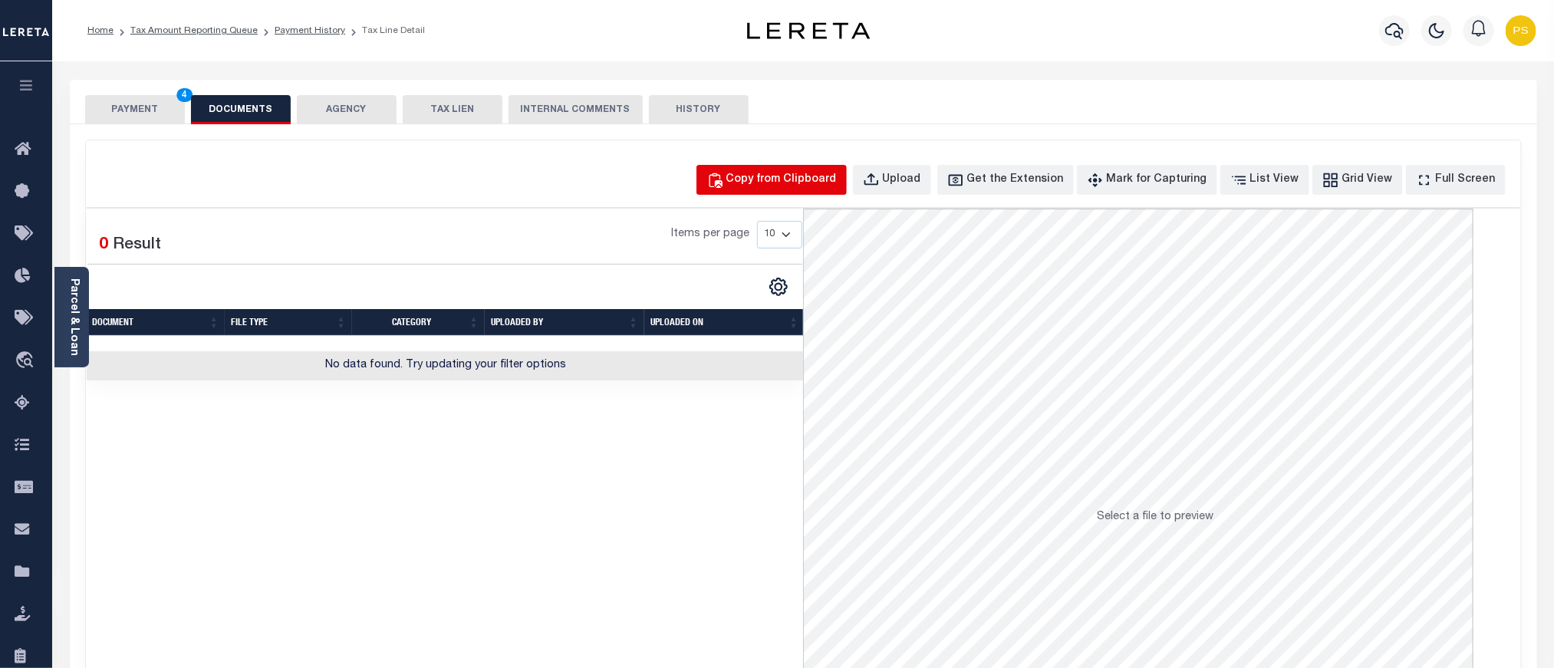
click at [832, 173] on div "Copy from Clipboard" at bounding box center [781, 180] width 110 height 17
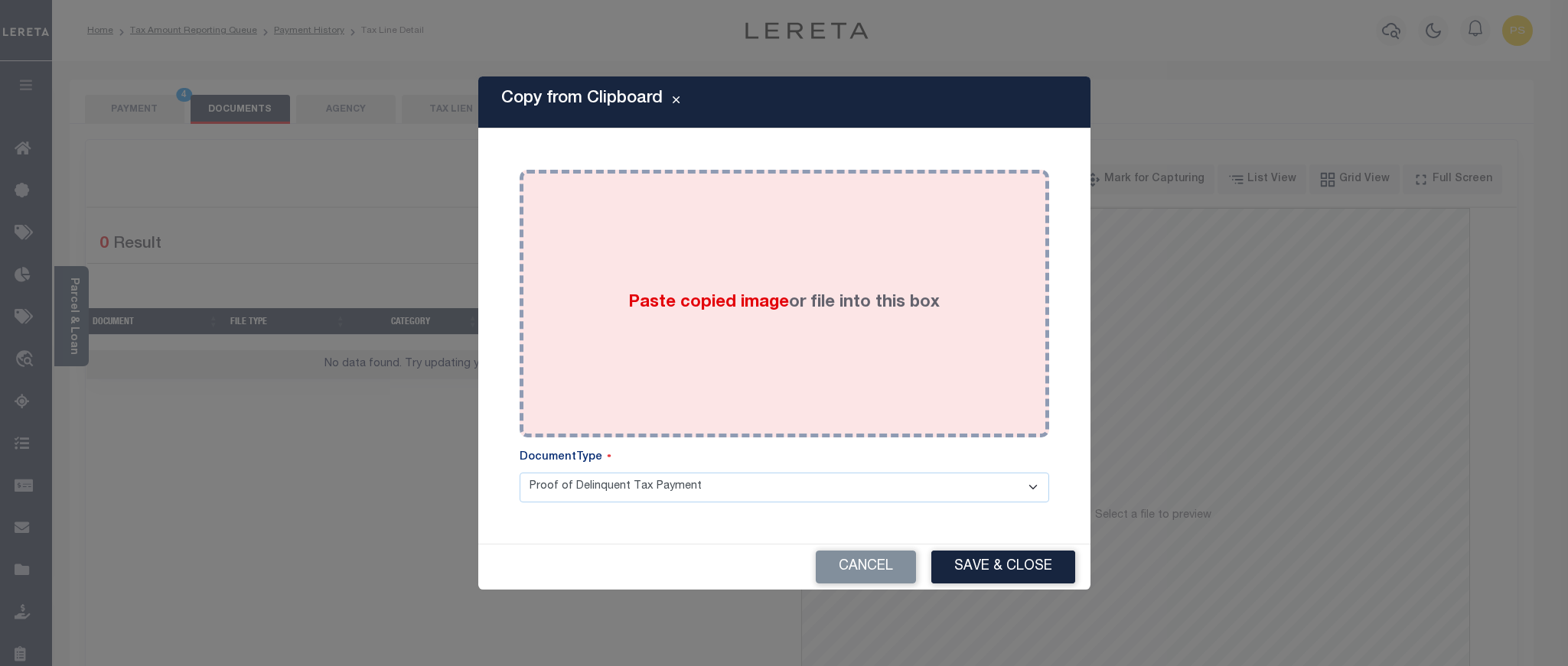
click at [813, 269] on div "Paste copied image or file into this box" at bounding box center [784, 303] width 507 height 244
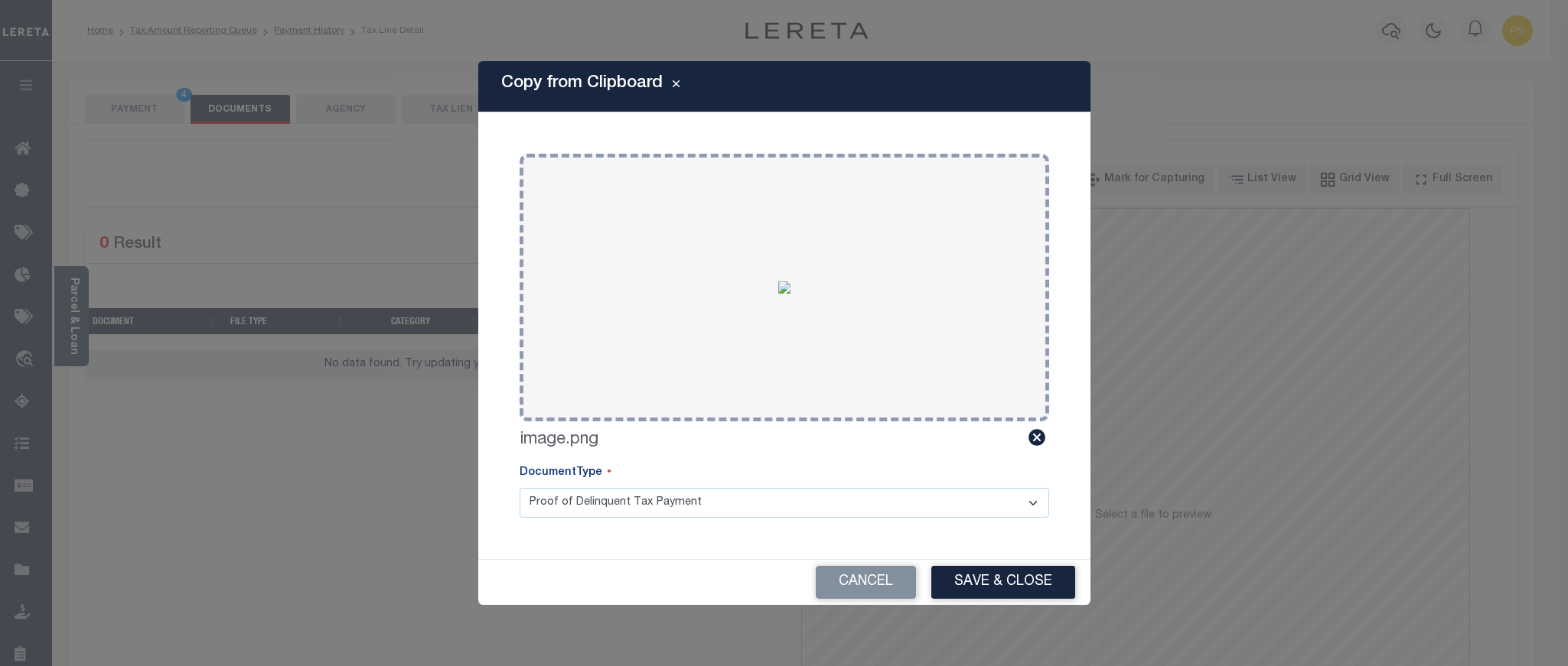
click at [989, 562] on div "Cancel Save & Close" at bounding box center [784, 582] width 612 height 45
click at [980, 583] on button "Save & Close" at bounding box center [1003, 582] width 144 height 33
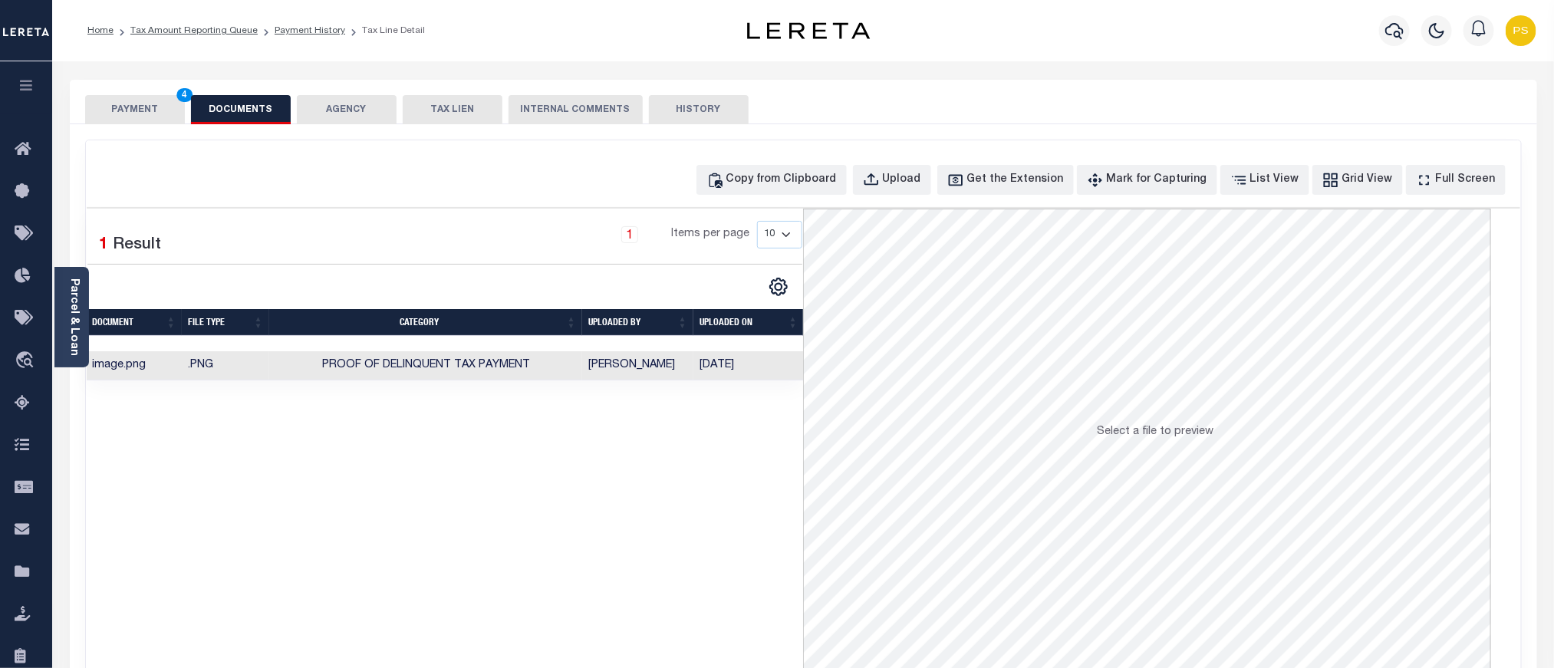
click at [141, 111] on button "PAYMENT 4" at bounding box center [135, 109] width 100 height 29
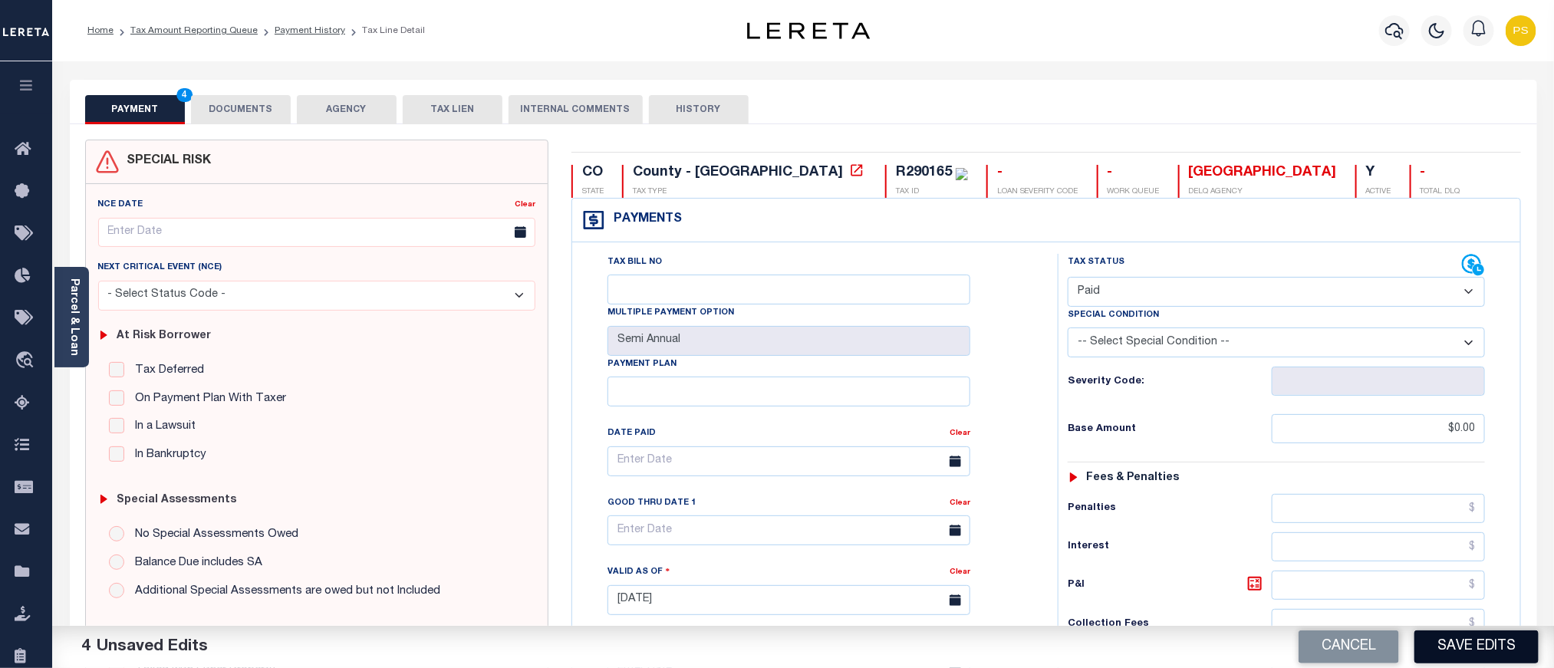
click at [1460, 652] on button "Save Edits" at bounding box center [1477, 647] width 124 height 33
checkbox input "false"
type input "$0"
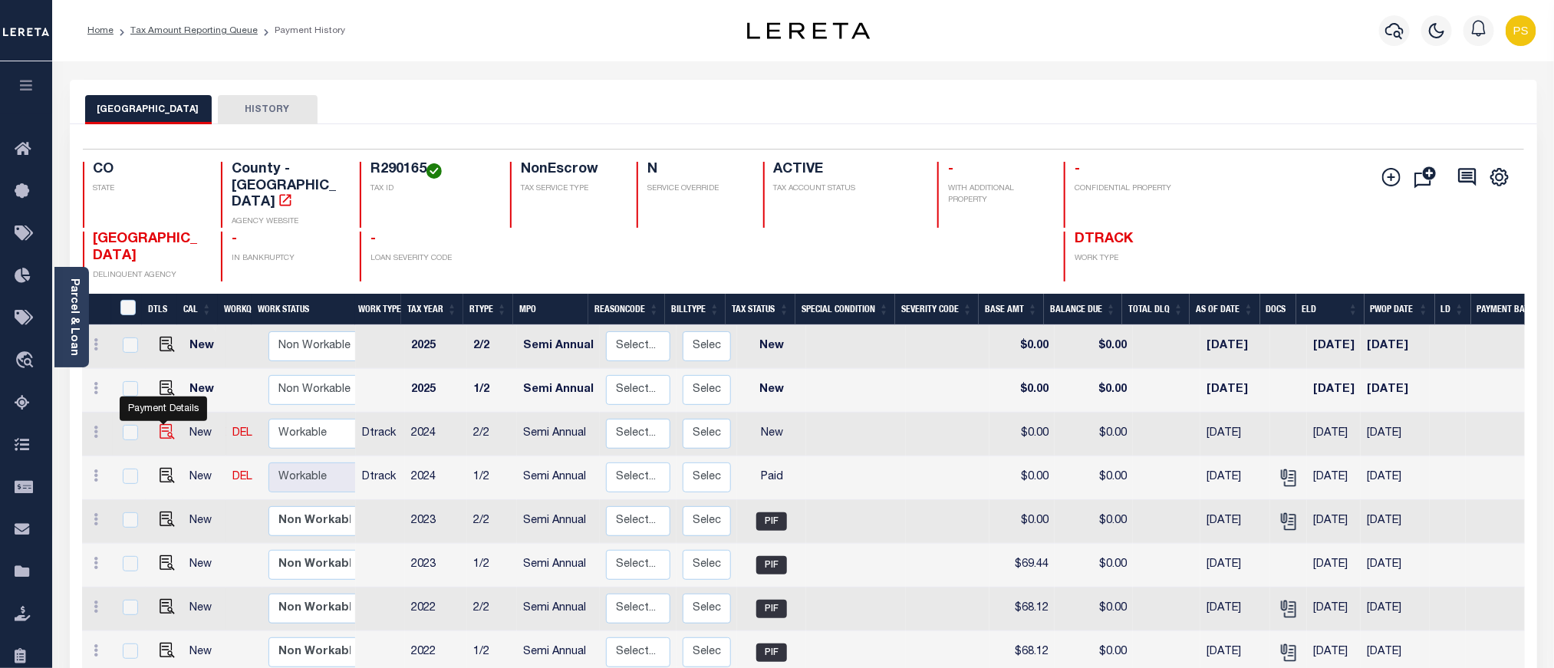
click at [164, 424] on img "" at bounding box center [167, 431] width 15 height 15
checkbox input "true"
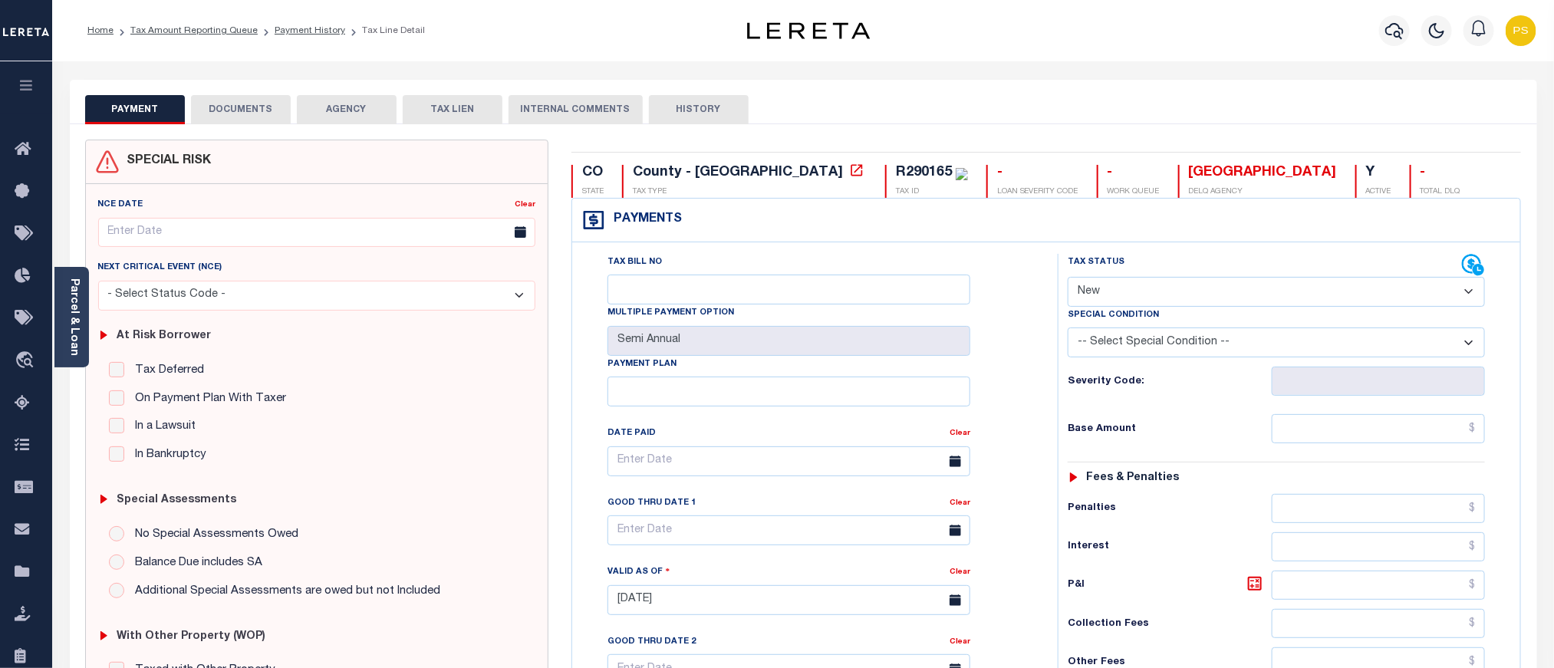
click at [1204, 297] on select "- Select Status Code - Open Due/Unpaid Paid Incomplete No Tax Due Internal Refu…" at bounding box center [1276, 292] width 417 height 30
select select "PYD"
click at [1068, 278] on select "- Select Status Code - Open Due/Unpaid Paid Incomplete No Tax Due Internal Refu…" at bounding box center [1276, 292] width 417 height 30
type input "[DATE]"
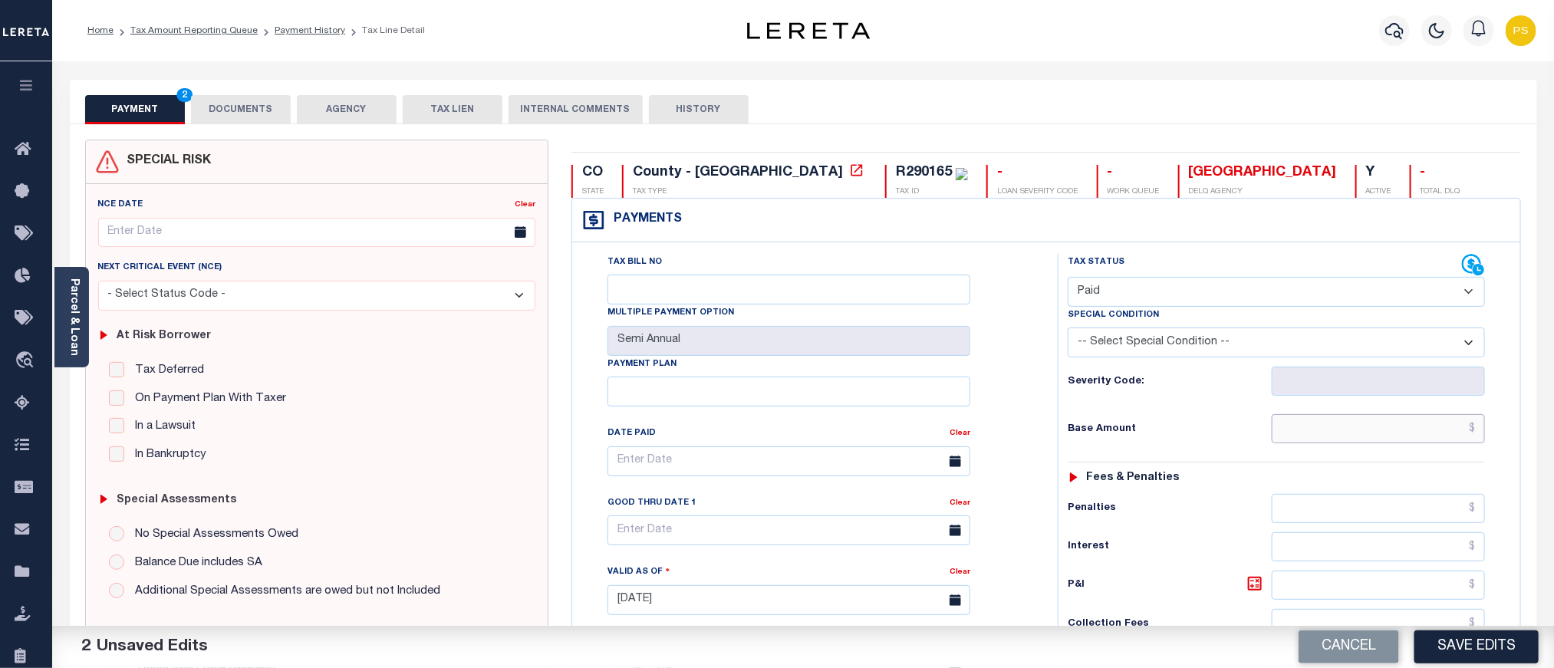
click at [1459, 422] on input "text" at bounding box center [1379, 428] width 214 height 29
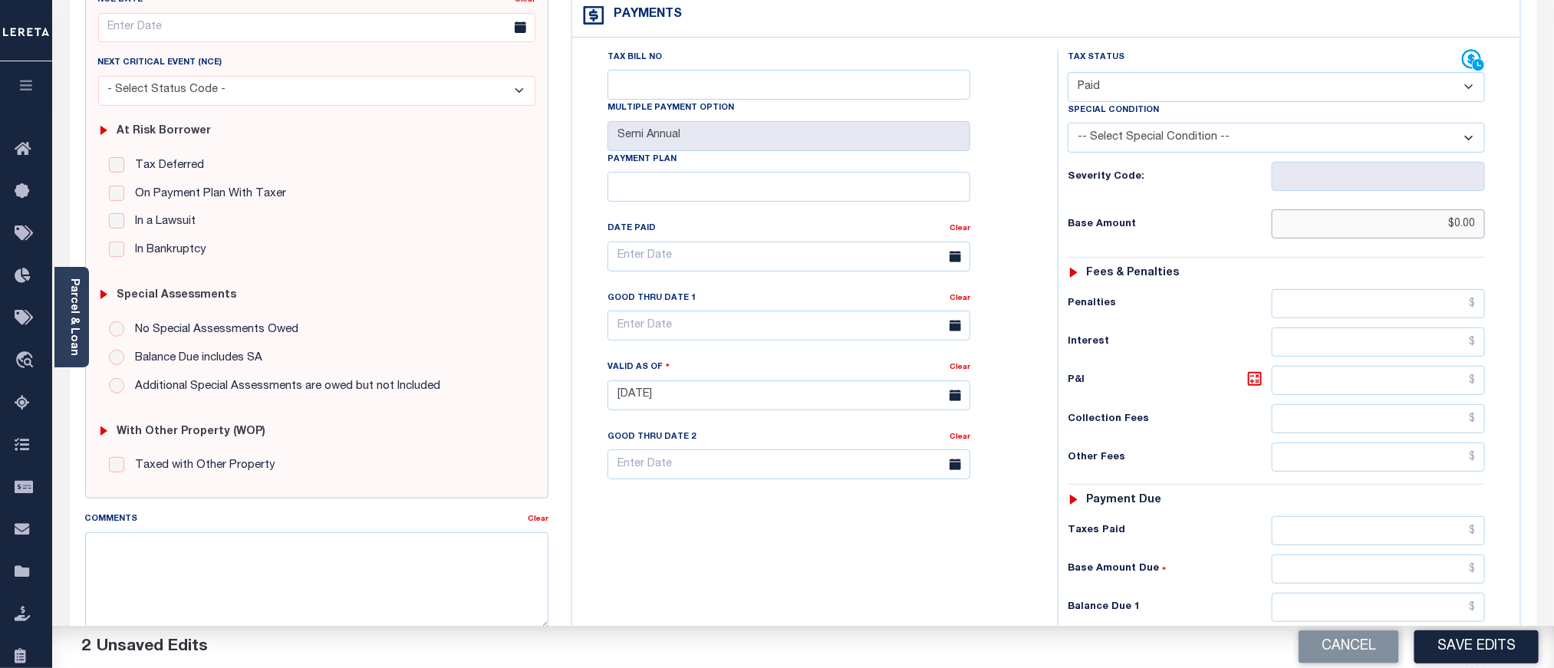
scroll to position [230, 0]
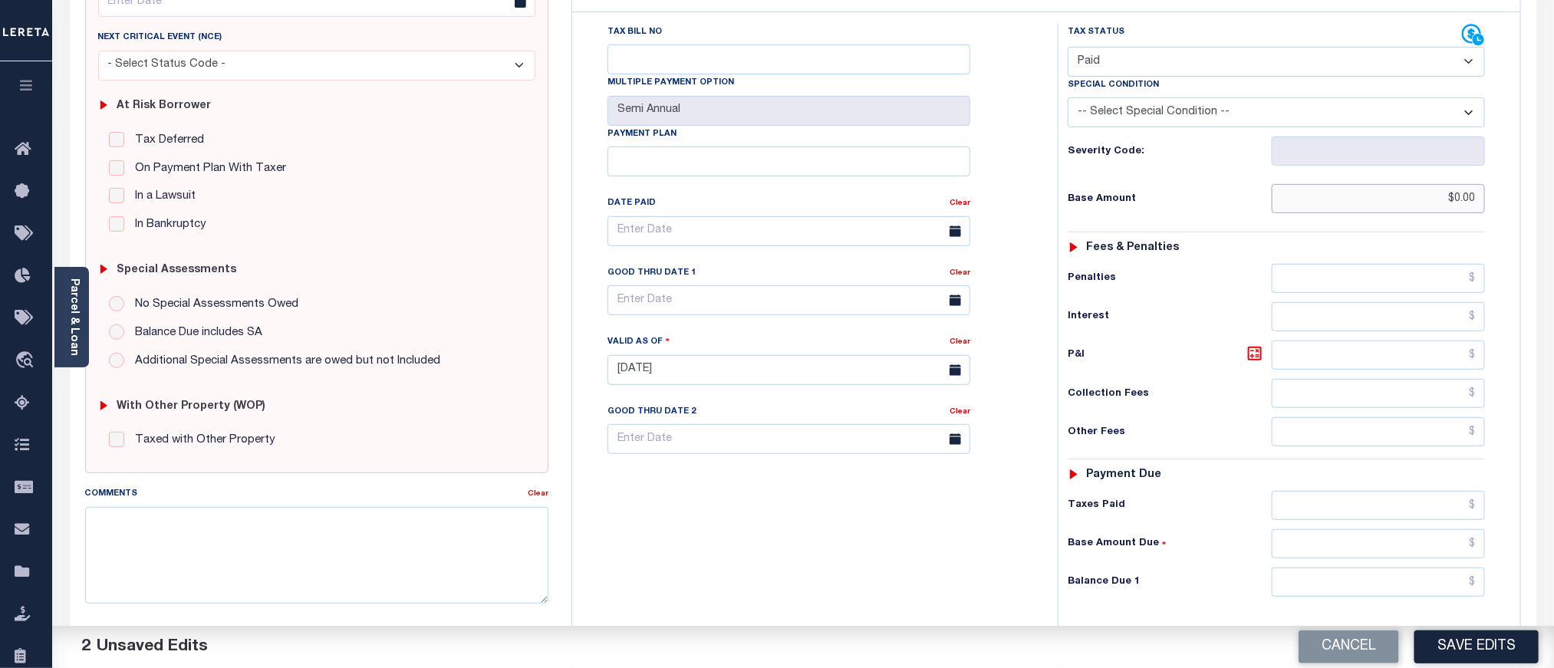
type input "$0.00"
click at [1353, 594] on input "text" at bounding box center [1379, 582] width 214 height 29
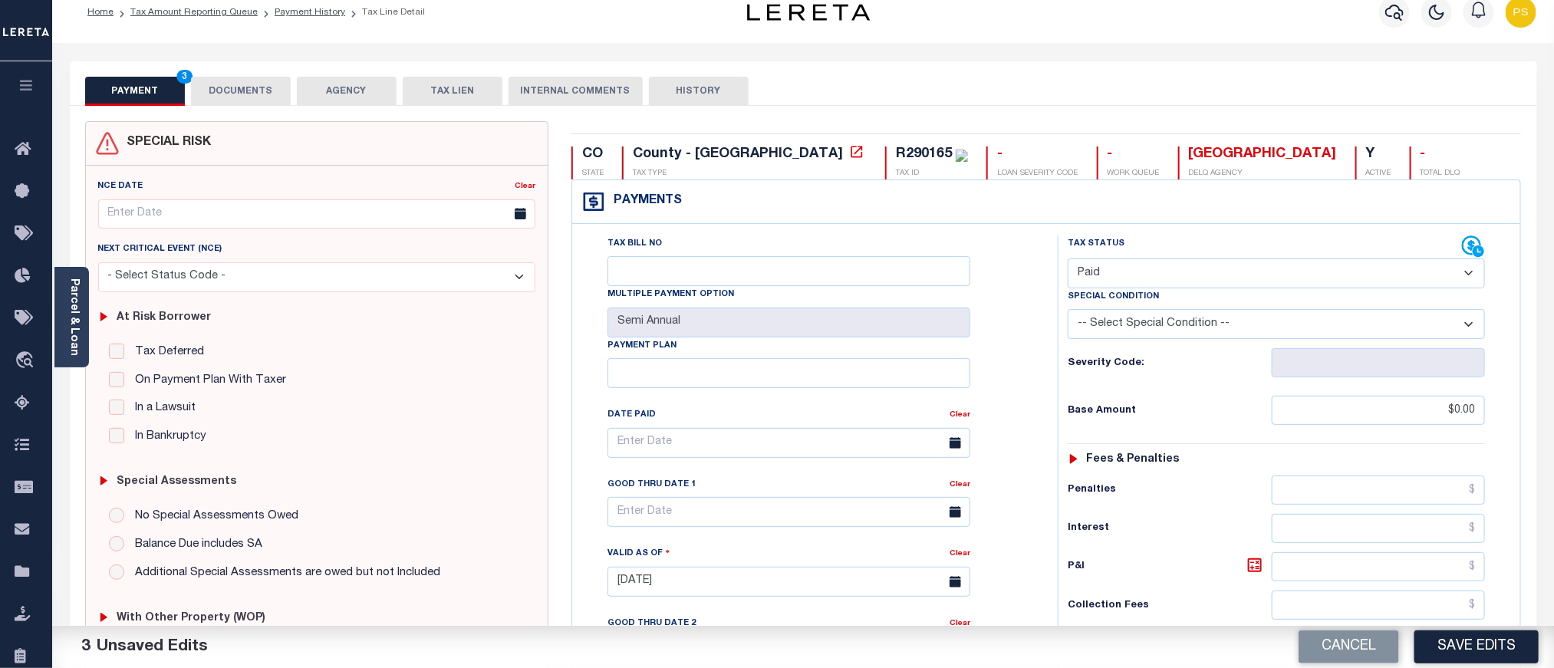
scroll to position [0, 0]
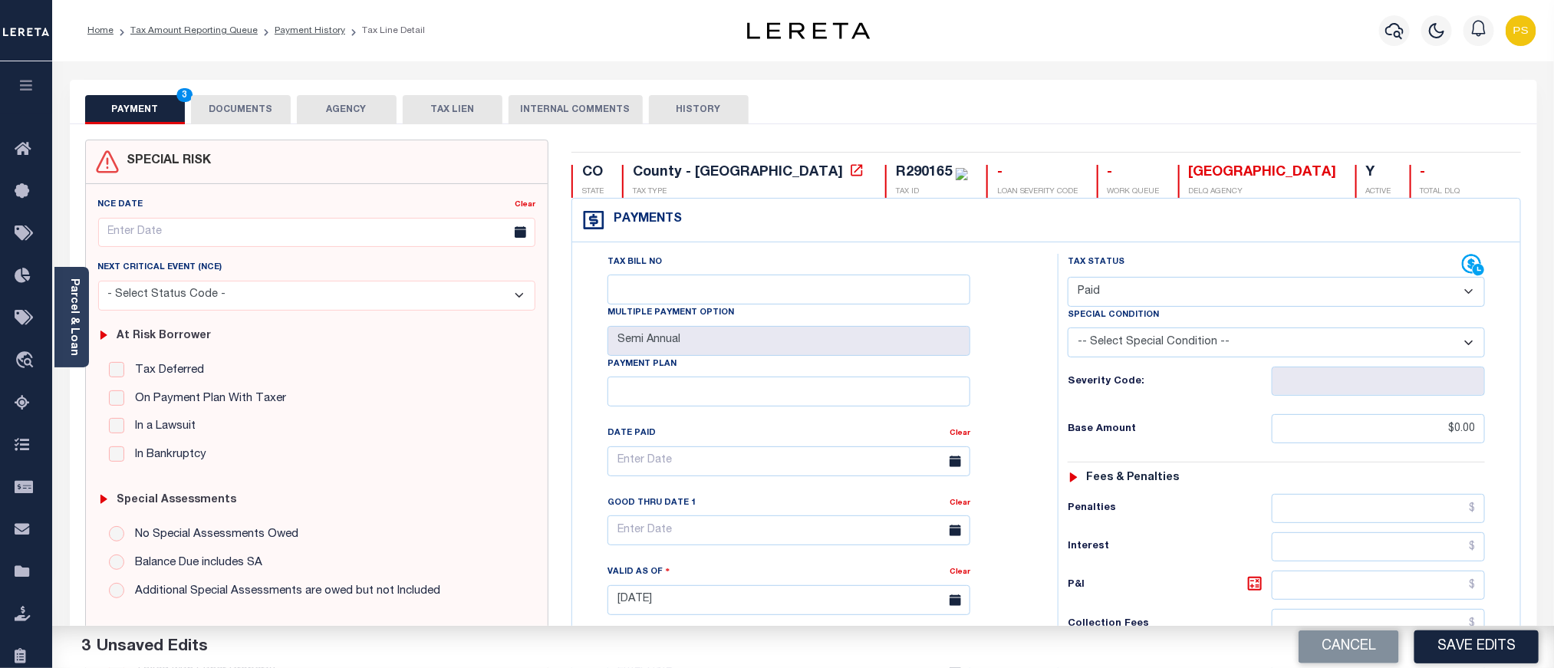
type input "$0.00"
click at [237, 115] on button "DOCUMENTS" at bounding box center [241, 109] width 100 height 29
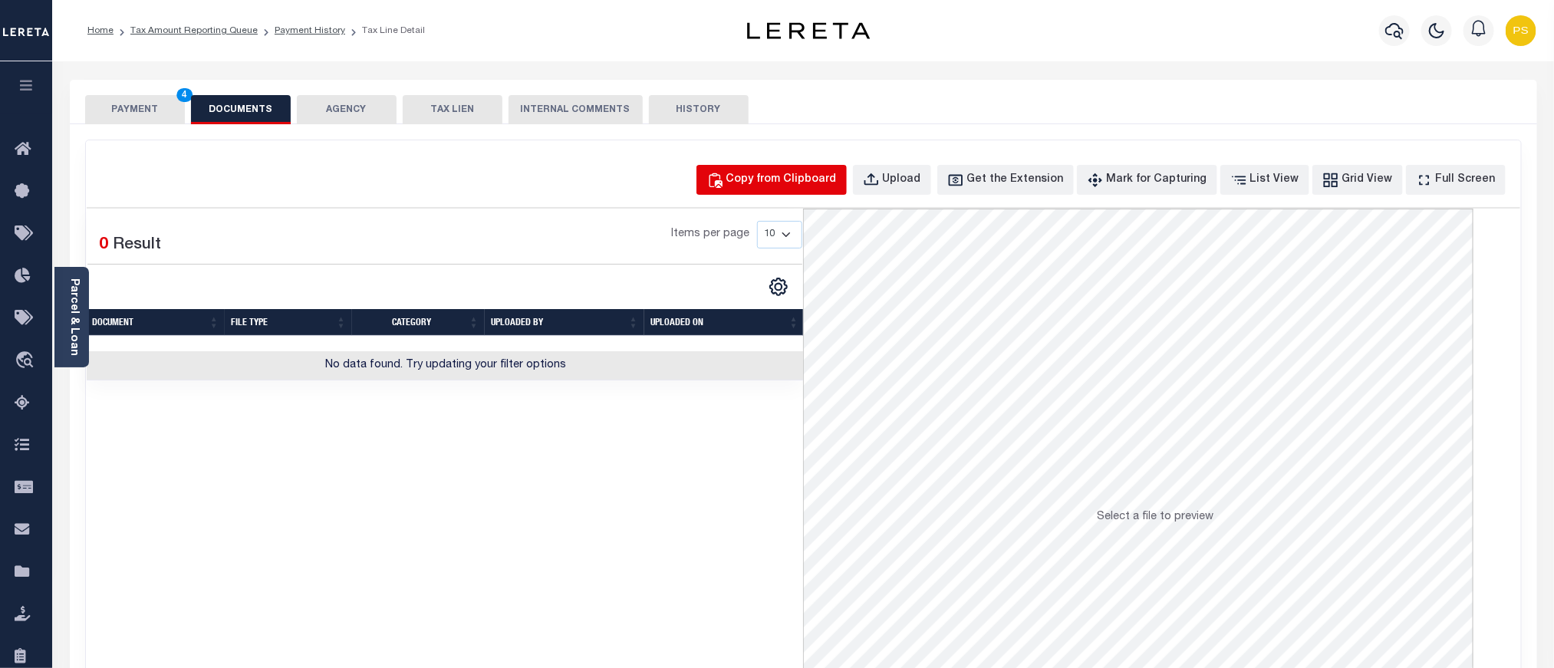
click at [817, 180] on div "Copy from Clipboard" at bounding box center [781, 180] width 110 height 17
select select "POP"
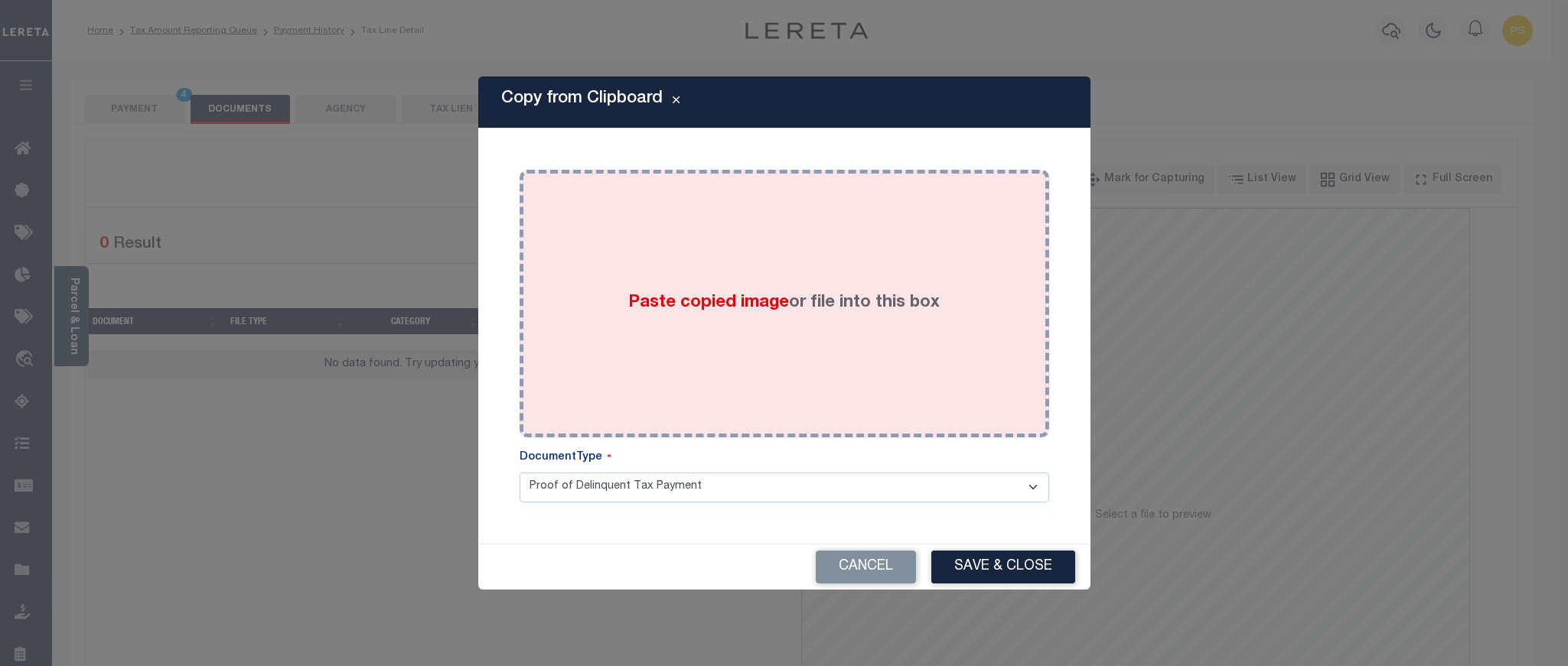
click at [747, 354] on div "Paste copied image or file into this box" at bounding box center [784, 303] width 507 height 244
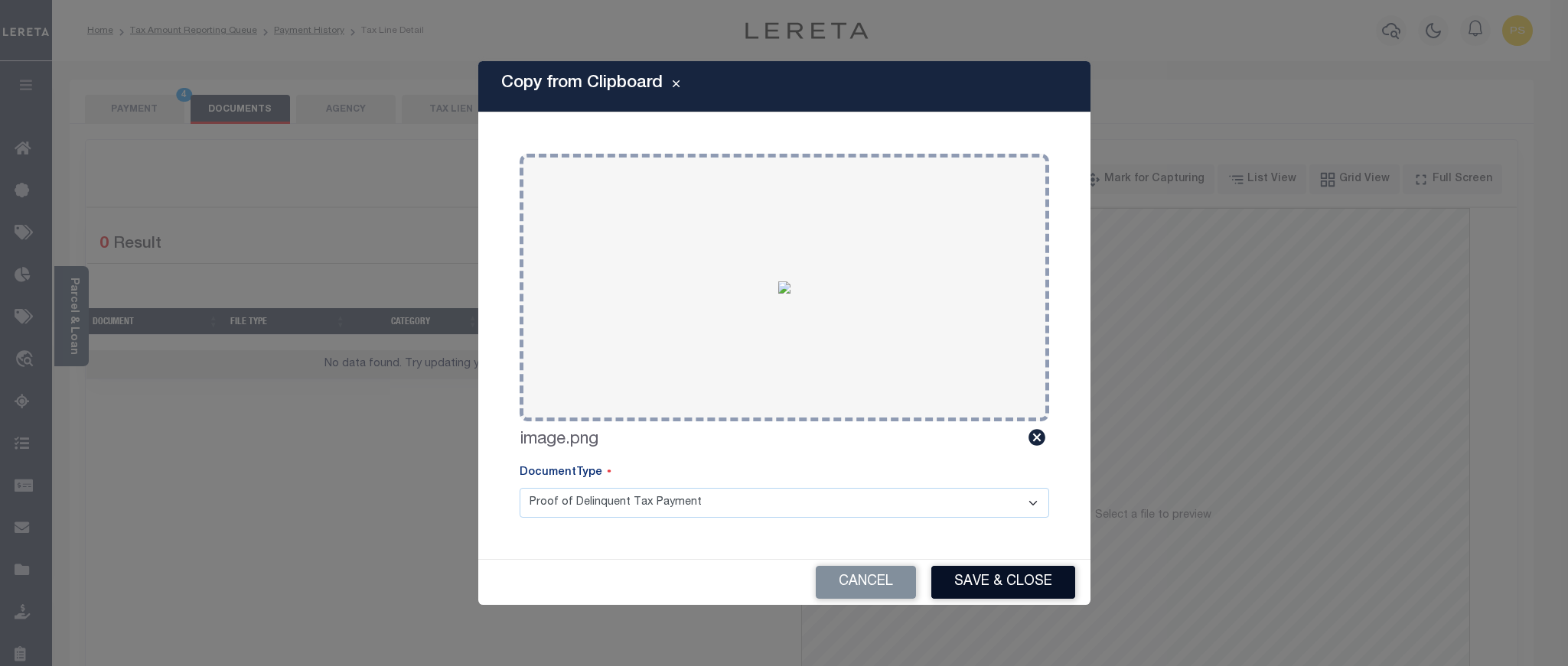
click at [987, 579] on button "Save & Close" at bounding box center [1003, 582] width 144 height 33
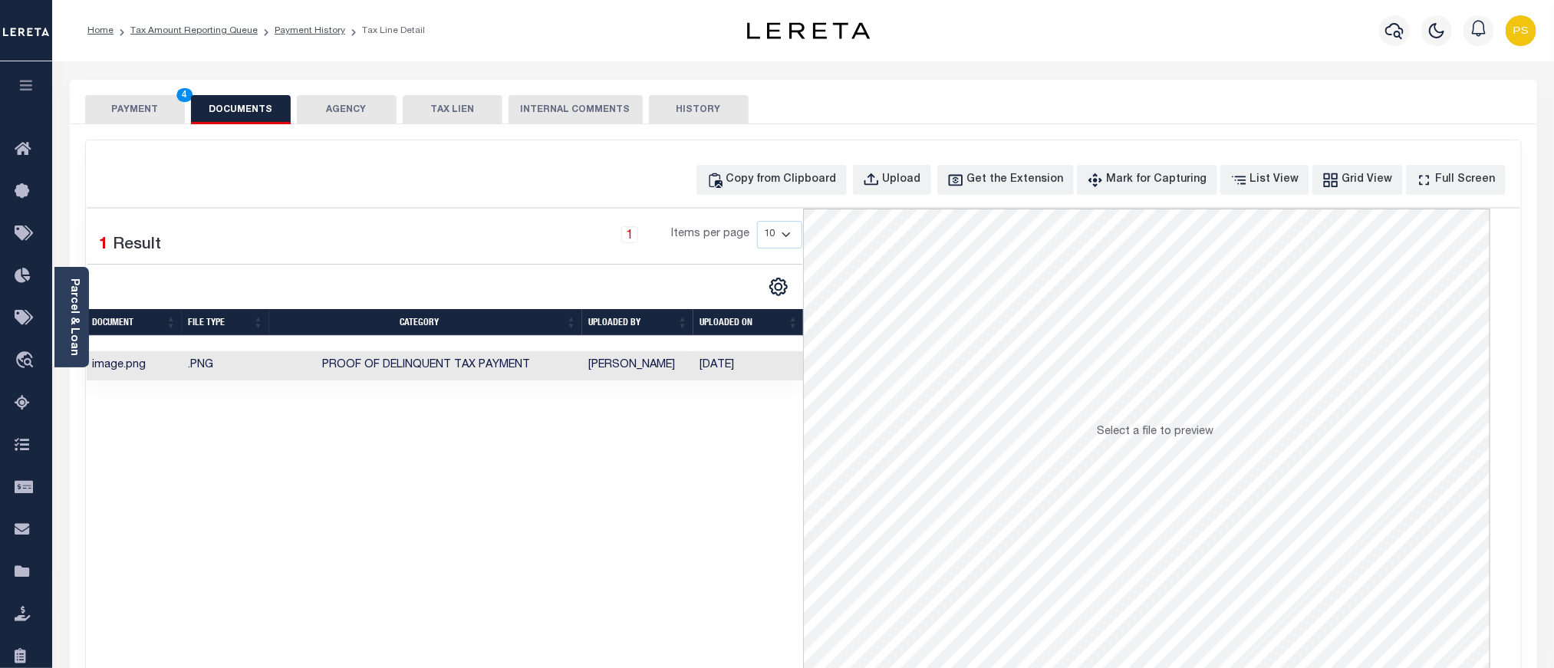
click at [143, 111] on button "PAYMENT 4" at bounding box center [135, 109] width 100 height 29
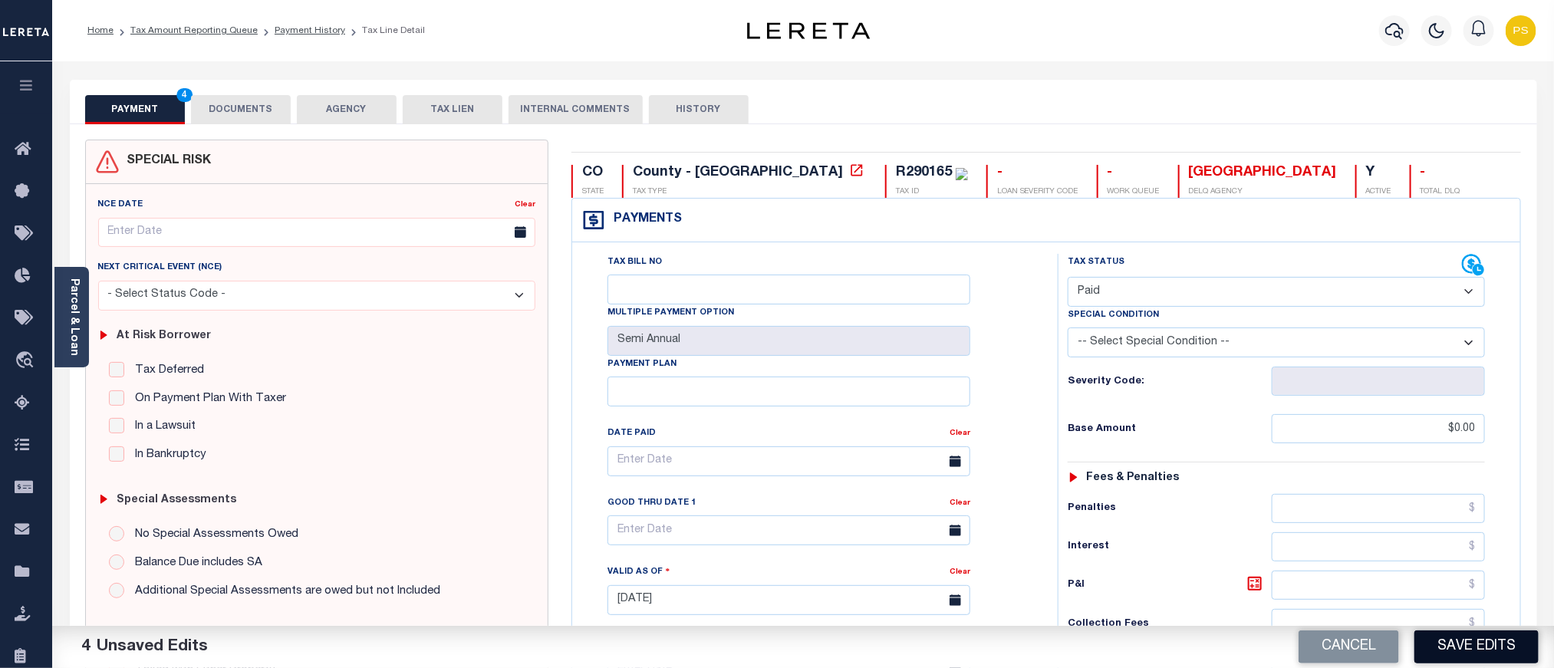
click at [1469, 645] on button "Save Edits" at bounding box center [1477, 647] width 124 height 33
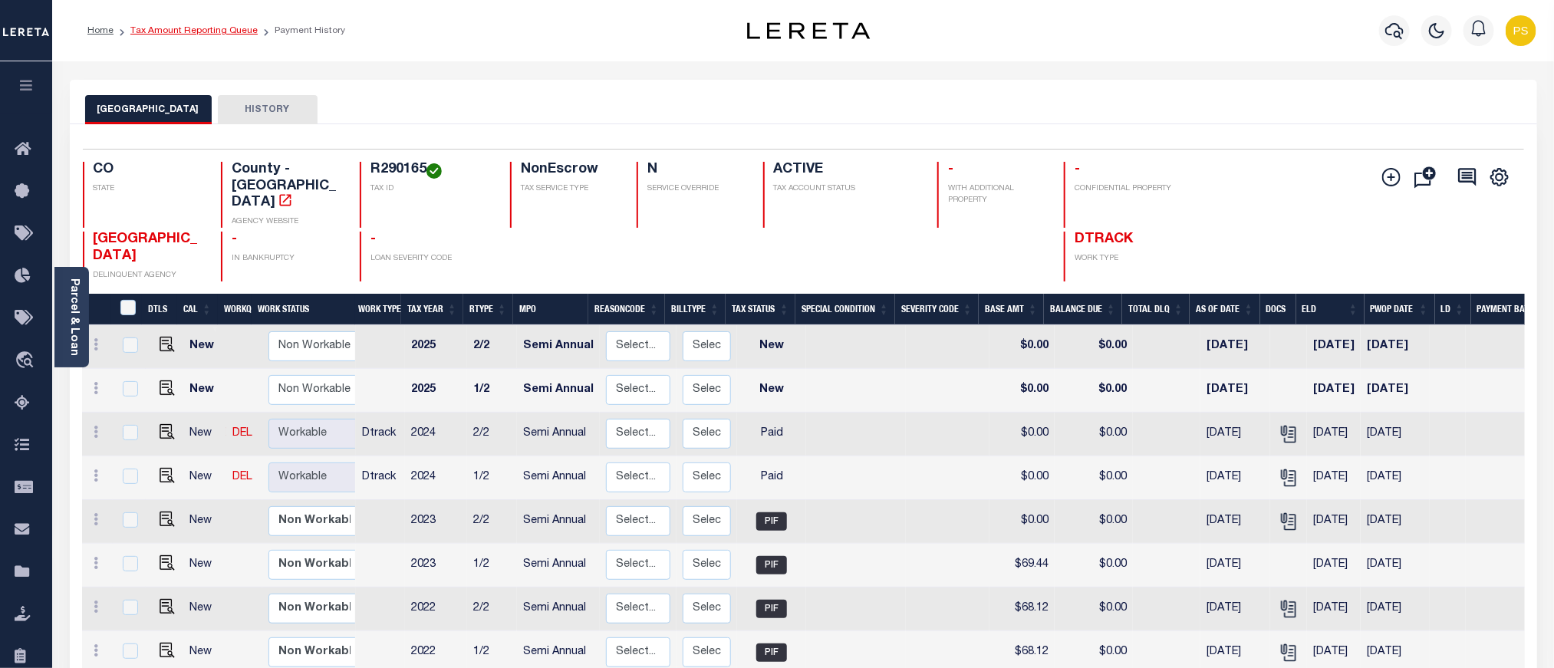
click at [205, 33] on link "Tax Amount Reporting Queue" at bounding box center [193, 30] width 127 height 9
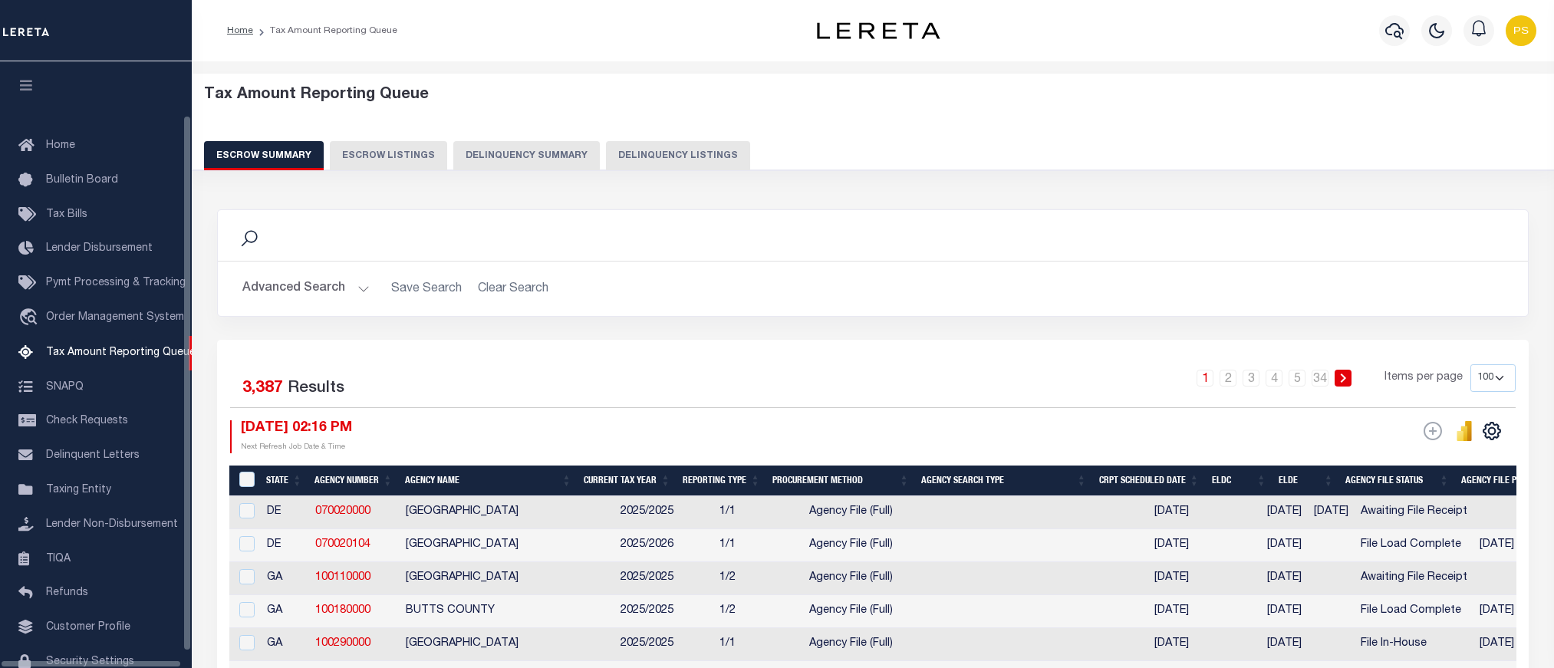
select select "100"
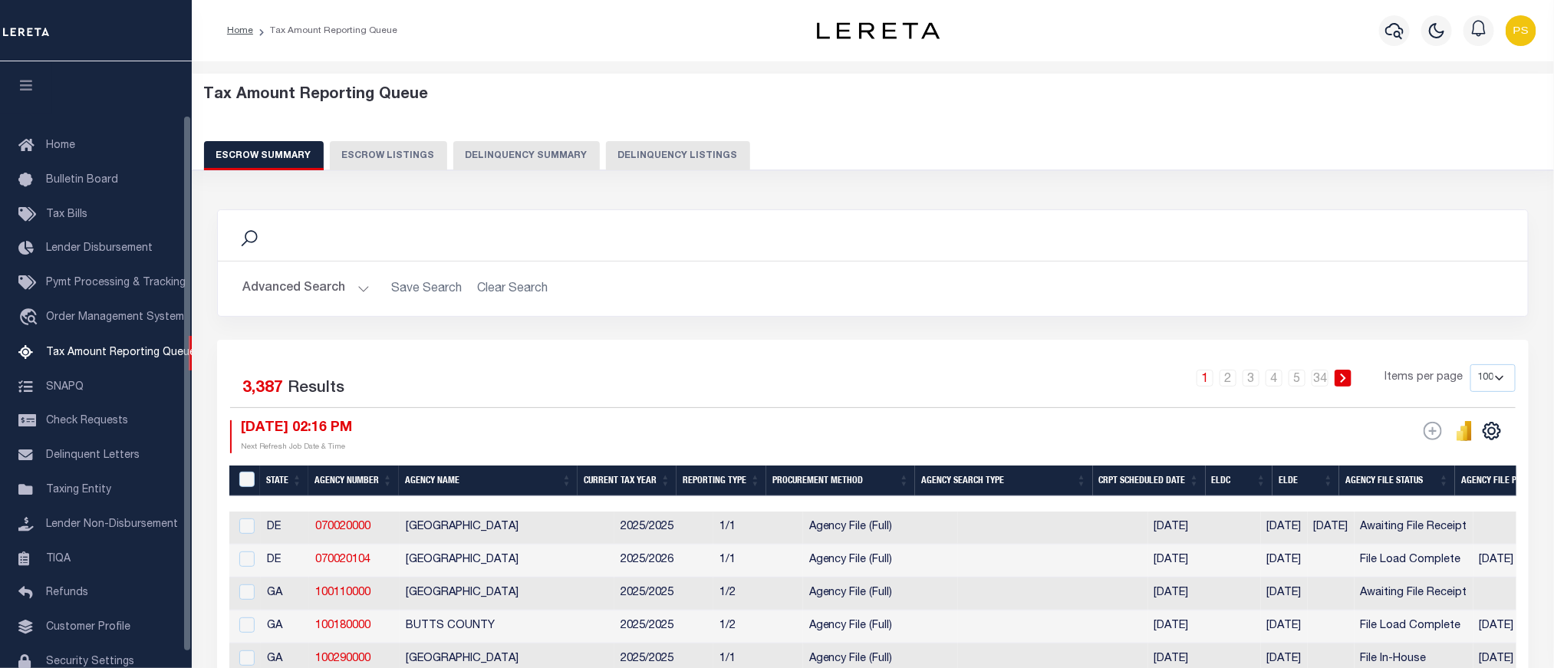
scroll to position [61, 0]
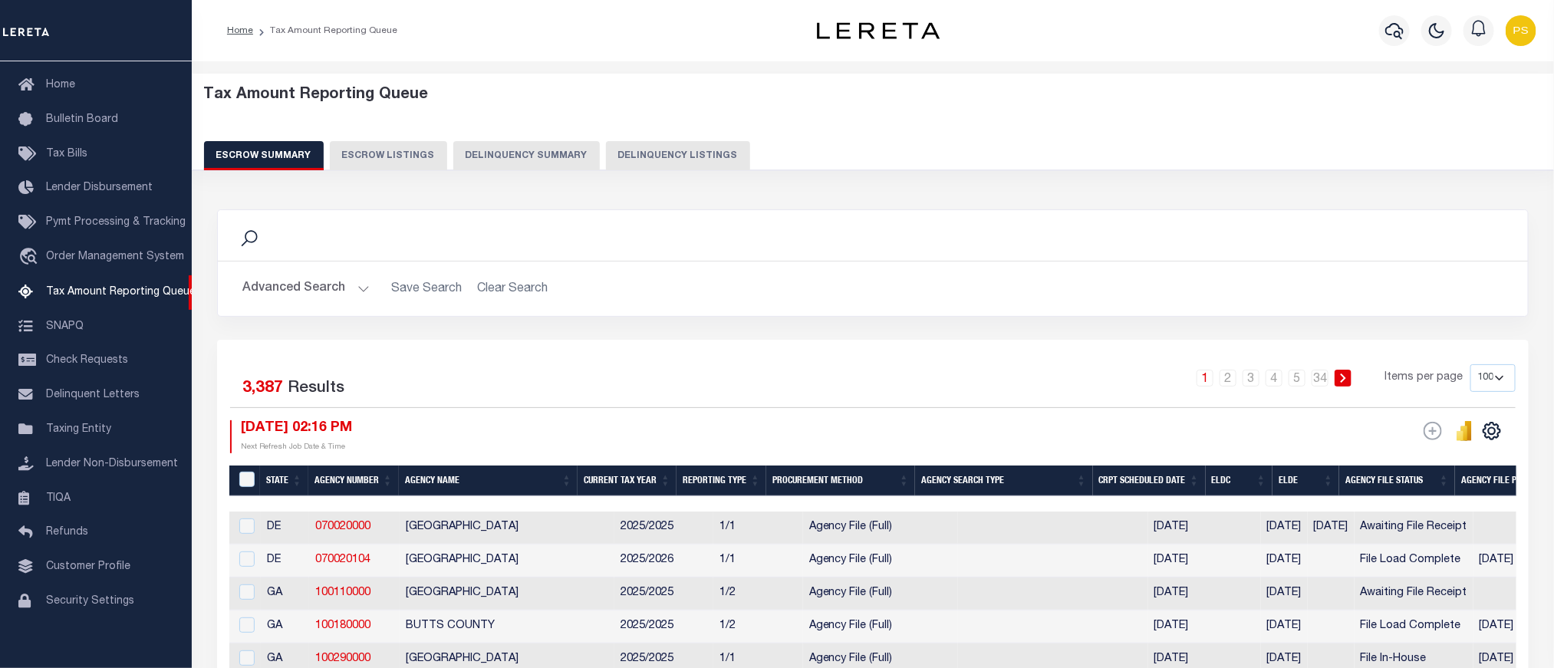
click at [649, 161] on button "Delinquency Listings" at bounding box center [678, 155] width 144 height 29
select select "100"
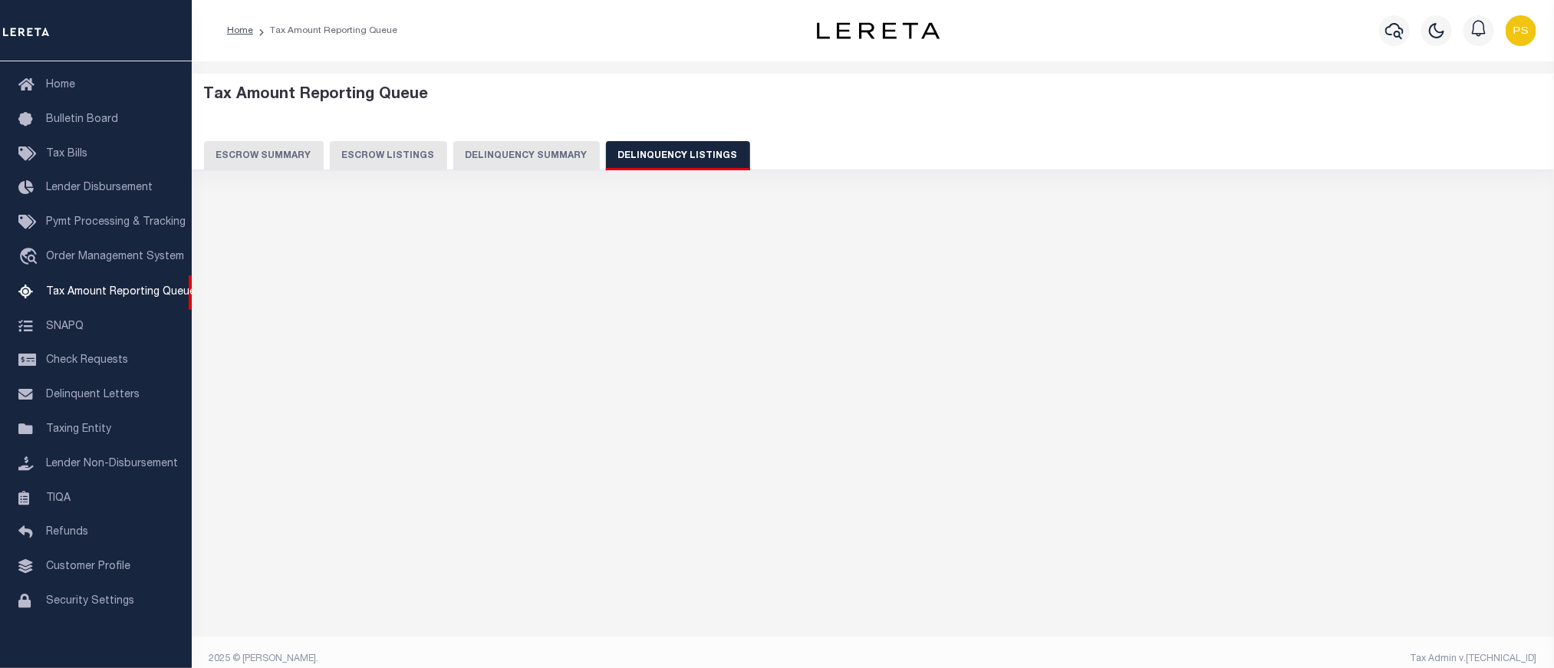
select select "100"
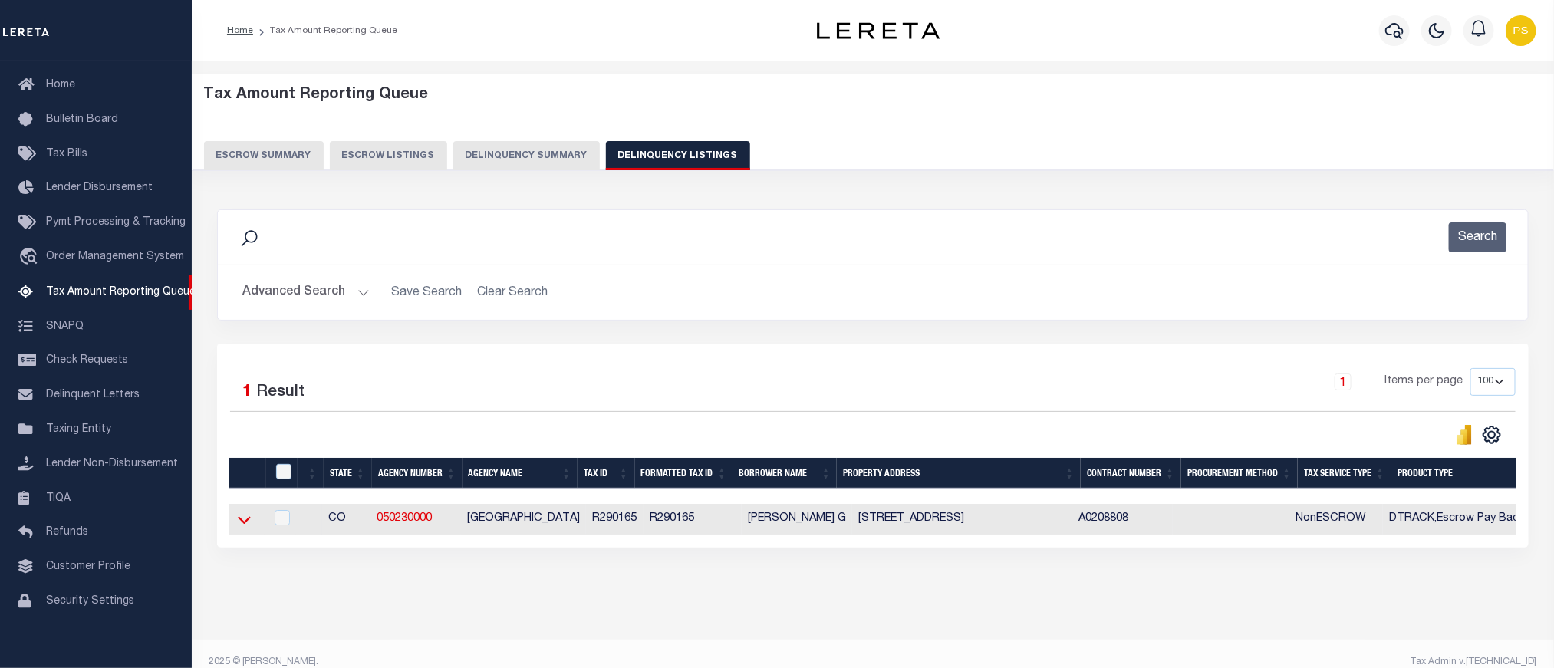
click at [246, 527] on icon at bounding box center [244, 520] width 13 height 16
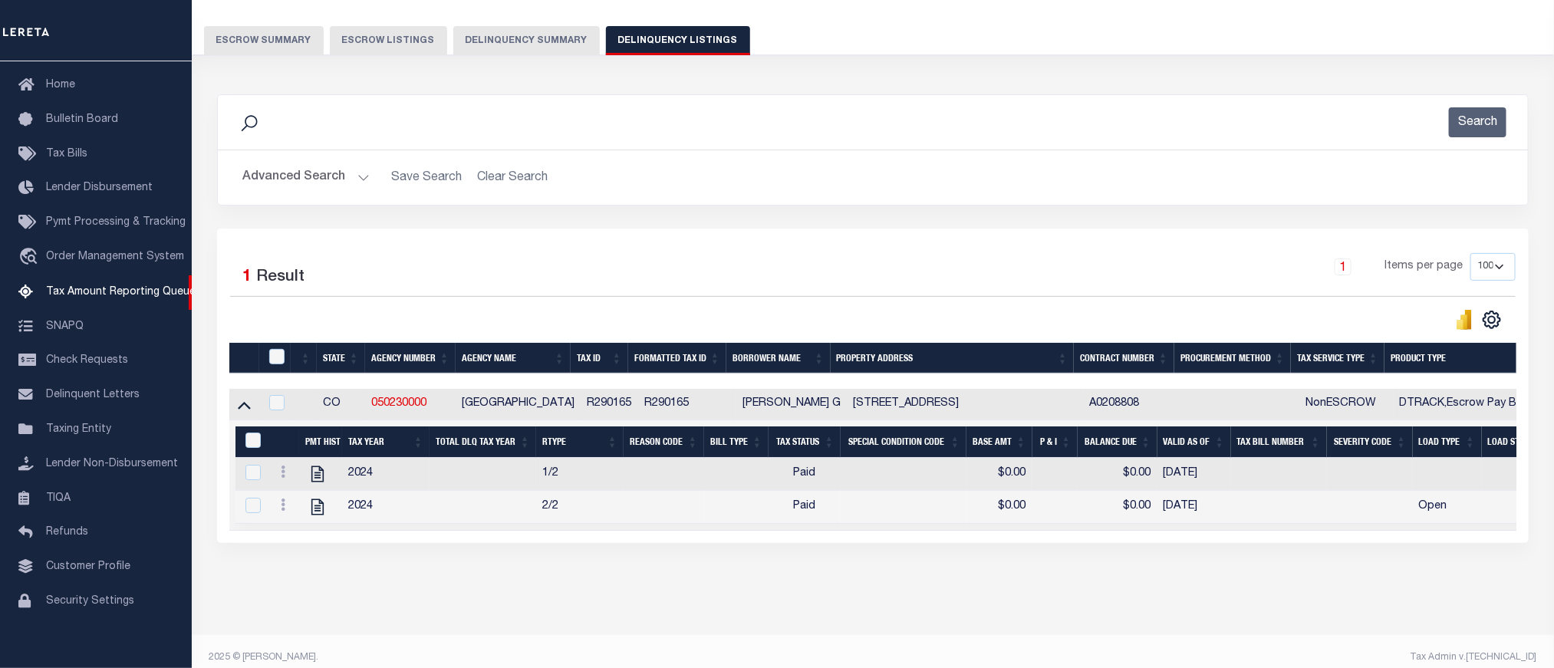
scroll to position [146, 0]
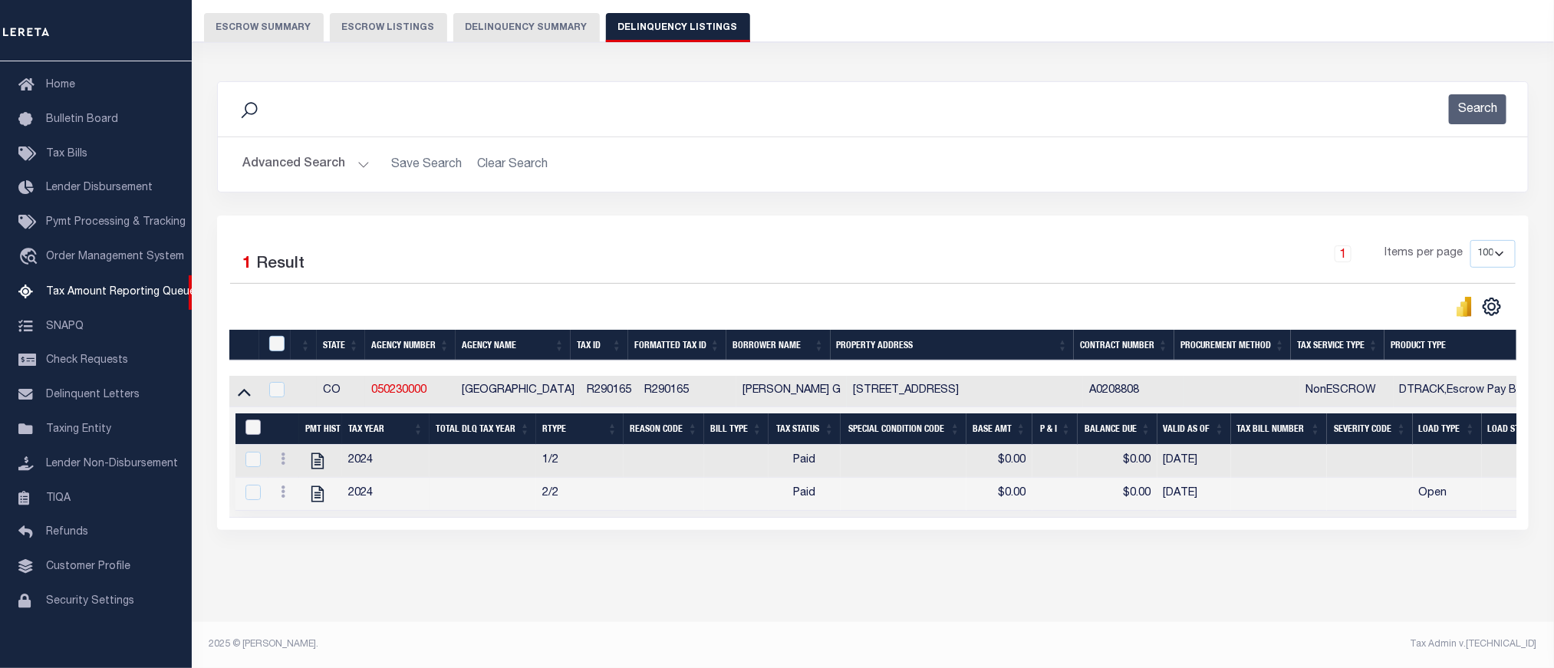
click at [245, 420] on input "&nbsp;" at bounding box center [252, 427] width 15 height 15
checkbox input "true"
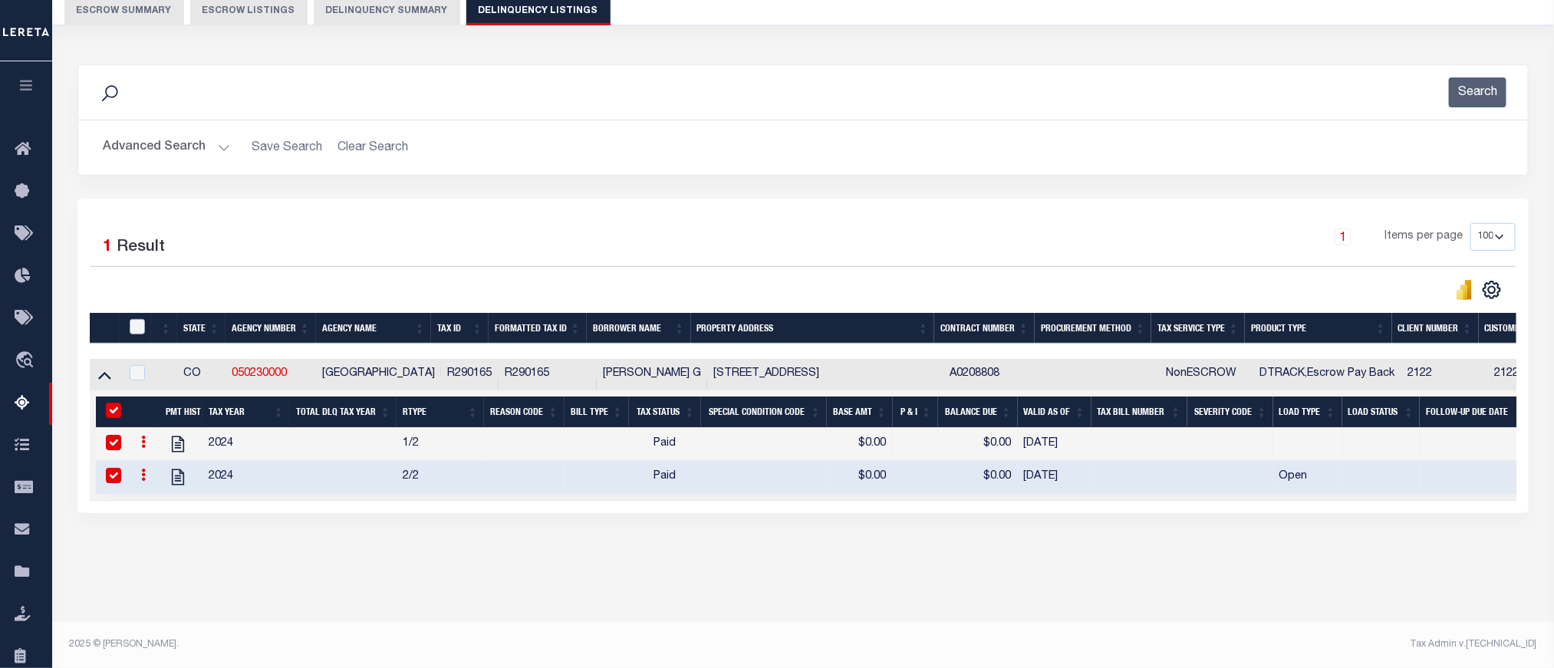
click at [141, 331] on input "checkbox" at bounding box center [137, 326] width 15 height 15
checkbox input "true"
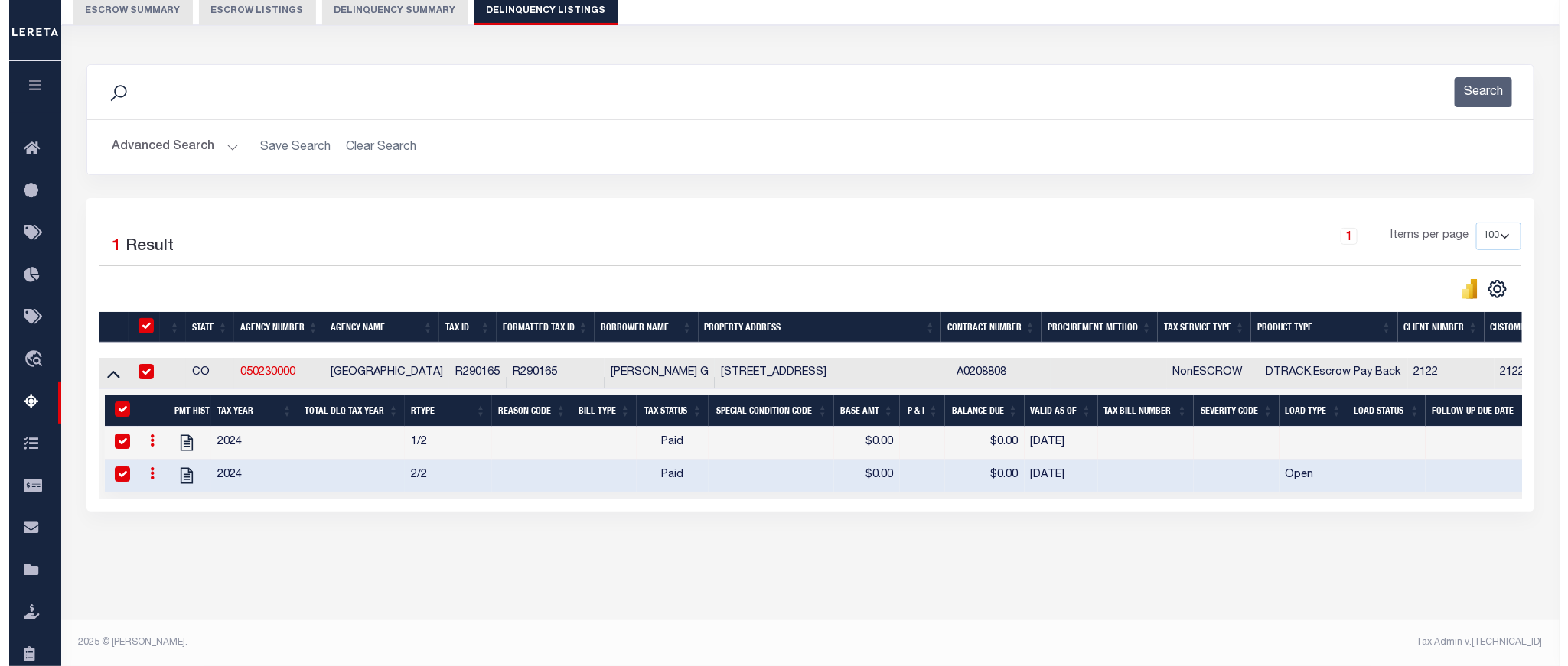
scroll to position [145, 0]
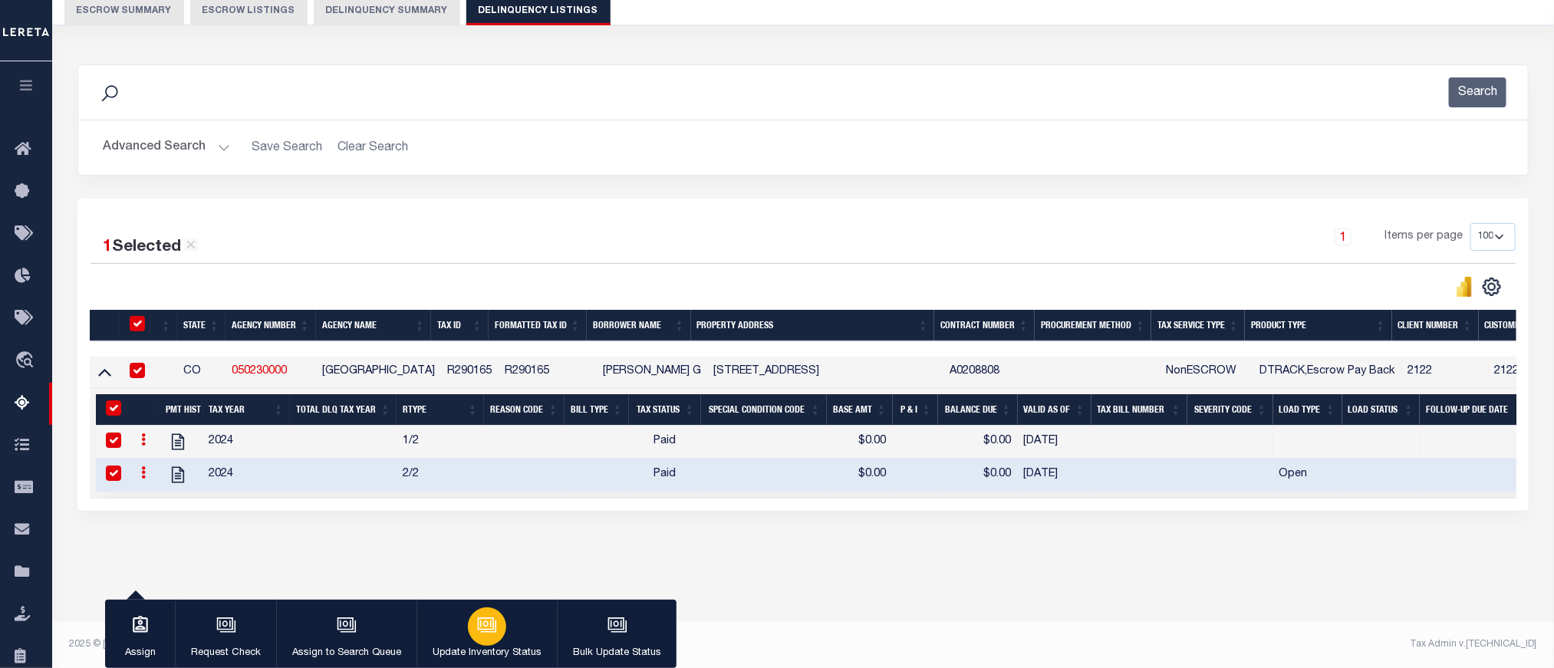
click at [498, 629] on div "button" at bounding box center [487, 627] width 38 height 38
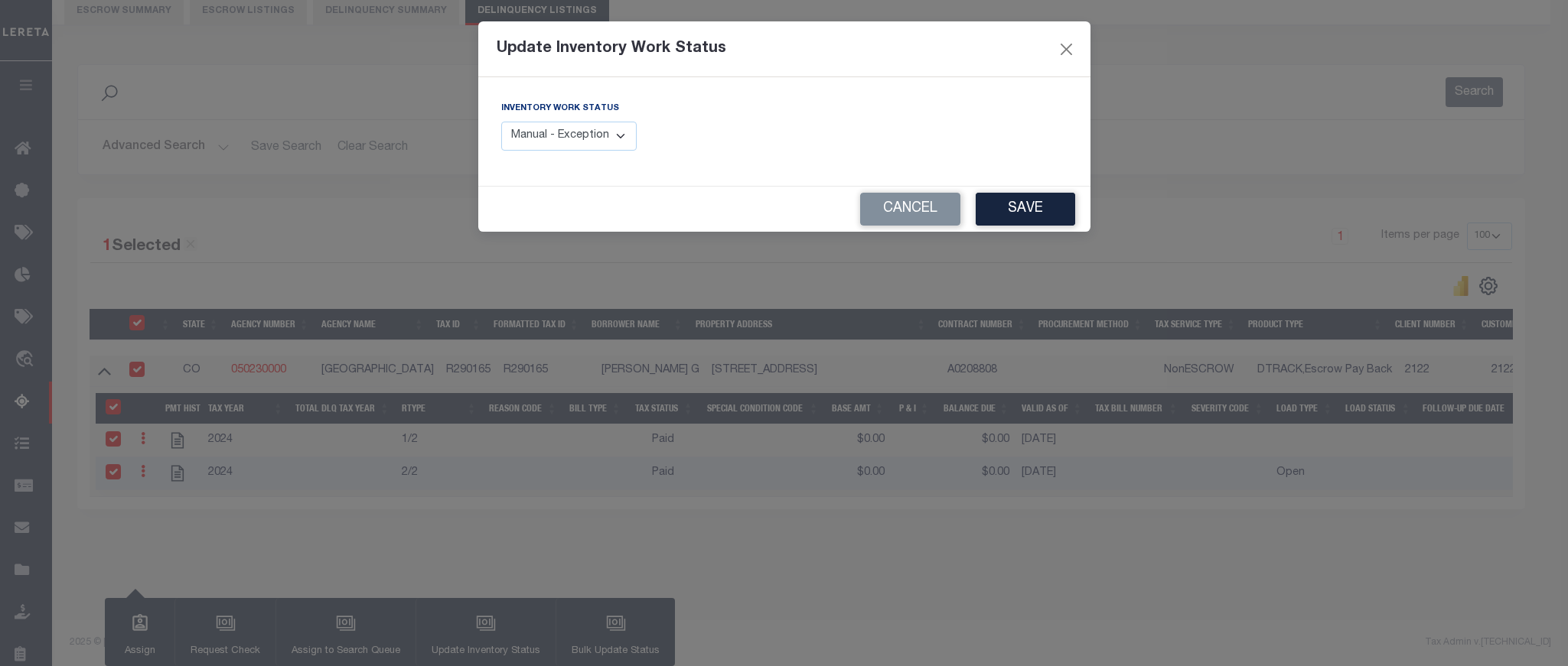
click at [527, 143] on select "Manual - Exception Pended - Awaiting Search Late Add Exception Completed" at bounding box center [569, 137] width 137 height 30
select select "4"
click at [501, 123] on select "Manual - Exception Pended - Awaiting Search Late Add Exception Completed" at bounding box center [569, 137] width 137 height 30
click at [1038, 199] on button "Save" at bounding box center [1025, 208] width 100 height 33
